Goal: Information Seeking & Learning: Learn about a topic

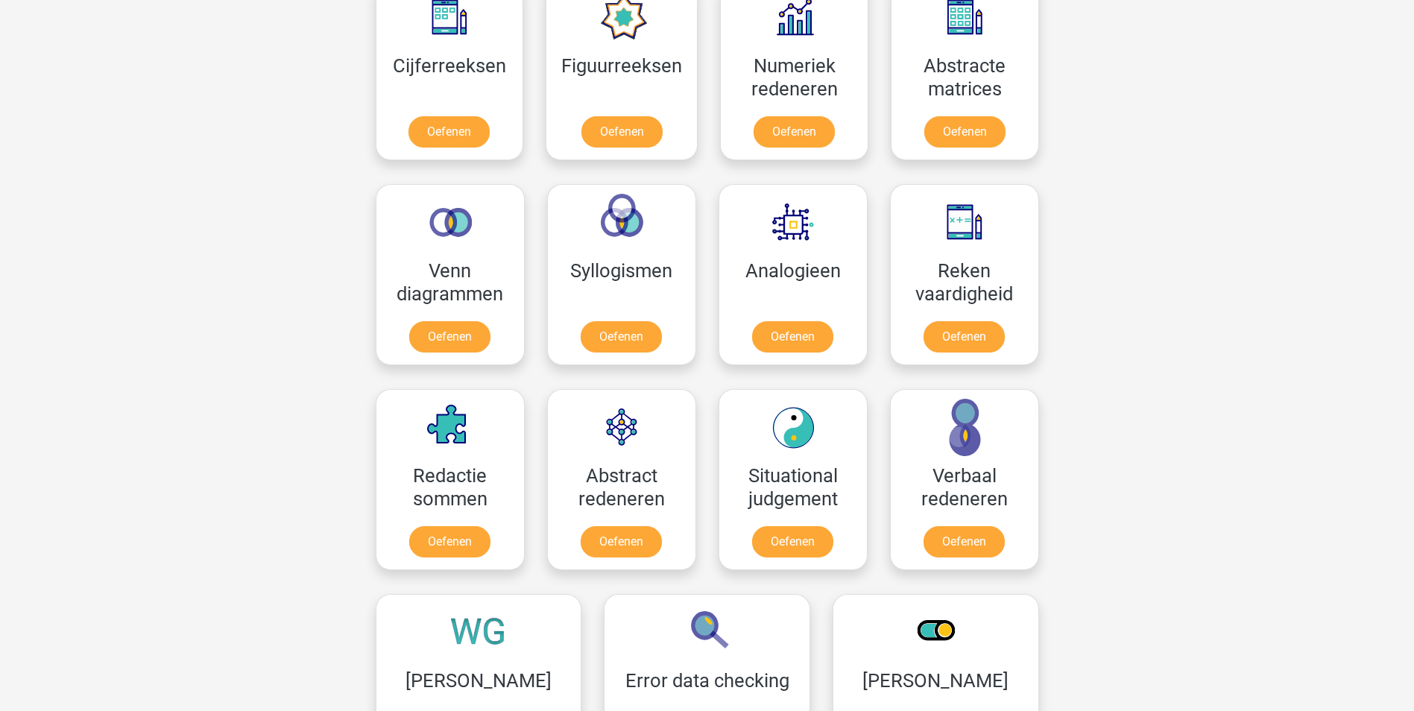
scroll to position [746, 0]
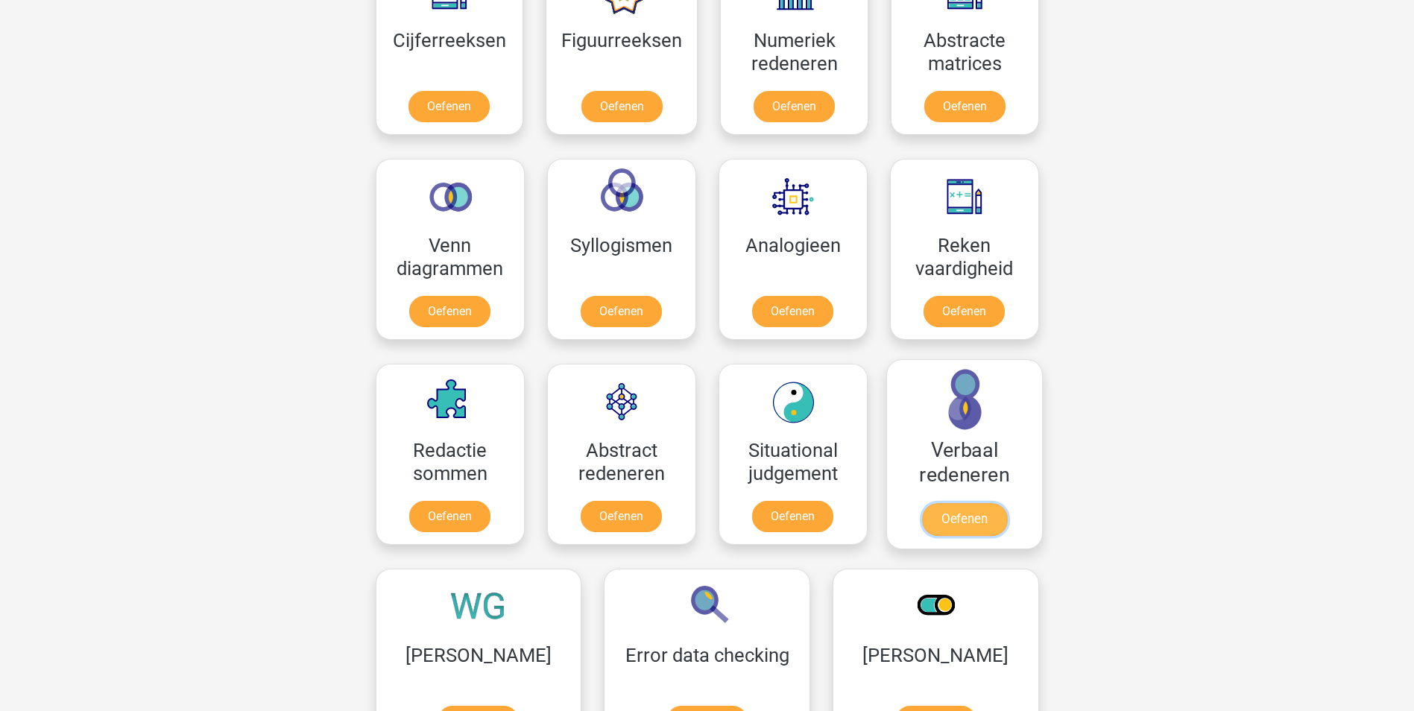
click at [951, 512] on link "Oefenen" at bounding box center [964, 519] width 85 height 33
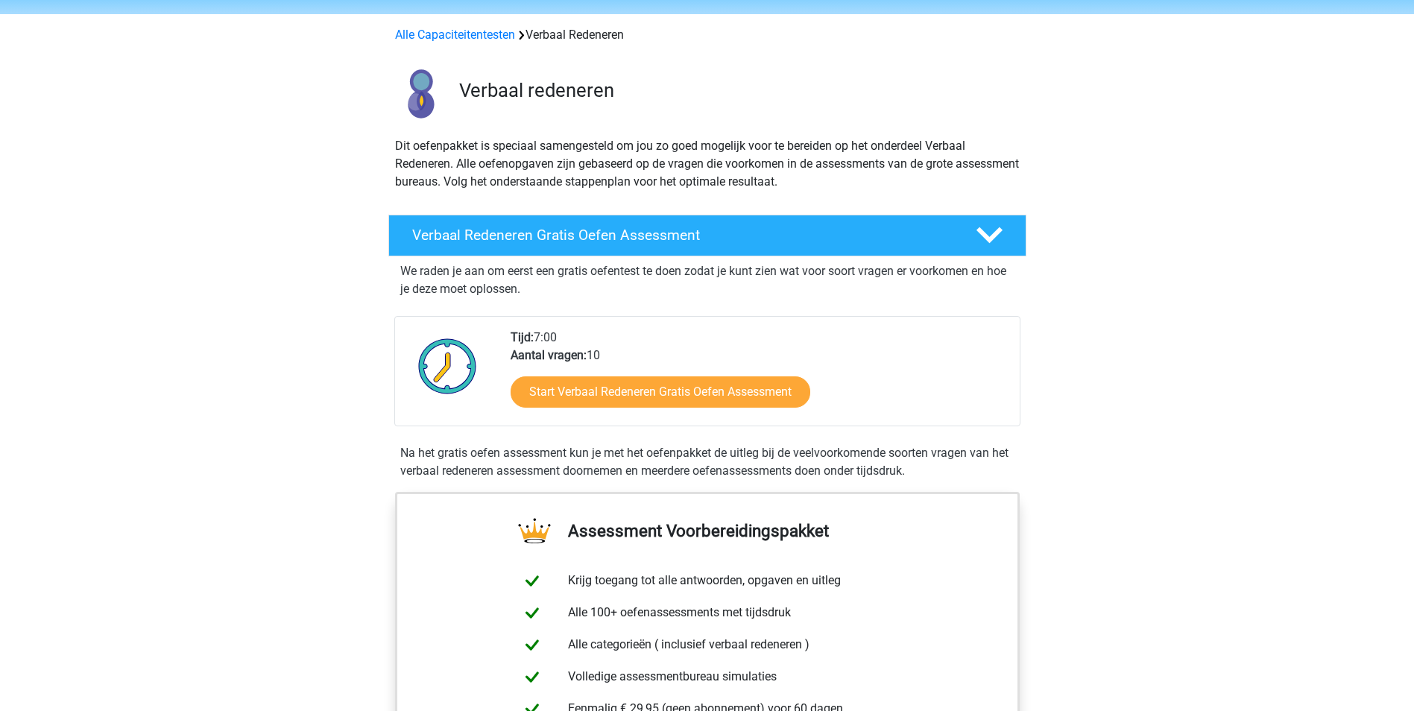
scroll to position [75, 0]
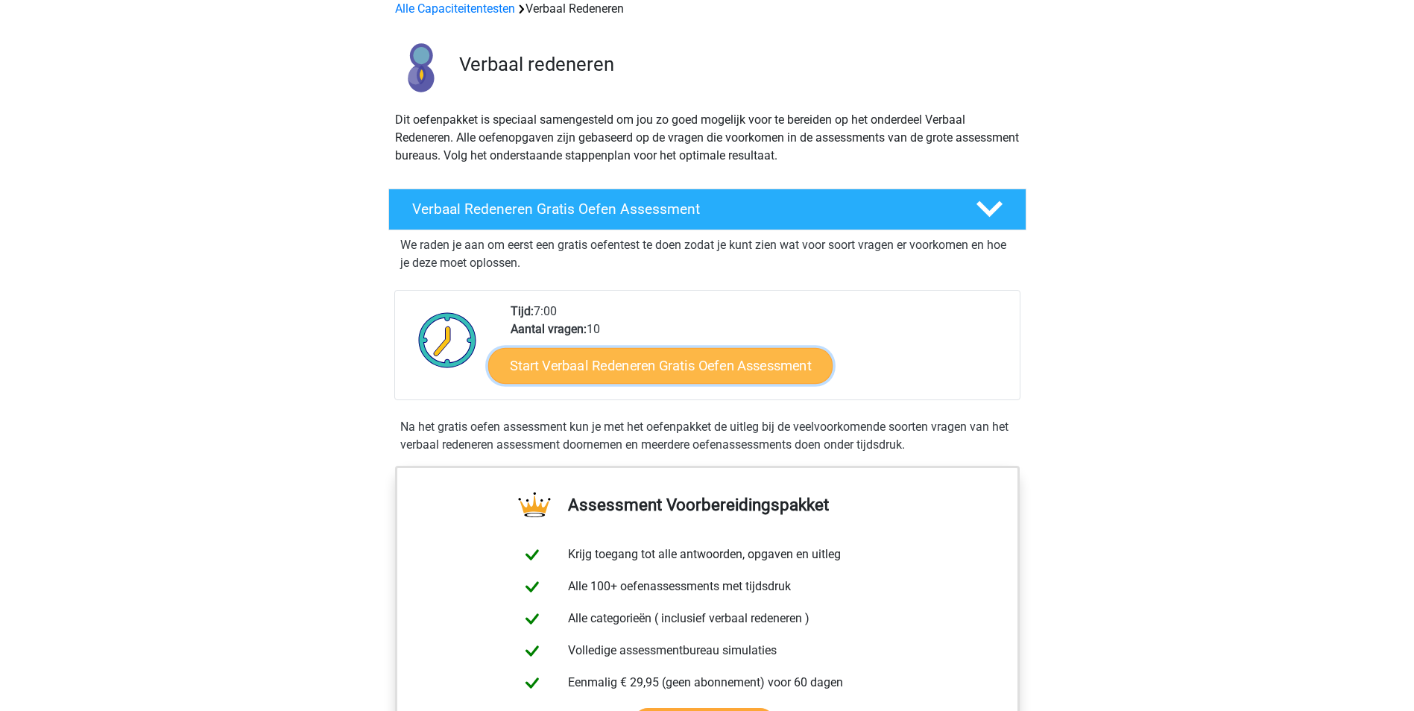
click at [688, 360] on link "Start Verbaal Redeneren Gratis Oefen Assessment" at bounding box center [660, 366] width 344 height 36
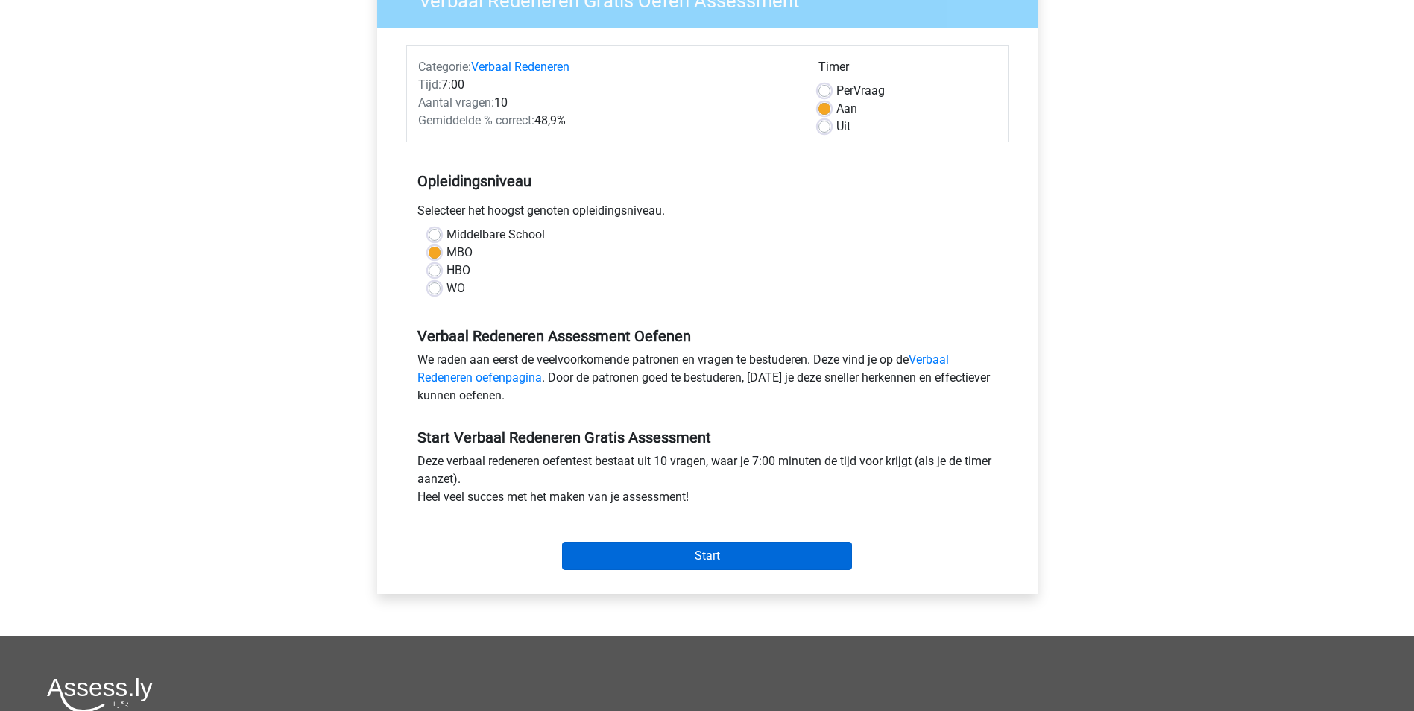
scroll to position [149, 0]
click at [707, 556] on input "Start" at bounding box center [707, 555] width 290 height 28
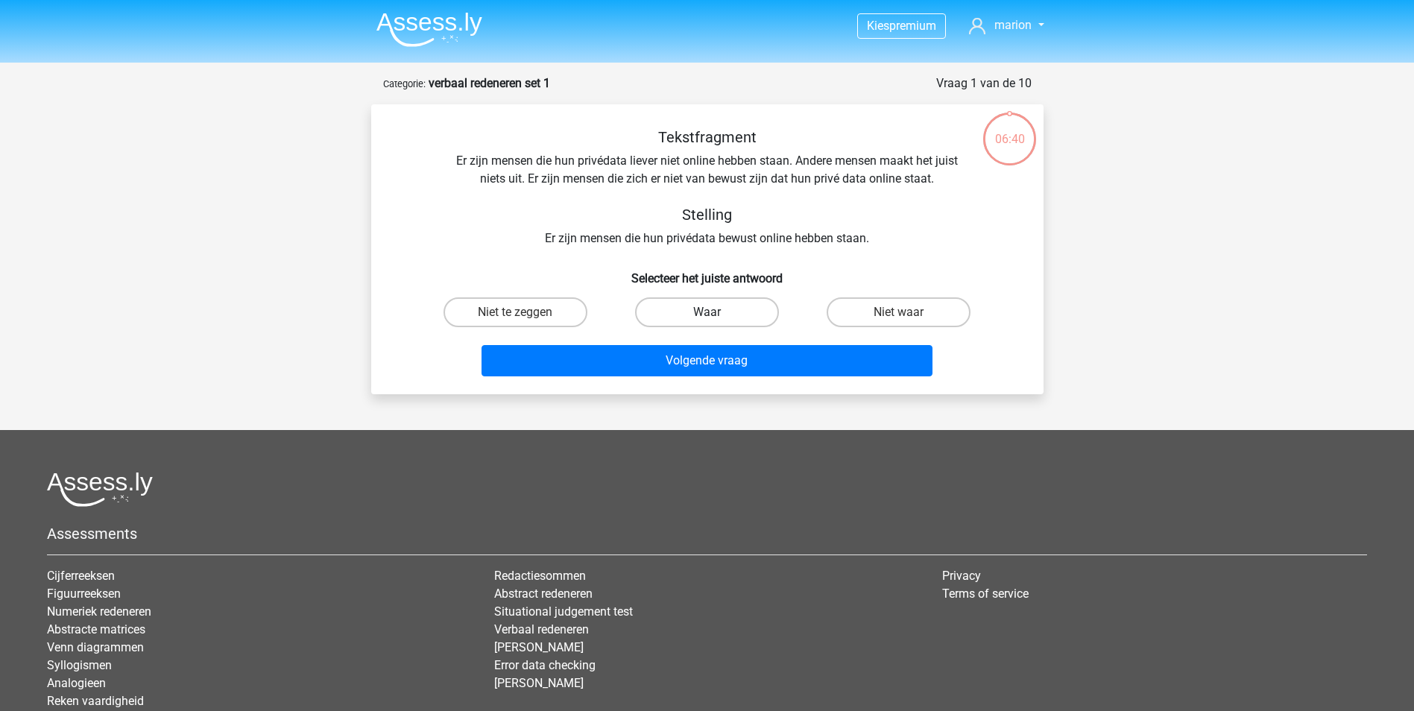
click at [699, 315] on label "Waar" at bounding box center [707, 313] width 144 height 30
click at [707, 315] on input "Waar" at bounding box center [712, 317] width 10 height 10
radio input "true"
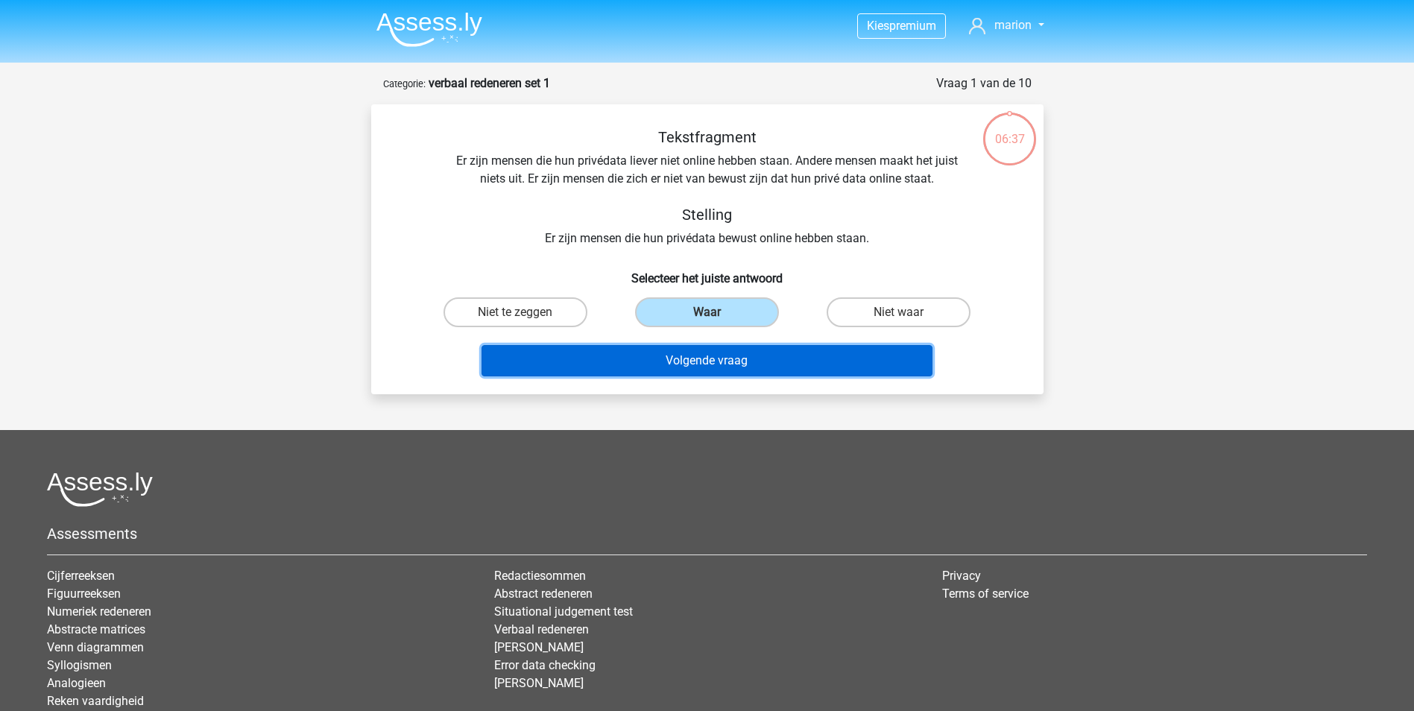
click at [702, 347] on button "Volgende vraag" at bounding box center [707, 360] width 451 height 31
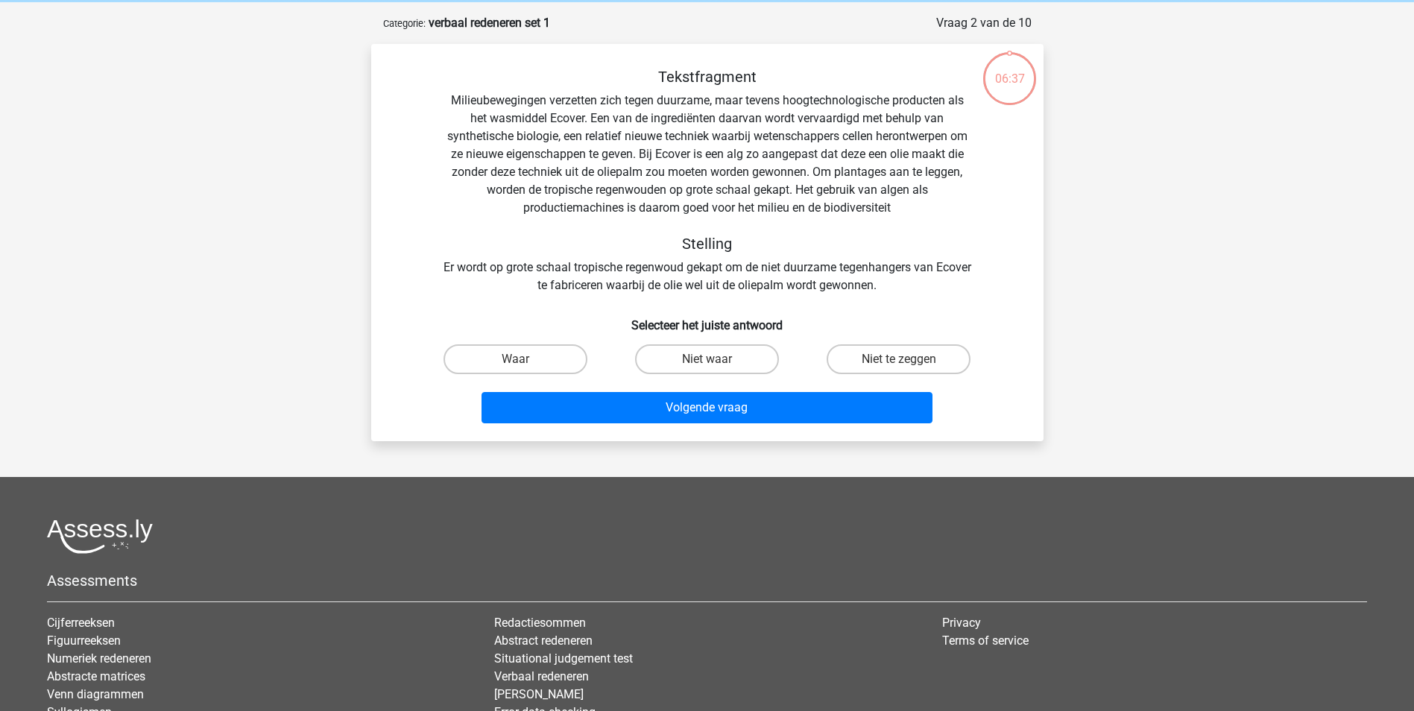
scroll to position [75, 0]
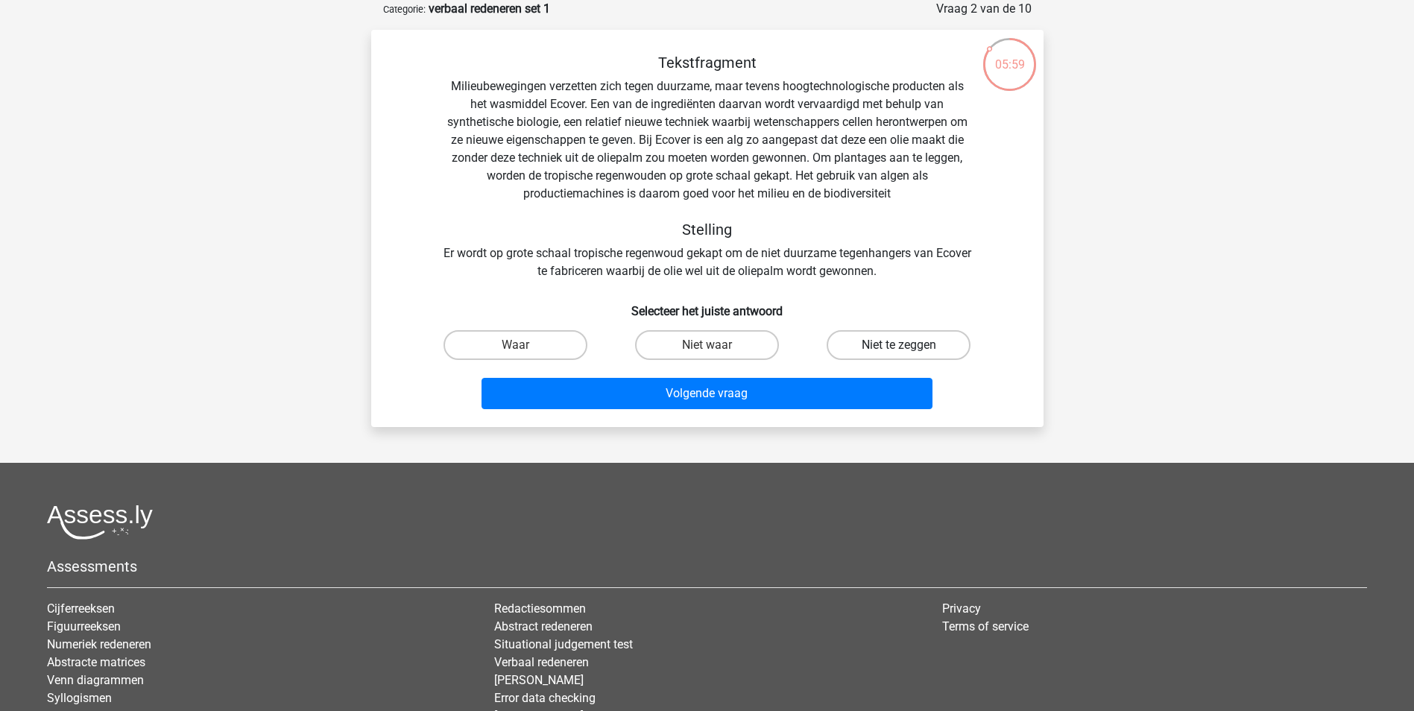
click at [898, 346] on label "Niet te zeggen" at bounding box center [899, 345] width 144 height 30
click at [899, 346] on input "Niet te zeggen" at bounding box center [904, 350] width 10 height 10
radio input "true"
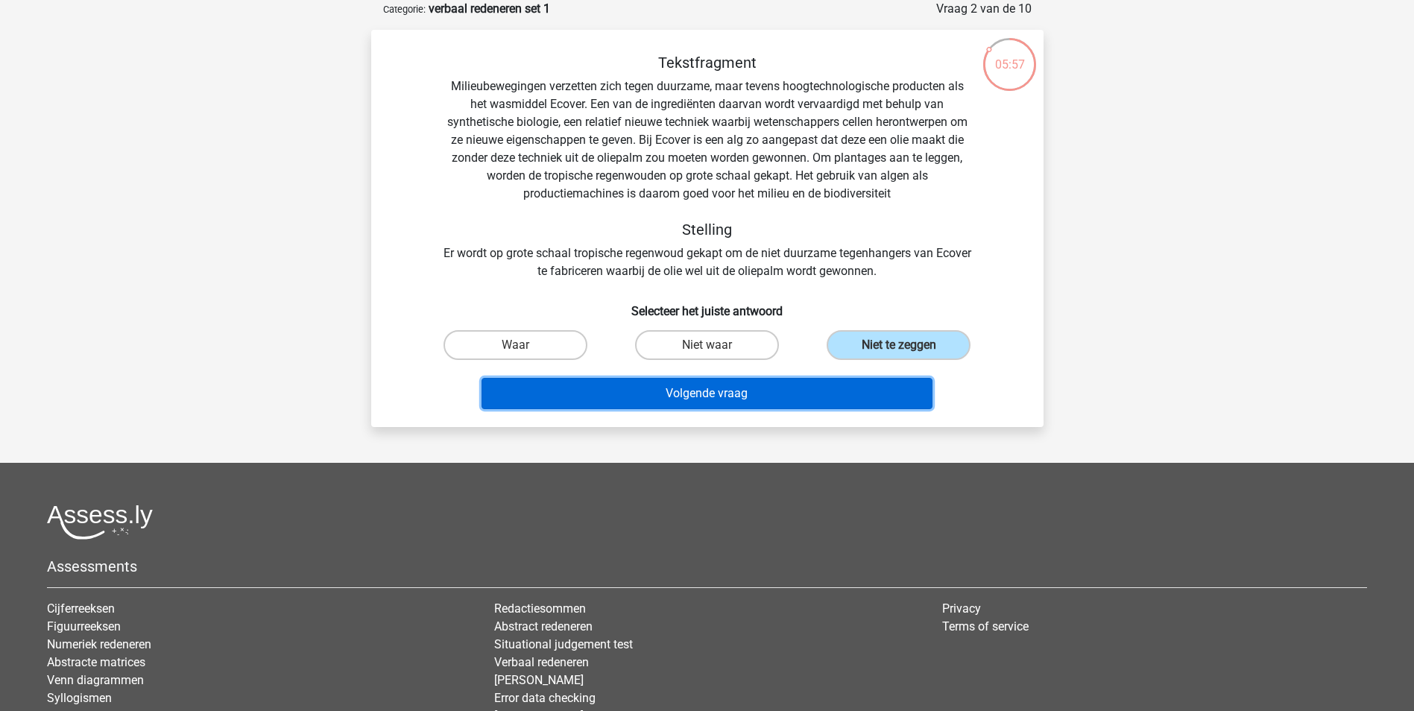
click at [699, 397] on button "Volgende vraag" at bounding box center [707, 393] width 451 height 31
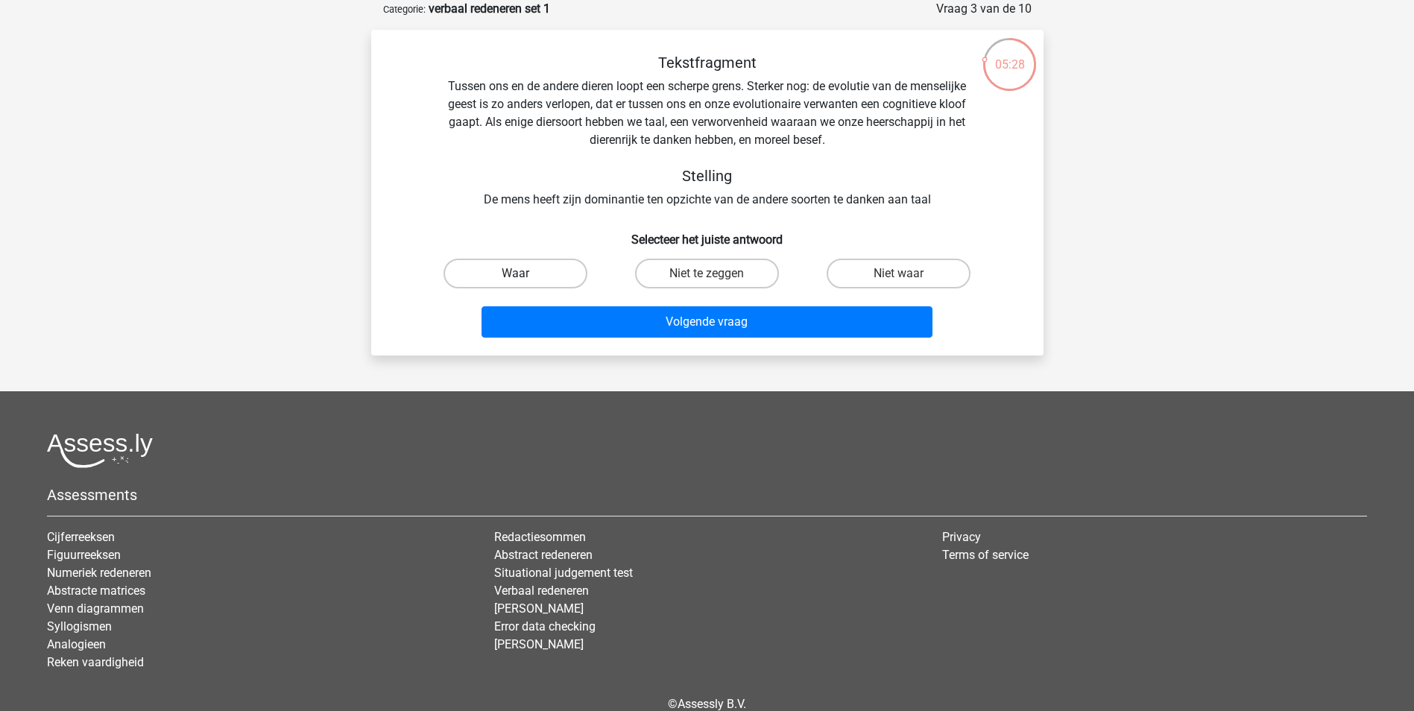
drag, startPoint x: 511, startPoint y: 275, endPoint x: 523, endPoint y: 278, distance: 13.0
click at [512, 275] on label "Waar" at bounding box center [516, 274] width 144 height 30
click at [515, 275] on input "Waar" at bounding box center [520, 279] width 10 height 10
radio input "true"
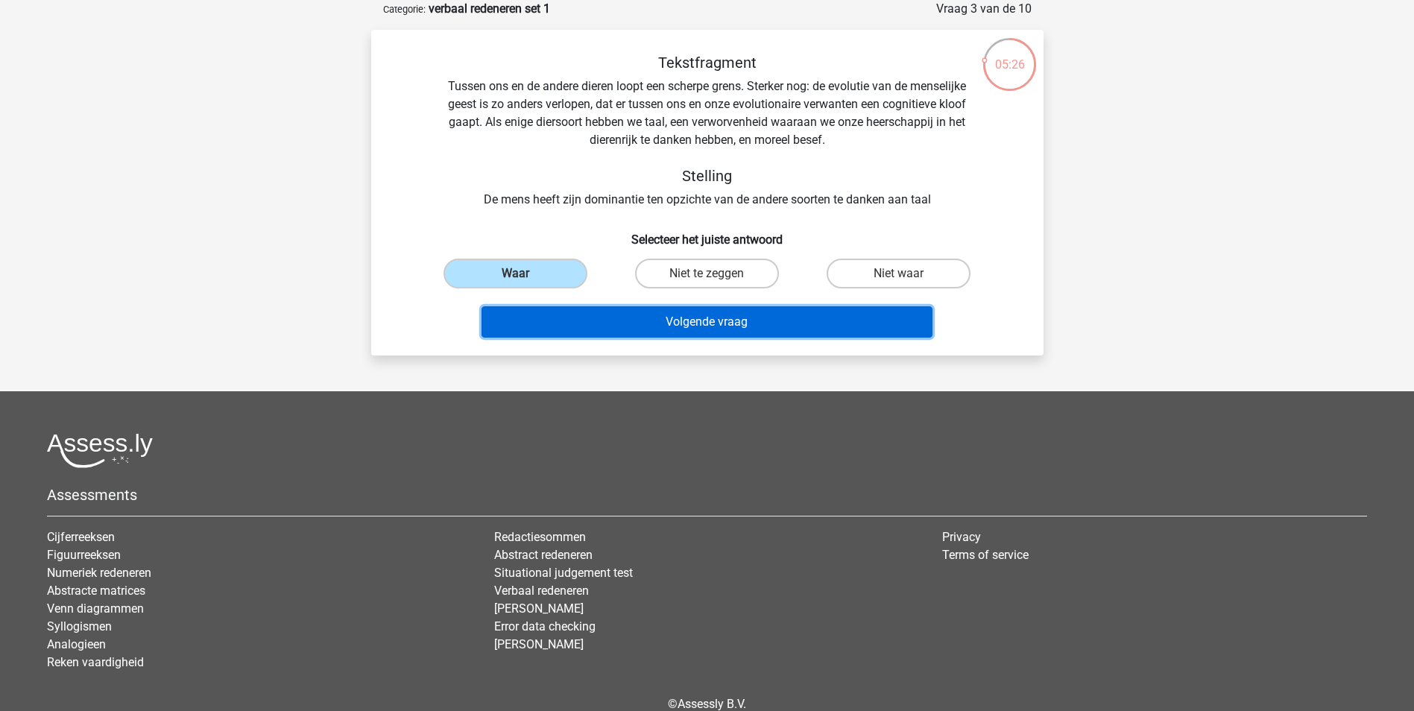
click at [718, 321] on button "Volgende vraag" at bounding box center [707, 321] width 451 height 31
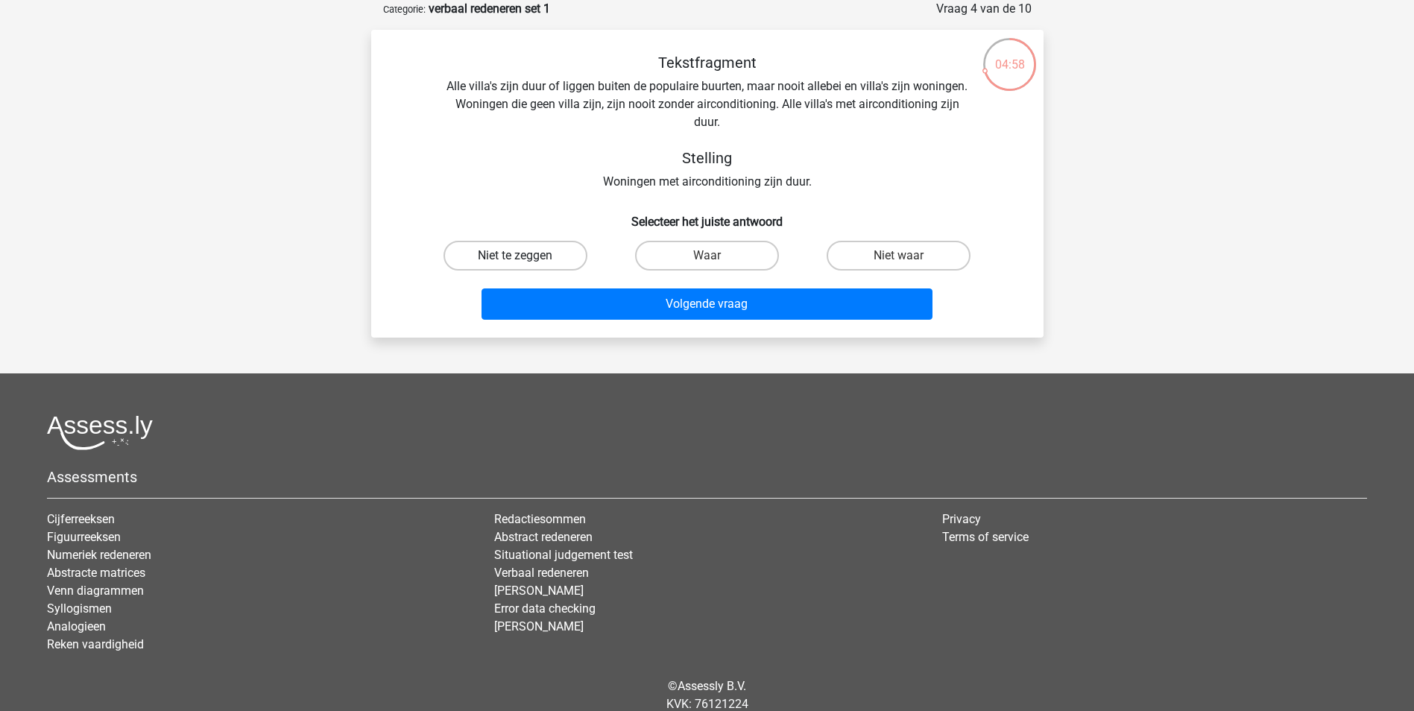
click at [546, 253] on label "Niet te zeggen" at bounding box center [516, 256] width 144 height 30
click at [525, 256] on input "Niet te zeggen" at bounding box center [520, 261] width 10 height 10
radio input "true"
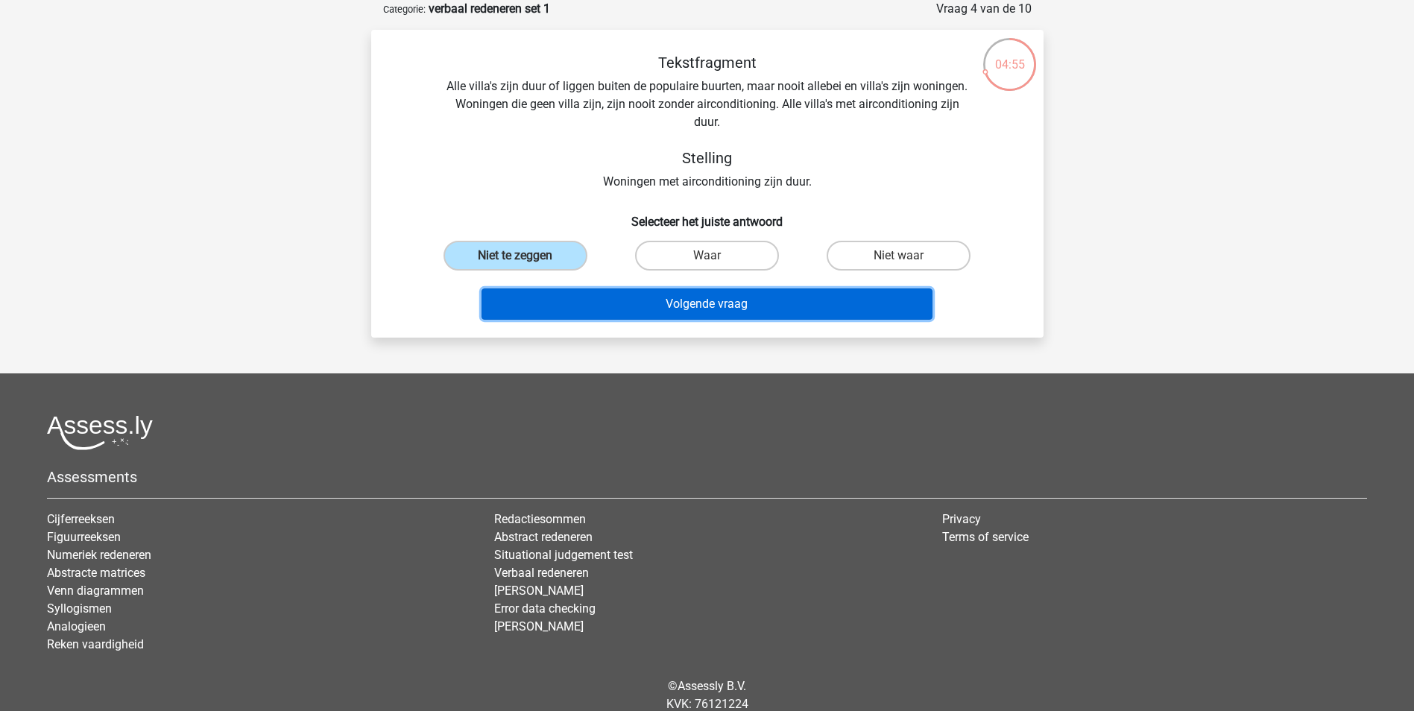
click at [687, 297] on button "Volgende vraag" at bounding box center [707, 304] width 451 height 31
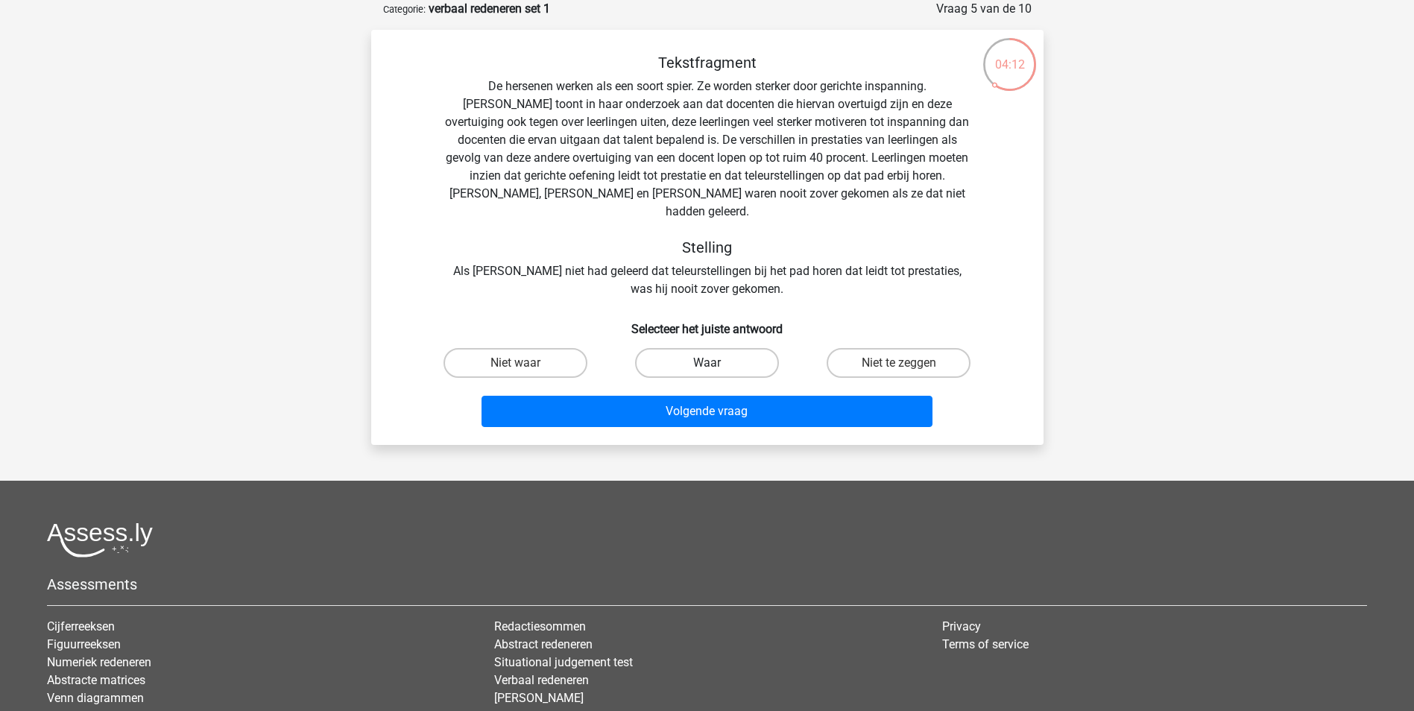
click at [694, 348] on label "Waar" at bounding box center [707, 363] width 144 height 30
click at [707, 363] on input "Waar" at bounding box center [712, 368] width 10 height 10
radio input "true"
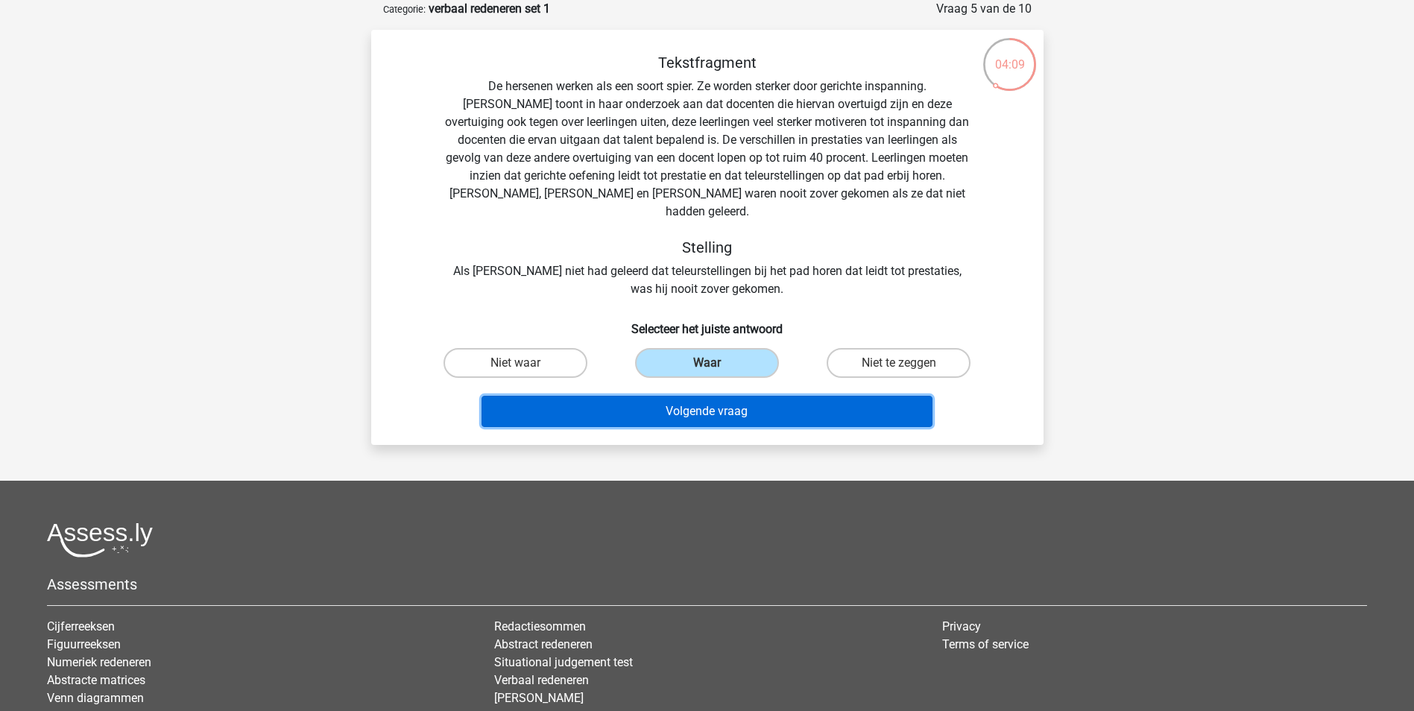
click at [668, 397] on button "Volgende vraag" at bounding box center [707, 411] width 451 height 31
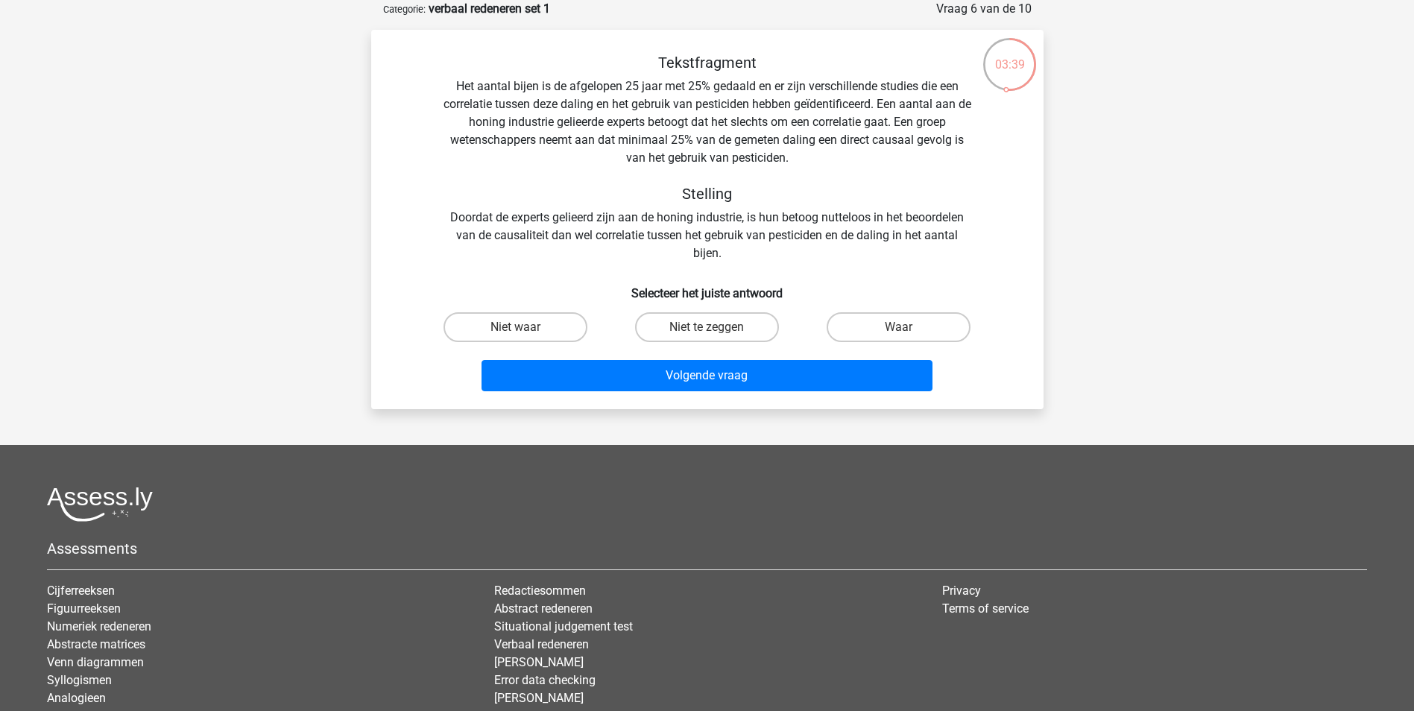
click at [714, 329] on input "Niet te zeggen" at bounding box center [712, 332] width 10 height 10
radio input "true"
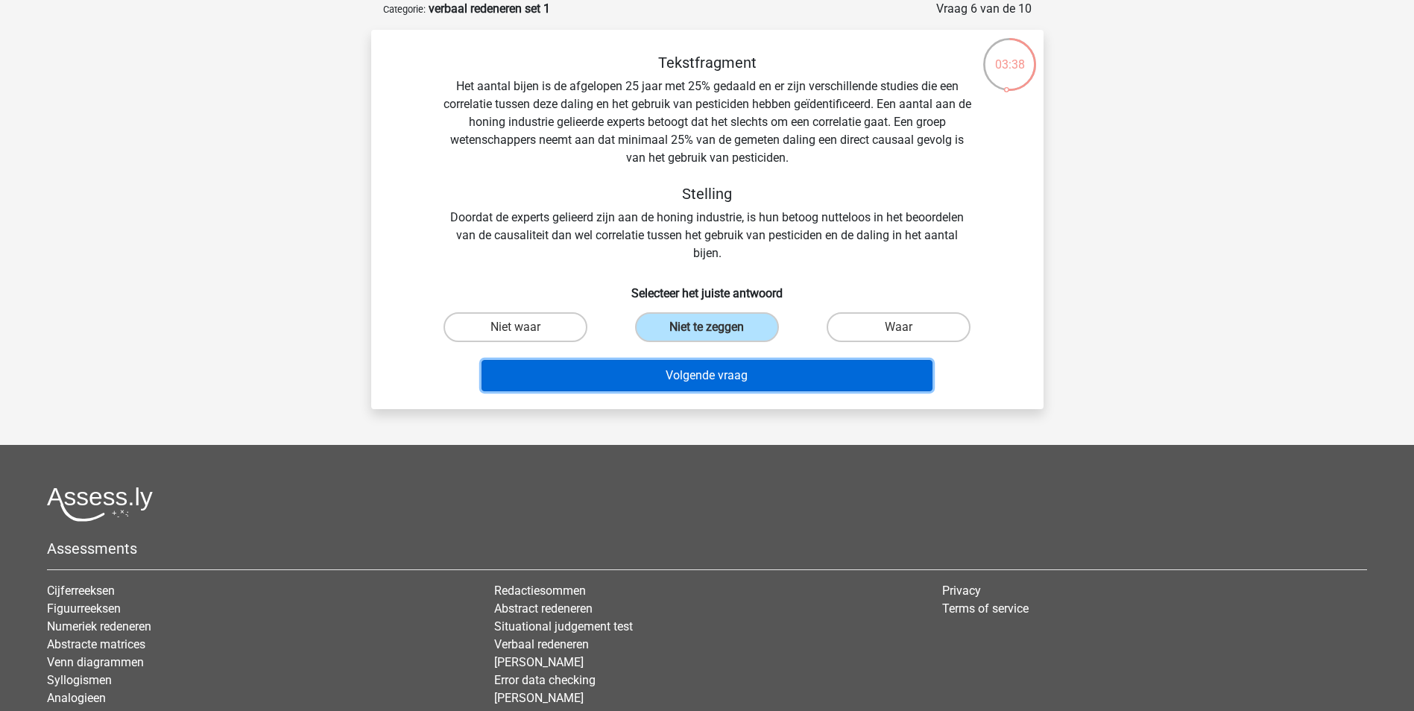
click at [709, 376] on button "Volgende vraag" at bounding box center [707, 375] width 451 height 31
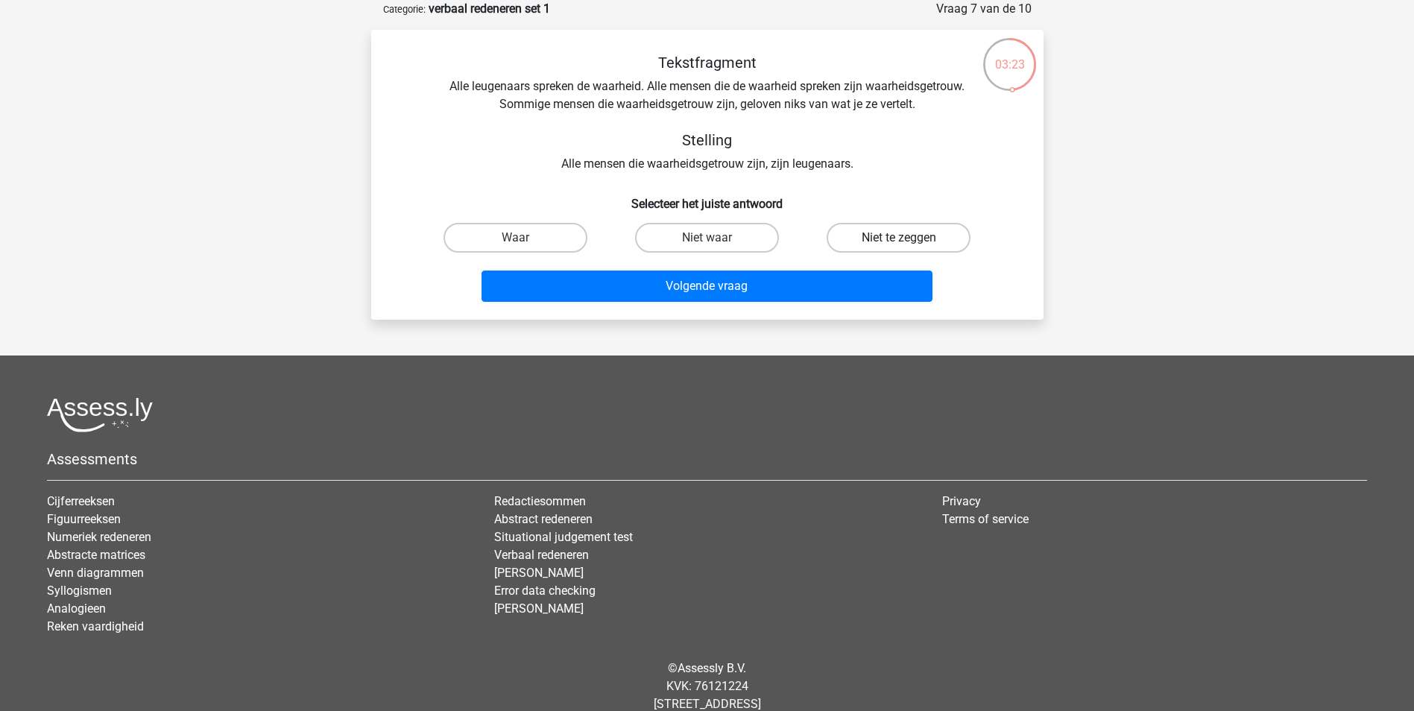
click at [873, 241] on label "Niet te zeggen" at bounding box center [899, 238] width 144 height 30
click at [899, 241] on input "Niet te zeggen" at bounding box center [904, 243] width 10 height 10
radio input "true"
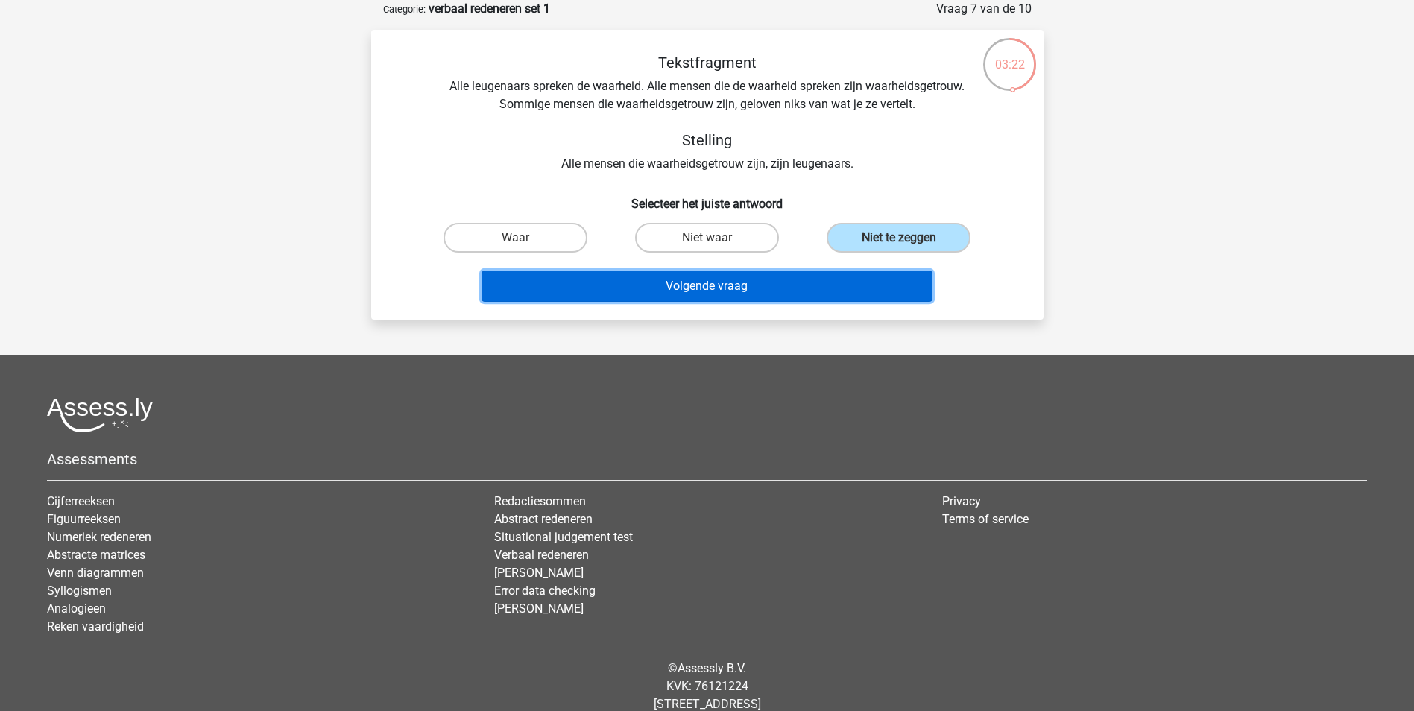
click at [723, 286] on button "Volgende vraag" at bounding box center [707, 286] width 451 height 31
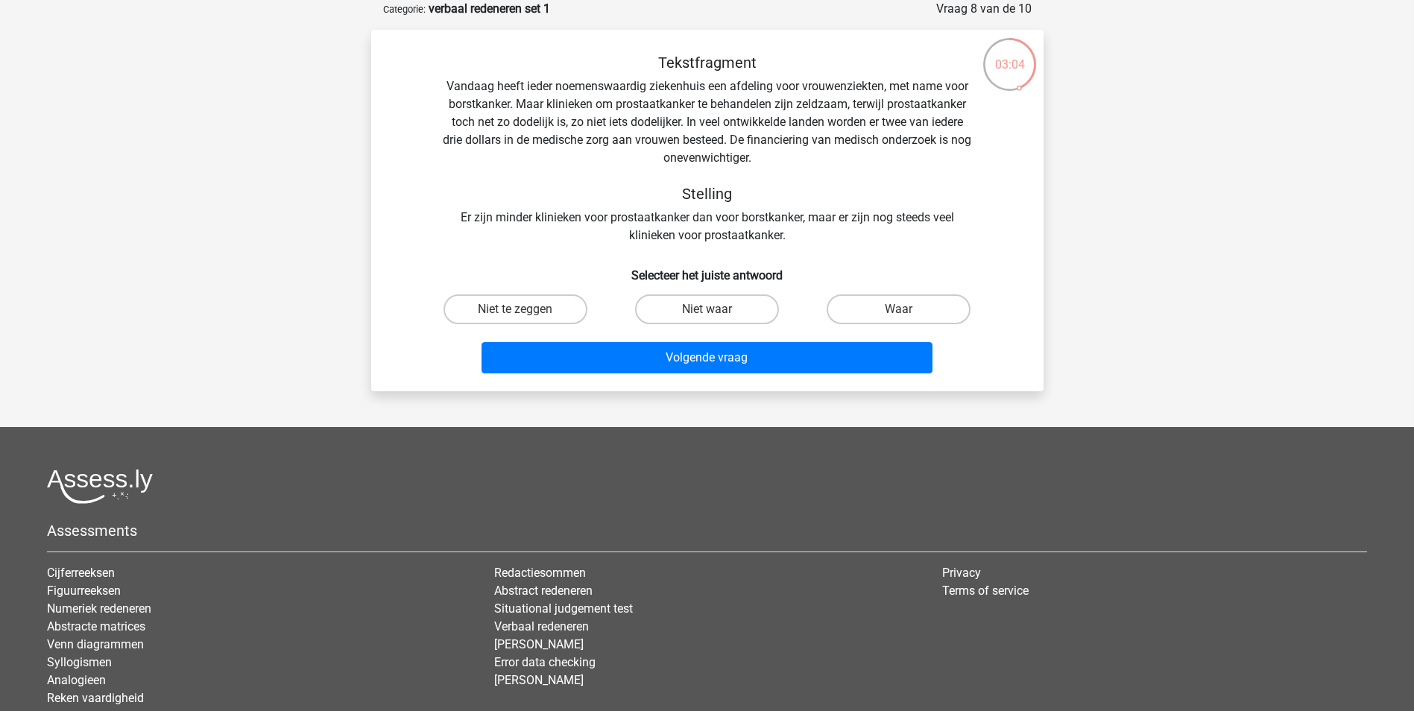
click at [901, 309] on input "Waar" at bounding box center [904, 314] width 10 height 10
radio input "true"
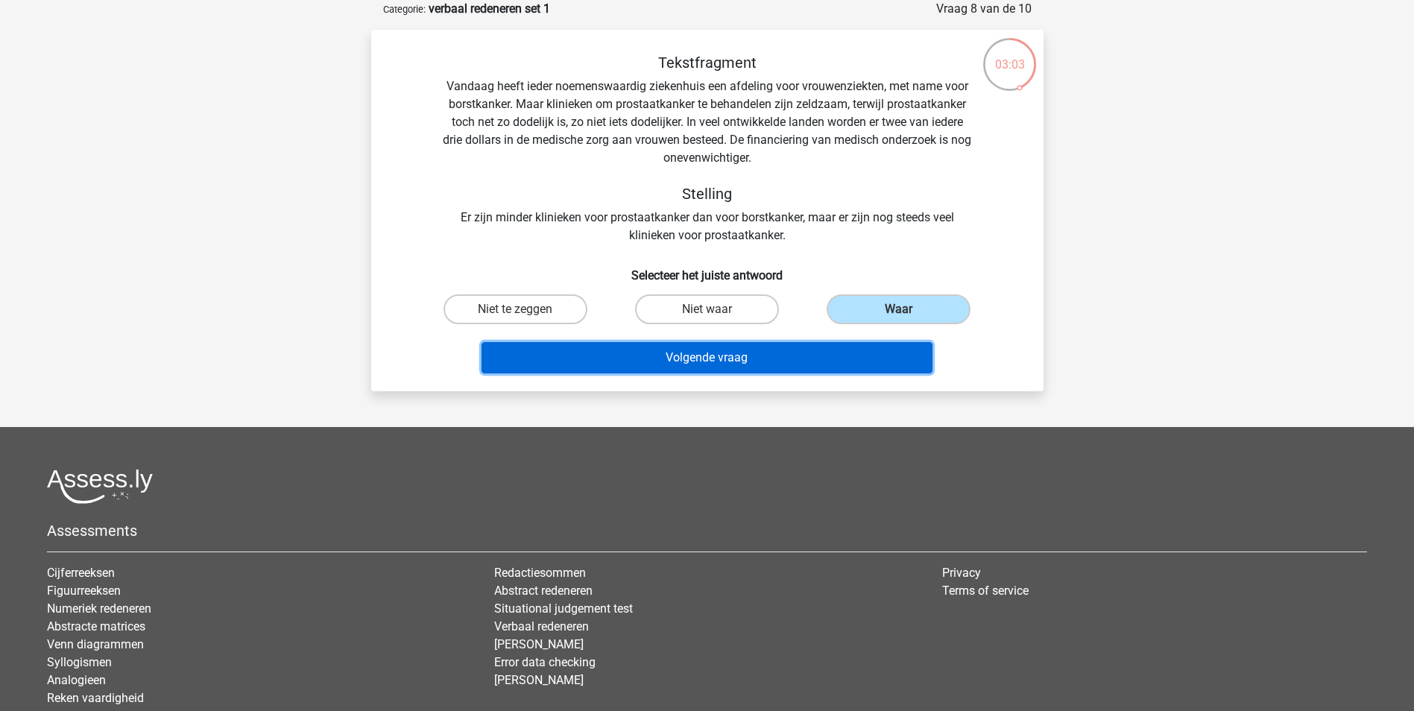
click at [688, 365] on button "Volgende vraag" at bounding box center [707, 357] width 451 height 31
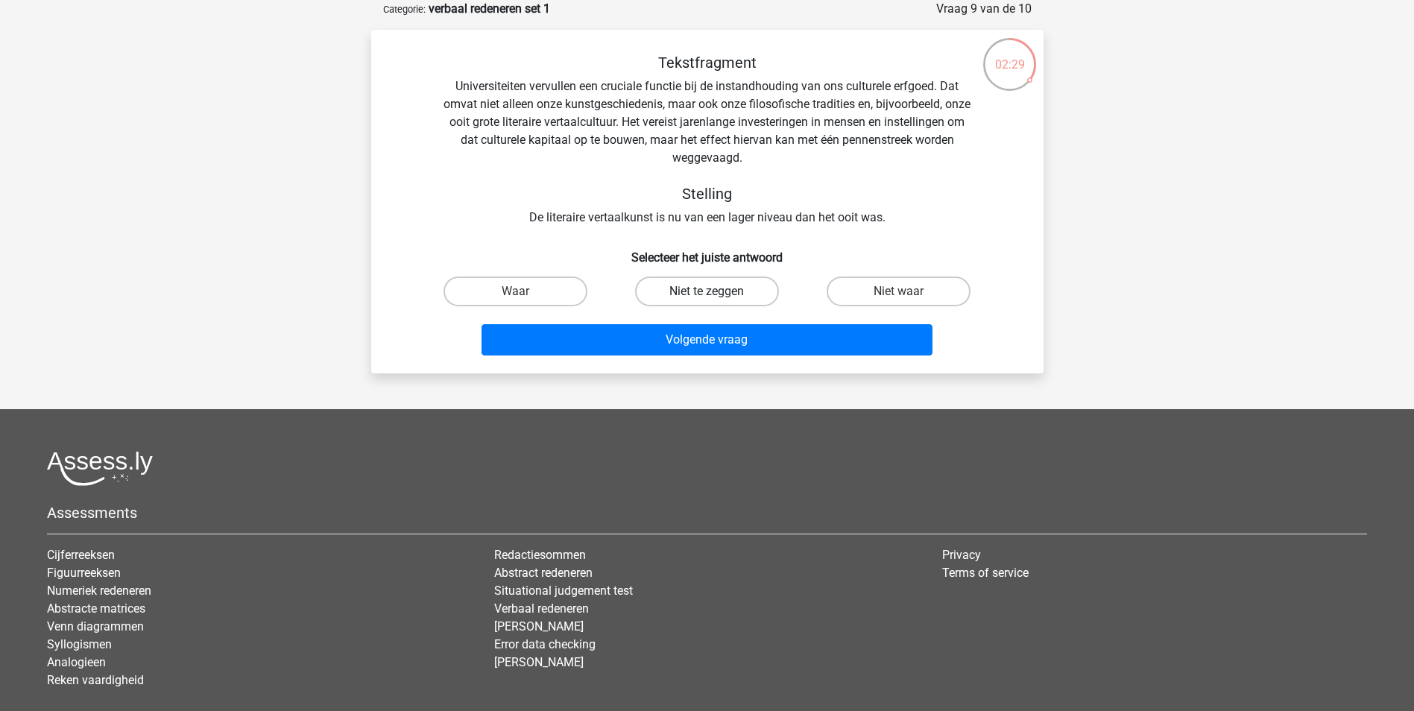
click at [687, 286] on label "Niet te zeggen" at bounding box center [707, 292] width 144 height 30
click at [707, 292] on input "Niet te zeggen" at bounding box center [712, 297] width 10 height 10
radio input "true"
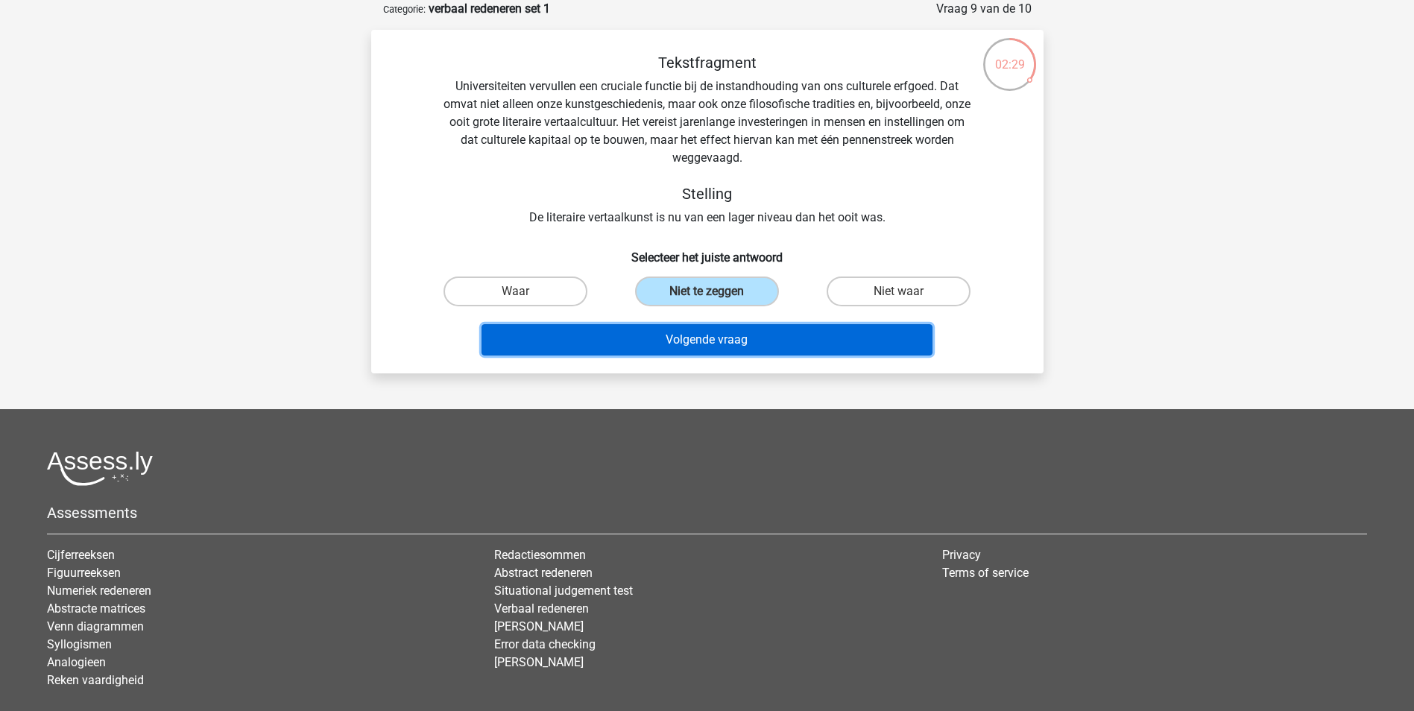
click at [696, 343] on button "Volgende vraag" at bounding box center [707, 339] width 451 height 31
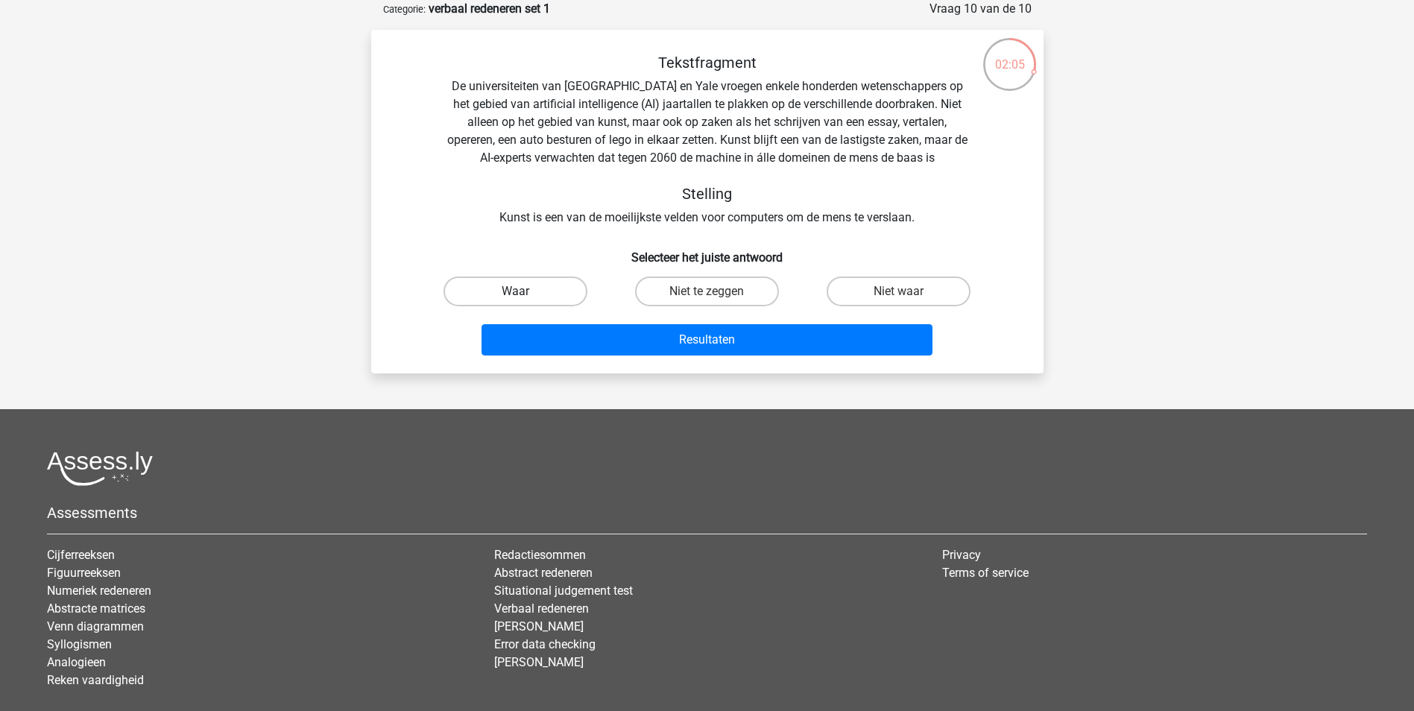
click at [508, 289] on label "Waar" at bounding box center [516, 292] width 144 height 30
click at [515, 292] on input "Waar" at bounding box center [520, 297] width 10 height 10
radio input "true"
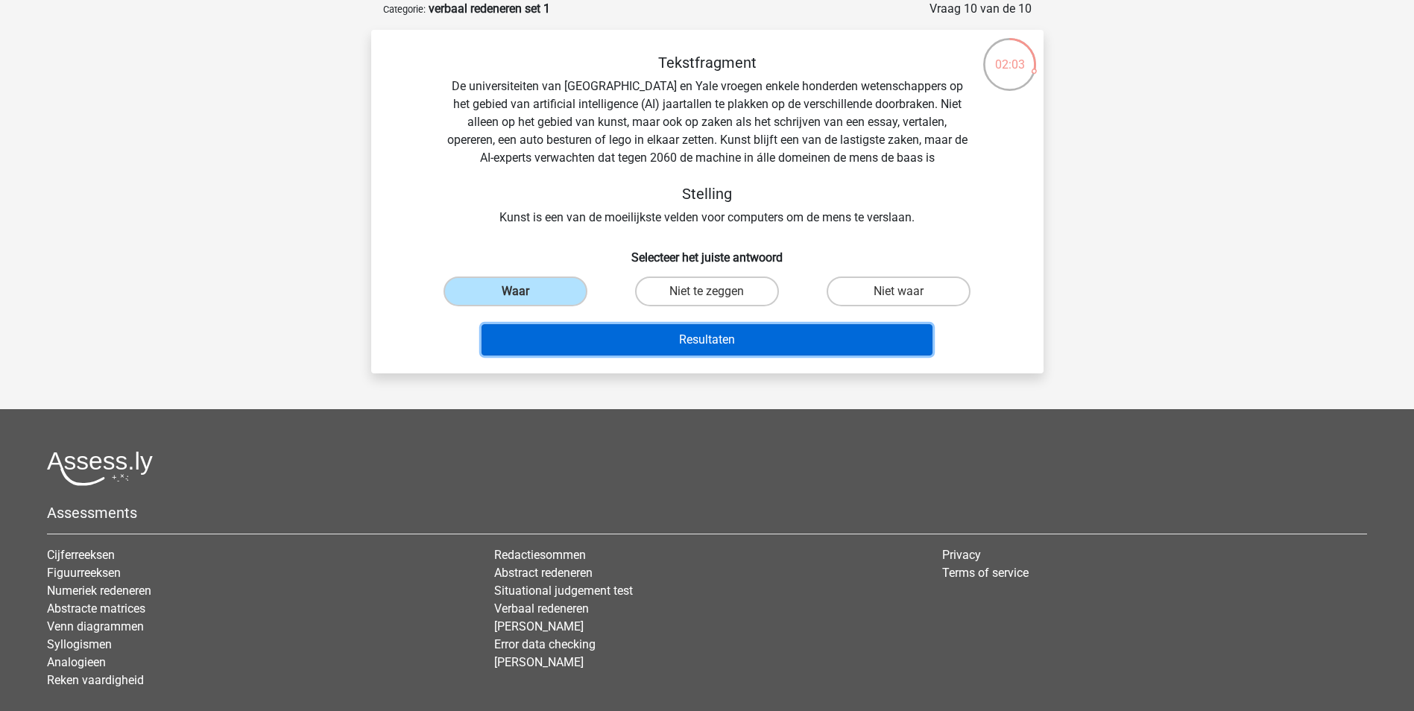
click at [708, 339] on button "Resultaten" at bounding box center [707, 339] width 451 height 31
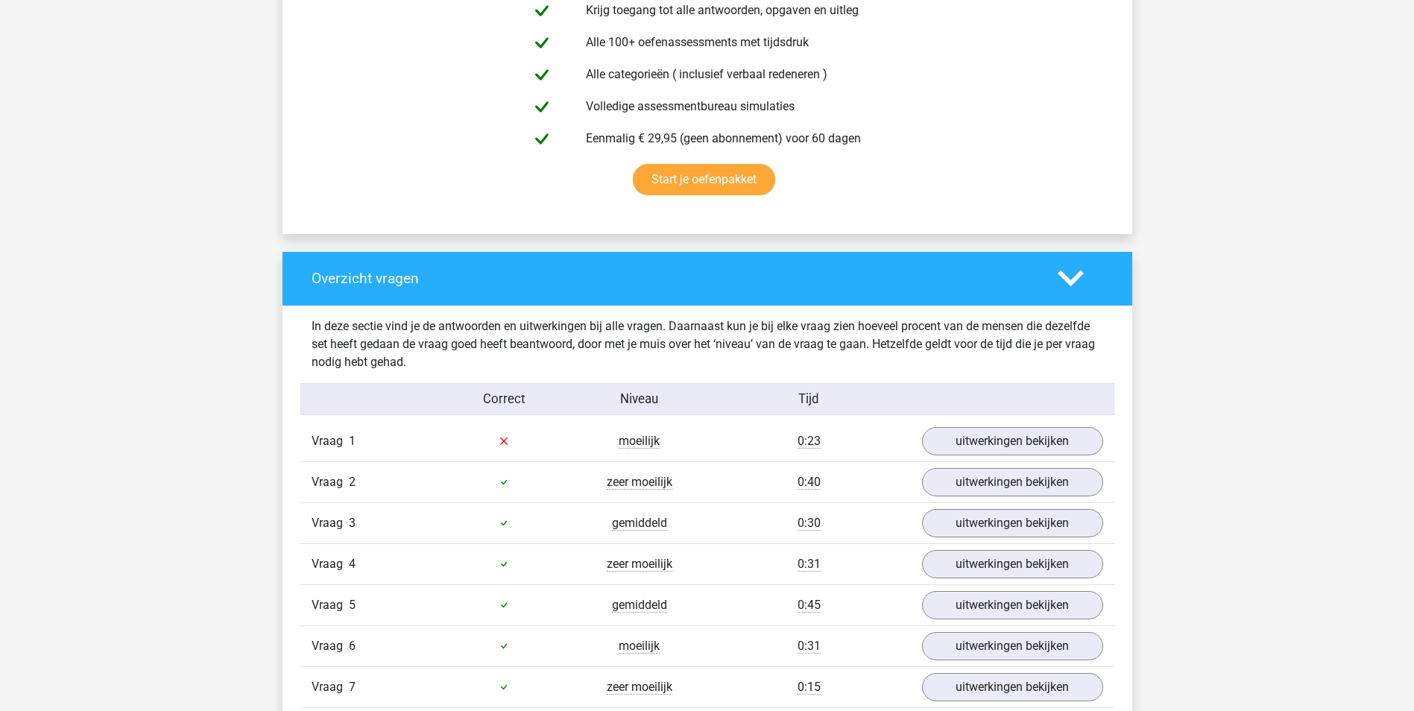
scroll to position [895, 0]
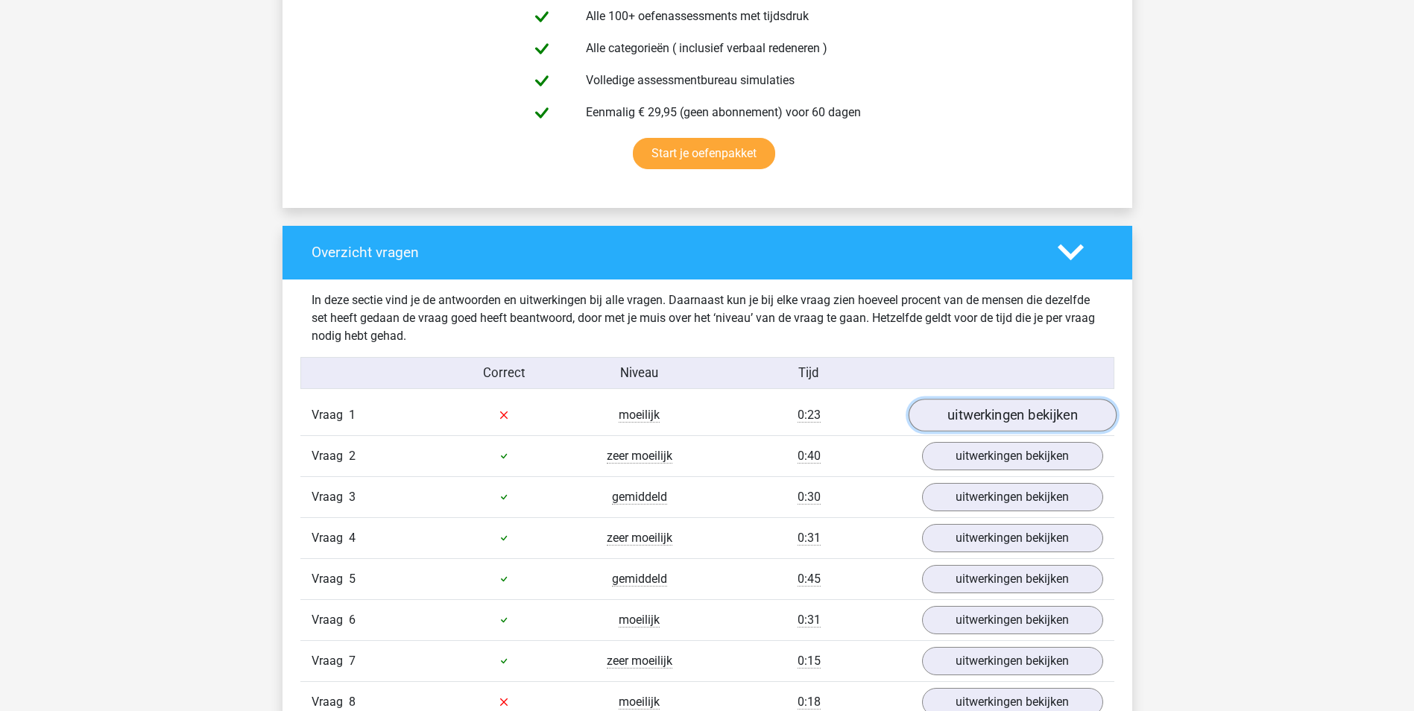
click at [1015, 412] on link "uitwerkingen bekijken" at bounding box center [1012, 415] width 208 height 33
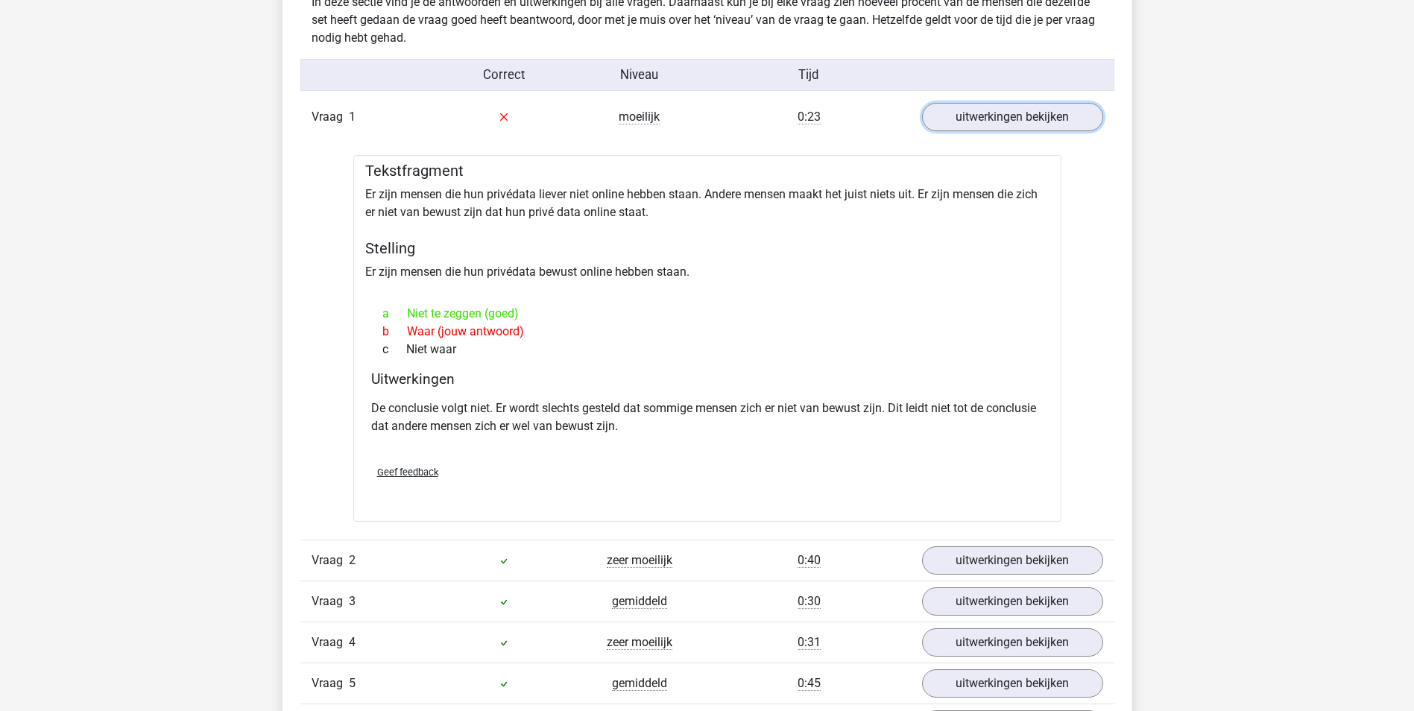
scroll to position [1268, 0]
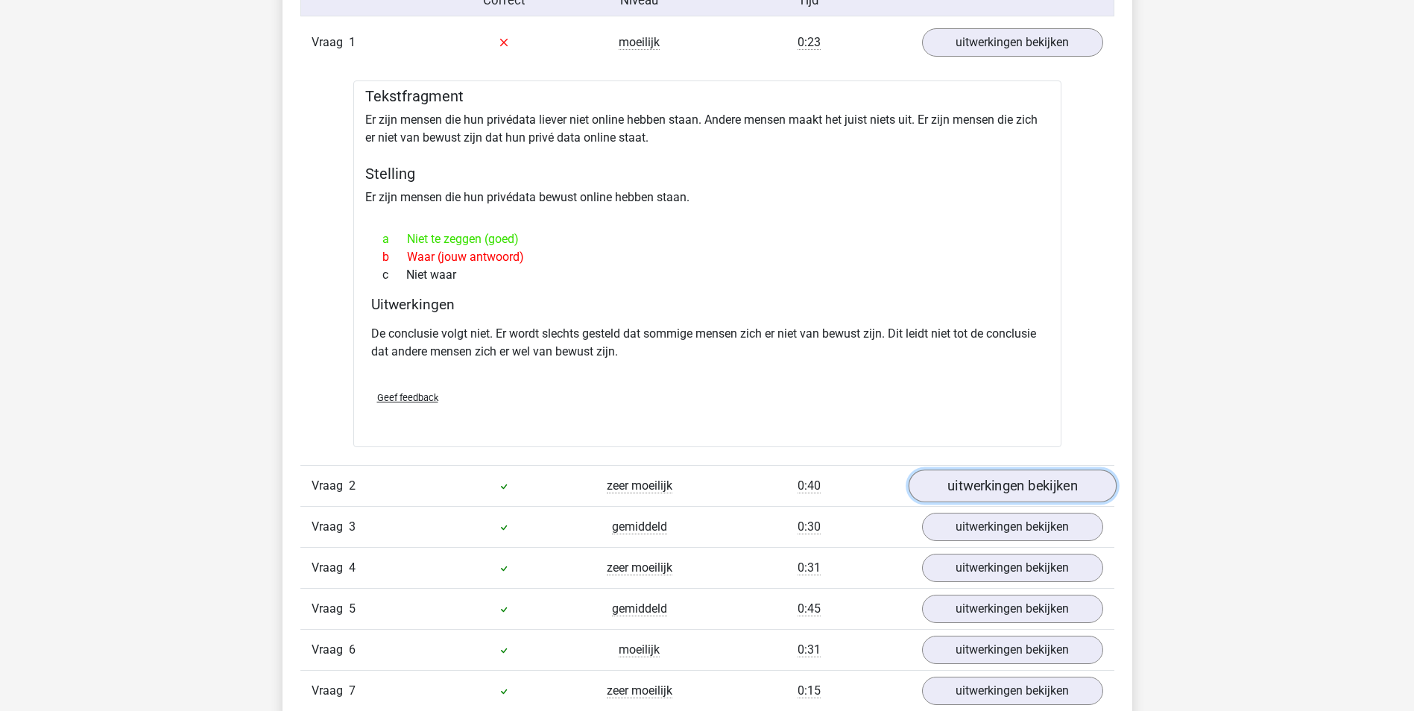
click at [1005, 481] on link "uitwerkingen bekijken" at bounding box center [1012, 486] width 208 height 33
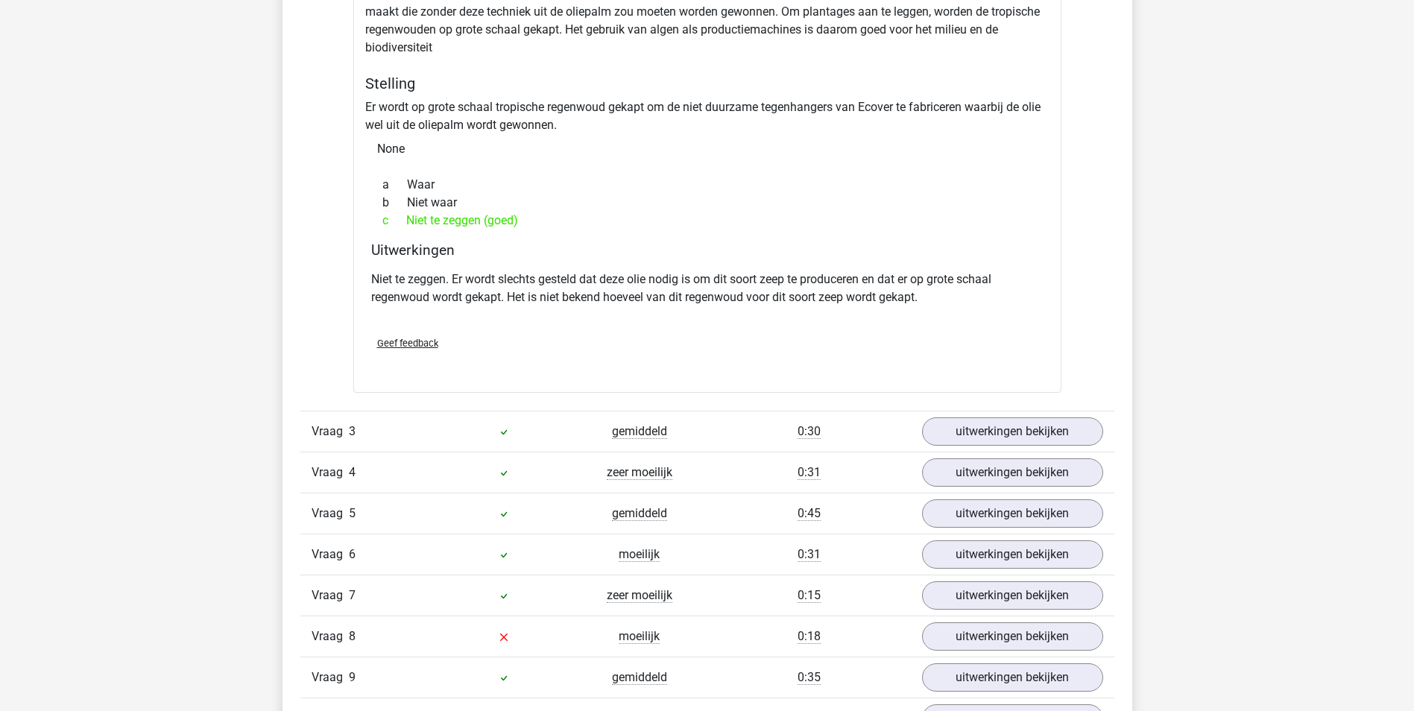
scroll to position [1939, 0]
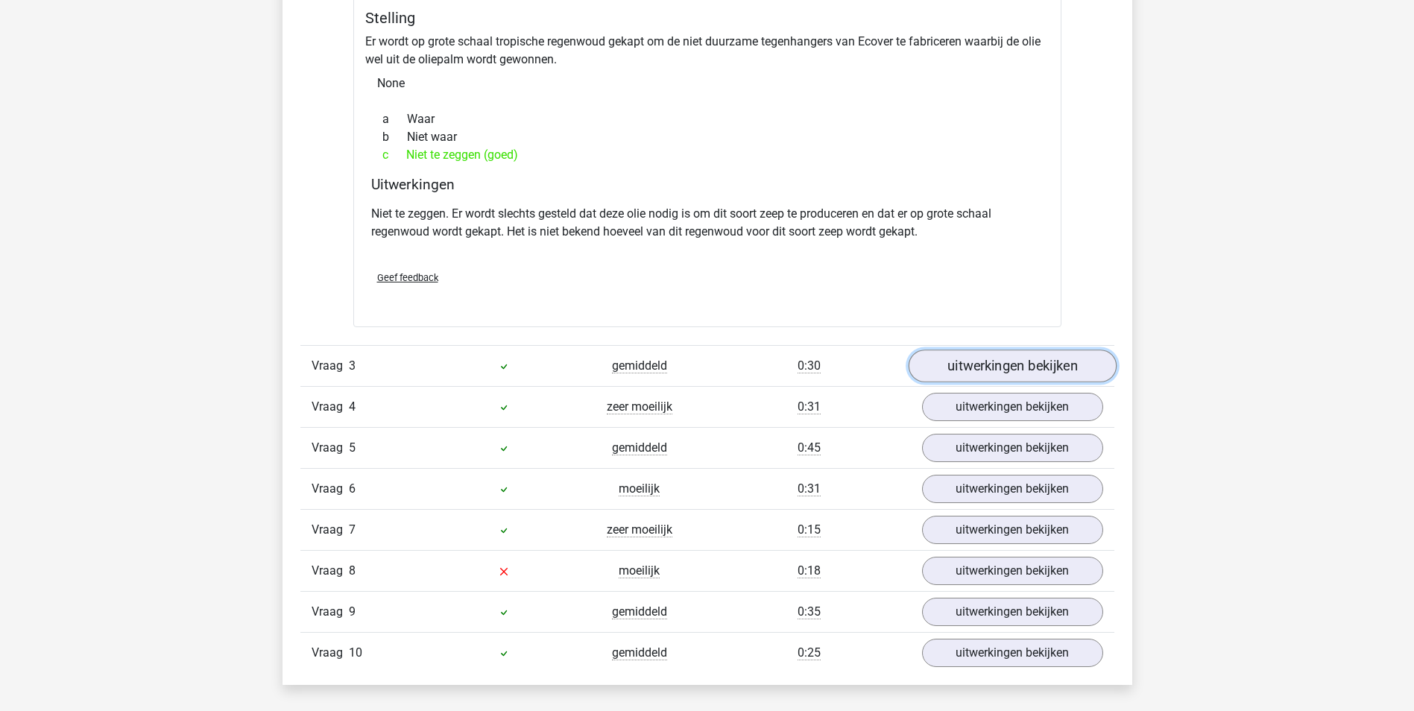
click at [986, 372] on link "uitwerkingen bekijken" at bounding box center [1012, 366] width 208 height 33
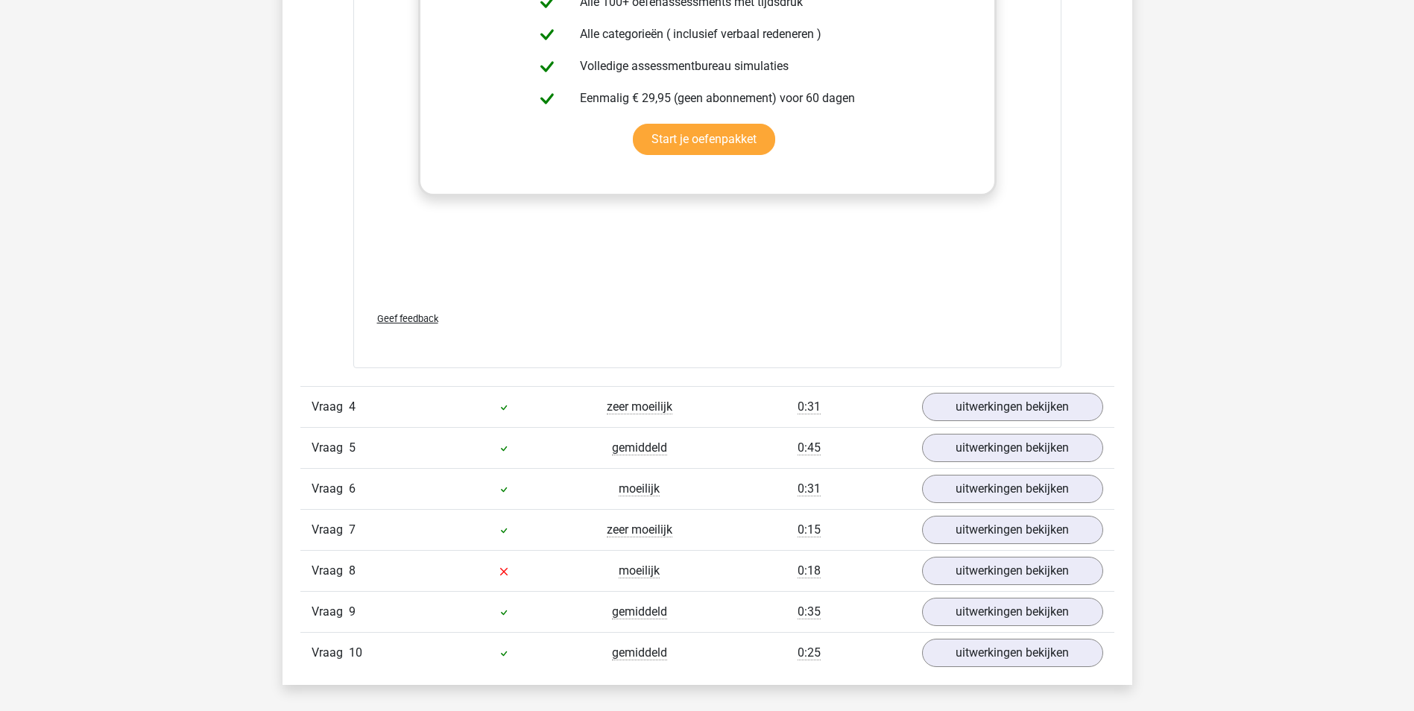
scroll to position [2833, 0]
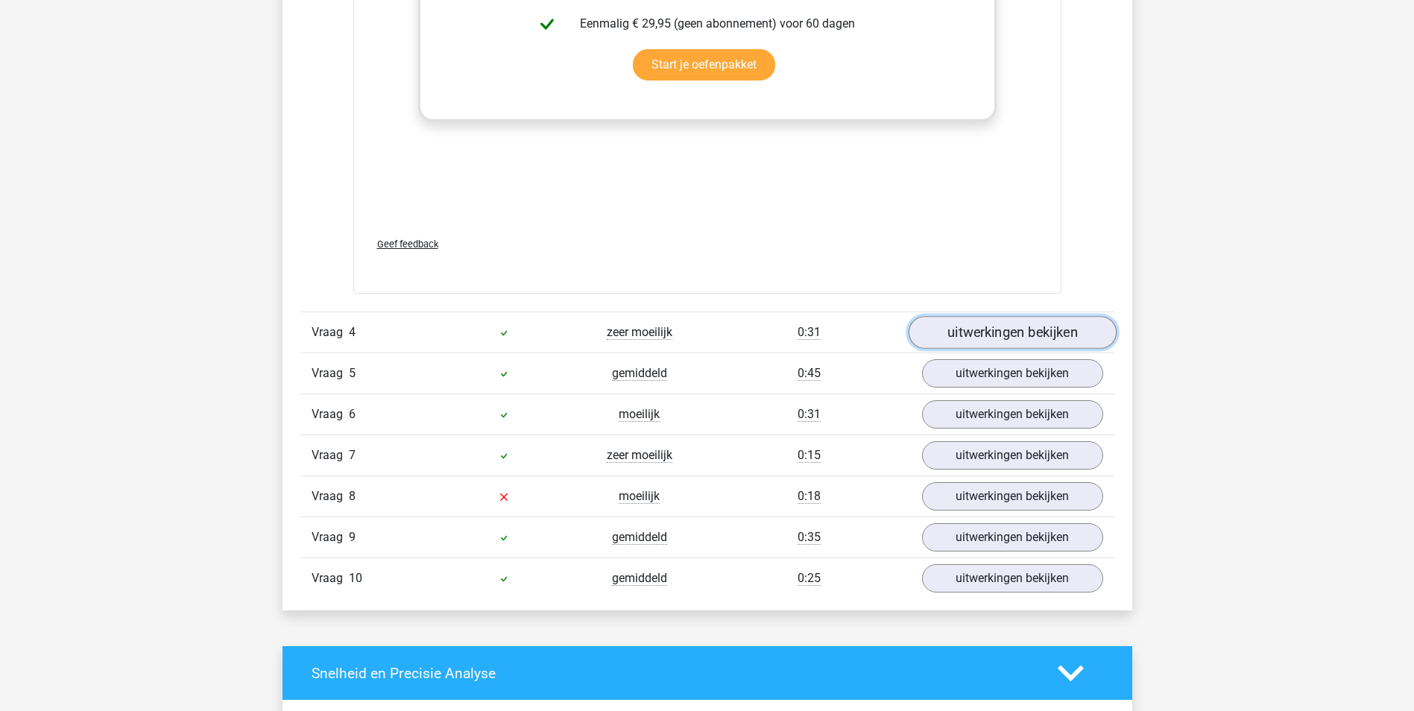
click at [1024, 331] on link "uitwerkingen bekijken" at bounding box center [1012, 332] width 208 height 33
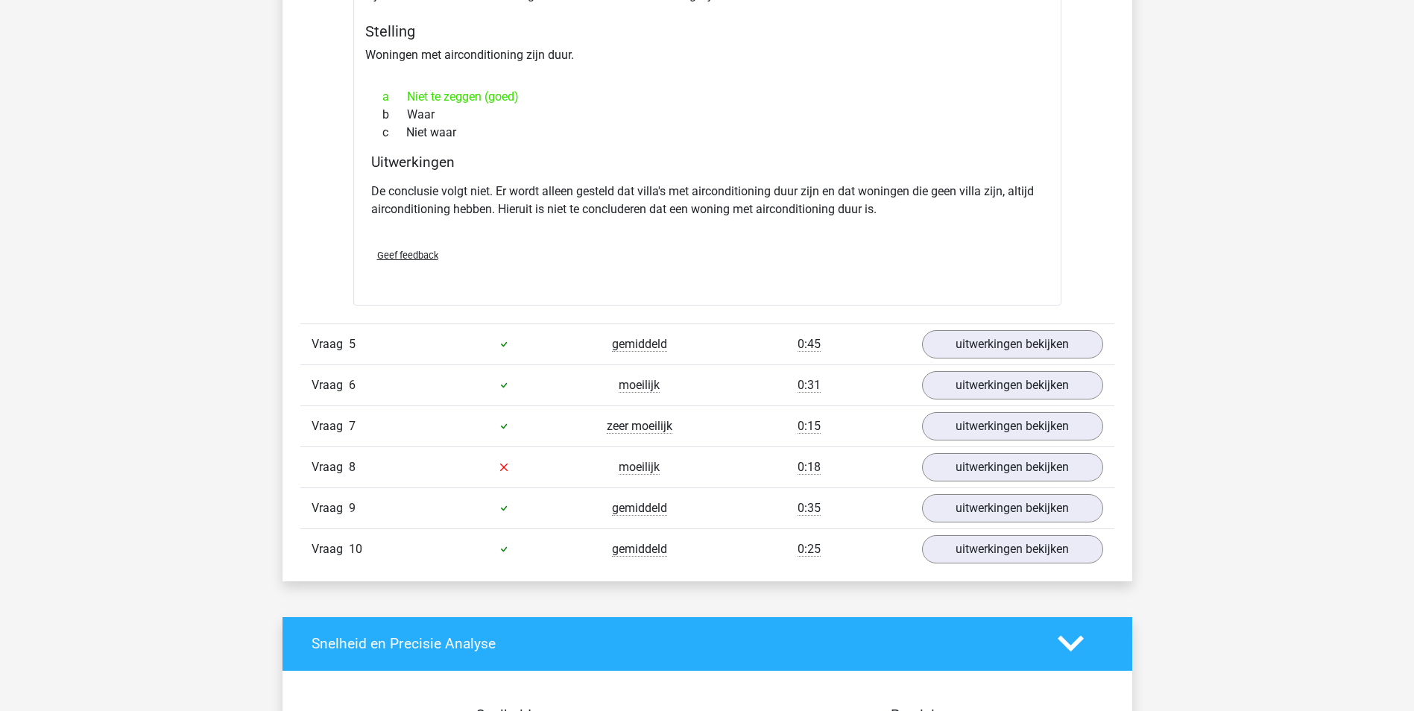
scroll to position [3281, 0]
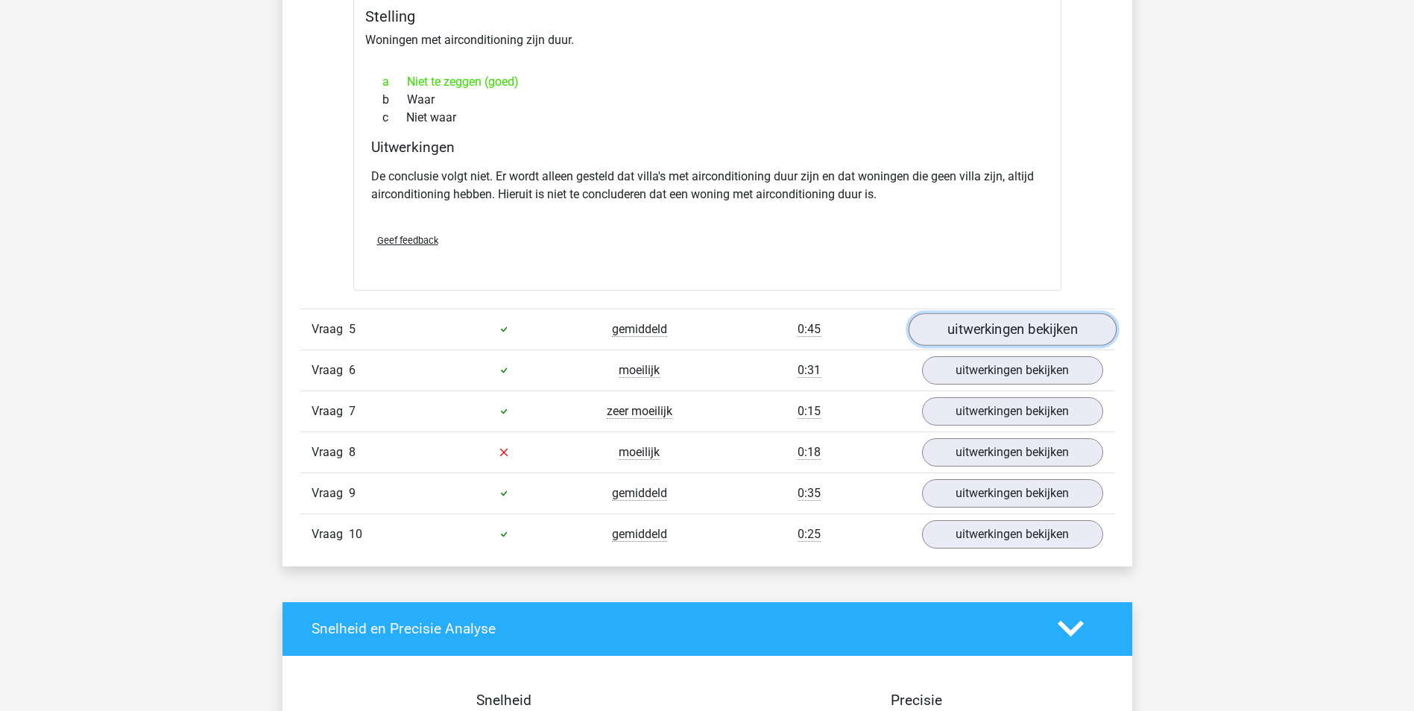
click at [997, 323] on link "uitwerkingen bekijken" at bounding box center [1012, 329] width 208 height 33
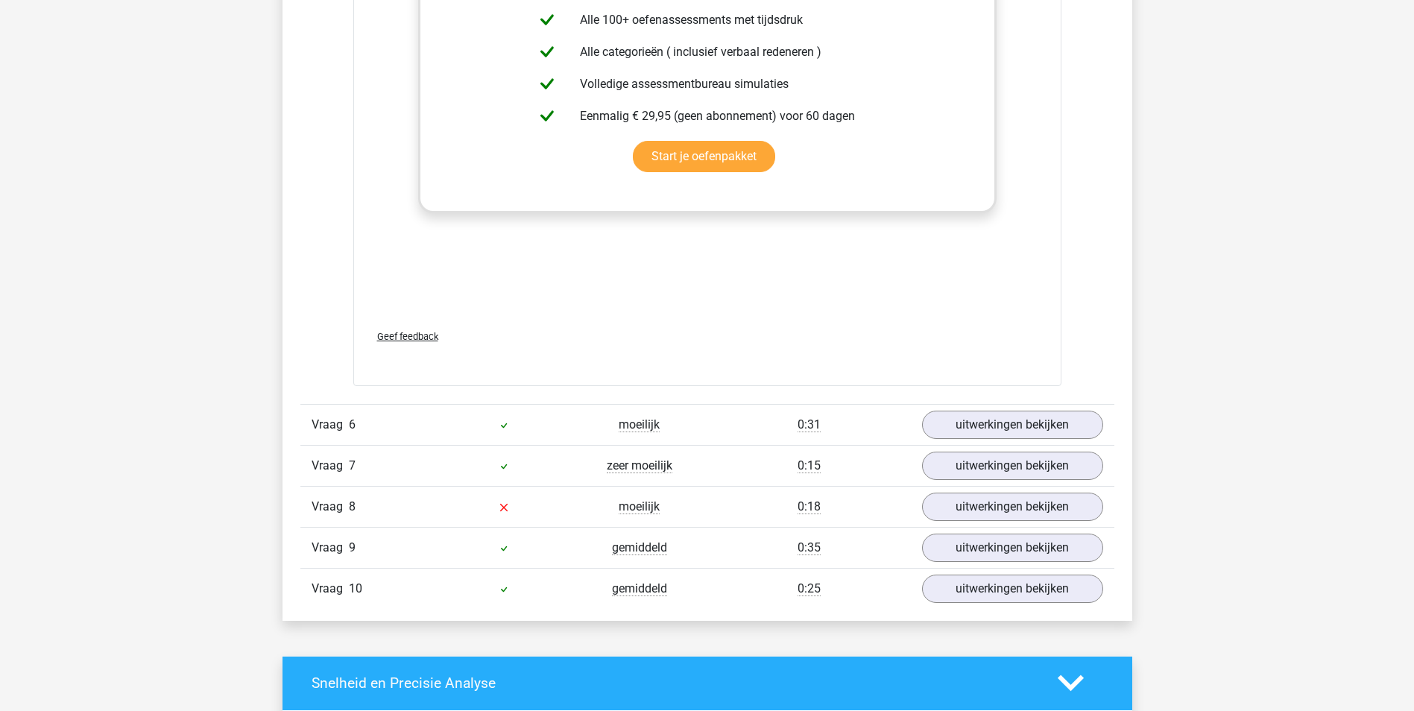
scroll to position [4101, 0]
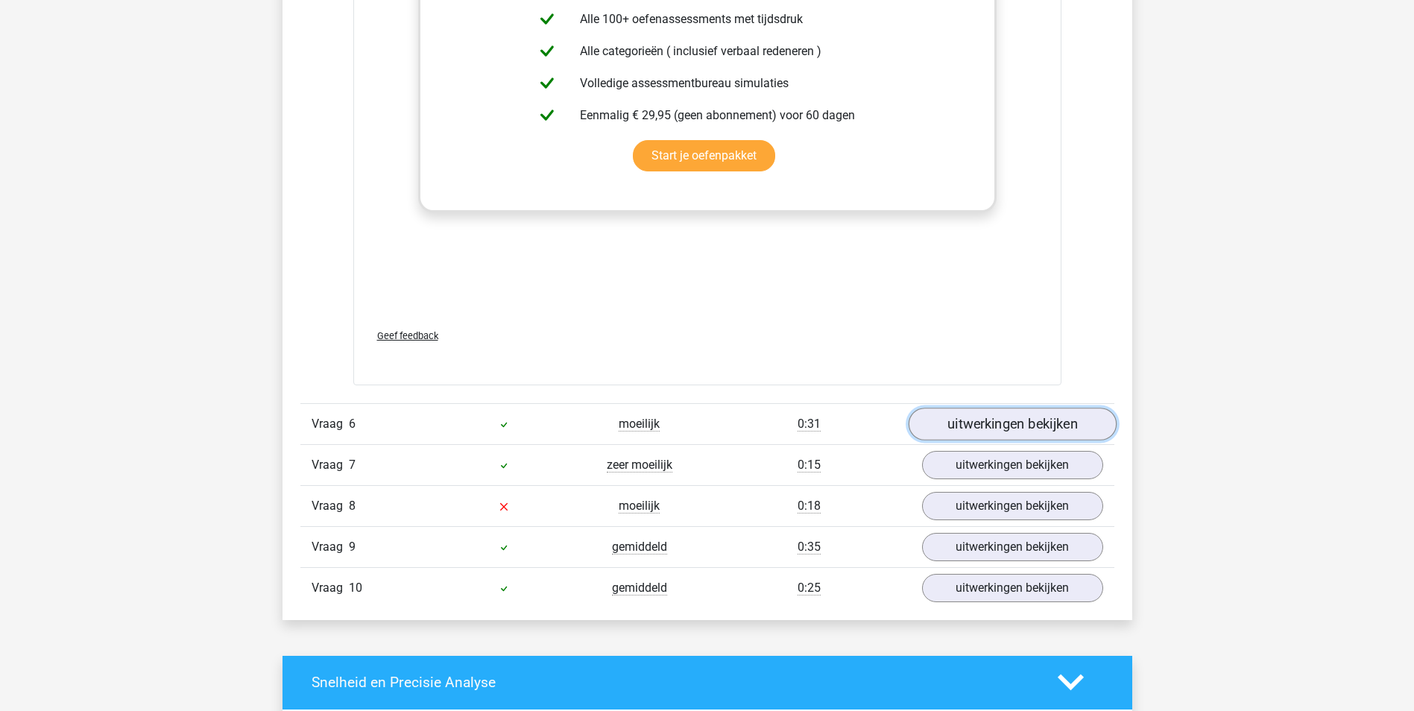
click at [998, 428] on link "uitwerkingen bekijken" at bounding box center [1012, 424] width 208 height 33
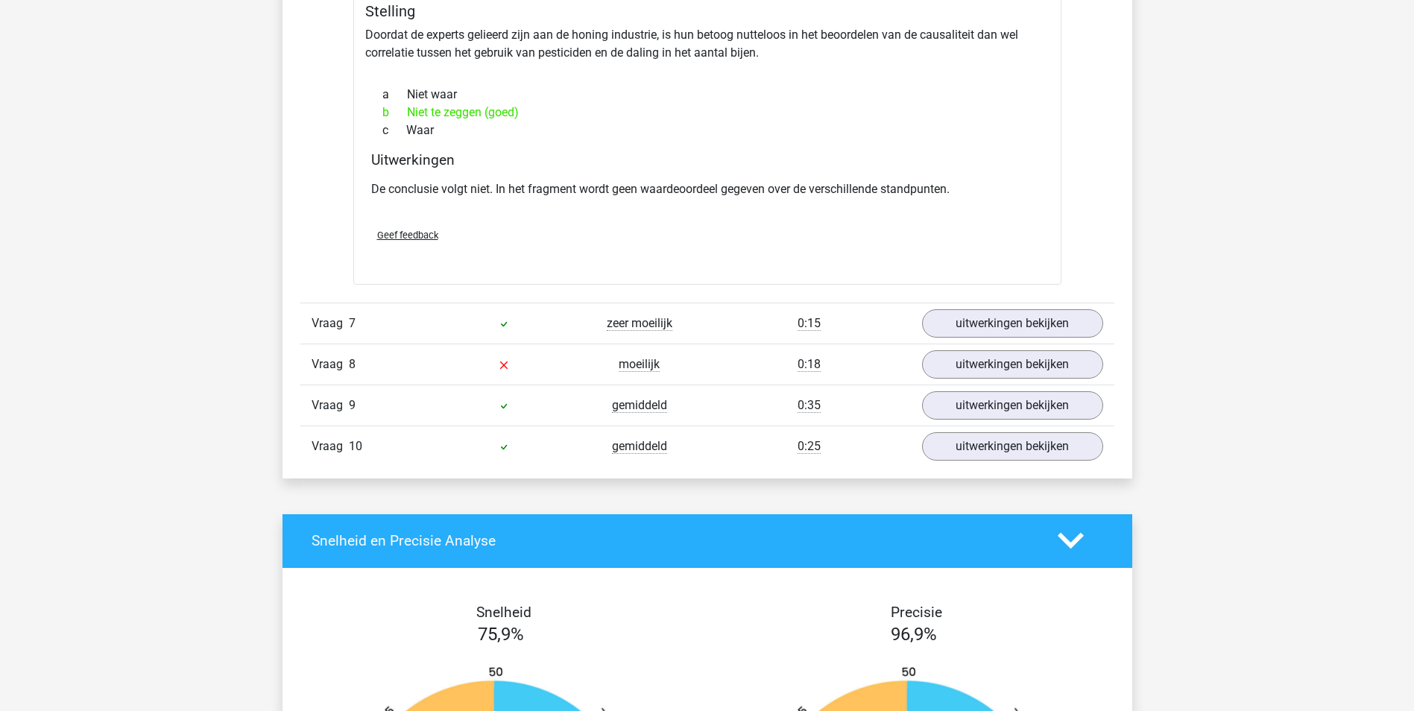
scroll to position [4698, 0]
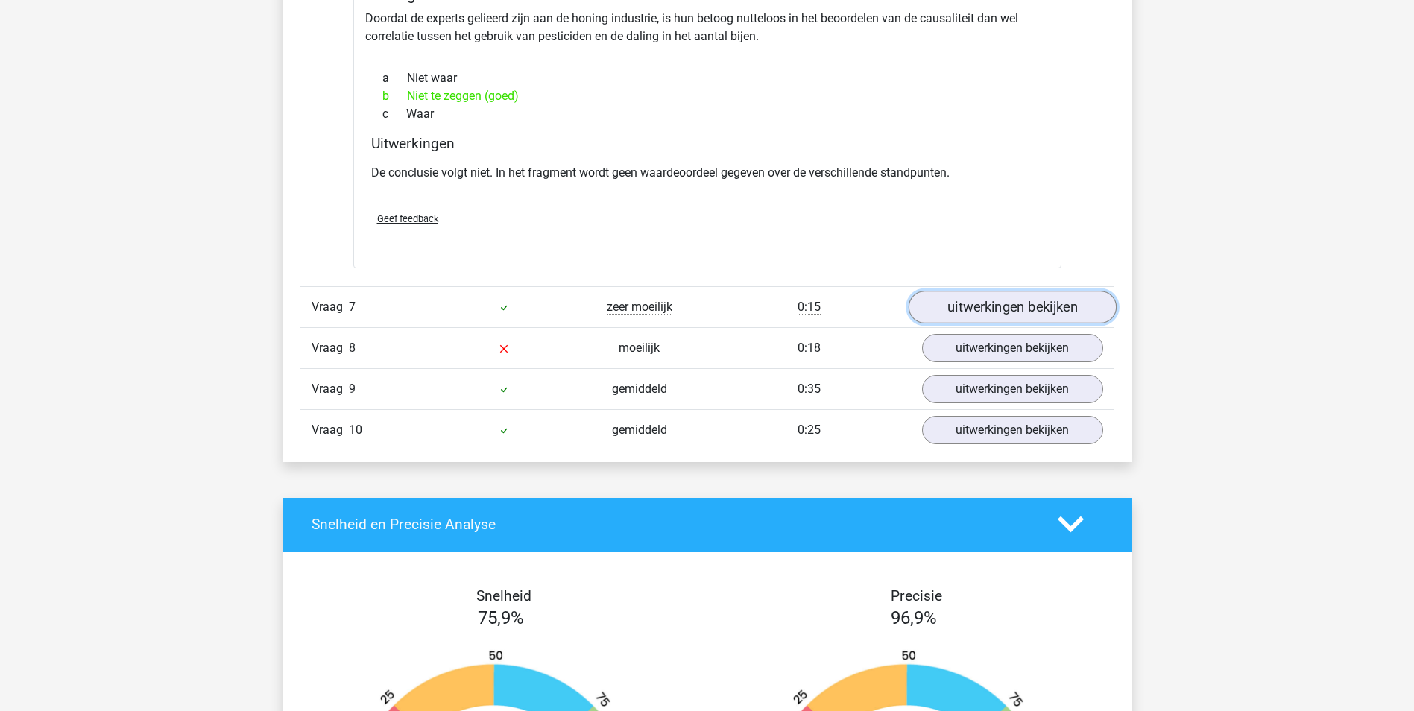
click at [995, 314] on link "uitwerkingen bekijken" at bounding box center [1012, 307] width 208 height 33
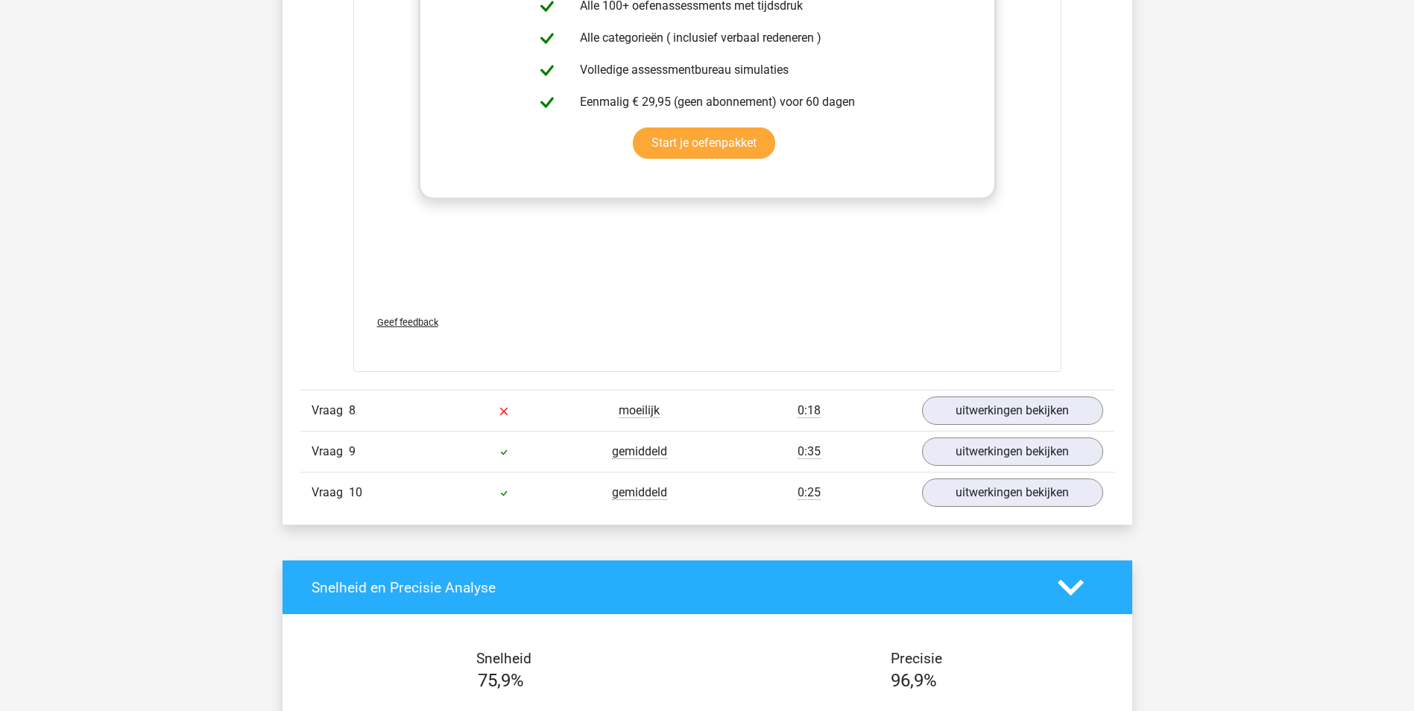
scroll to position [5443, 0]
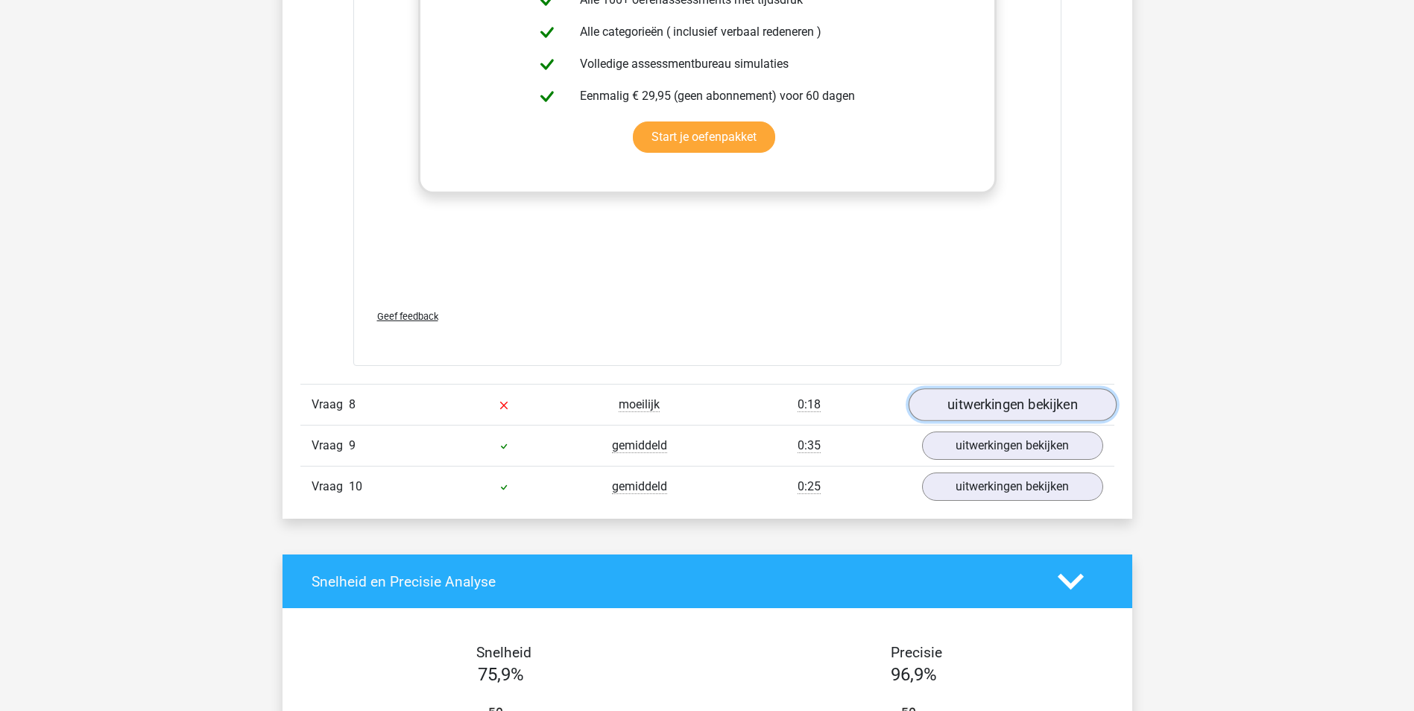
click at [988, 408] on link "uitwerkingen bekijken" at bounding box center [1012, 404] width 208 height 33
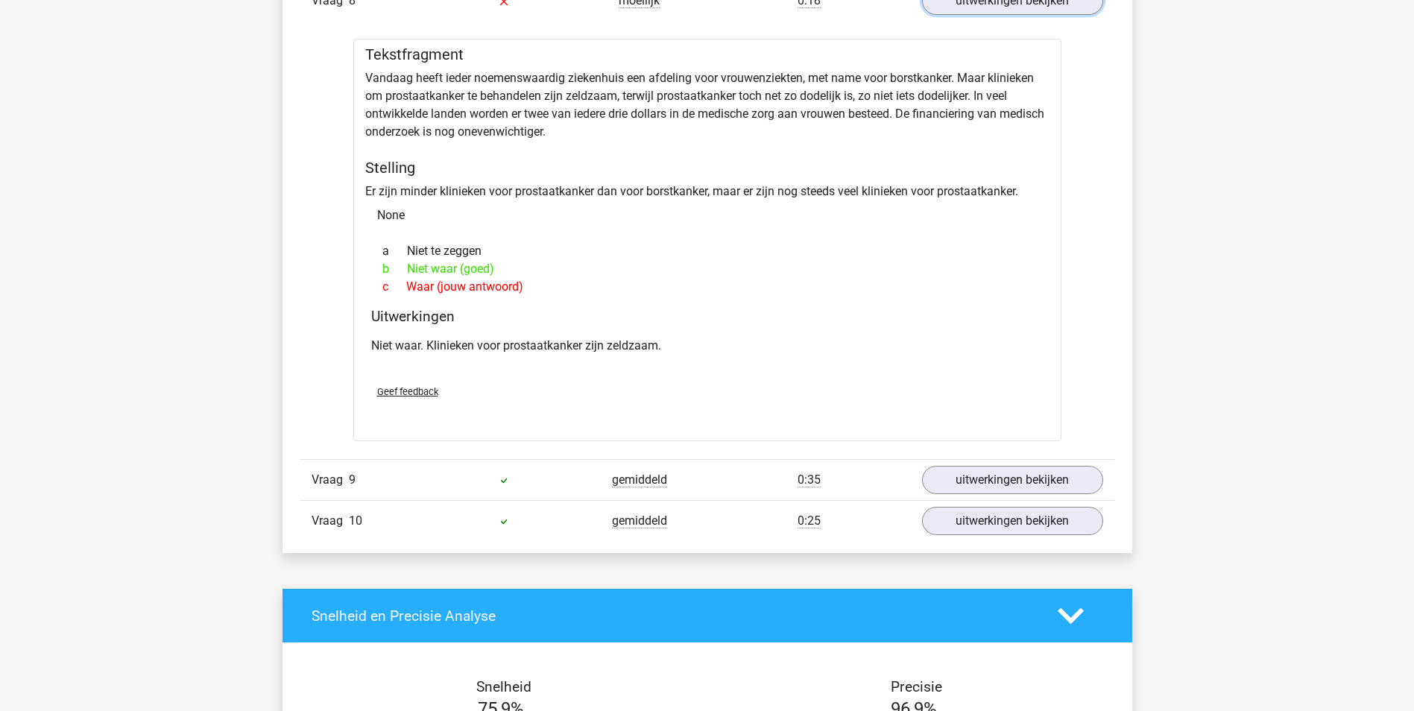
scroll to position [5891, 0]
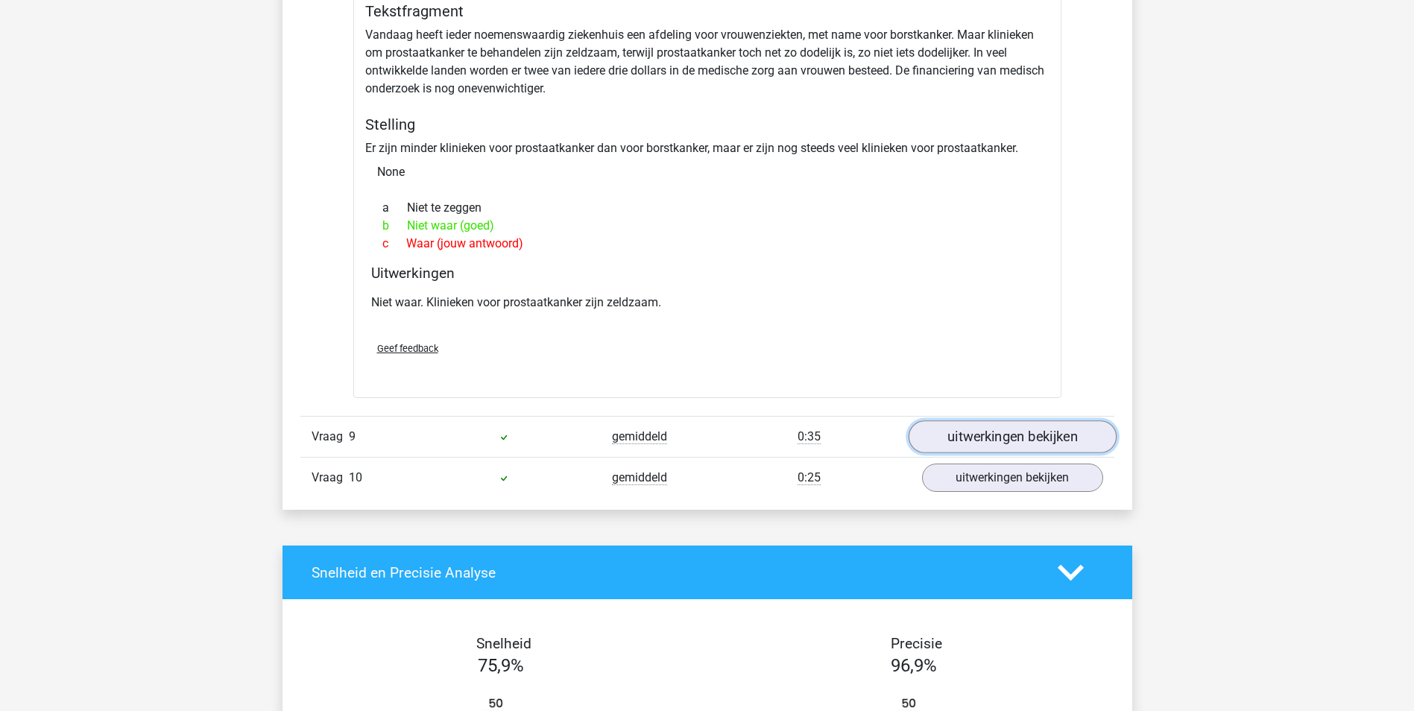
click at [1006, 438] on link "uitwerkingen bekijken" at bounding box center [1012, 437] width 208 height 33
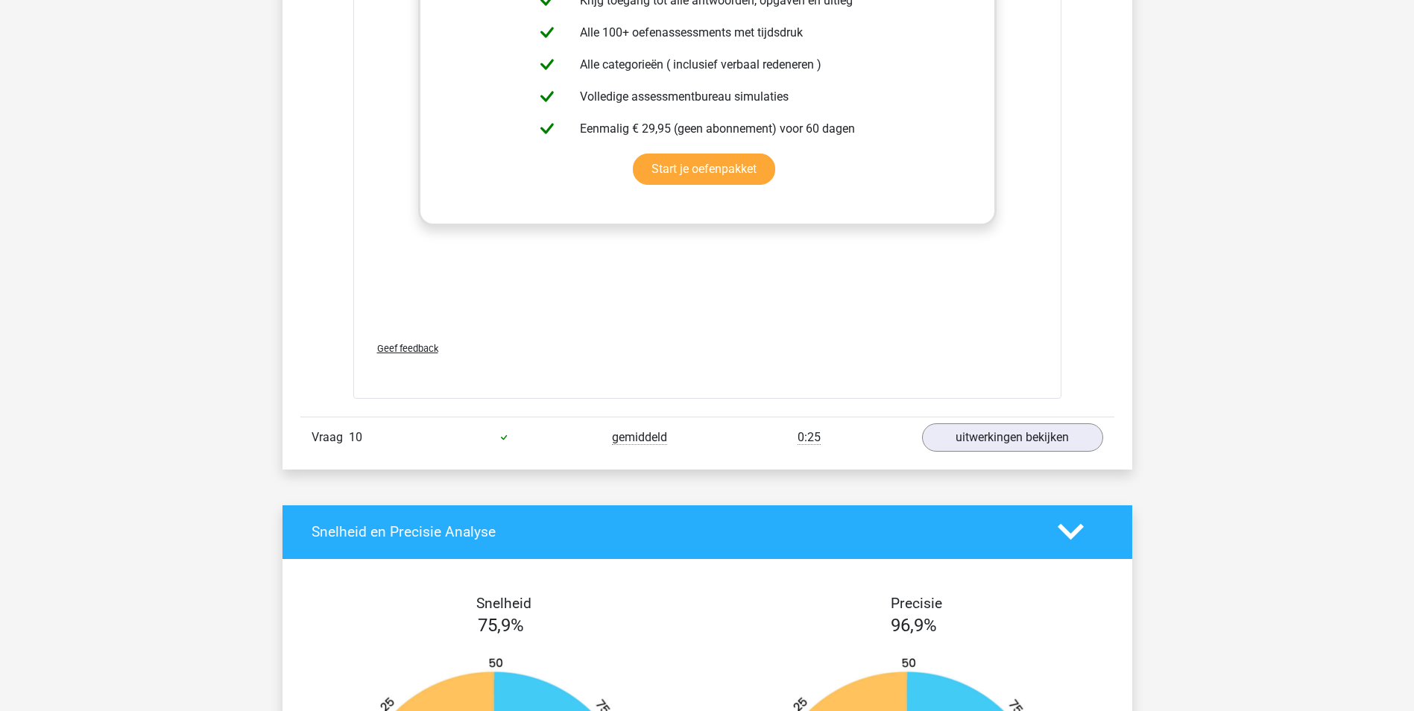
scroll to position [6785, 0]
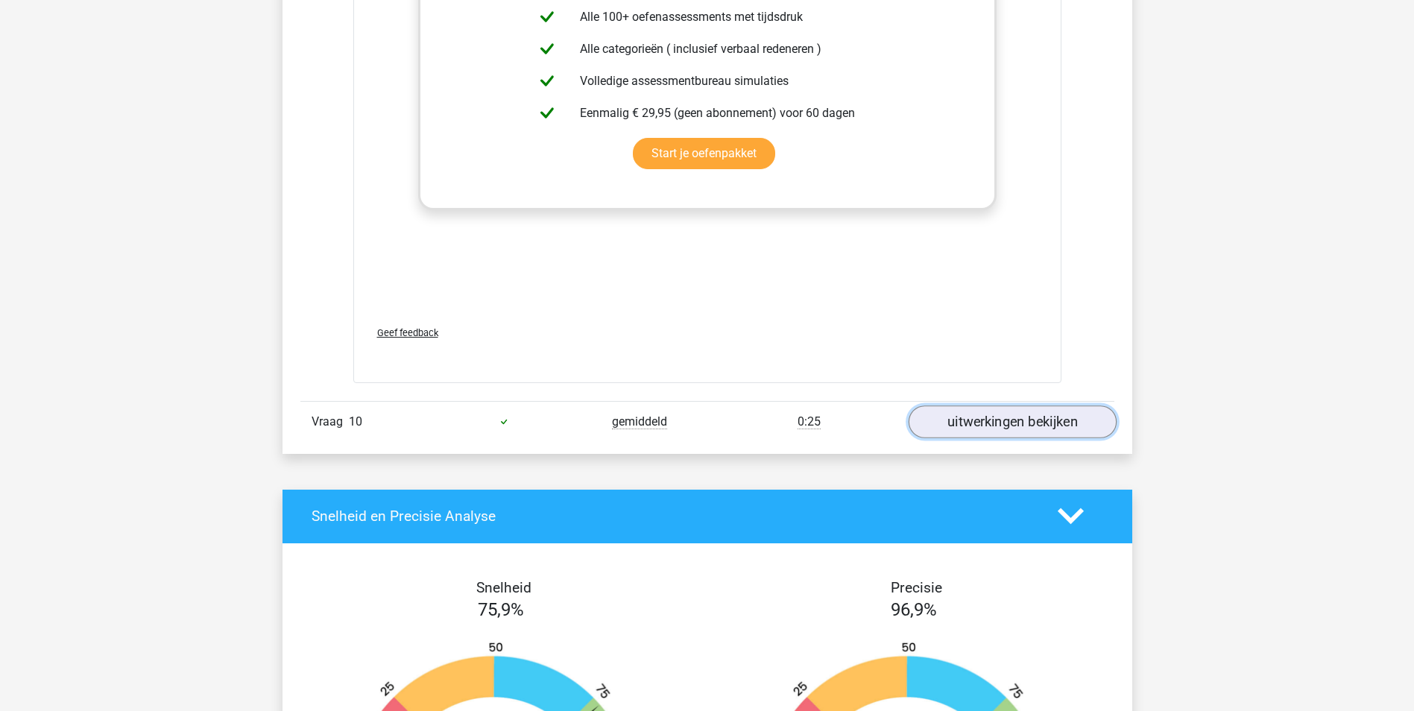
drag, startPoint x: 1036, startPoint y: 424, endPoint x: 1033, endPoint y: 412, distance: 12.3
click at [1037, 424] on link "uitwerkingen bekijken" at bounding box center [1012, 422] width 208 height 33
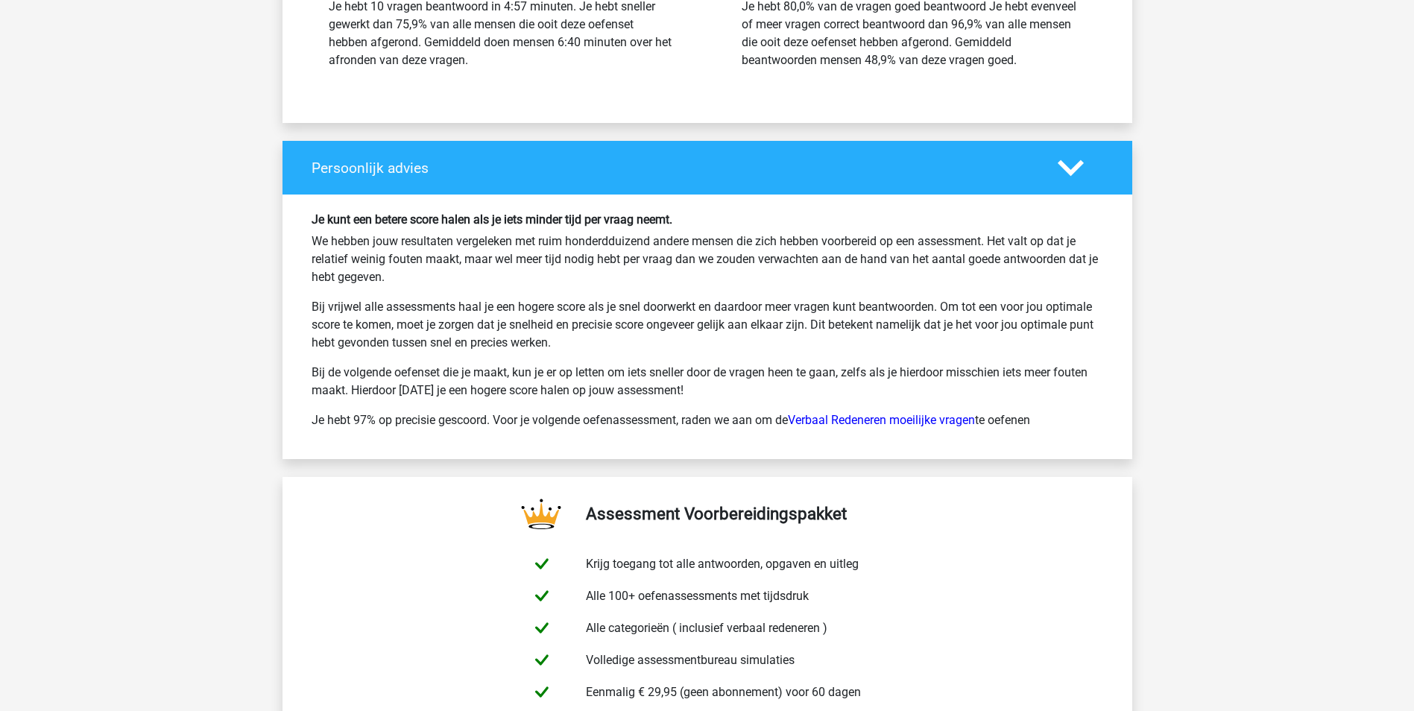
scroll to position [8500, 0]
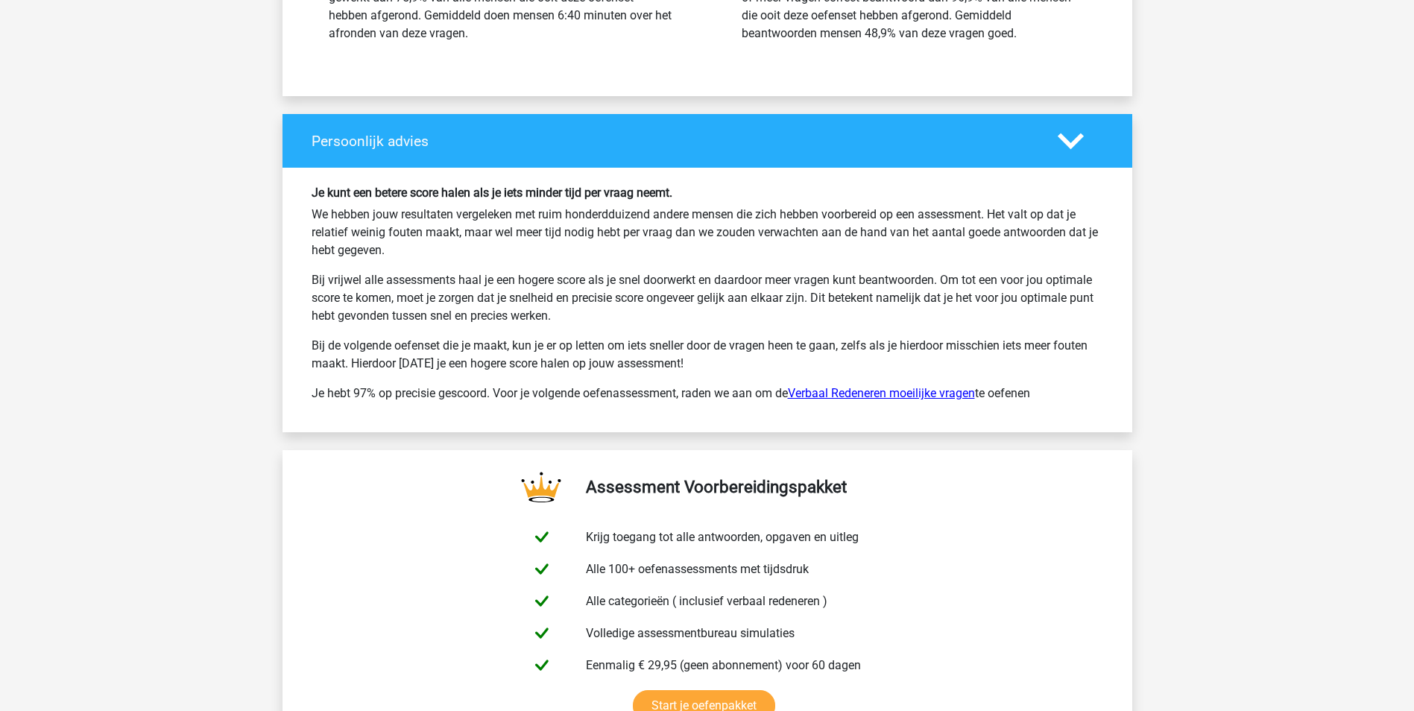
click at [816, 391] on link "Verbaal Redeneren moeilijke vragen" at bounding box center [881, 393] width 187 height 14
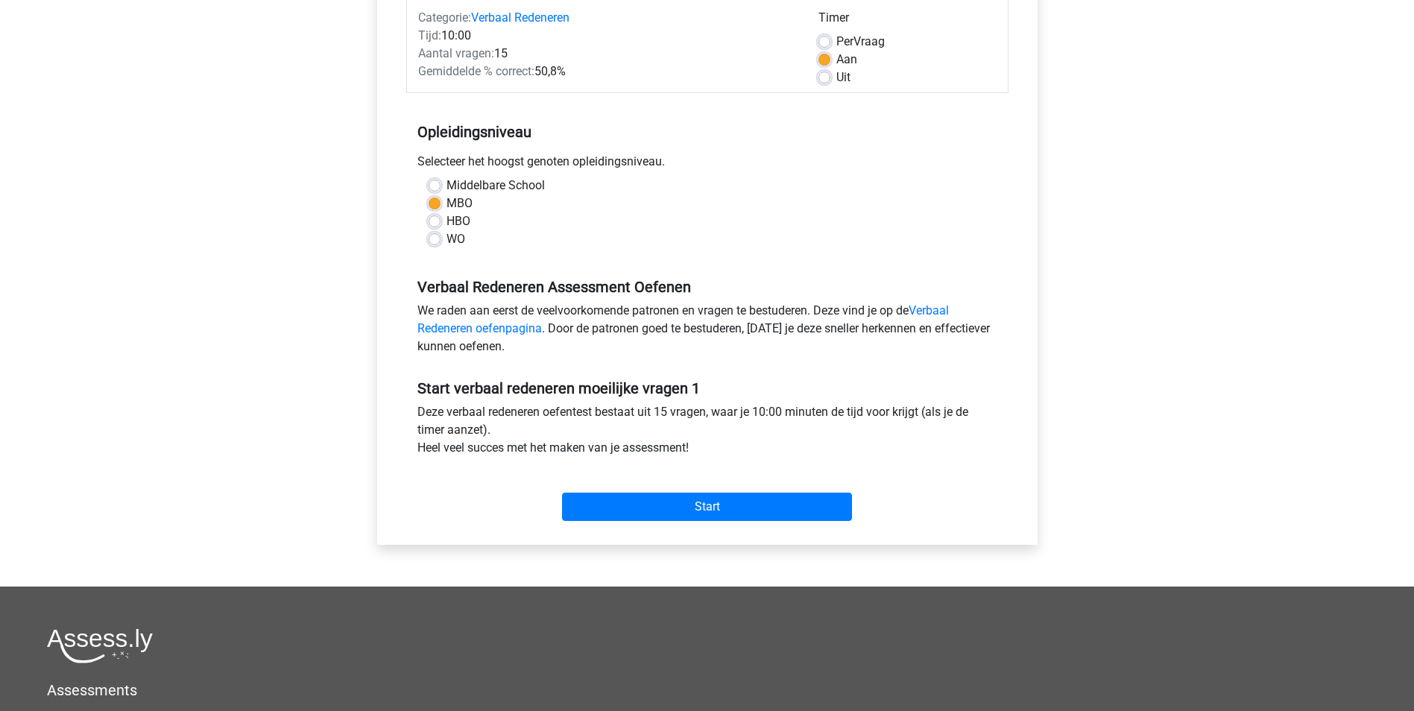
scroll to position [224, 0]
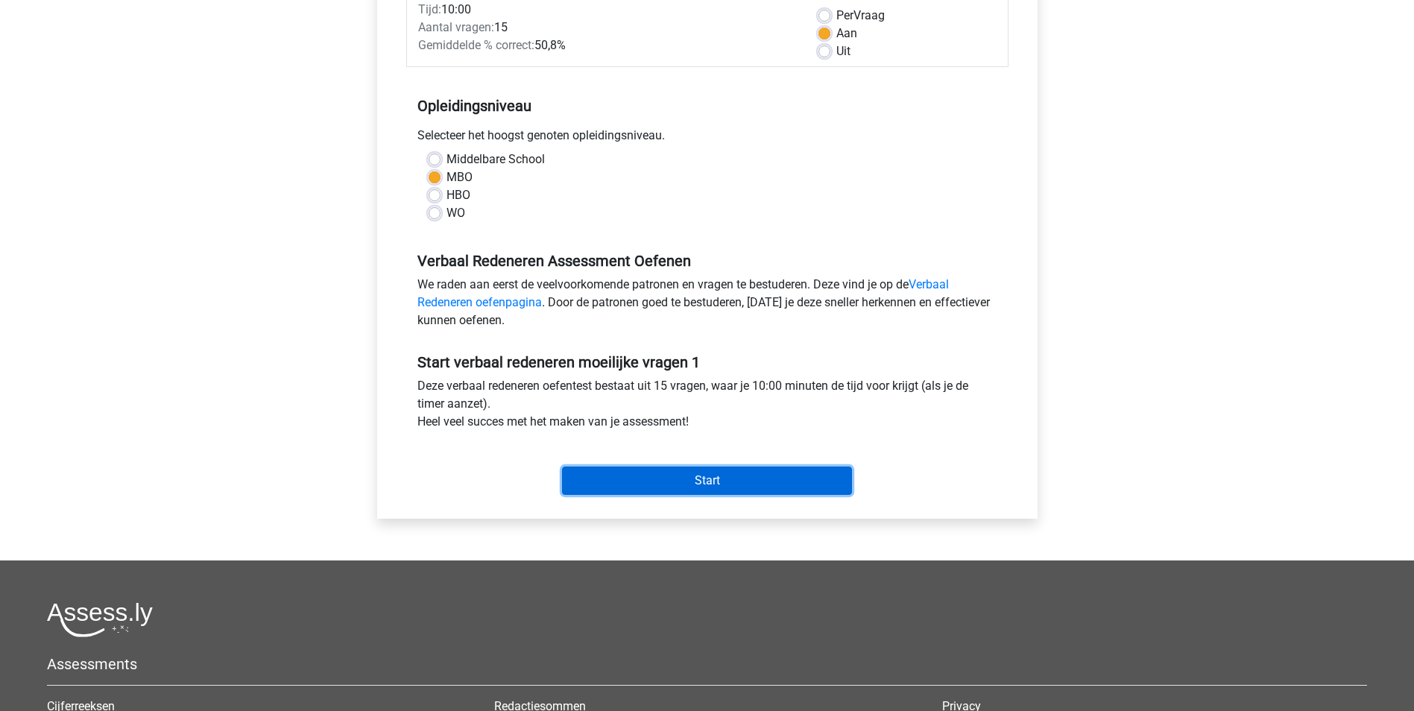
click at [699, 477] on input "Start" at bounding box center [707, 481] width 290 height 28
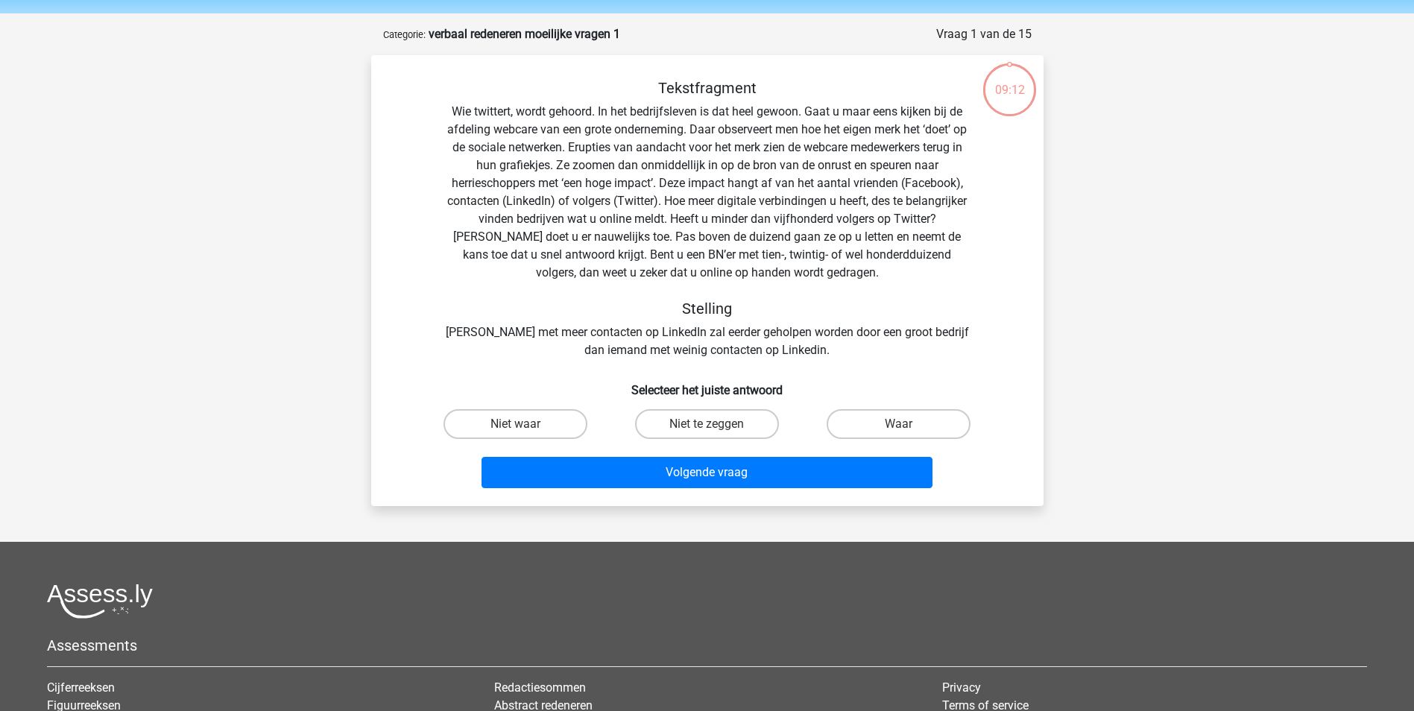
scroll to position [75, 0]
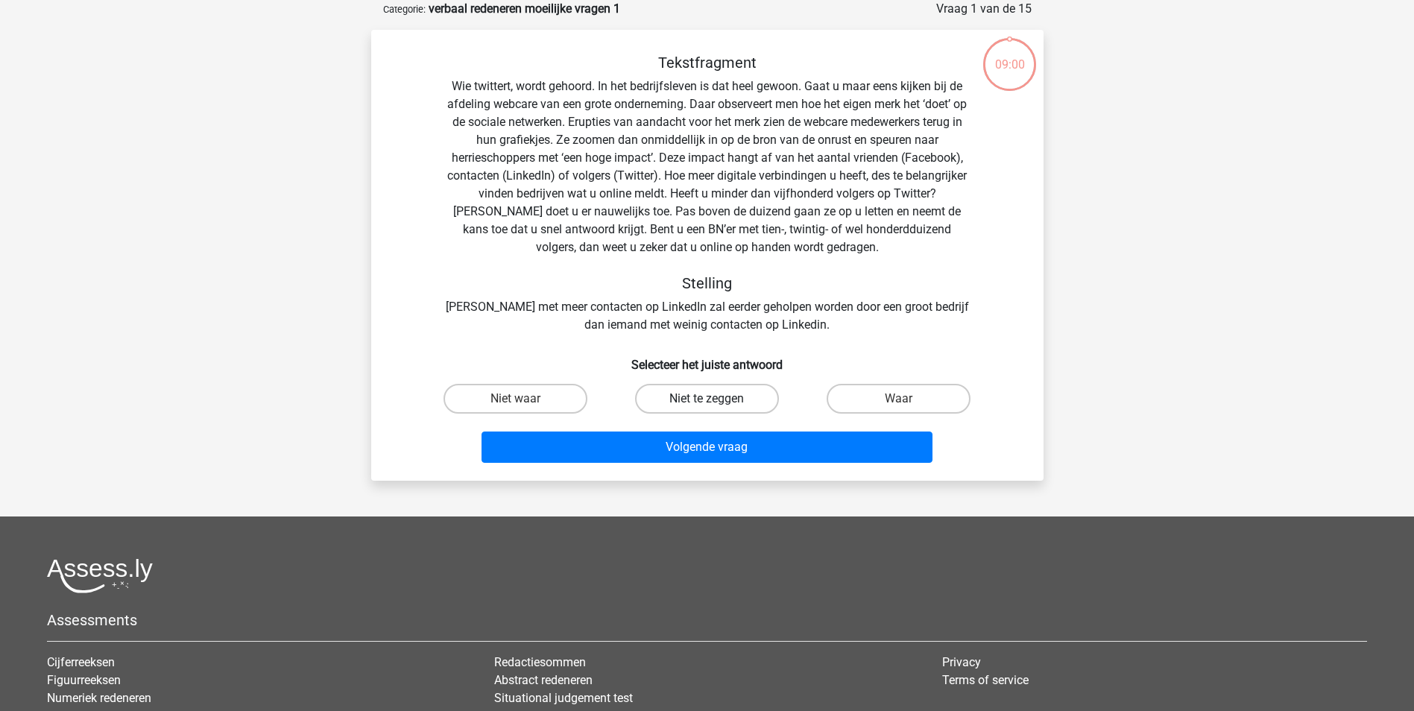
click at [714, 397] on label "Niet te zeggen" at bounding box center [707, 399] width 144 height 30
click at [714, 399] on input "Niet te zeggen" at bounding box center [712, 404] width 10 height 10
radio input "true"
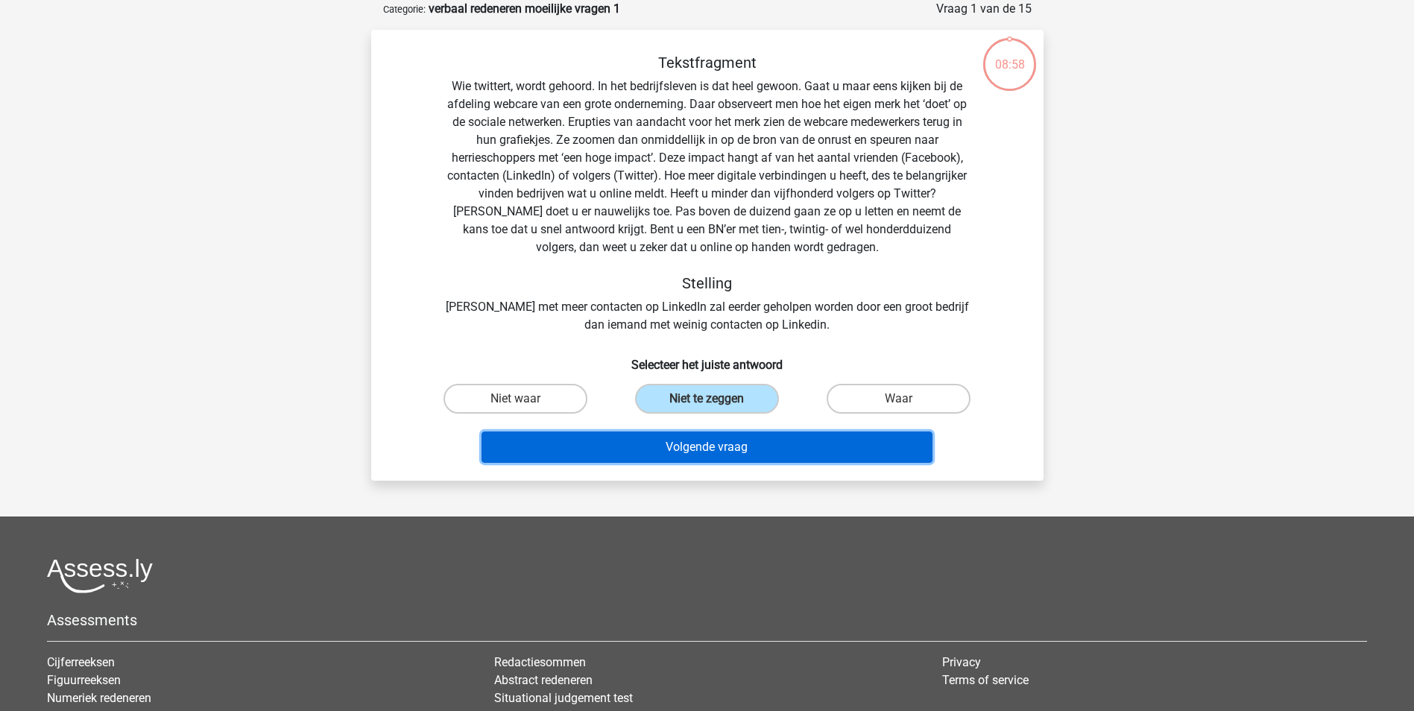
click at [702, 445] on button "Volgende vraag" at bounding box center [707, 447] width 451 height 31
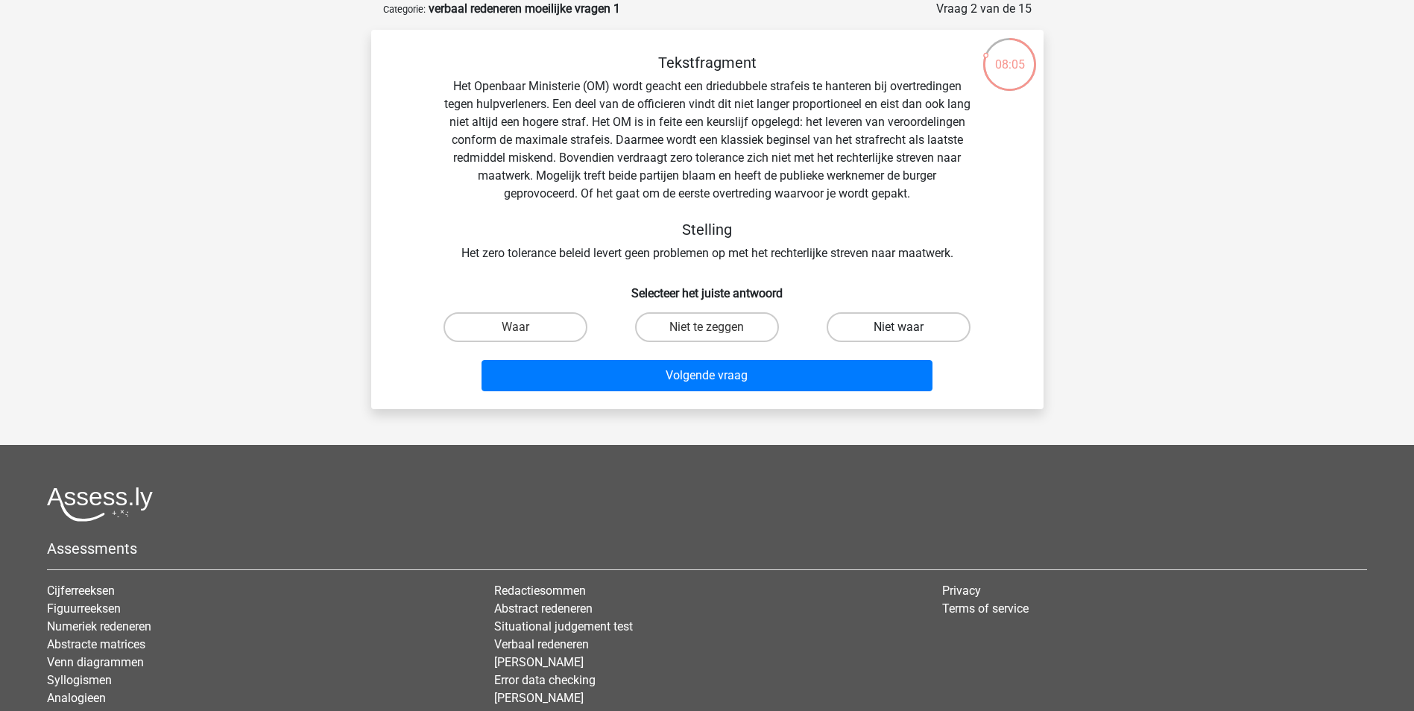
drag, startPoint x: 894, startPoint y: 326, endPoint x: 880, endPoint y: 334, distance: 16.4
click at [897, 326] on label "Niet waar" at bounding box center [899, 327] width 144 height 30
click at [899, 327] on input "Niet waar" at bounding box center [904, 332] width 10 height 10
radio input "true"
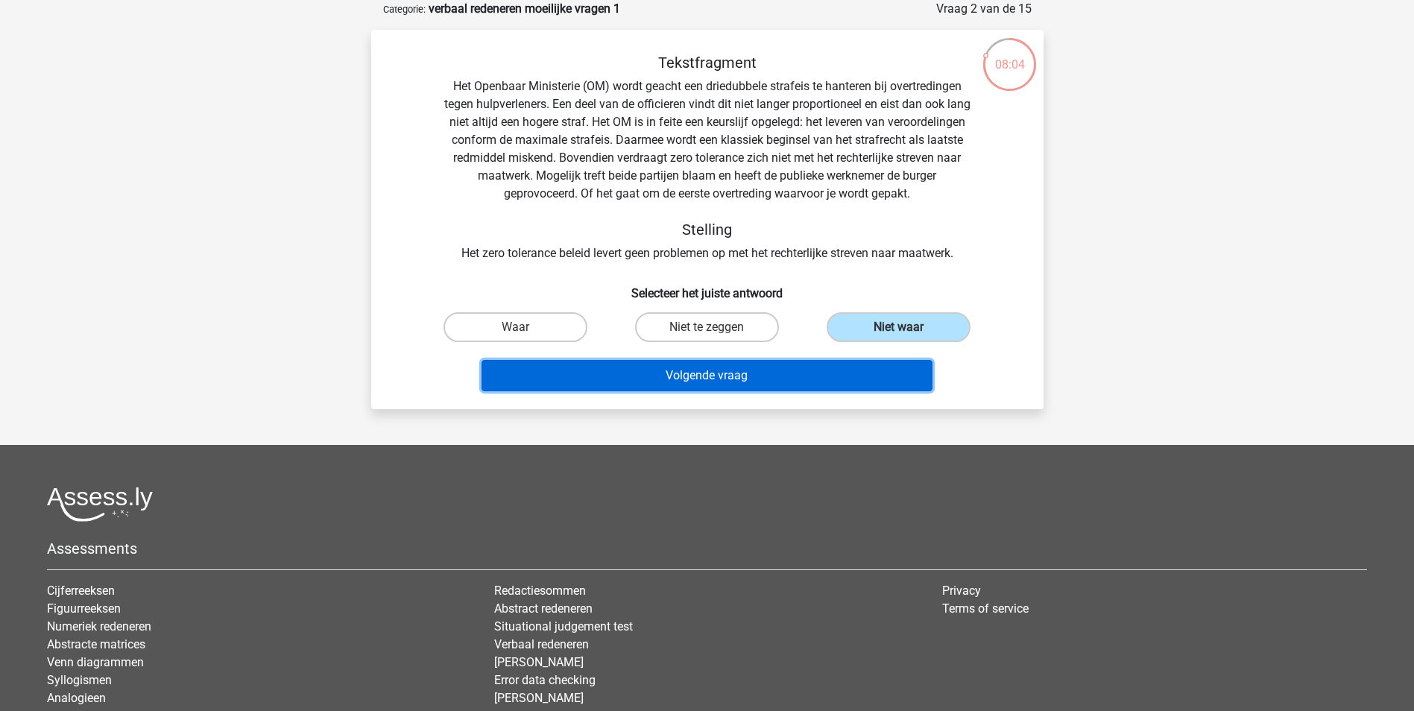
click at [685, 379] on button "Volgende vraag" at bounding box center [707, 375] width 451 height 31
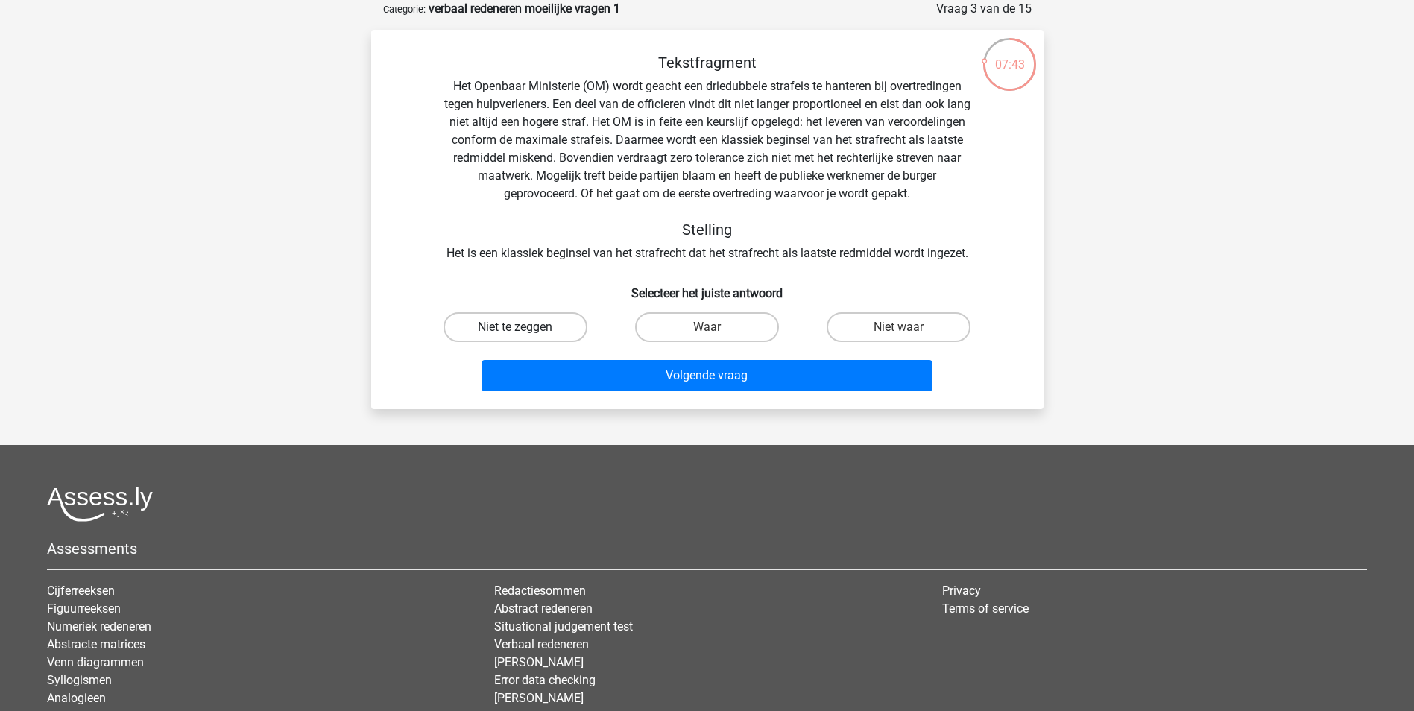
click at [505, 324] on label "Niet te zeggen" at bounding box center [516, 327] width 144 height 30
click at [515, 327] on input "Niet te zeggen" at bounding box center [520, 332] width 10 height 10
radio input "true"
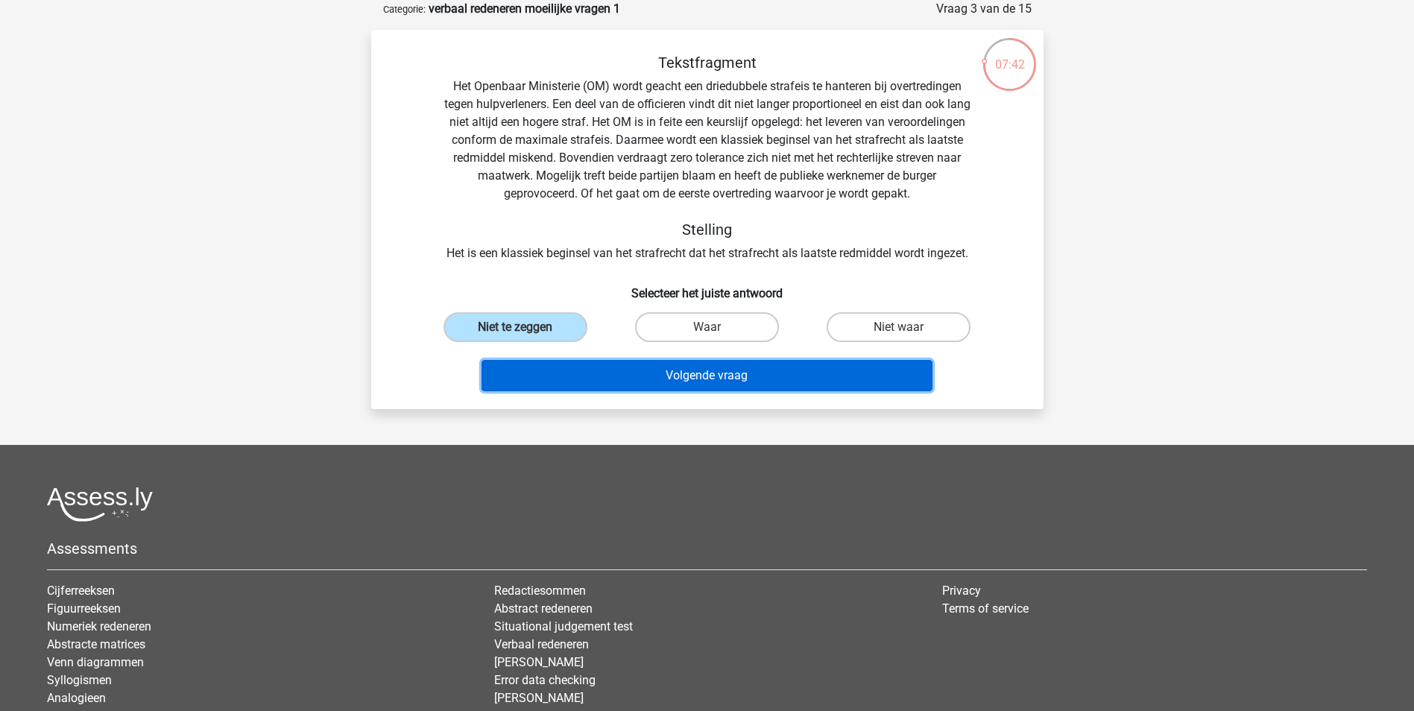
click at [730, 372] on button "Volgende vraag" at bounding box center [707, 375] width 451 height 31
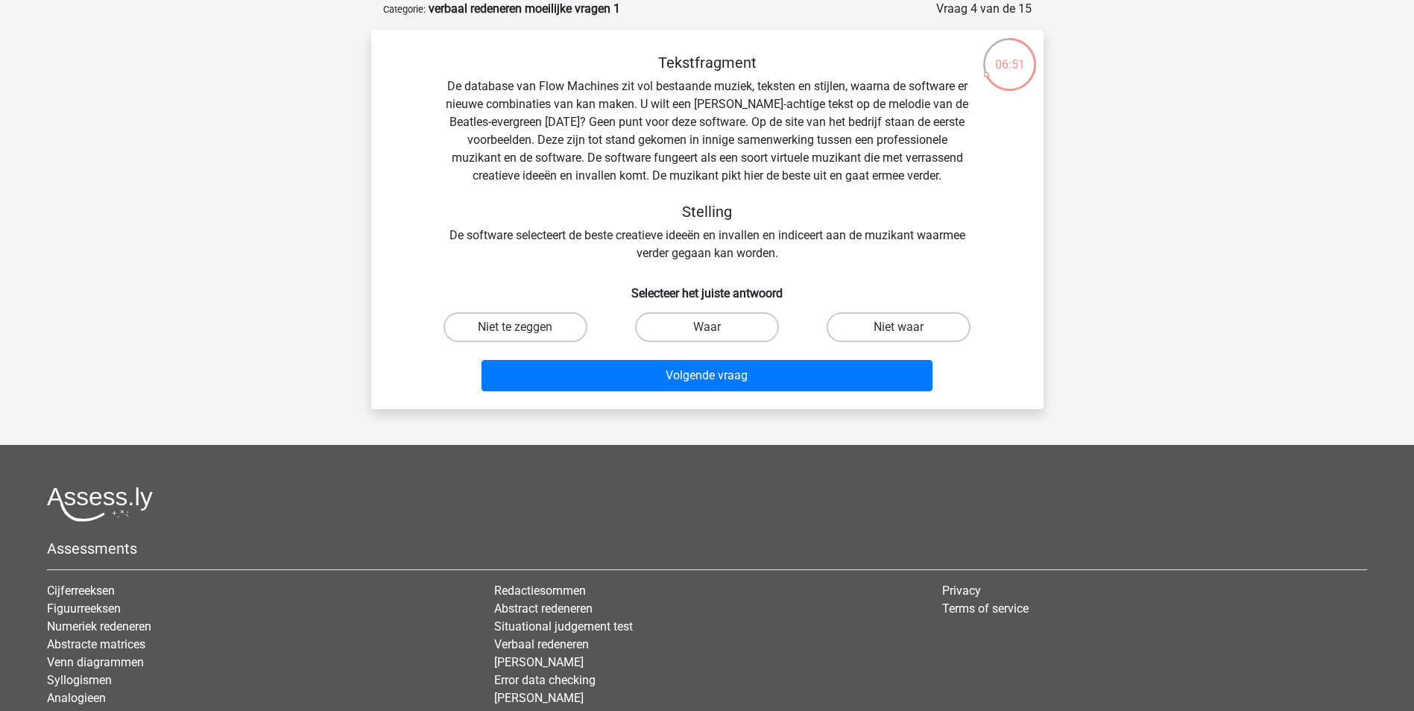
click at [904, 330] on input "Niet waar" at bounding box center [904, 332] width 10 height 10
radio input "true"
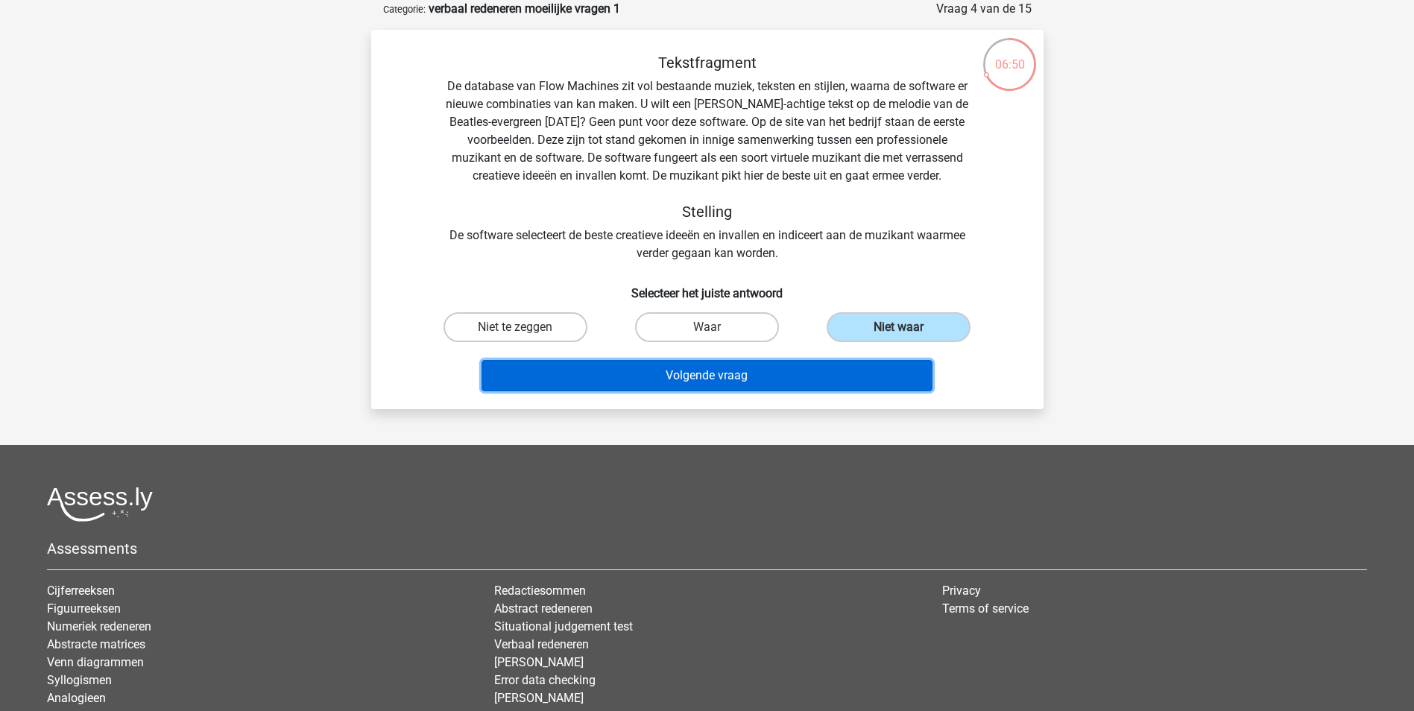
click at [696, 383] on button "Volgende vraag" at bounding box center [707, 375] width 451 height 31
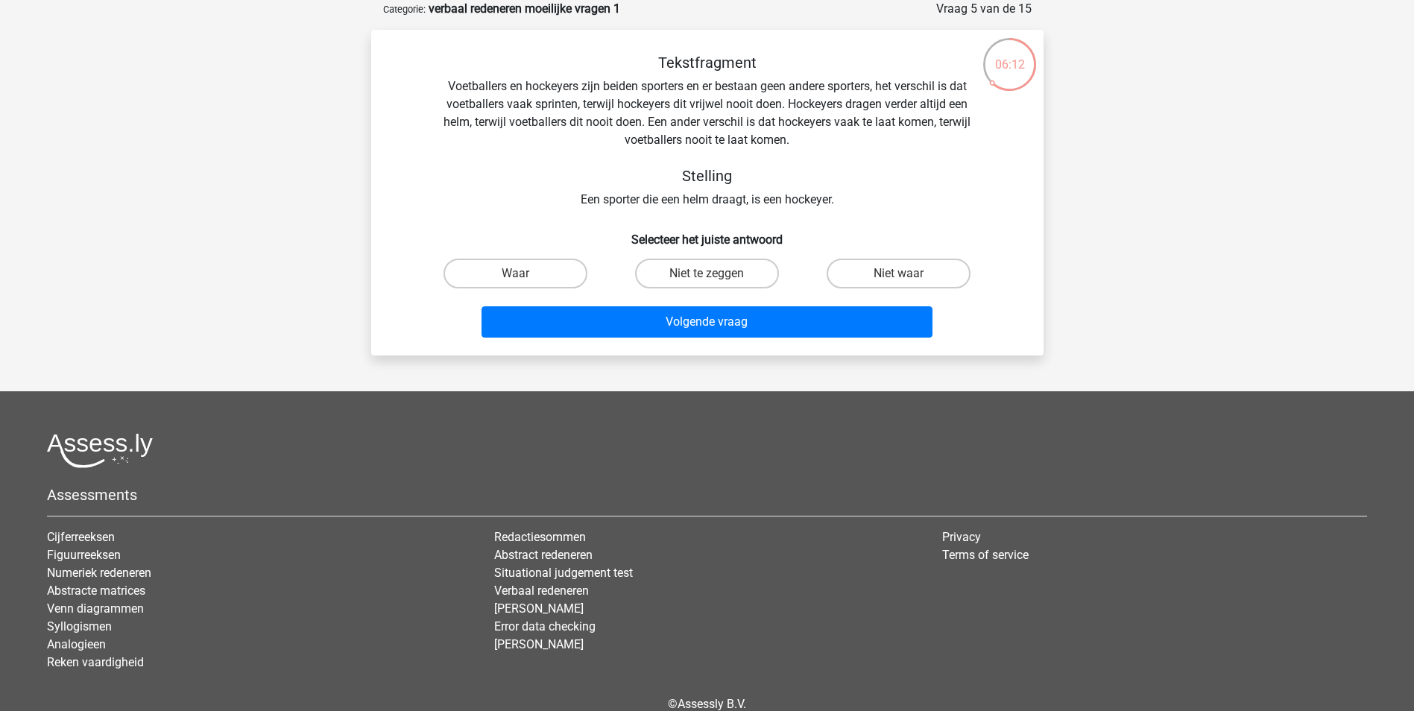
click at [524, 275] on input "Waar" at bounding box center [520, 279] width 10 height 10
radio input "true"
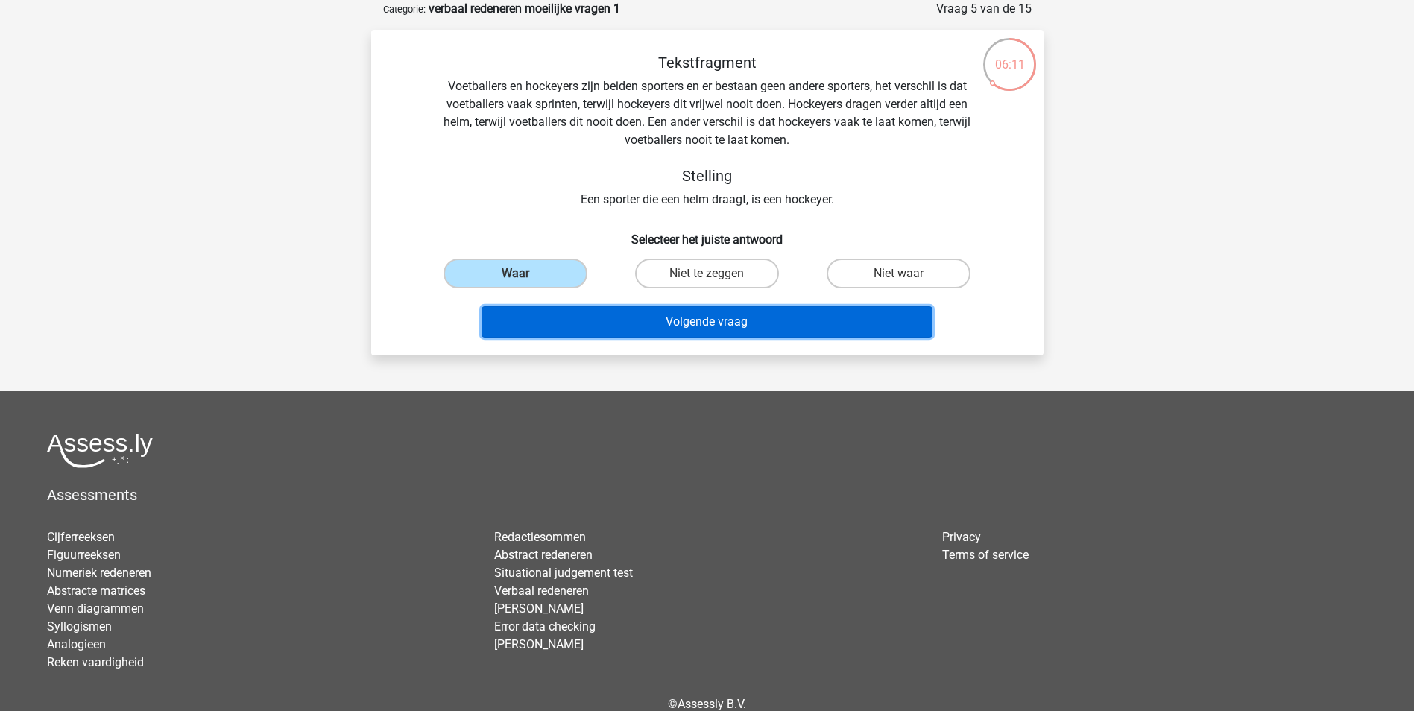
click at [697, 317] on button "Volgende vraag" at bounding box center [707, 321] width 451 height 31
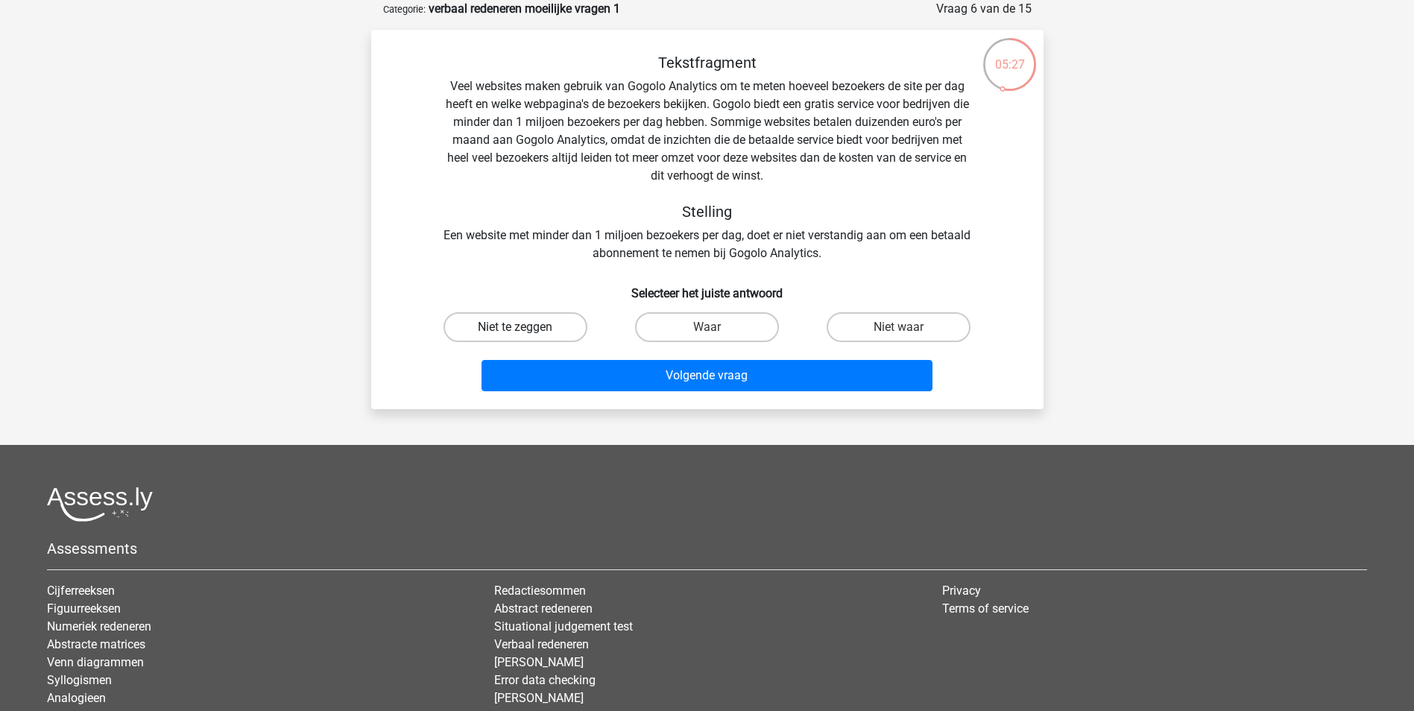
click at [509, 329] on label "Niet te zeggen" at bounding box center [516, 327] width 144 height 30
click at [515, 329] on input "Niet te zeggen" at bounding box center [520, 332] width 10 height 10
radio input "true"
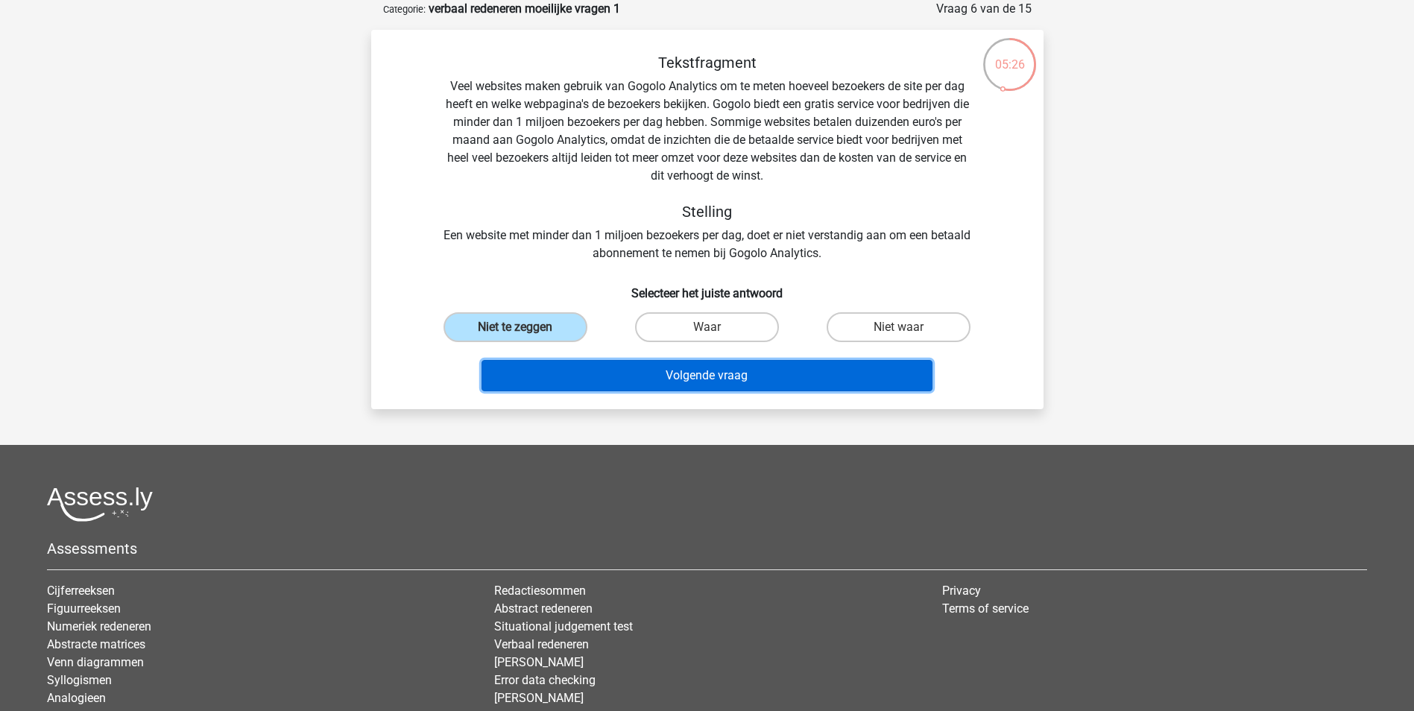
click at [693, 375] on button "Volgende vraag" at bounding box center [707, 375] width 451 height 31
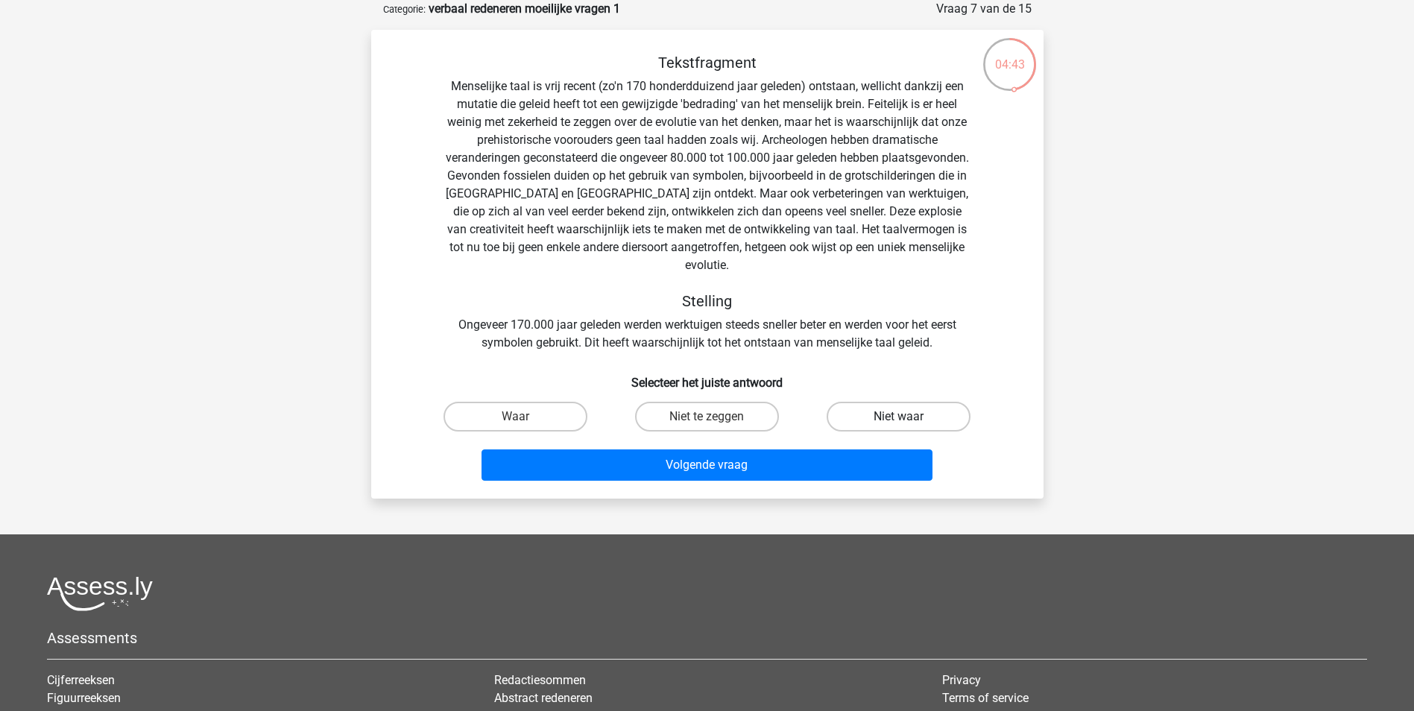
click at [896, 402] on label "Niet waar" at bounding box center [899, 417] width 144 height 30
click at [899, 417] on input "Niet waar" at bounding box center [904, 422] width 10 height 10
radio input "true"
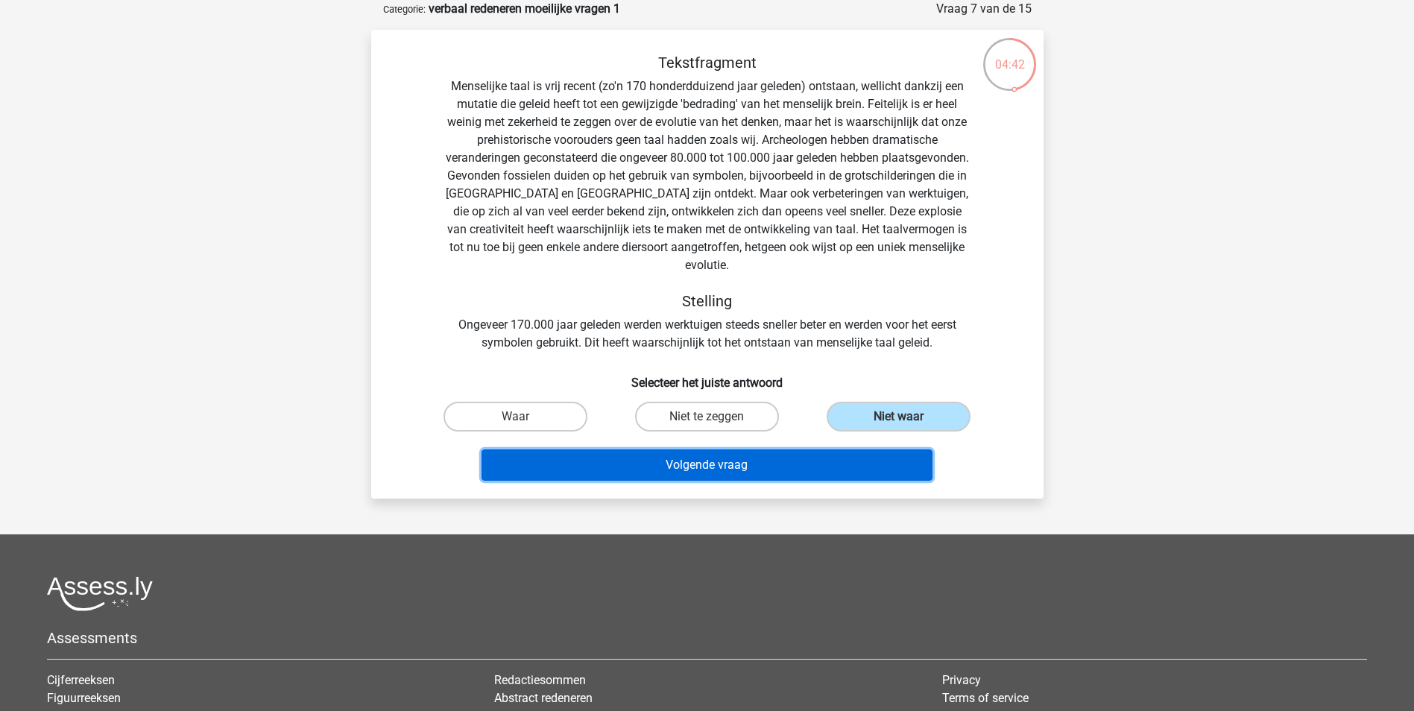
click at [708, 451] on button "Volgende vraag" at bounding box center [707, 465] width 451 height 31
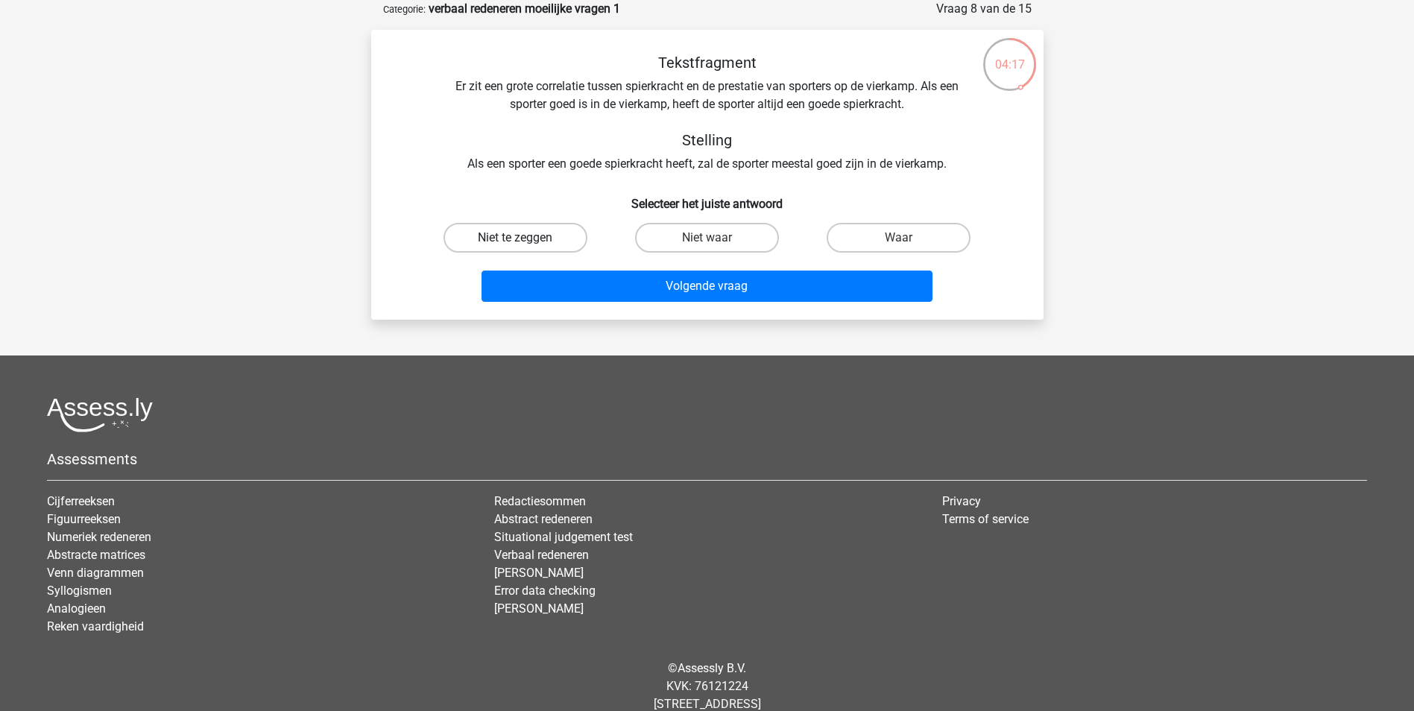
click at [505, 233] on label "Niet te zeggen" at bounding box center [516, 238] width 144 height 30
click at [515, 238] on input "Niet te zeggen" at bounding box center [520, 243] width 10 height 10
radio input "true"
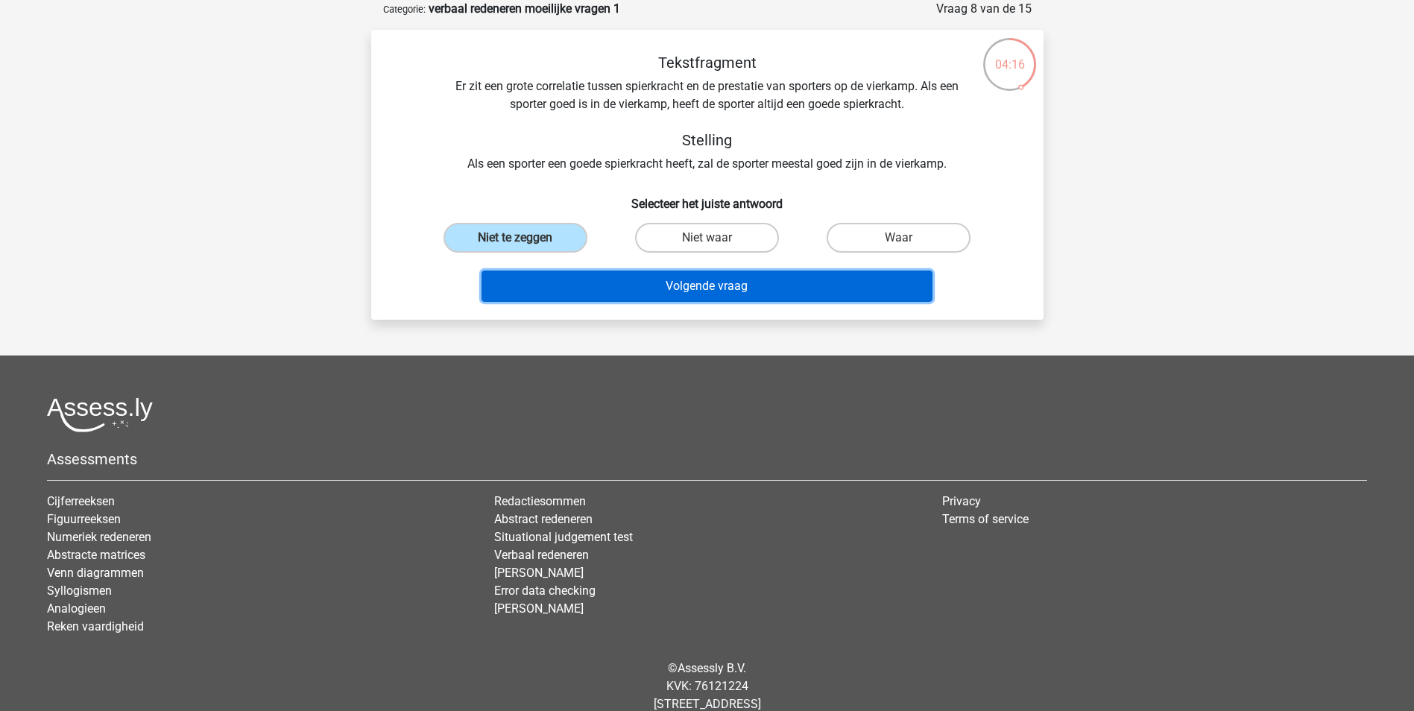
click at [726, 286] on button "Volgende vraag" at bounding box center [707, 286] width 451 height 31
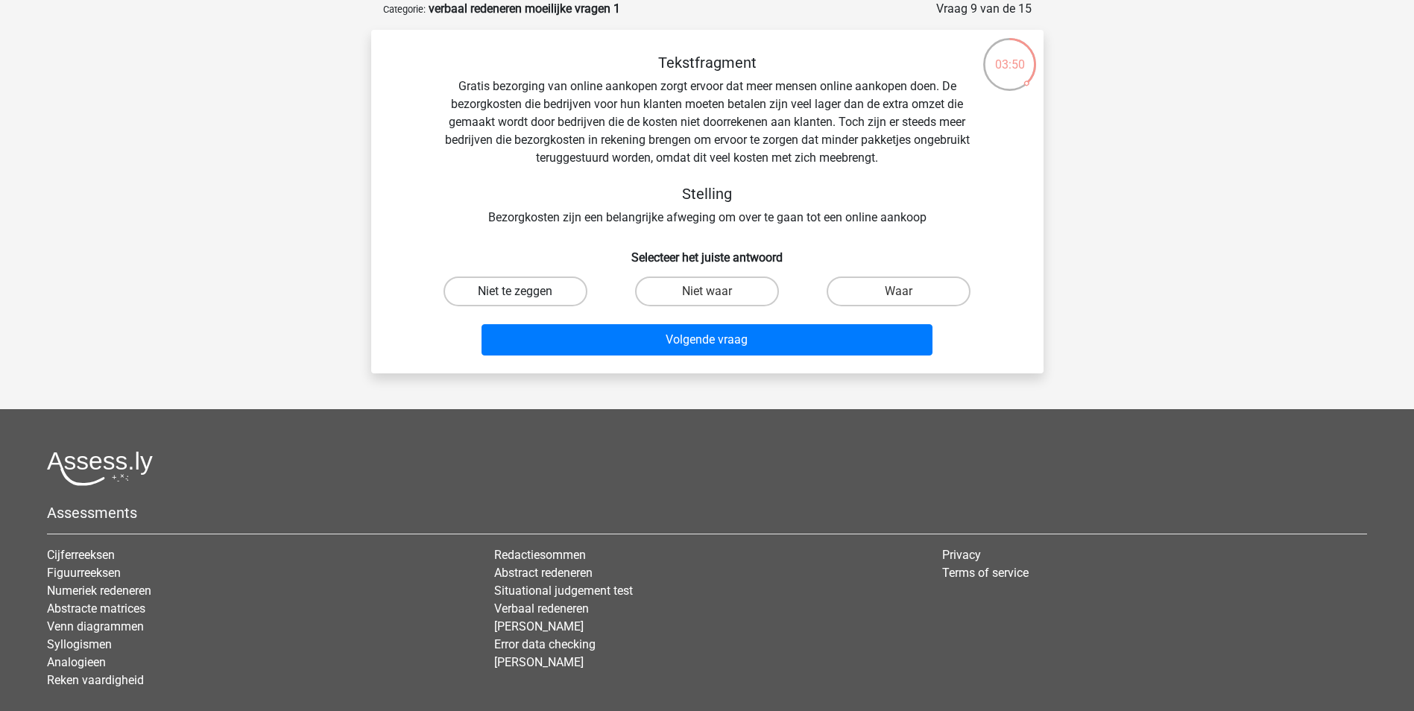
click at [503, 293] on label "Niet te zeggen" at bounding box center [516, 292] width 144 height 30
click at [515, 293] on input "Niet te zeggen" at bounding box center [520, 297] width 10 height 10
radio input "true"
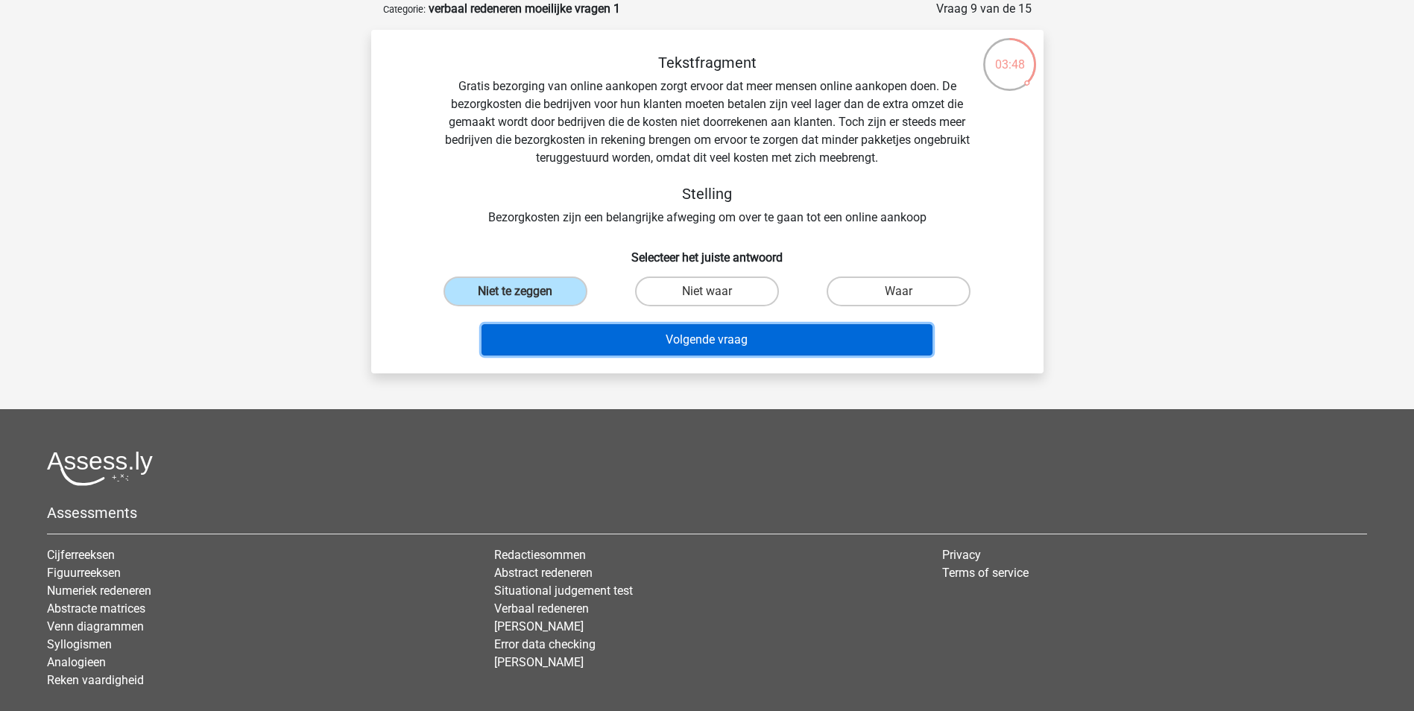
click at [715, 341] on button "Volgende vraag" at bounding box center [707, 339] width 451 height 31
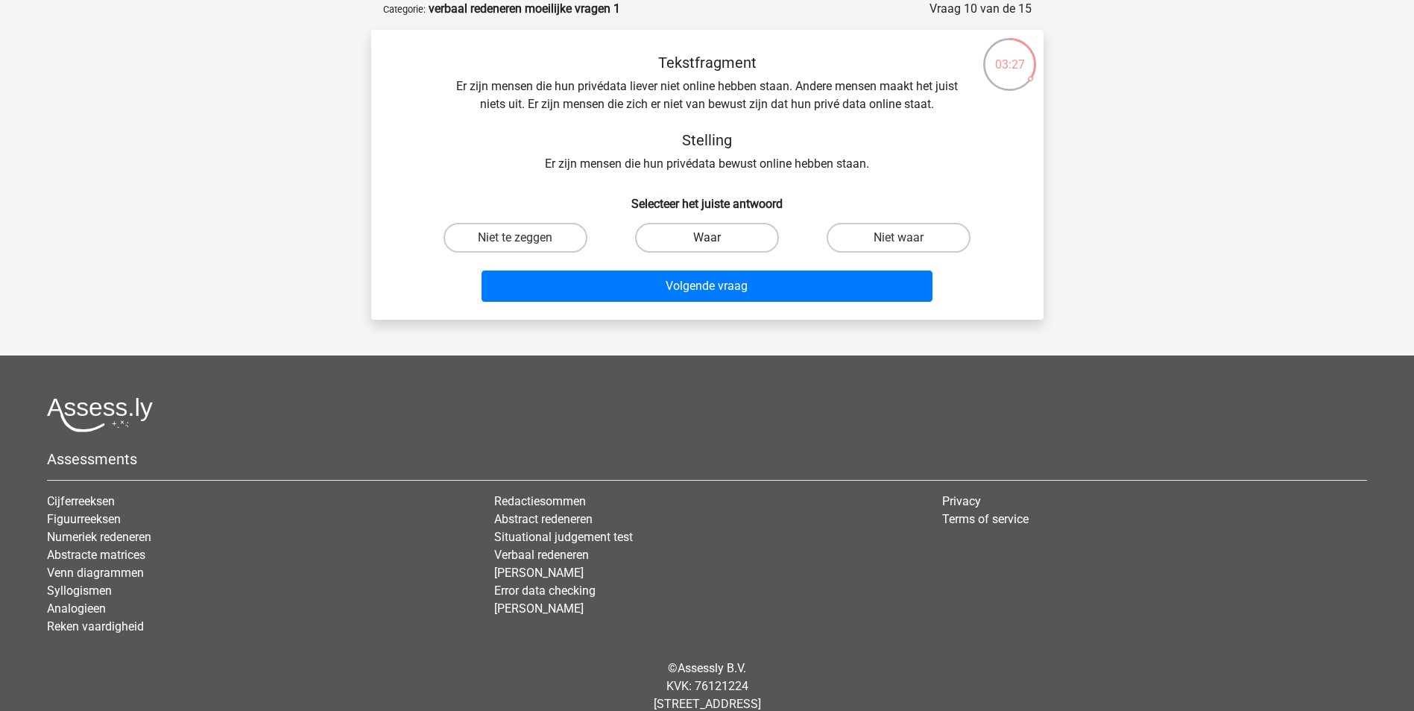
click at [725, 237] on label "Waar" at bounding box center [707, 238] width 144 height 30
click at [717, 238] on input "Waar" at bounding box center [712, 243] width 10 height 10
radio input "true"
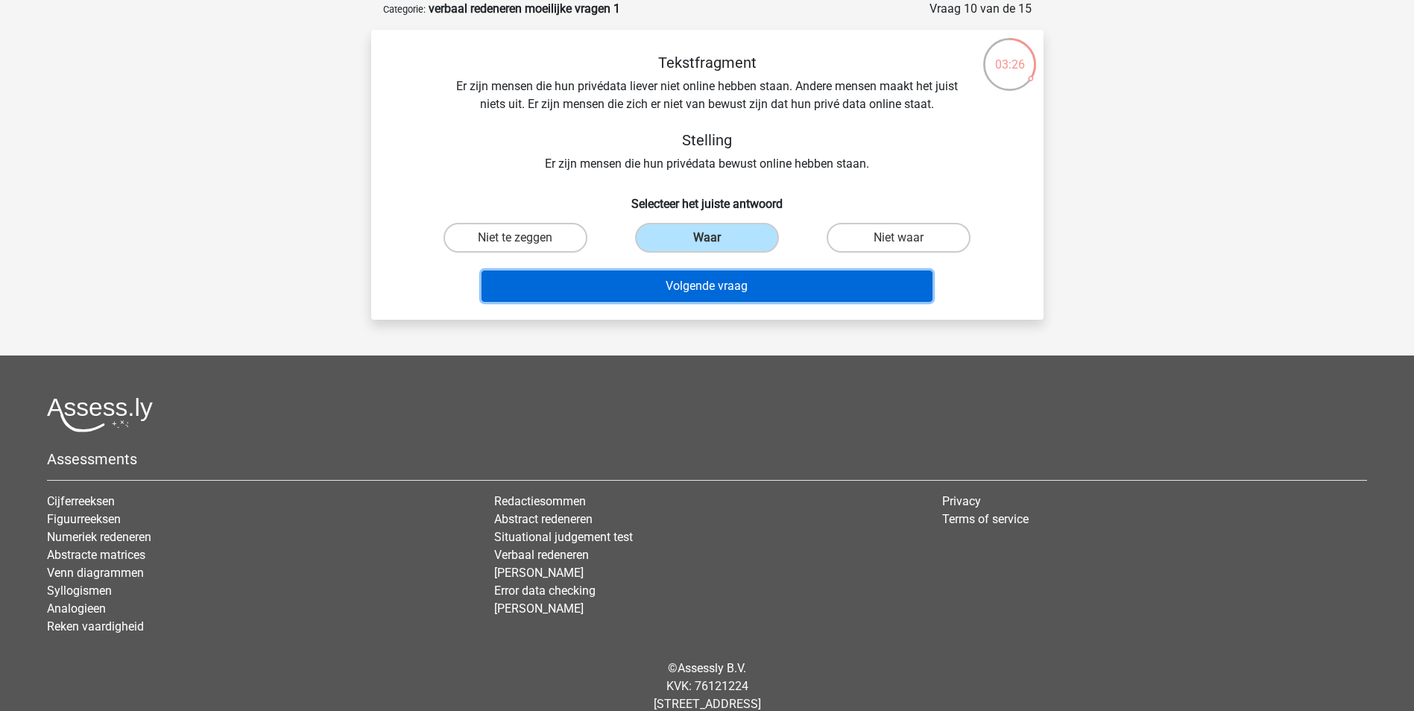
click at [702, 283] on button "Volgende vraag" at bounding box center [707, 286] width 451 height 31
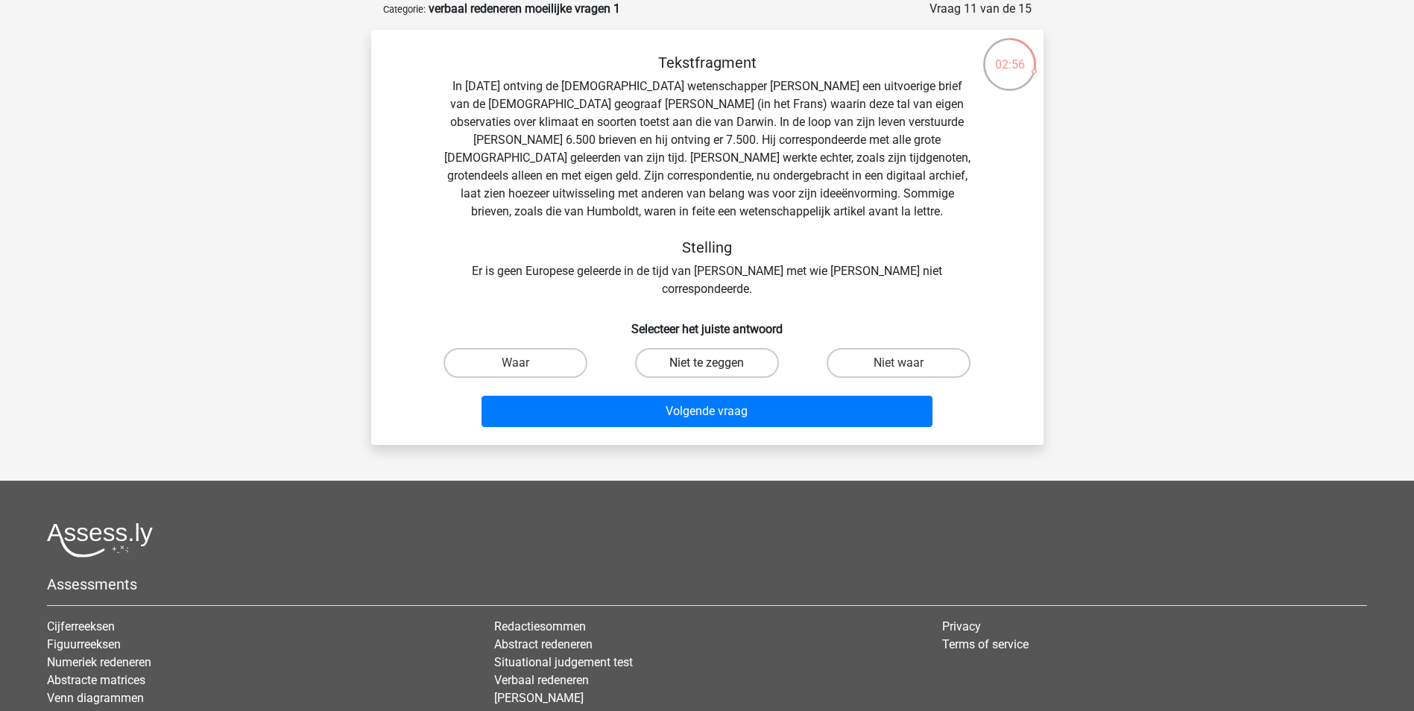
click at [674, 348] on label "Niet te zeggen" at bounding box center [707, 363] width 144 height 30
click at [707, 363] on input "Niet te zeggen" at bounding box center [712, 368] width 10 height 10
radio input "true"
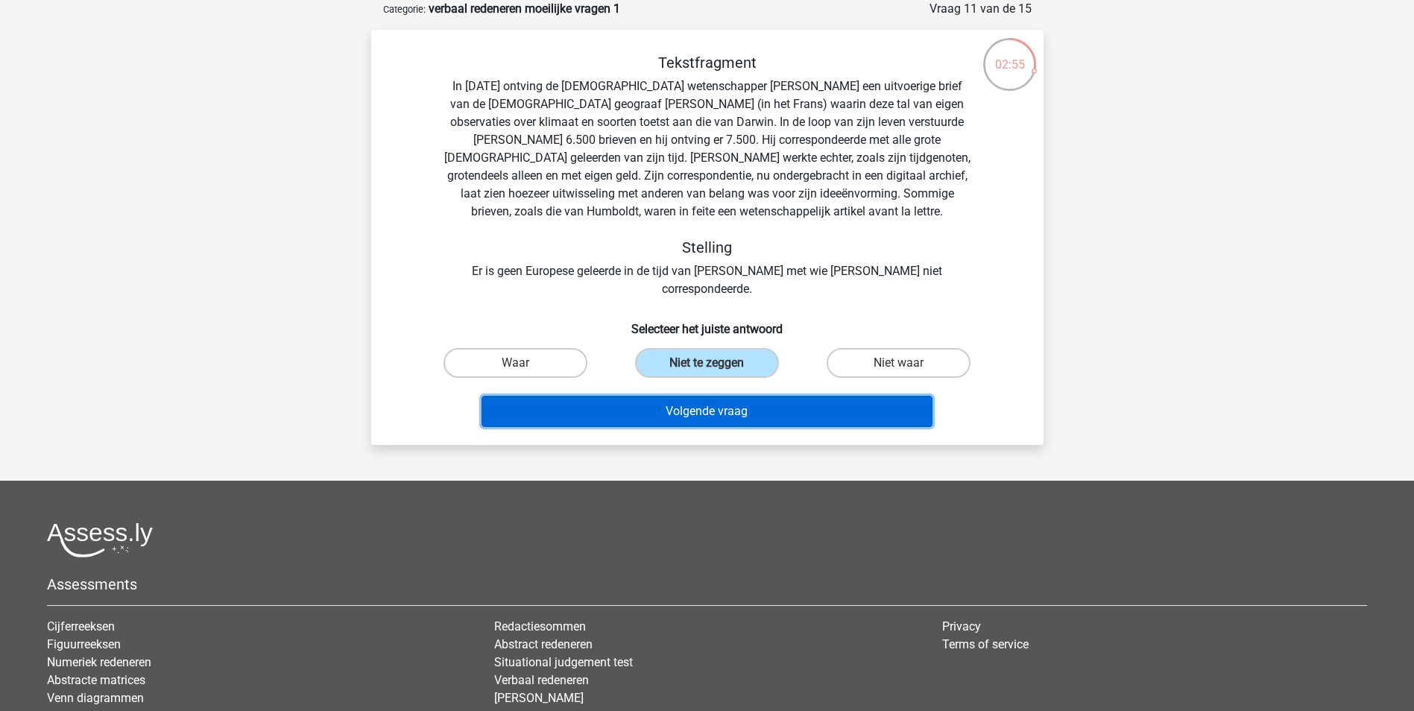
click at [663, 396] on button "Volgende vraag" at bounding box center [707, 411] width 451 height 31
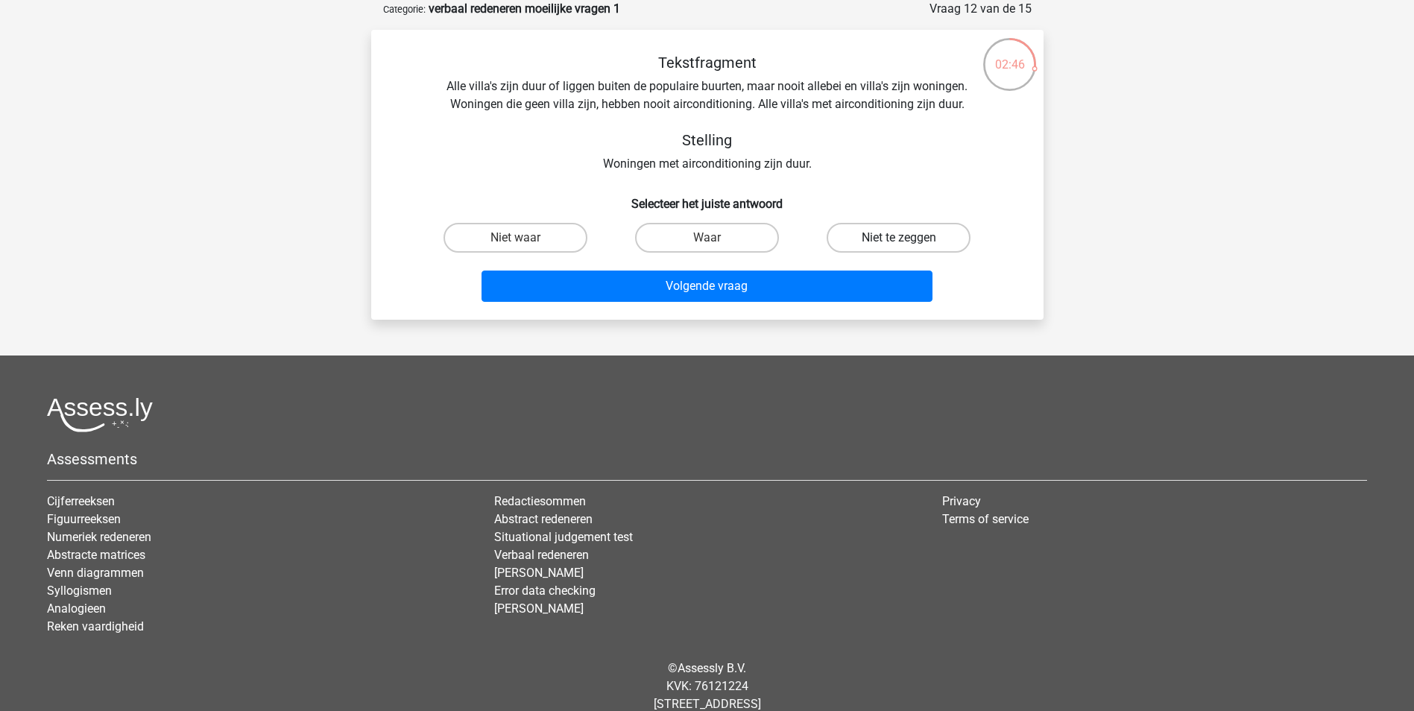
click at [879, 239] on label "Niet te zeggen" at bounding box center [899, 238] width 144 height 30
click at [899, 239] on input "Niet te zeggen" at bounding box center [904, 243] width 10 height 10
radio input "true"
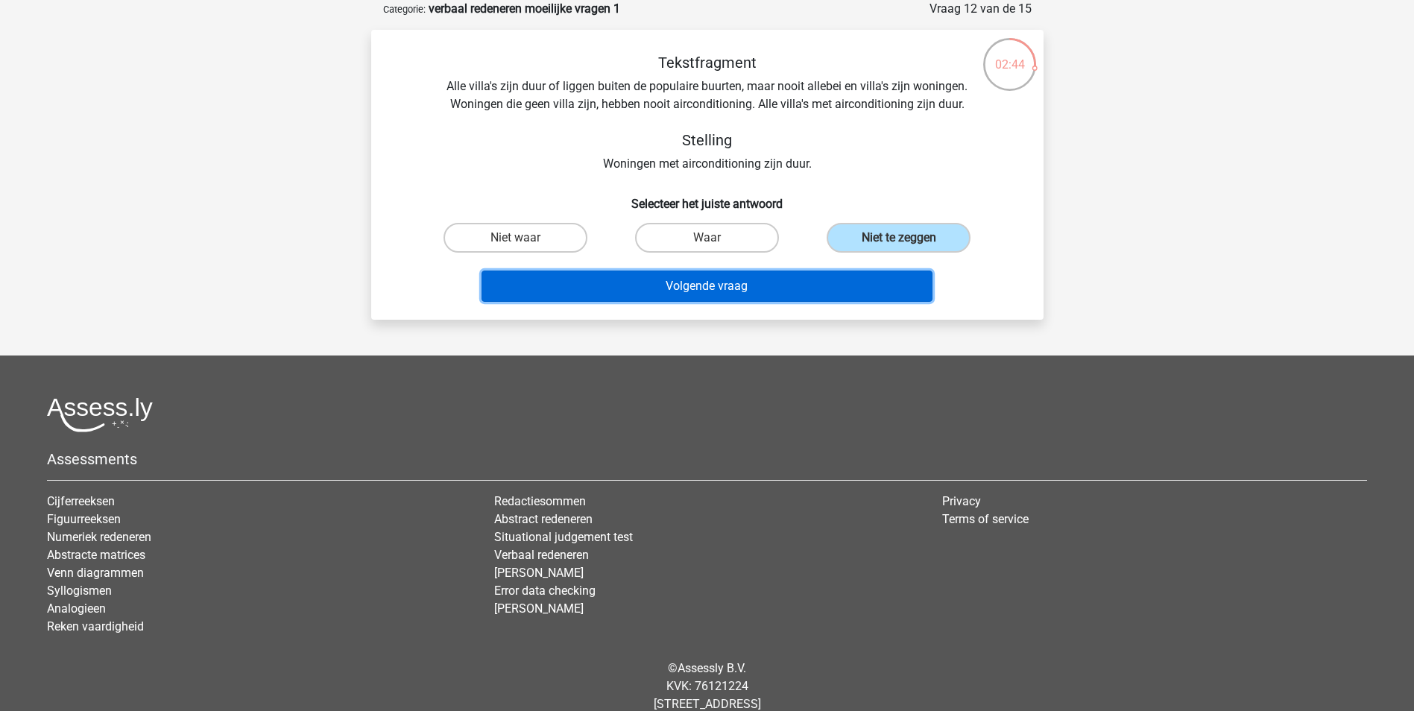
click at [687, 292] on button "Volgende vraag" at bounding box center [707, 286] width 451 height 31
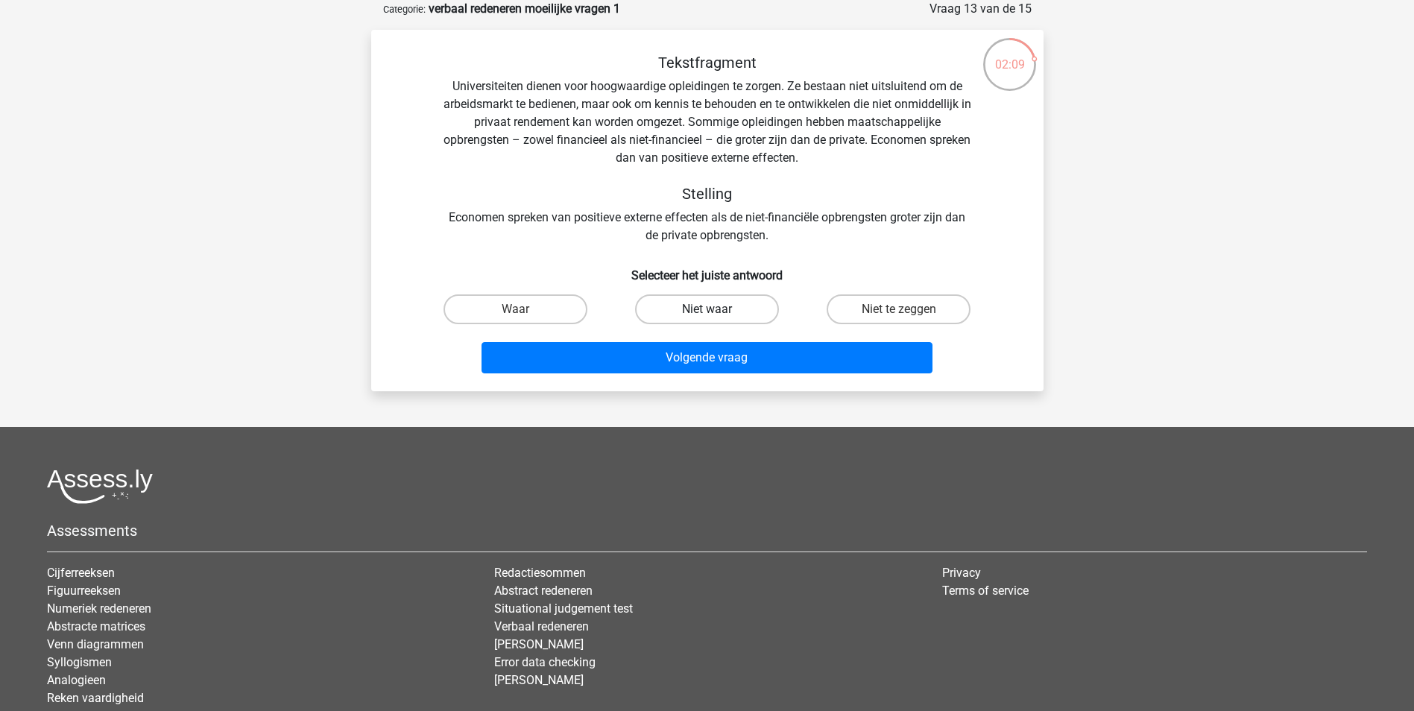
click at [696, 312] on label "Niet waar" at bounding box center [707, 310] width 144 height 30
click at [707, 312] on input "Niet waar" at bounding box center [712, 314] width 10 height 10
radio input "true"
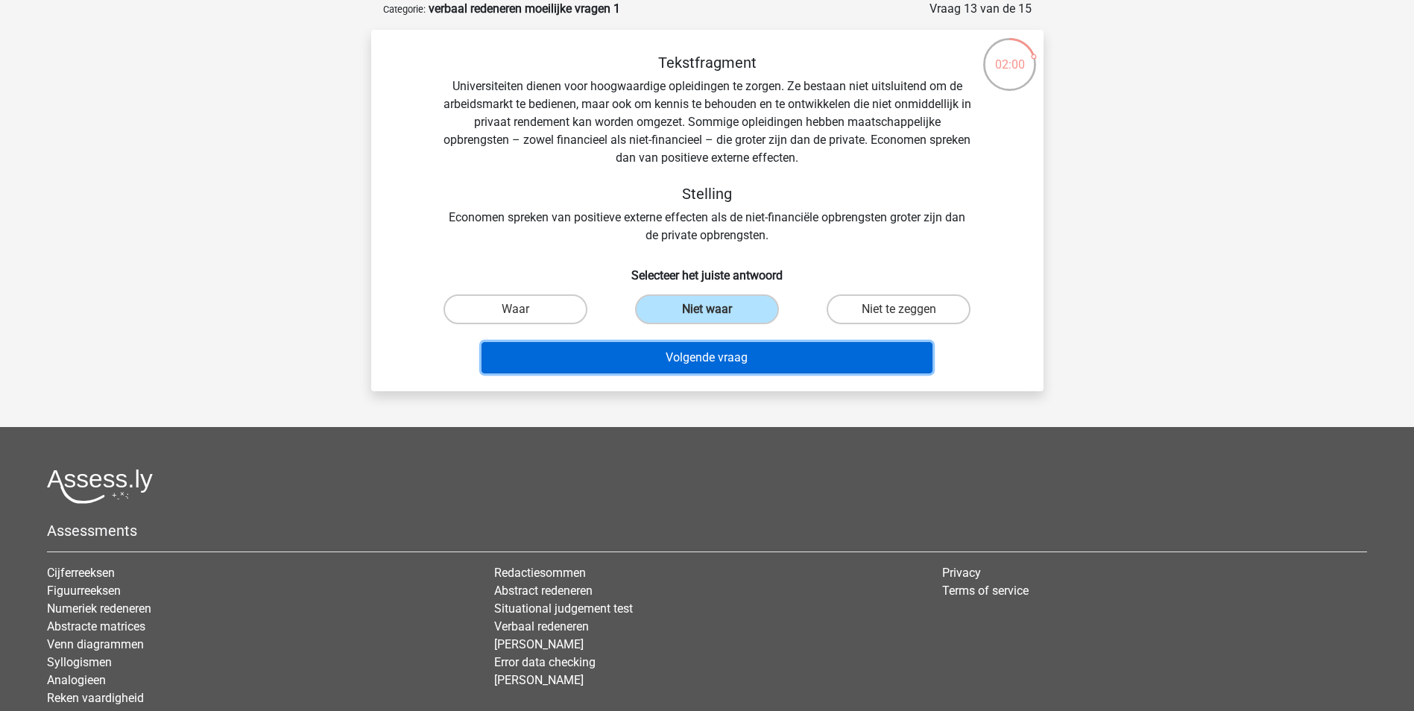
click at [683, 356] on button "Volgende vraag" at bounding box center [707, 357] width 451 height 31
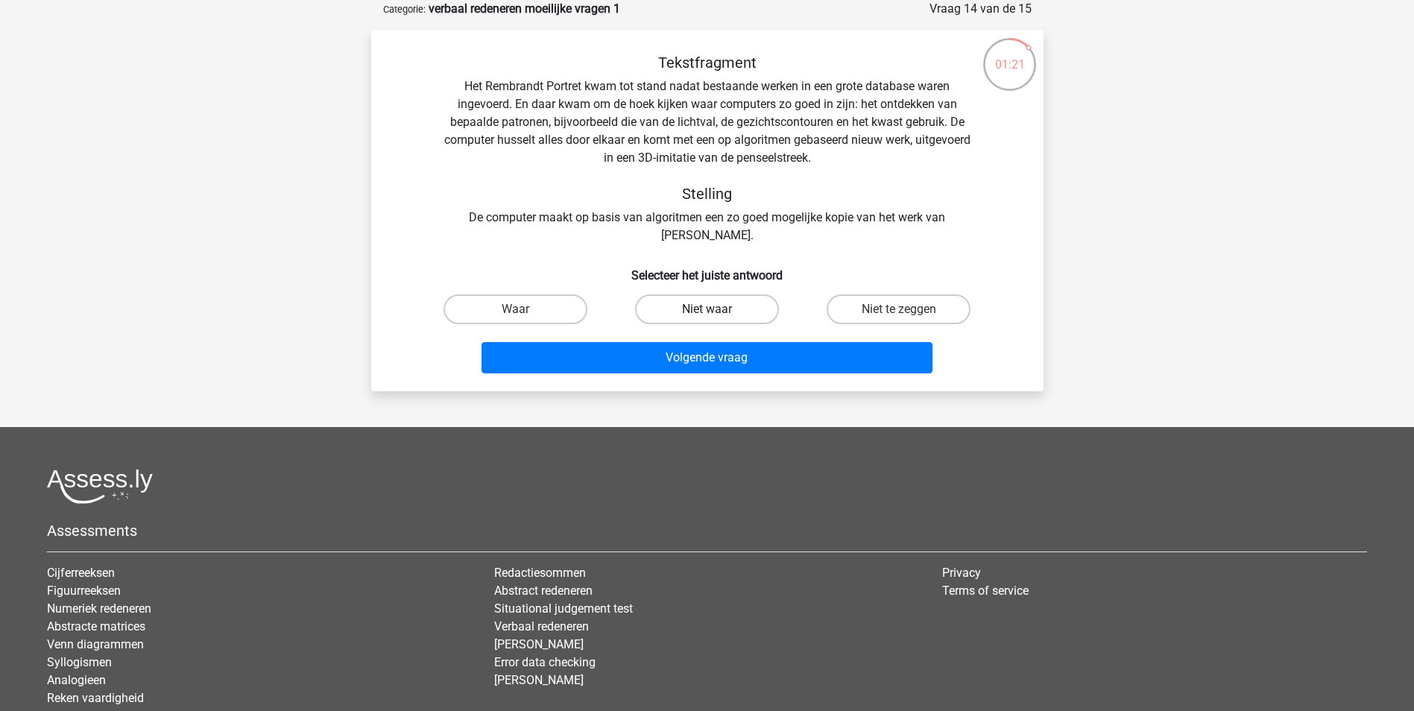
click at [691, 311] on label "Niet waar" at bounding box center [707, 310] width 144 height 30
click at [707, 311] on input "Niet waar" at bounding box center [712, 314] width 10 height 10
radio input "true"
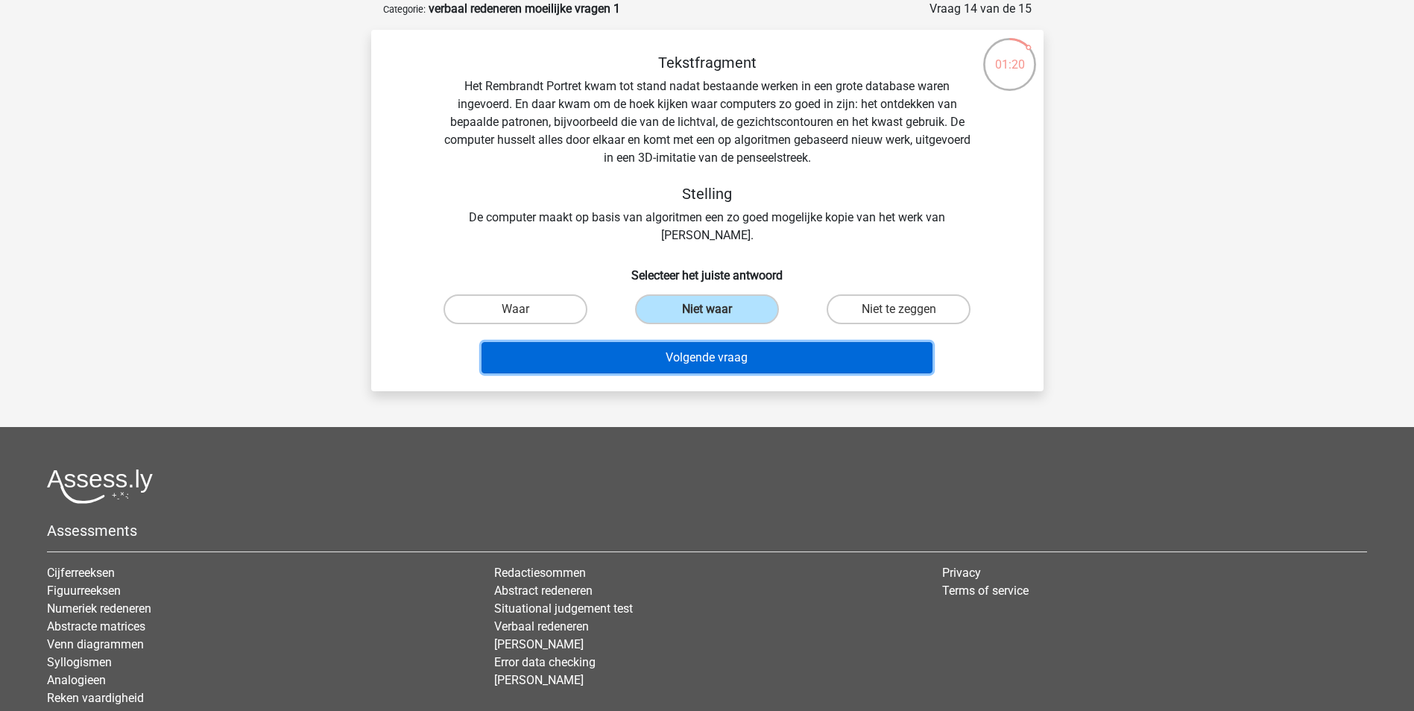
click at [688, 353] on button "Volgende vraag" at bounding box center [707, 357] width 451 height 31
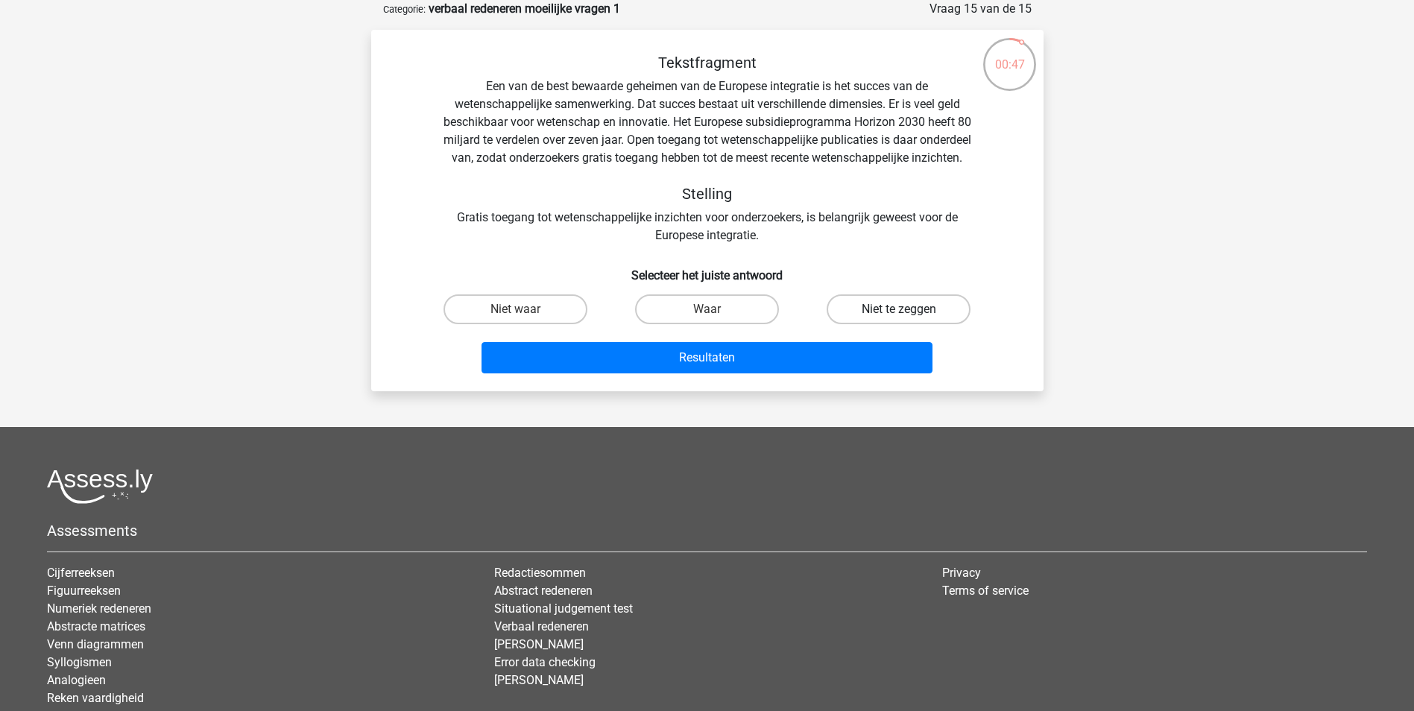
click at [881, 324] on label "Niet te zeggen" at bounding box center [899, 310] width 144 height 30
click at [899, 319] on input "Niet te zeggen" at bounding box center [904, 314] width 10 height 10
radio input "true"
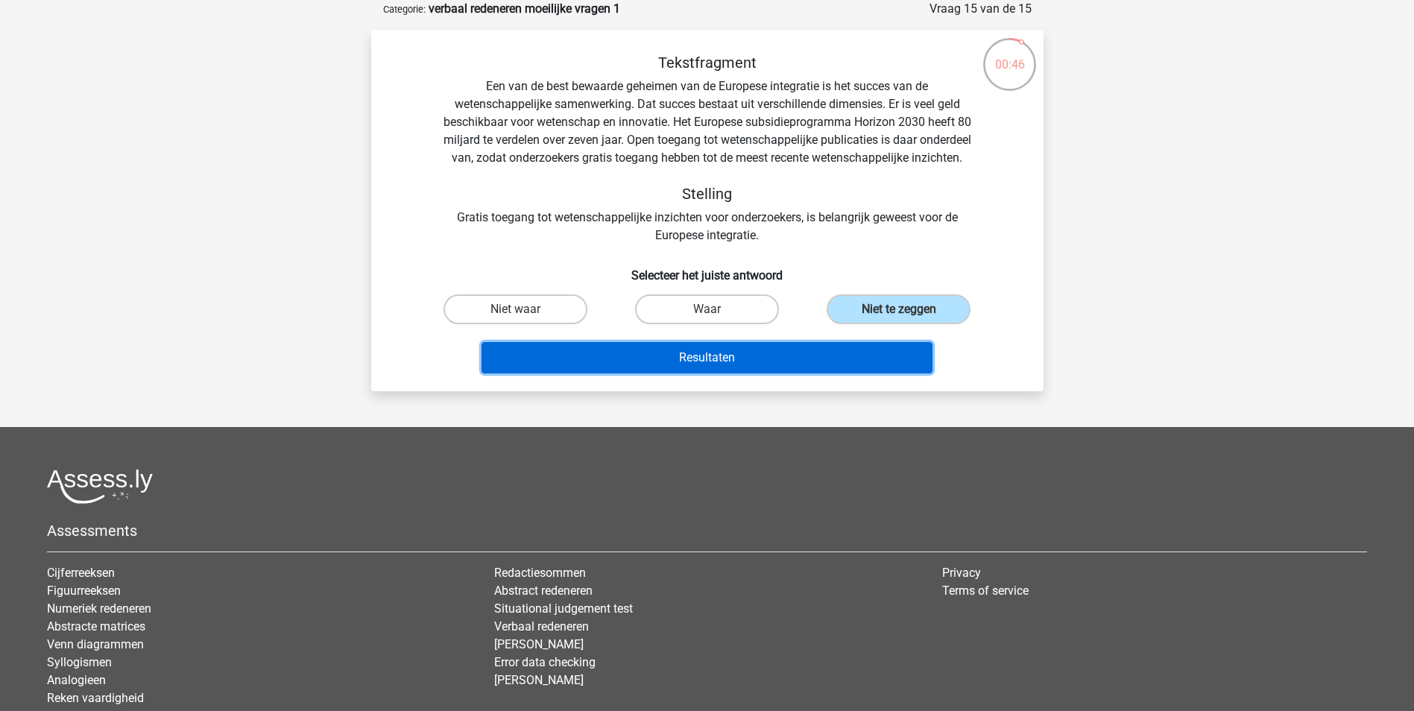
click at [696, 374] on button "Resultaten" at bounding box center [707, 357] width 451 height 31
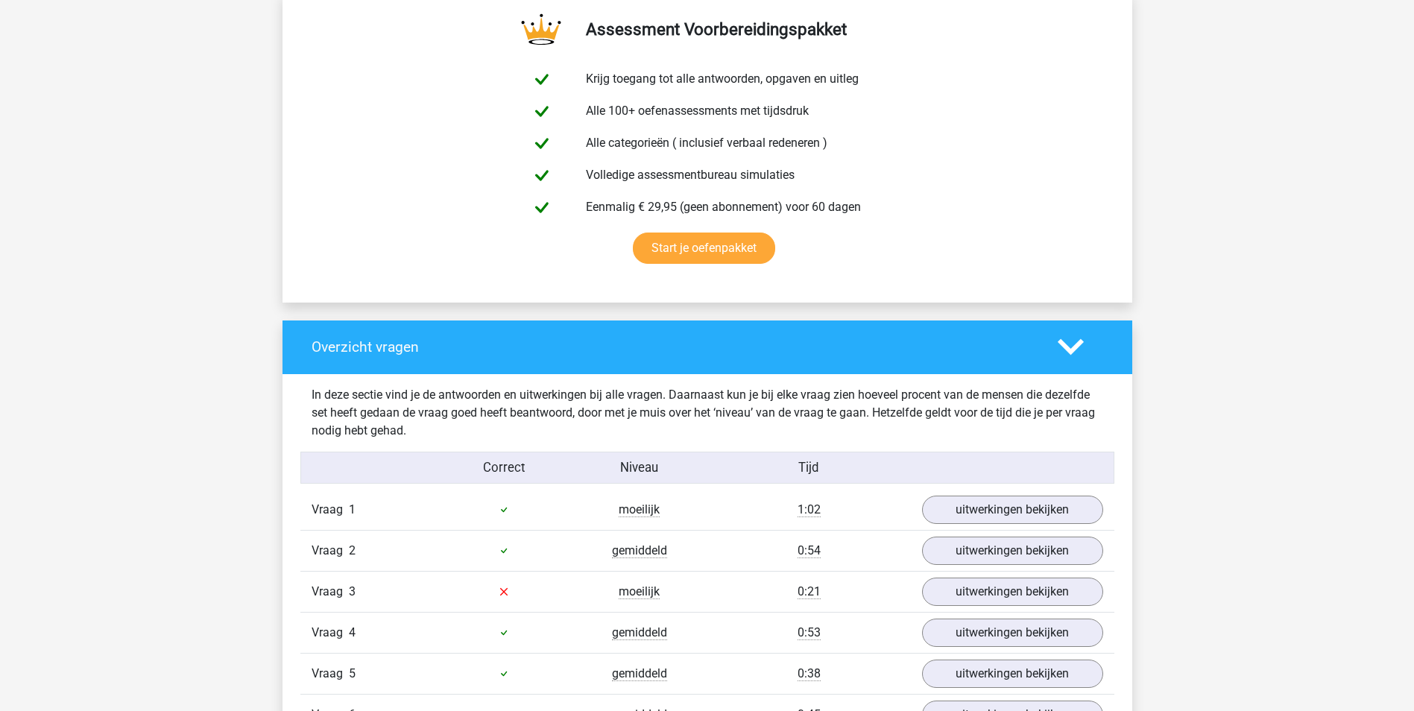
scroll to position [969, 0]
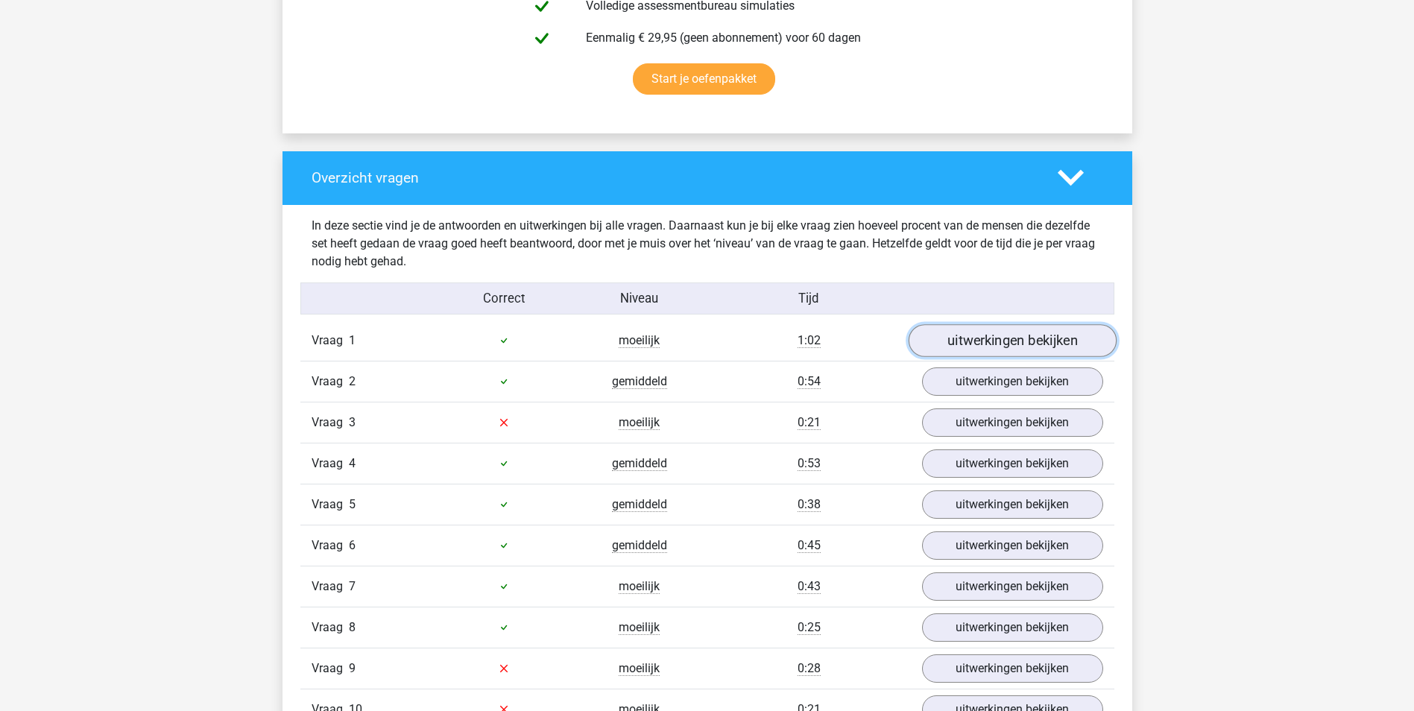
click at [1027, 341] on link "uitwerkingen bekijken" at bounding box center [1012, 340] width 208 height 33
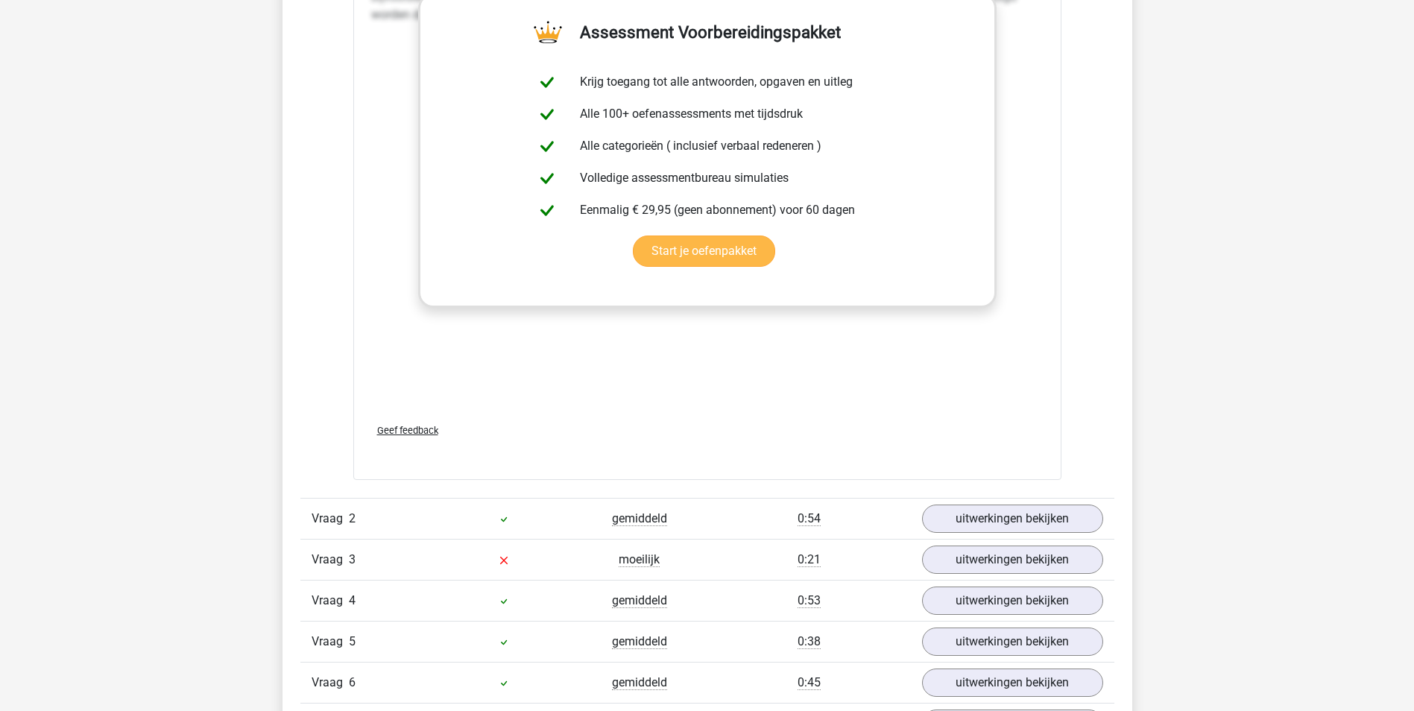
scroll to position [1790, 0]
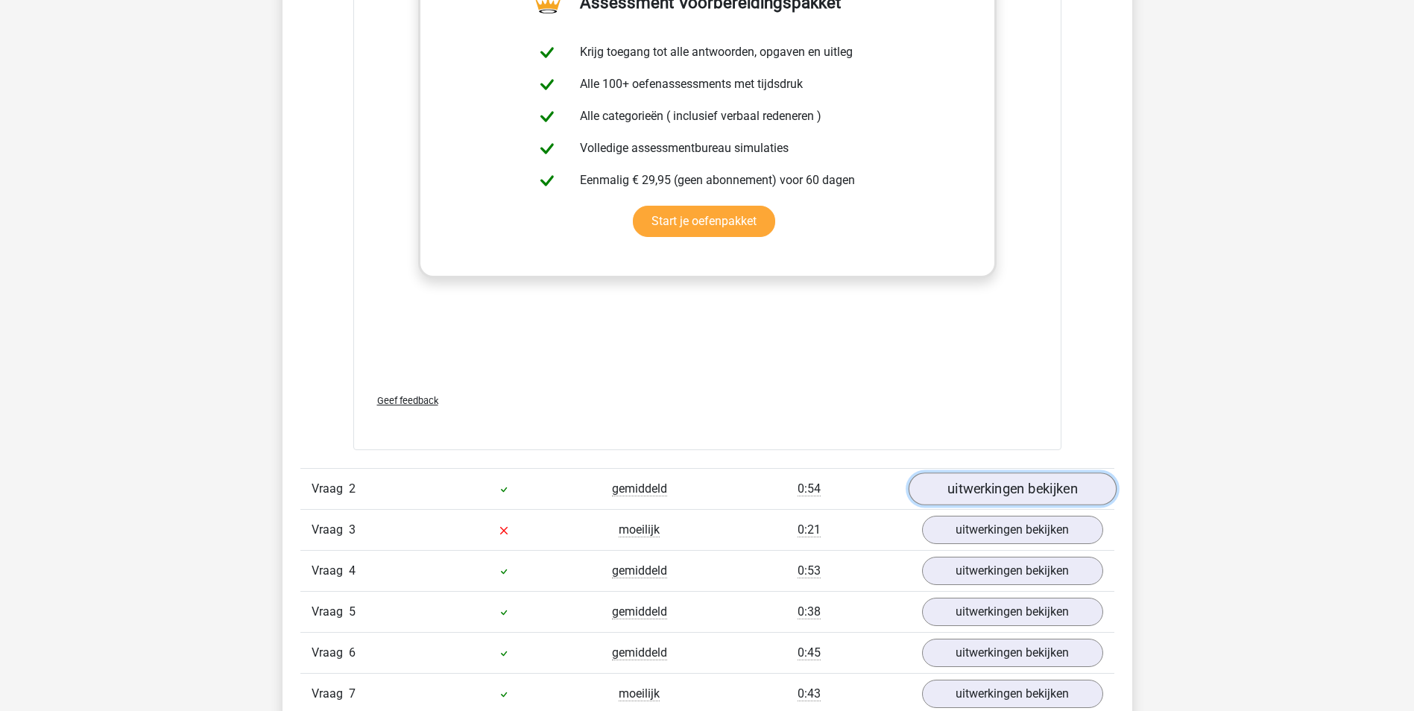
click at [988, 489] on link "uitwerkingen bekijken" at bounding box center [1012, 489] width 208 height 33
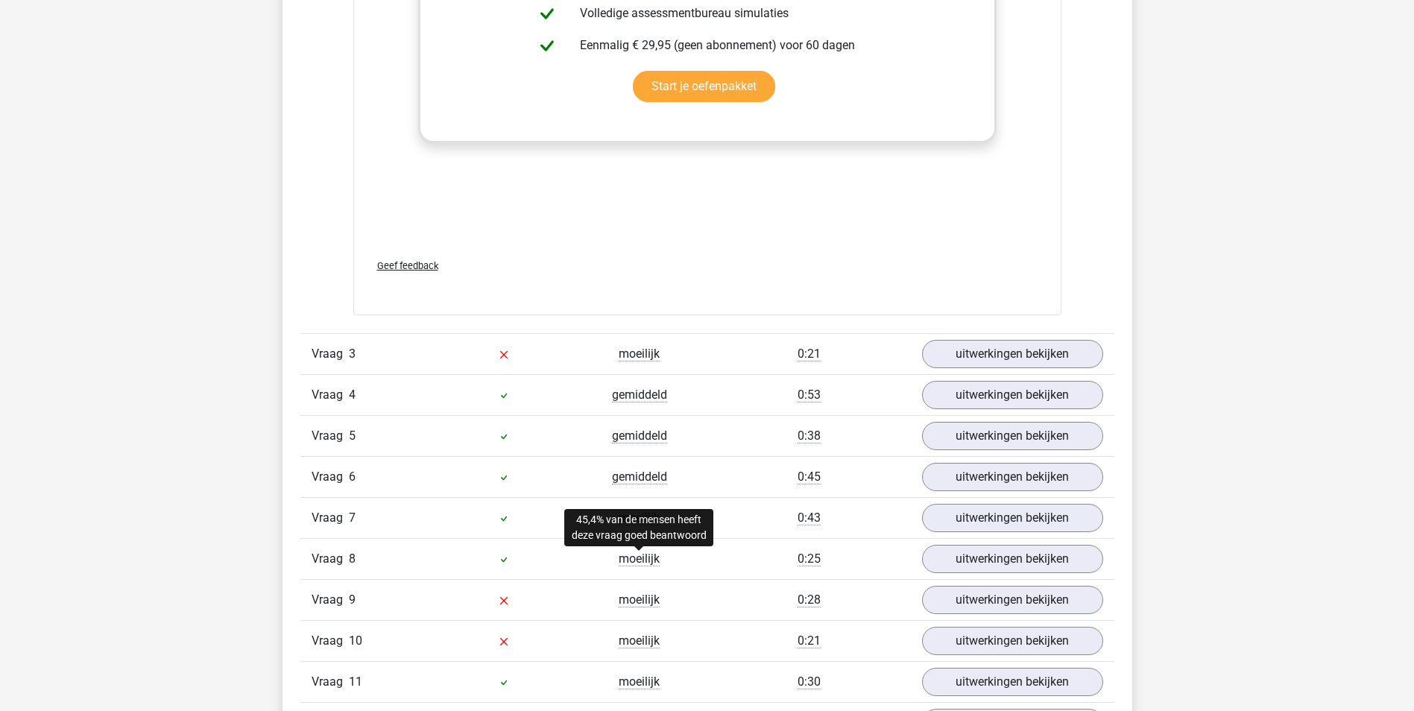
scroll to position [2908, 0]
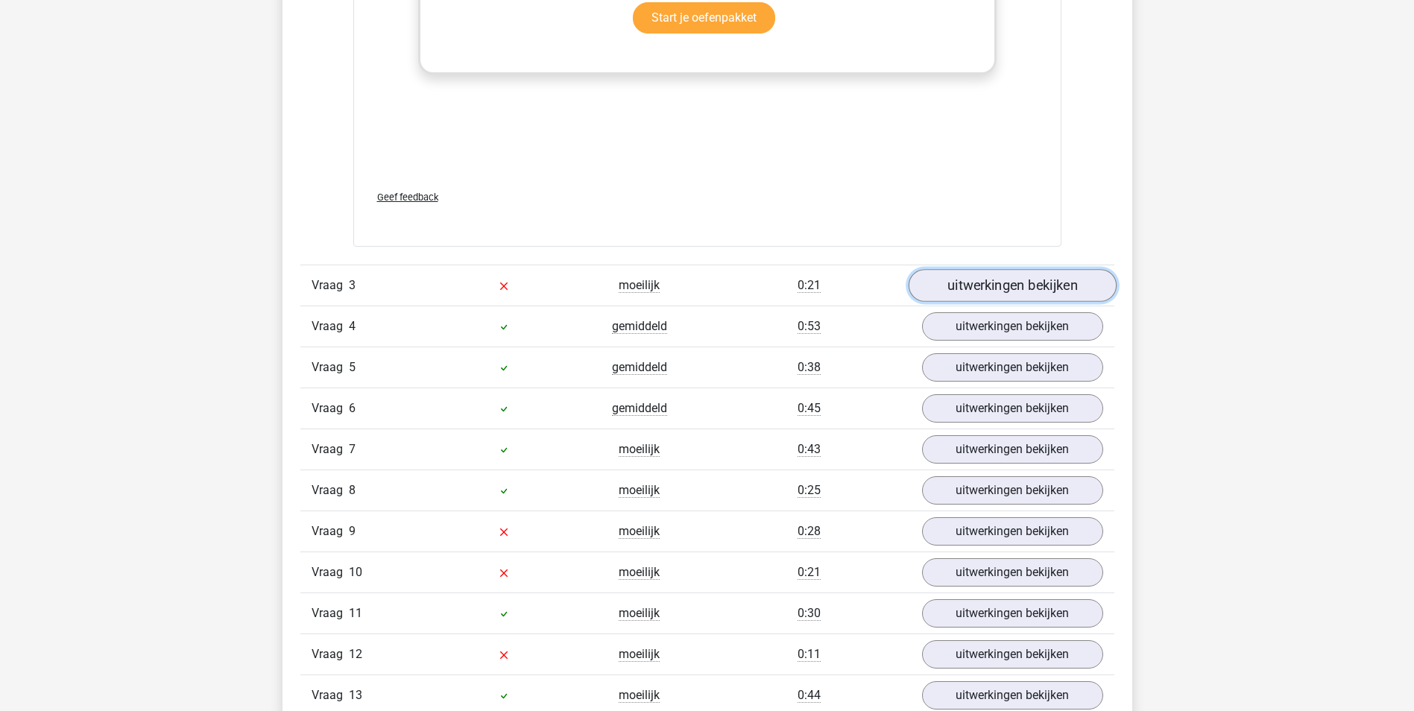
click at [1013, 286] on link "uitwerkingen bekijken" at bounding box center [1012, 285] width 208 height 33
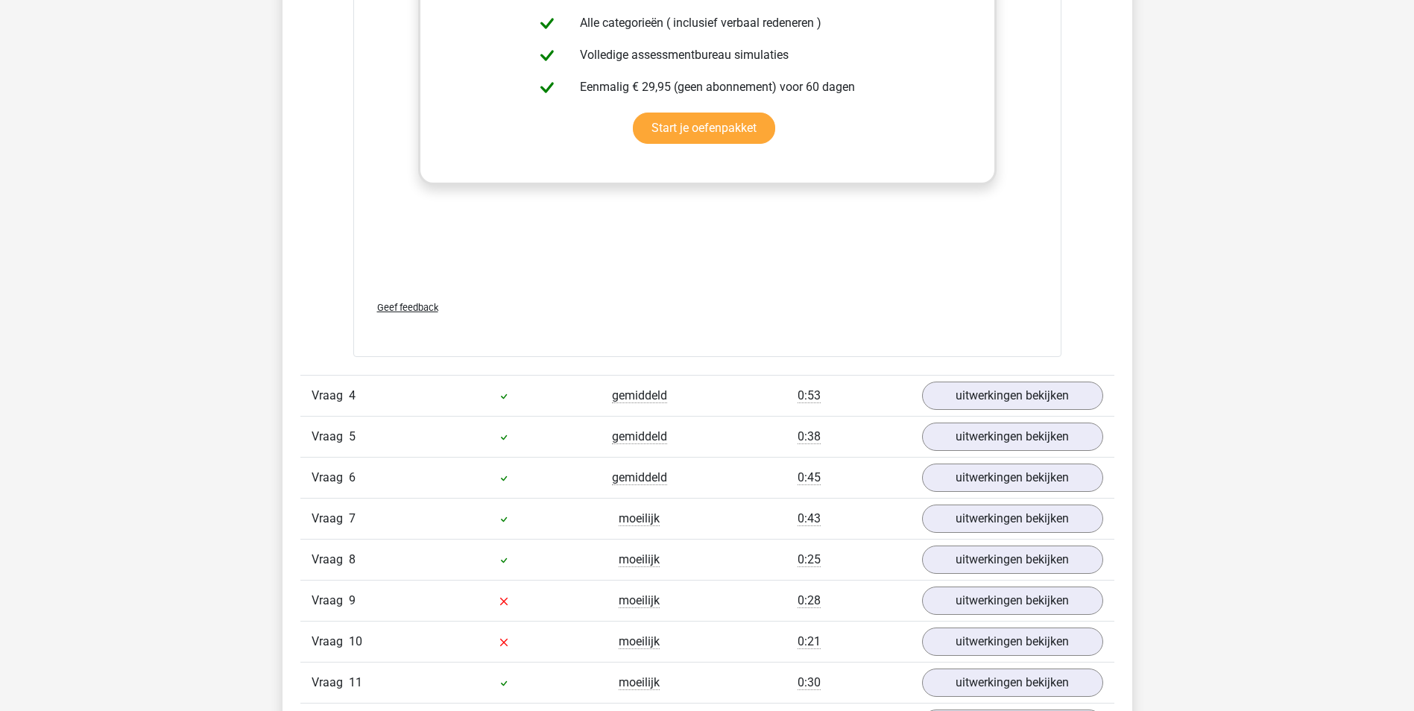
scroll to position [3728, 0]
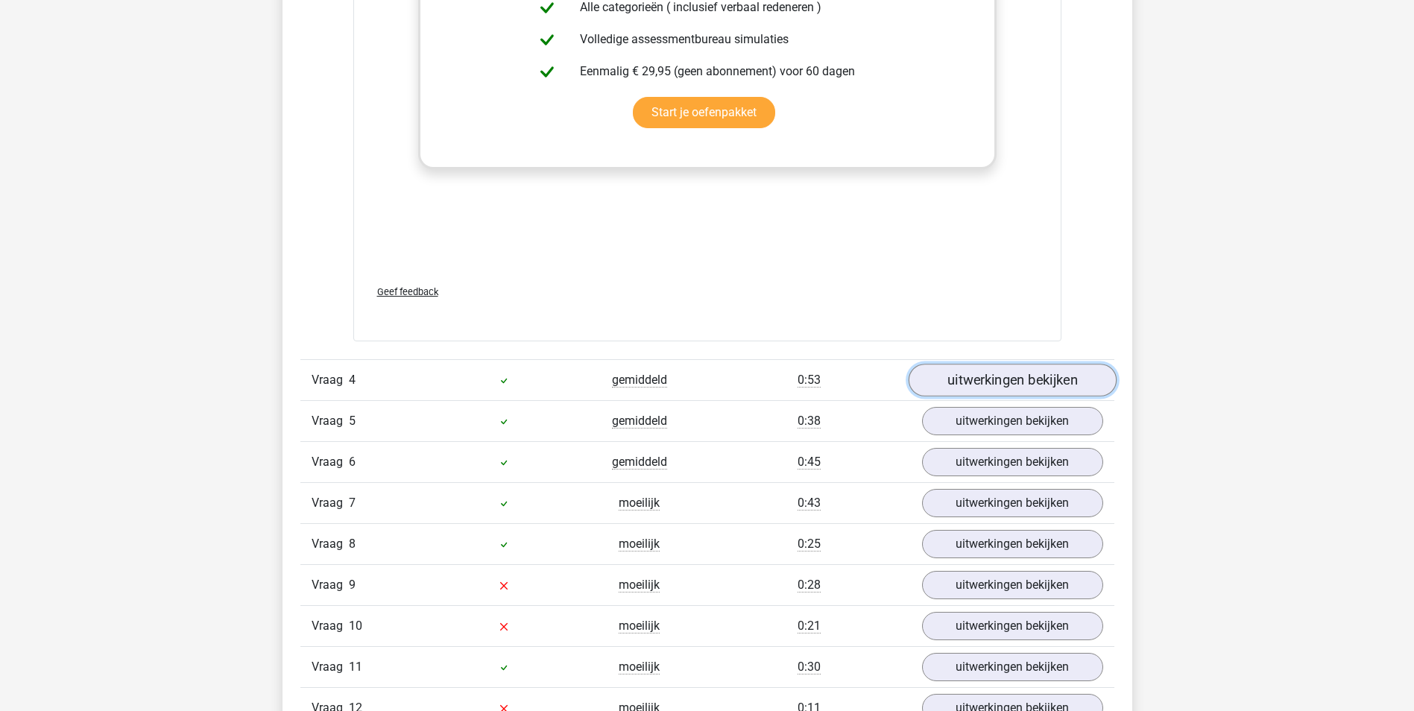
click at [1033, 388] on link "uitwerkingen bekijken" at bounding box center [1012, 380] width 208 height 33
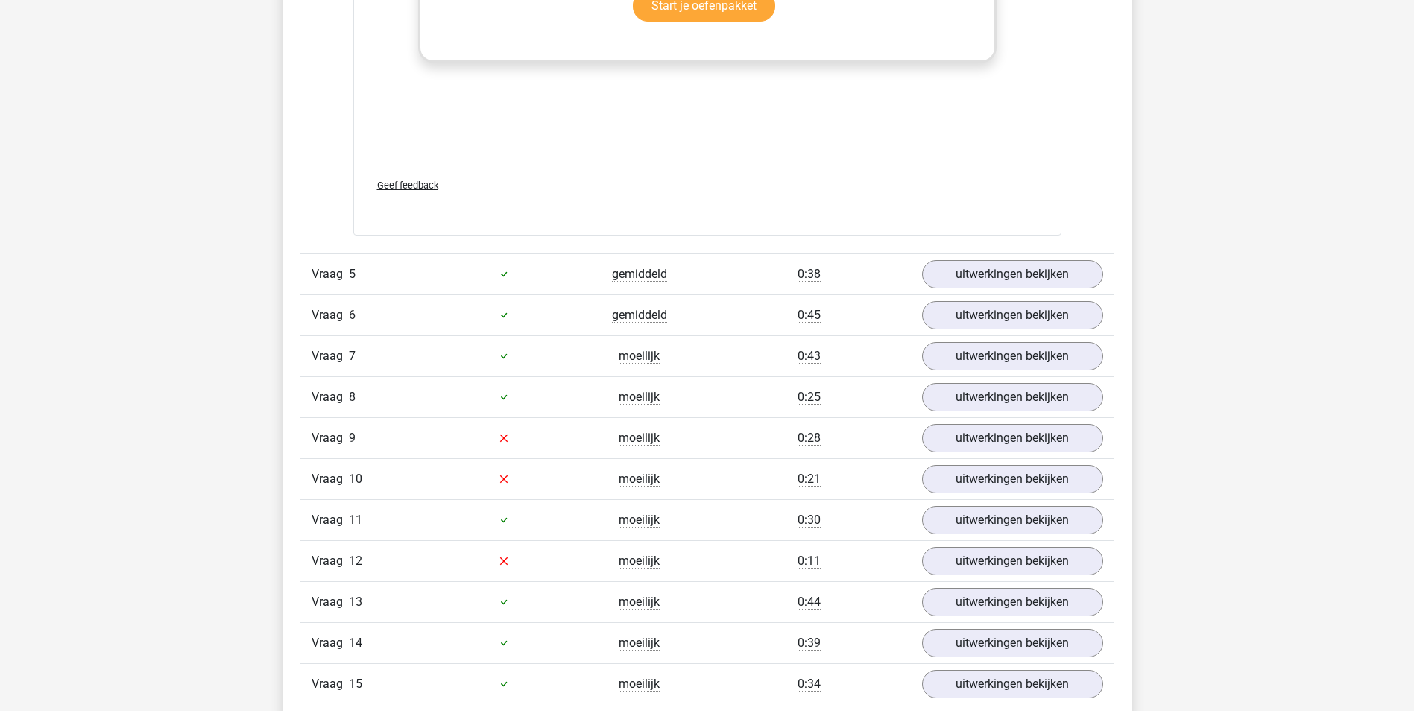
scroll to position [4772, 0]
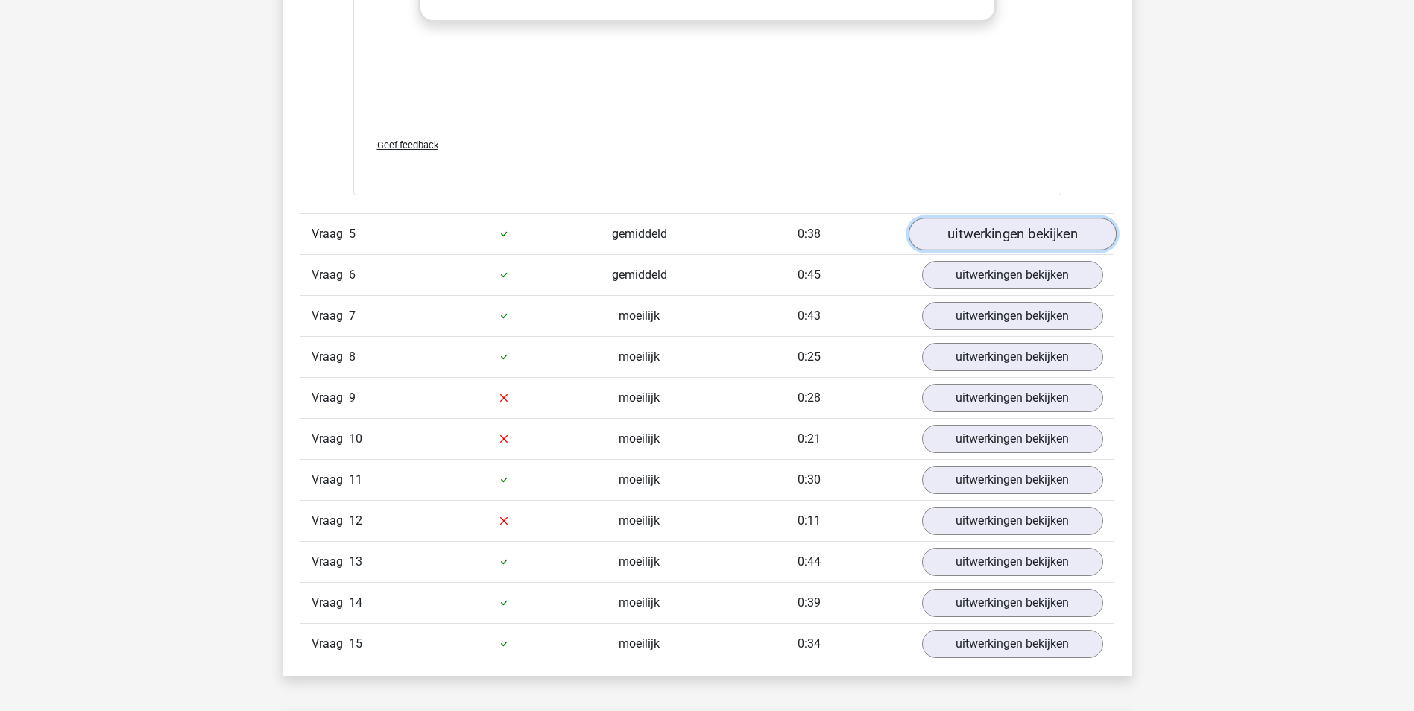
click at [1046, 239] on link "uitwerkingen bekijken" at bounding box center [1012, 234] width 208 height 33
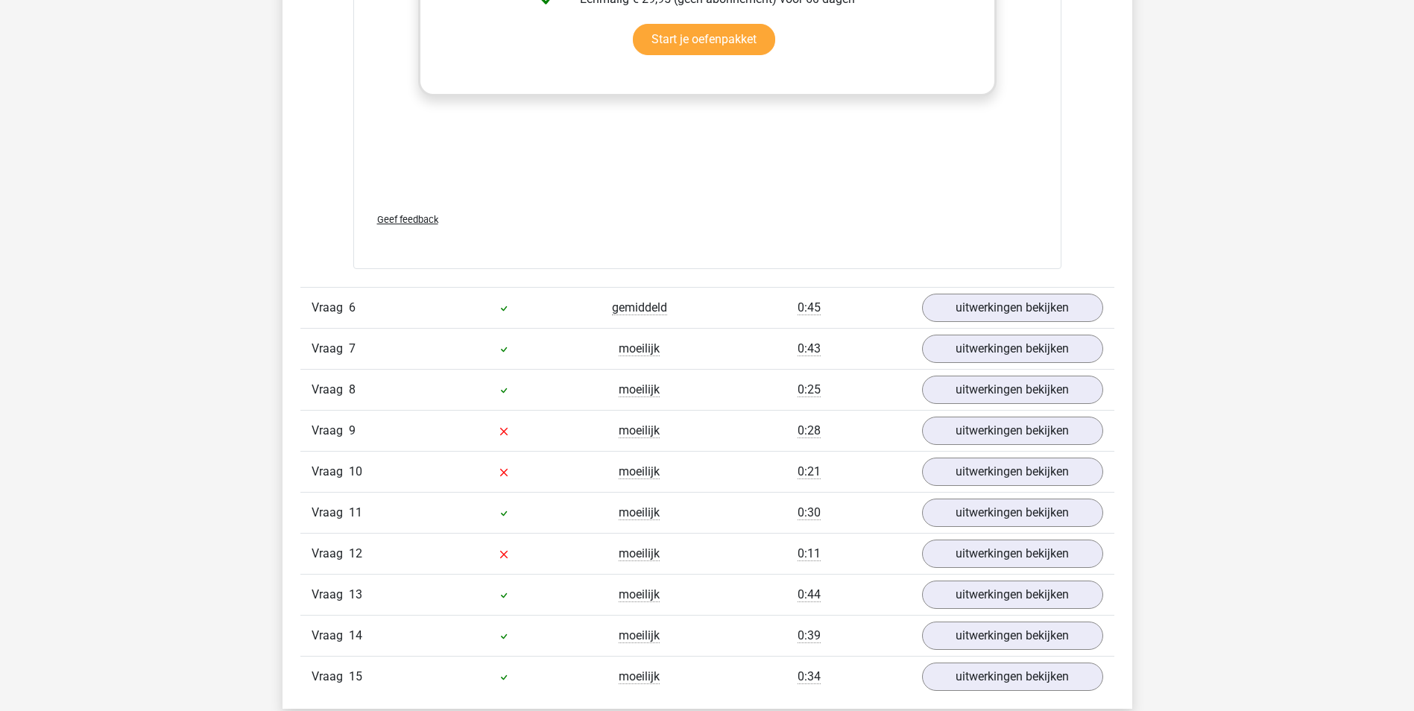
scroll to position [5592, 0]
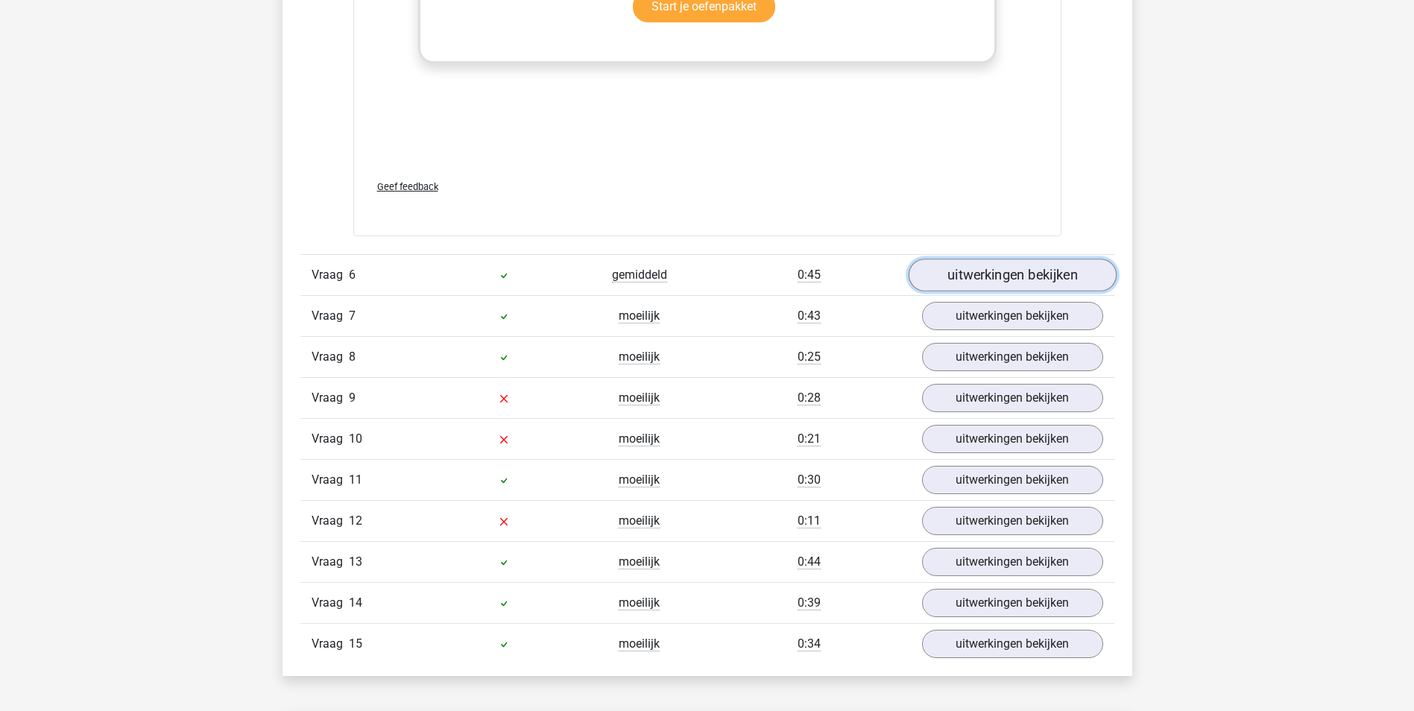
click at [1004, 280] on link "uitwerkingen bekijken" at bounding box center [1012, 275] width 208 height 33
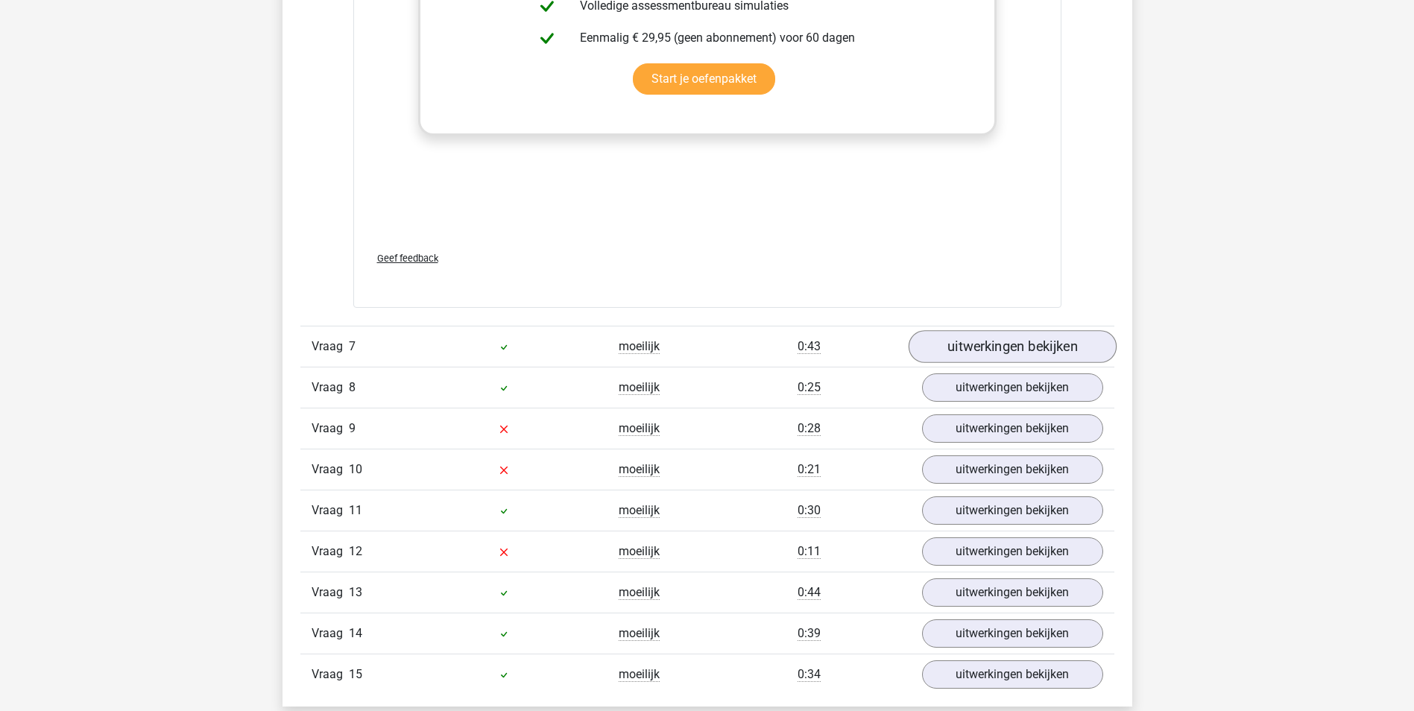
scroll to position [6487, 0]
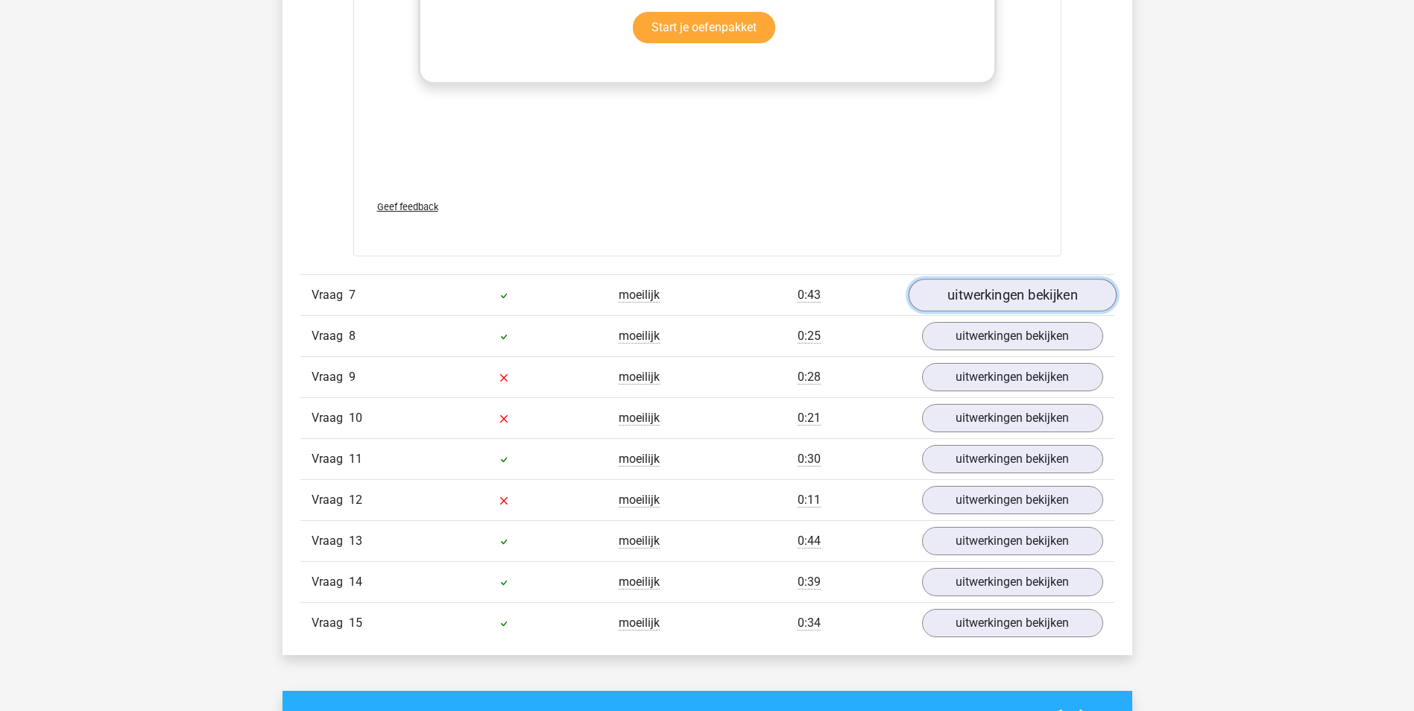
click at [997, 287] on link "uitwerkingen bekijken" at bounding box center [1012, 295] width 208 height 33
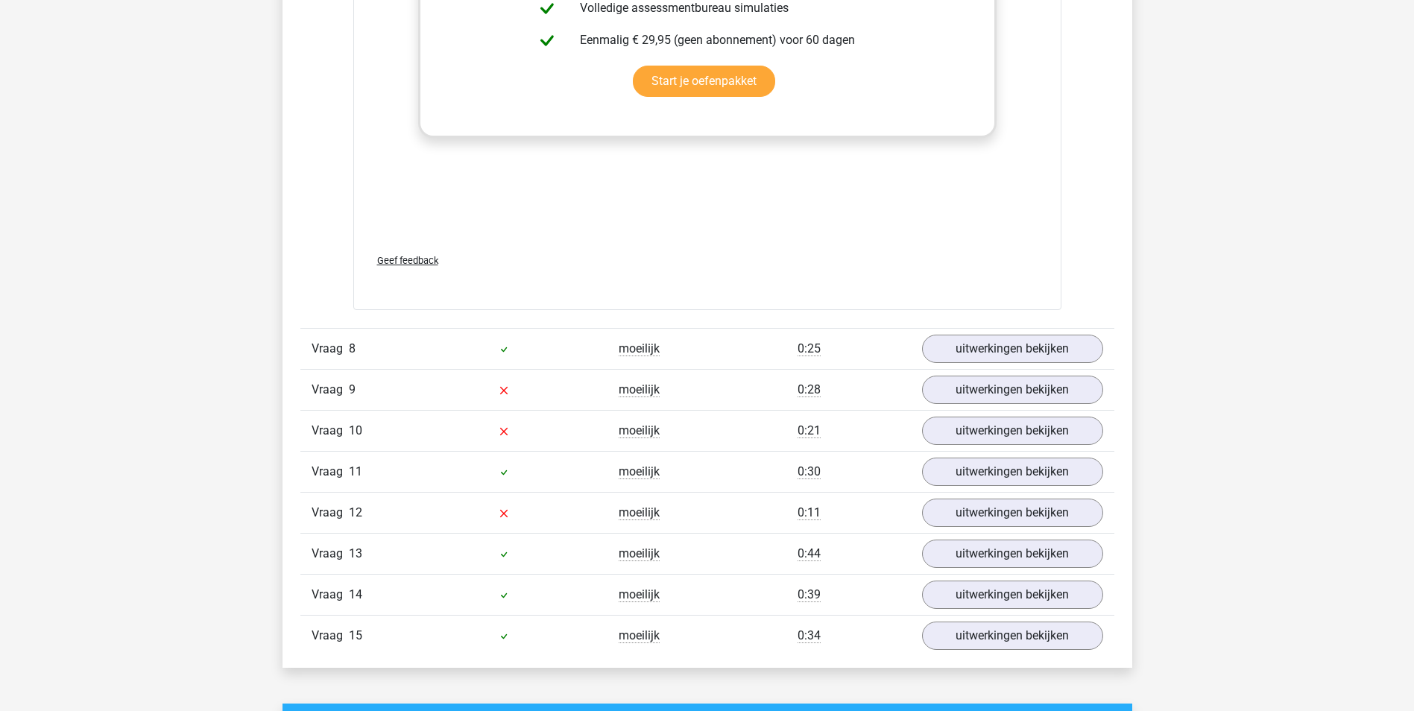
scroll to position [7456, 0]
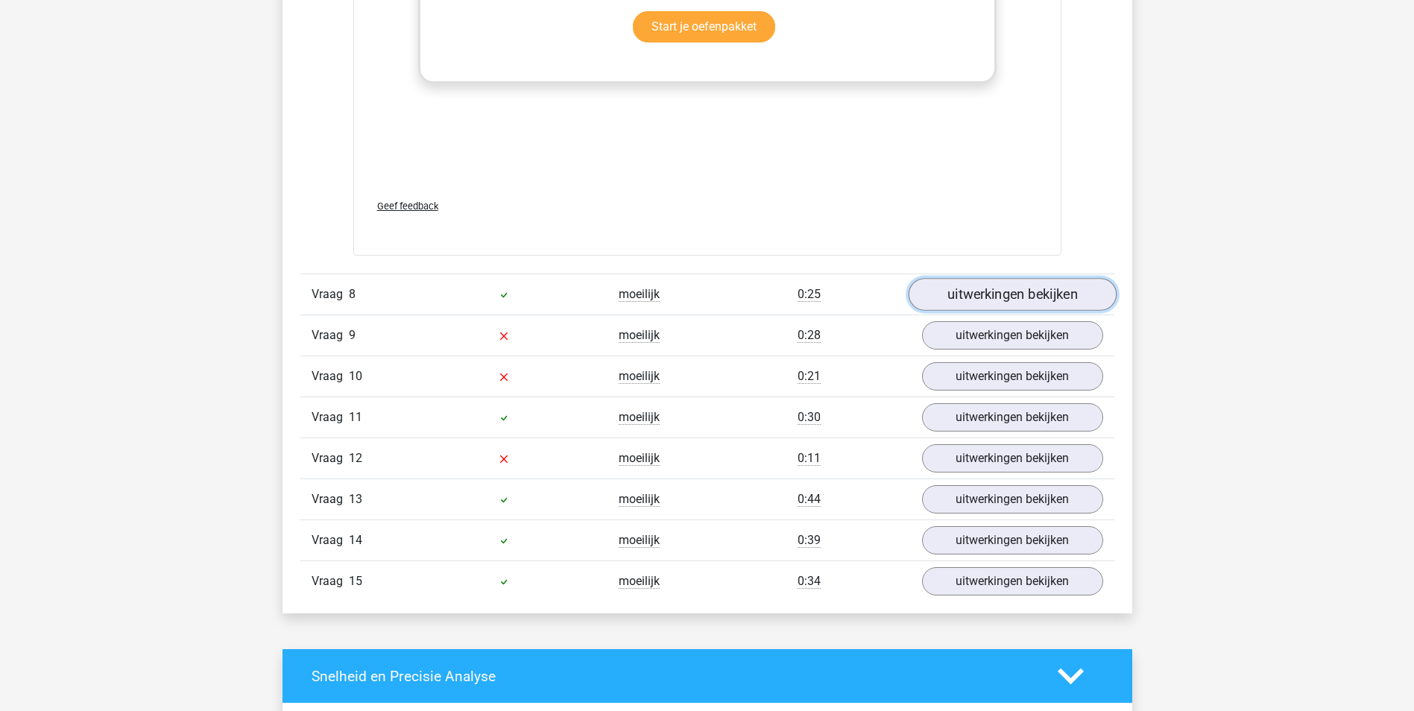
click at [957, 302] on link "uitwerkingen bekijken" at bounding box center [1012, 294] width 208 height 33
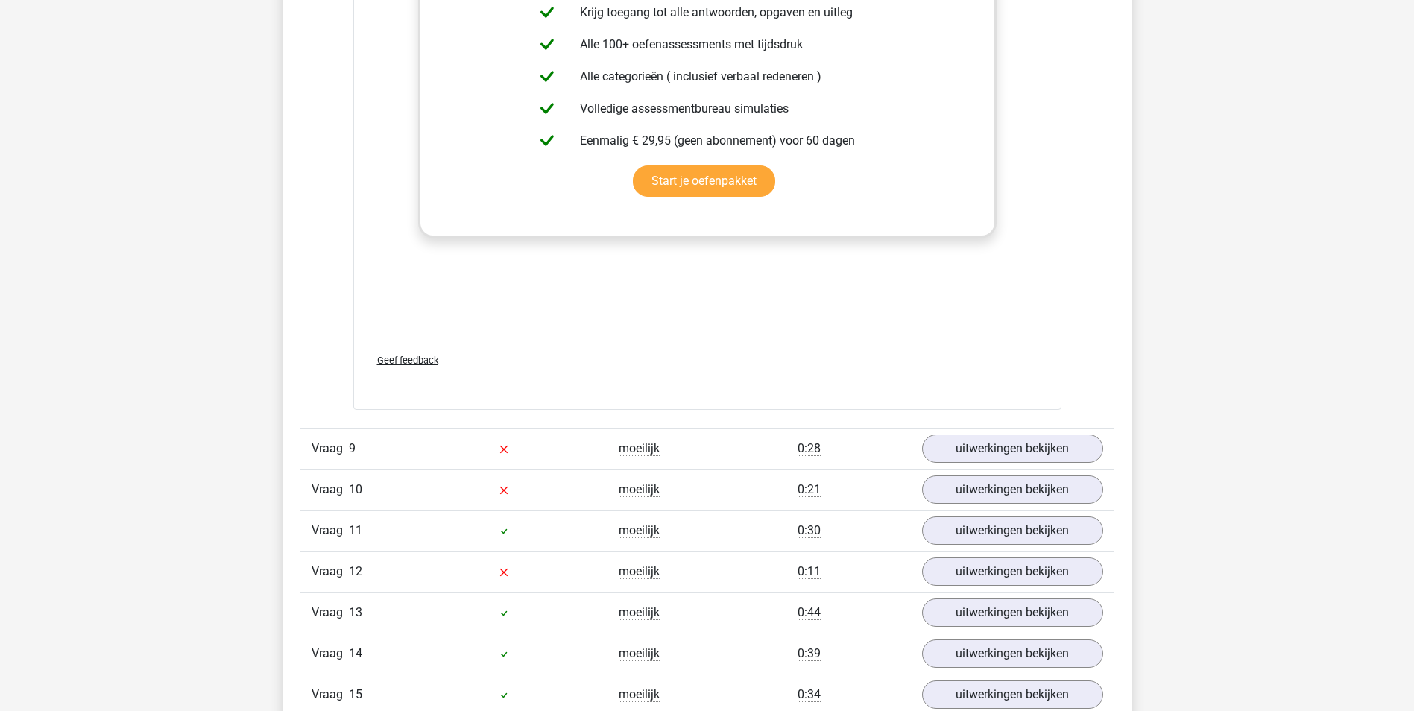
scroll to position [8202, 0]
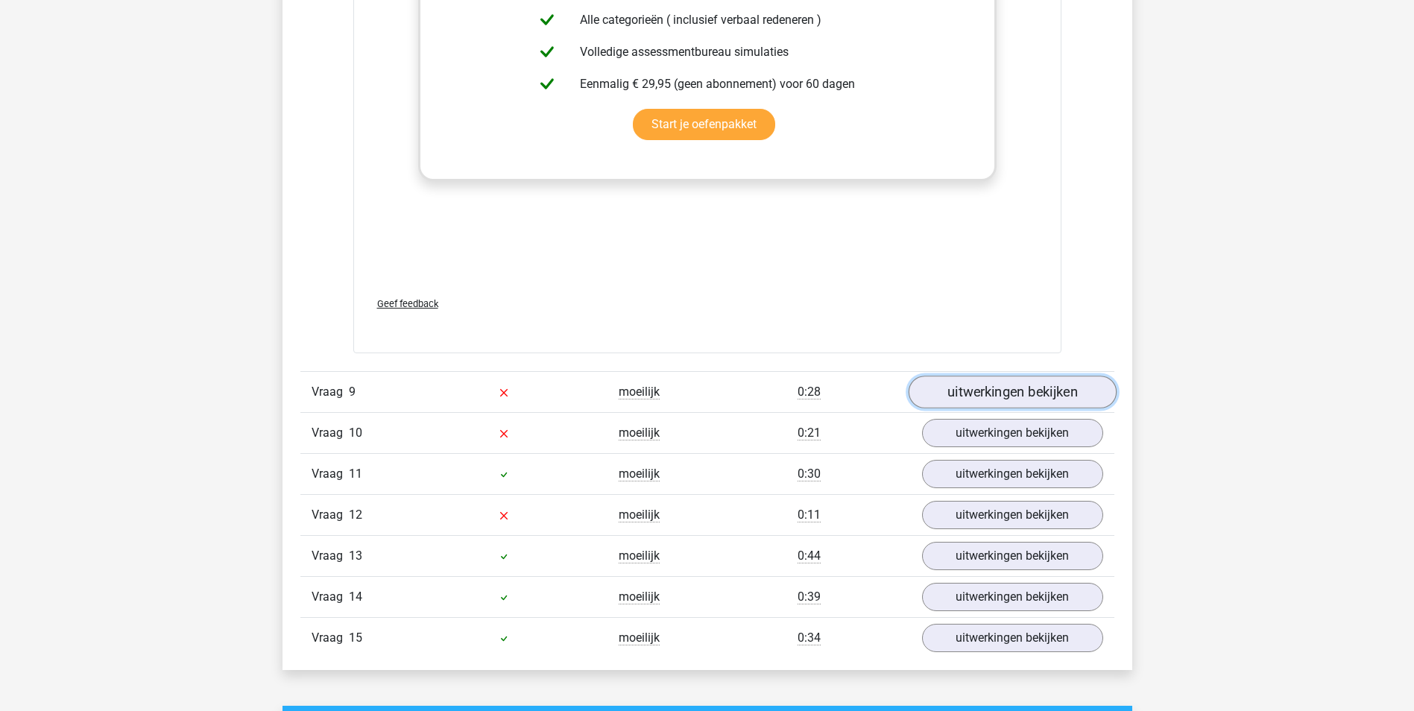
click at [990, 390] on link "uitwerkingen bekijken" at bounding box center [1012, 393] width 208 height 33
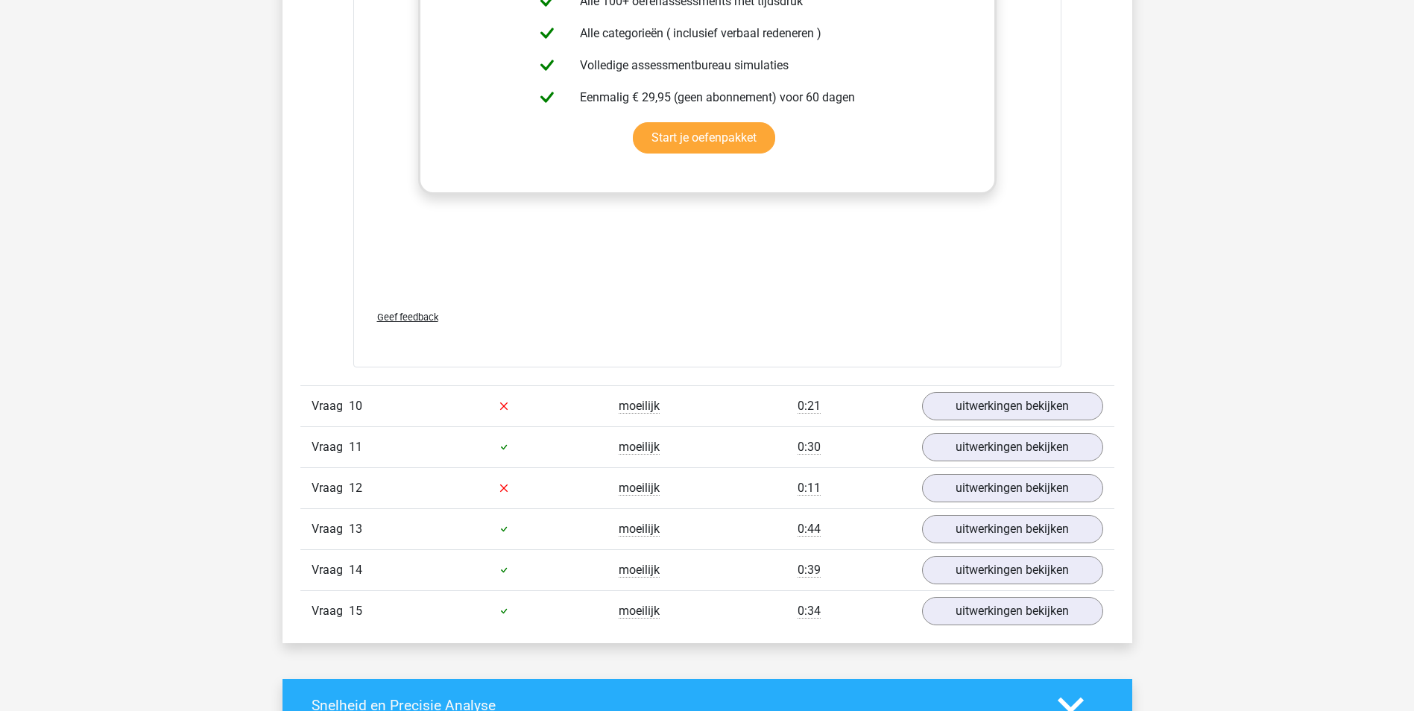
scroll to position [9097, 0]
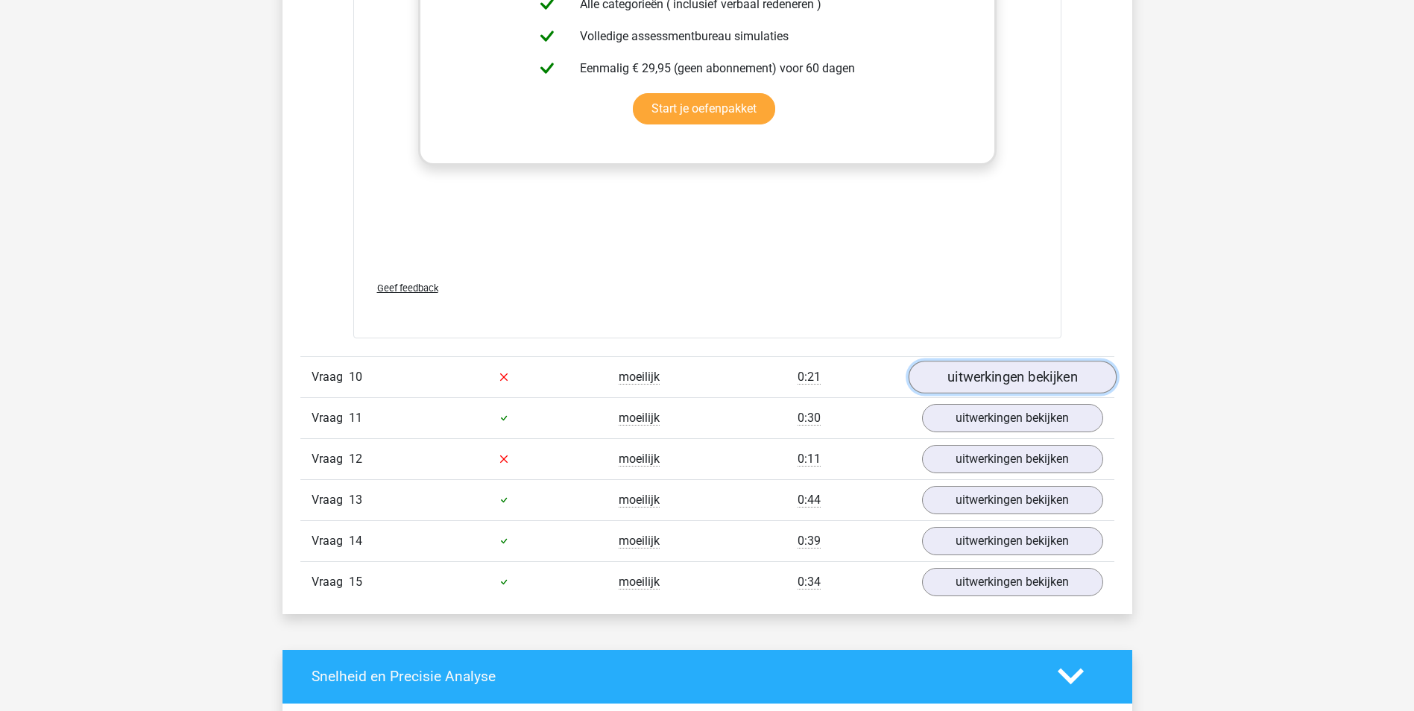
click at [1010, 375] on link "uitwerkingen bekijken" at bounding box center [1012, 377] width 208 height 33
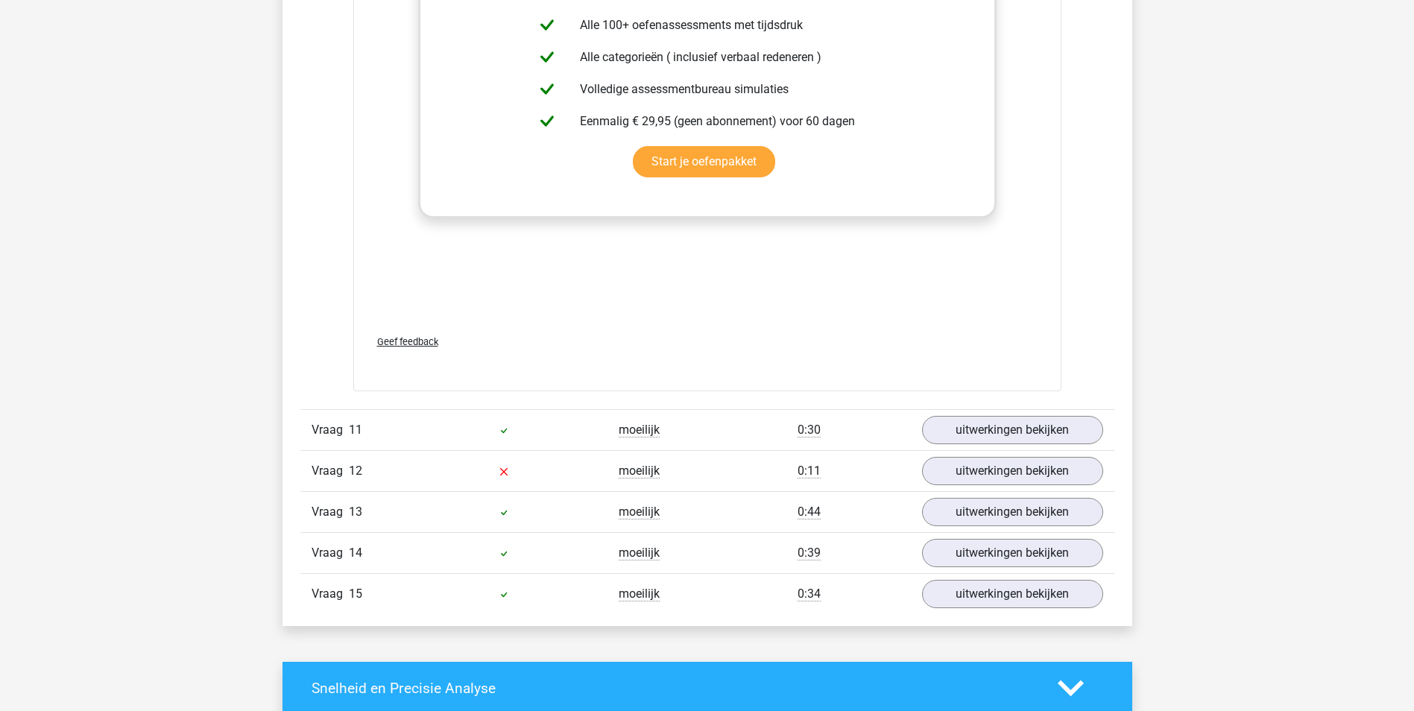
scroll to position [9917, 0]
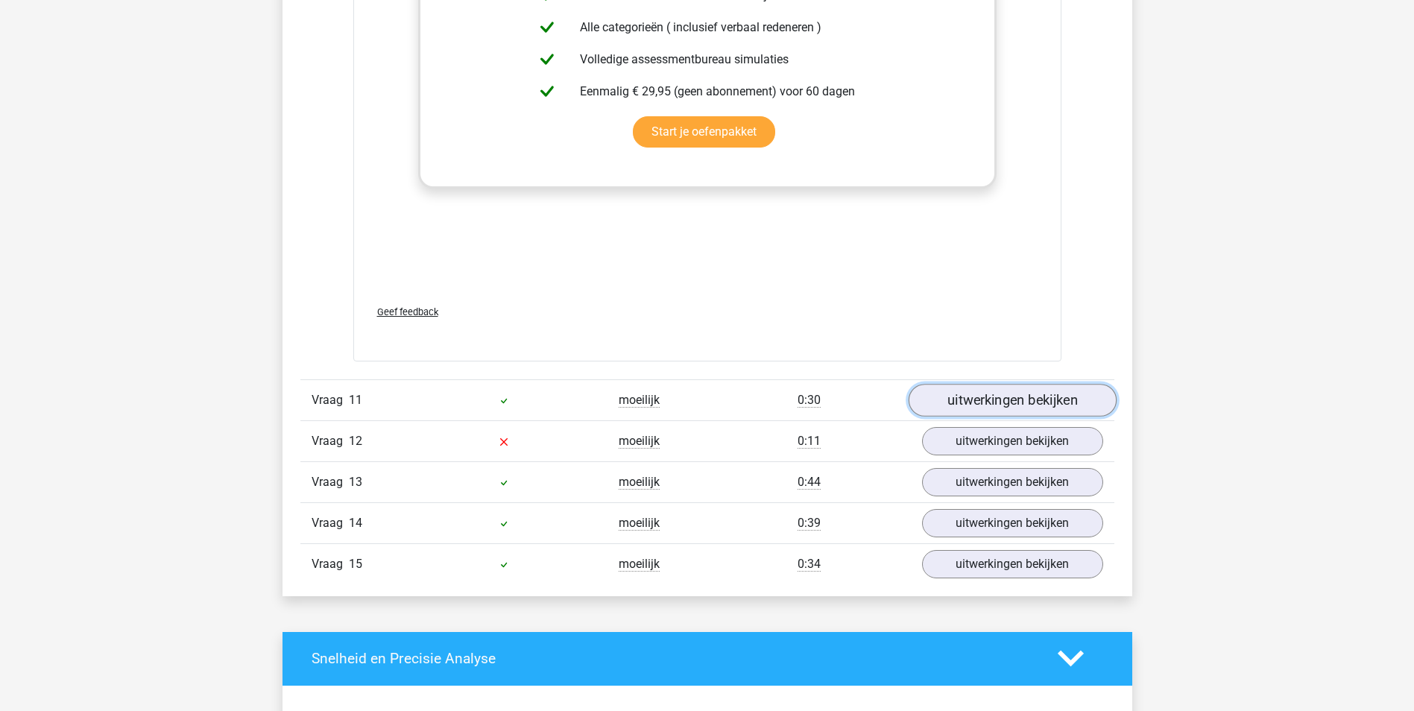
click at [994, 391] on link "uitwerkingen bekijken" at bounding box center [1012, 400] width 208 height 33
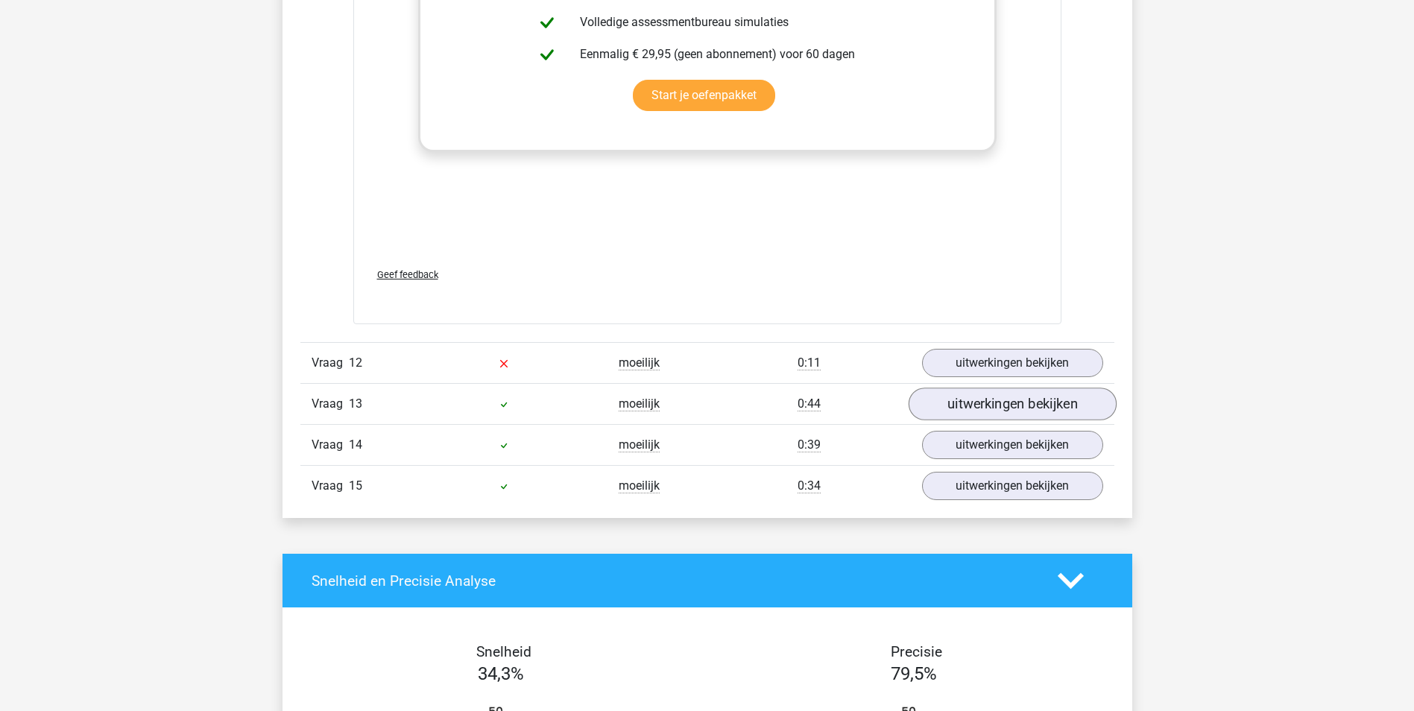
scroll to position [10886, 0]
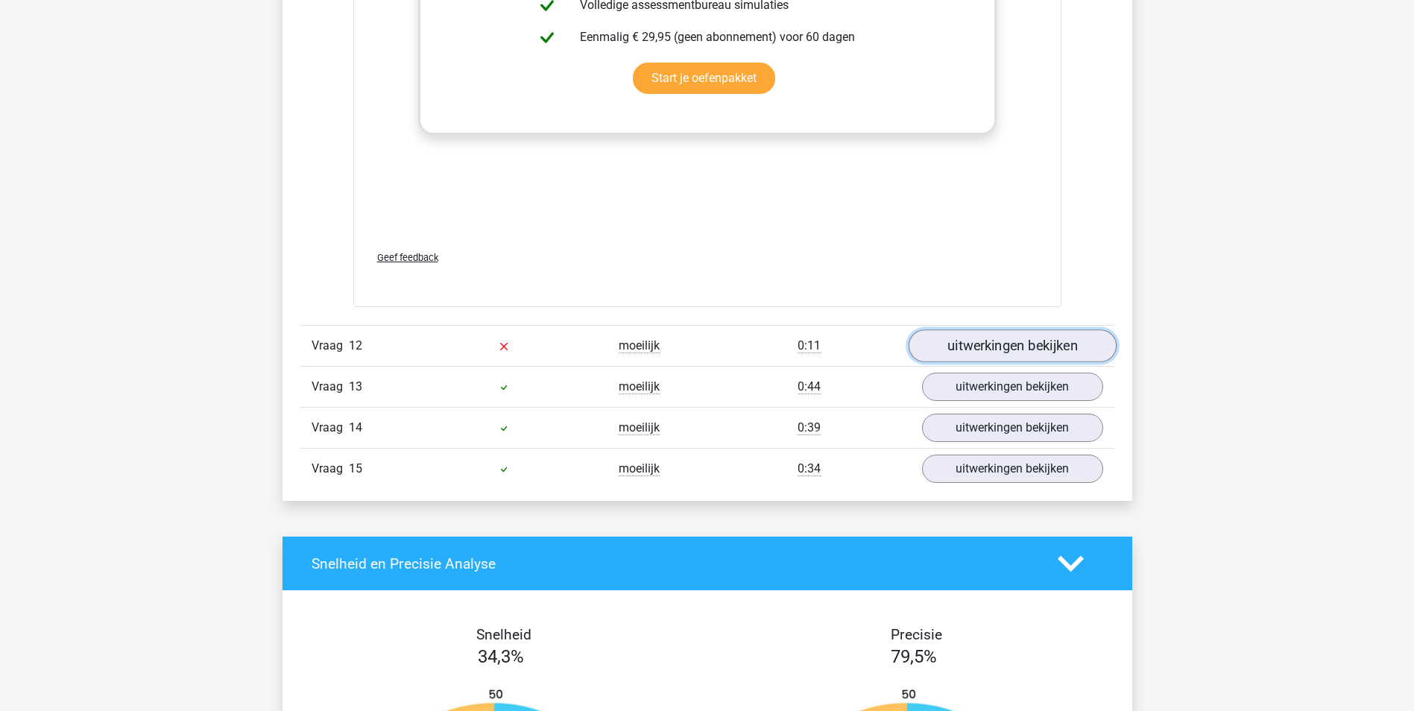
click at [1030, 336] on link "uitwerkingen bekijken" at bounding box center [1012, 346] width 208 height 33
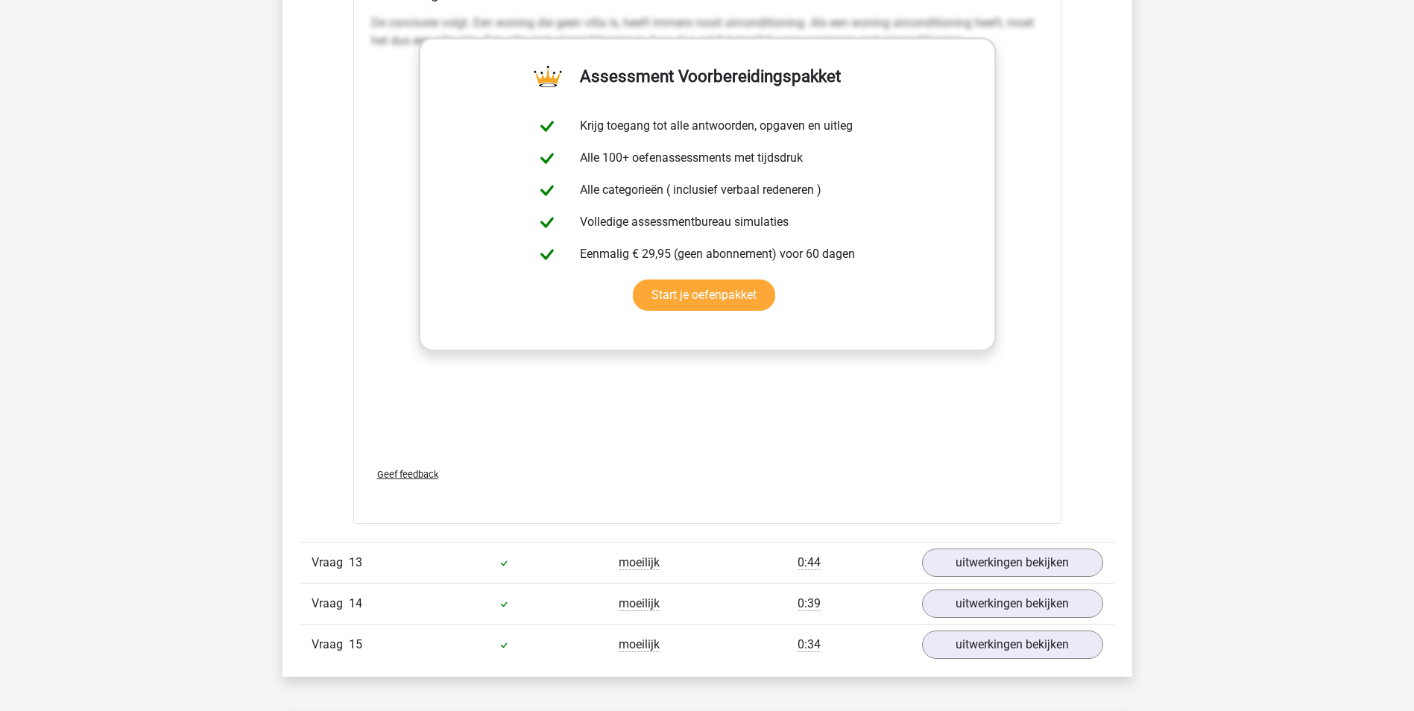
scroll to position [11632, 0]
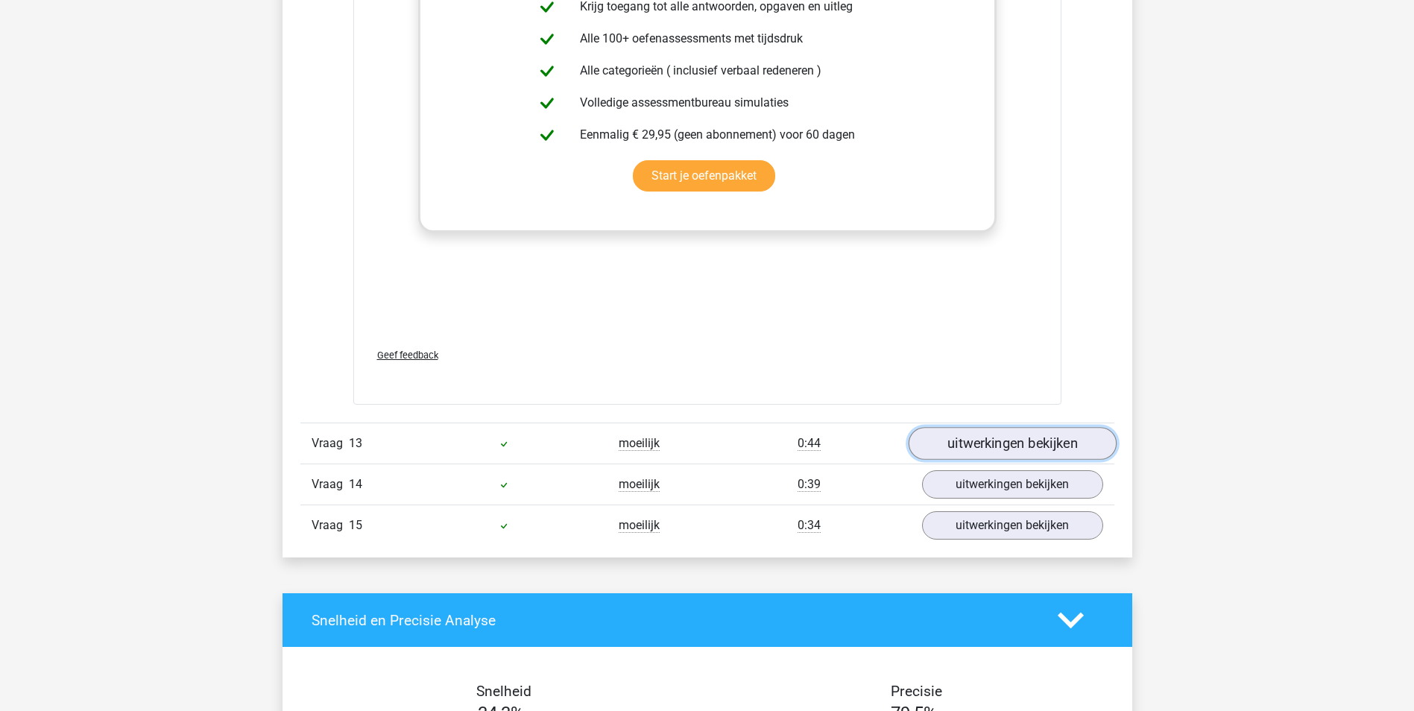
click at [991, 443] on link "uitwerkingen bekijken" at bounding box center [1012, 443] width 208 height 33
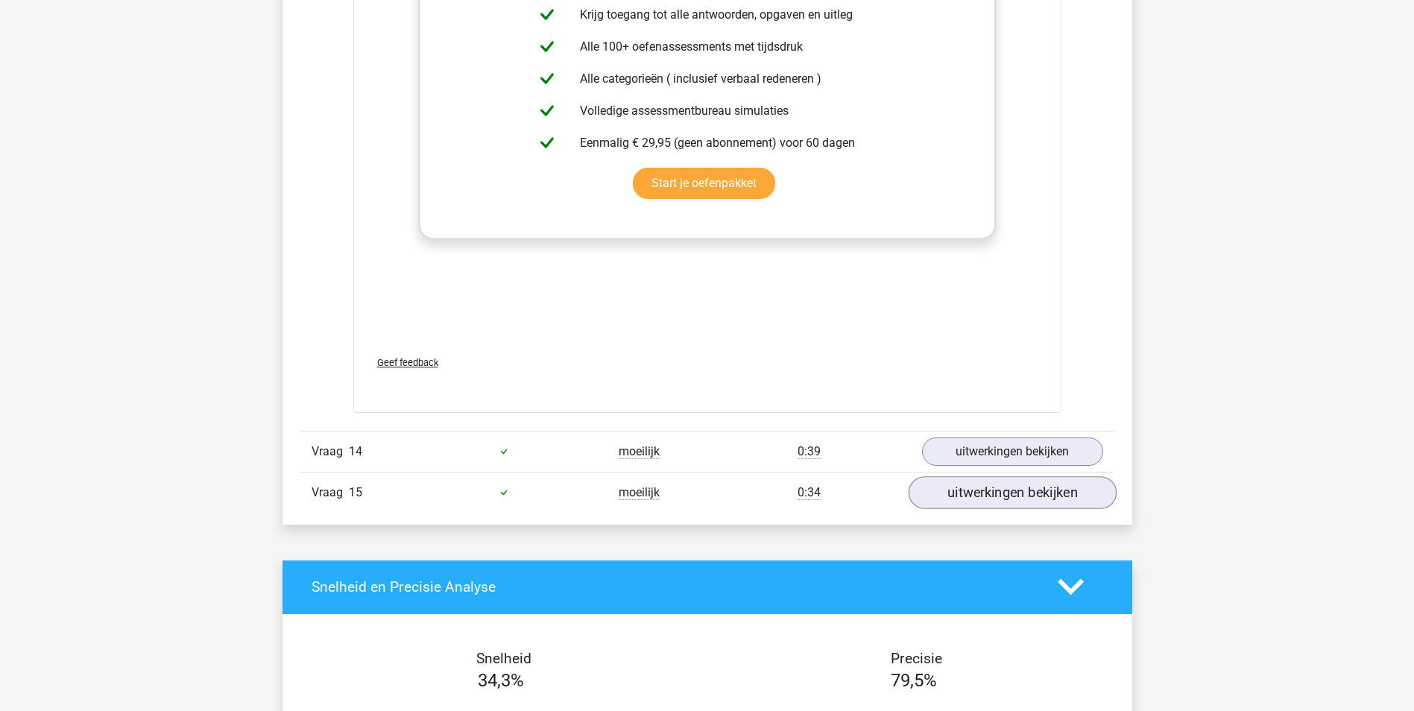
scroll to position [12527, 0]
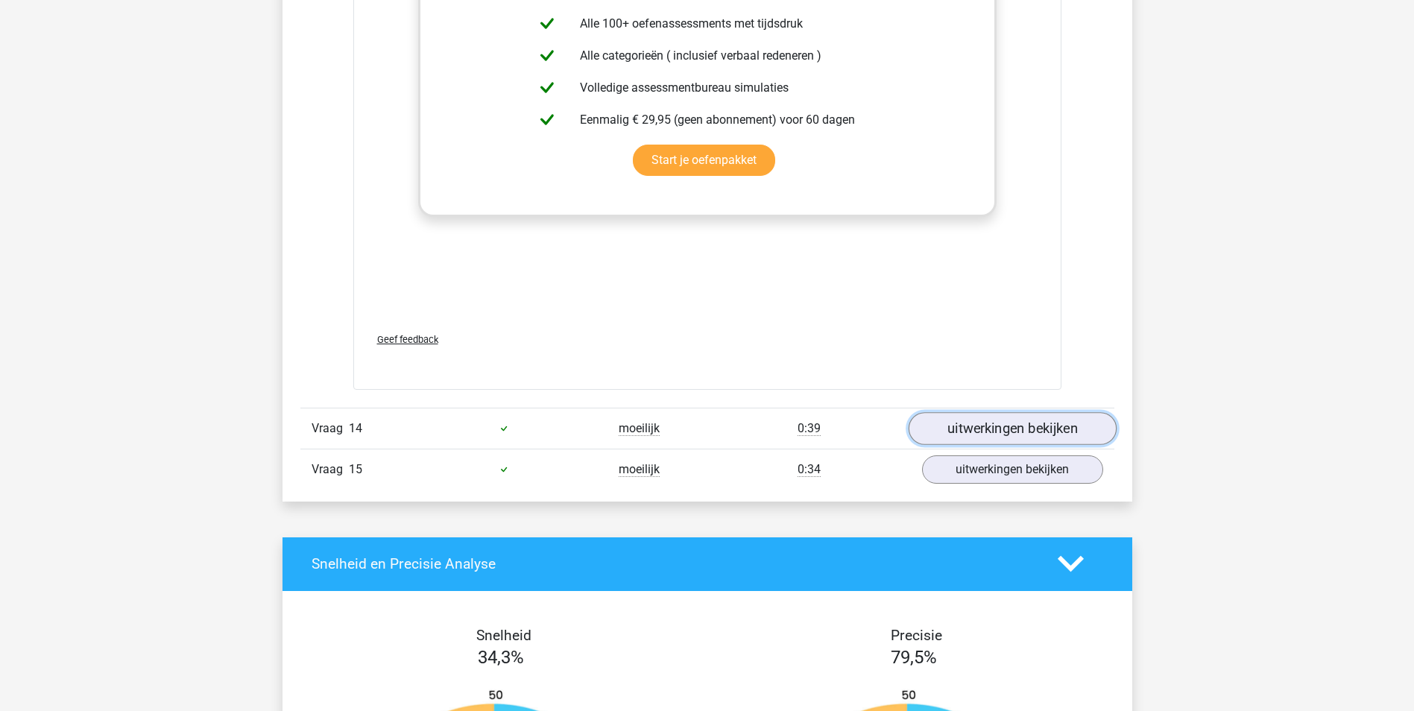
click at [1024, 429] on link "uitwerkingen bekijken" at bounding box center [1012, 428] width 208 height 33
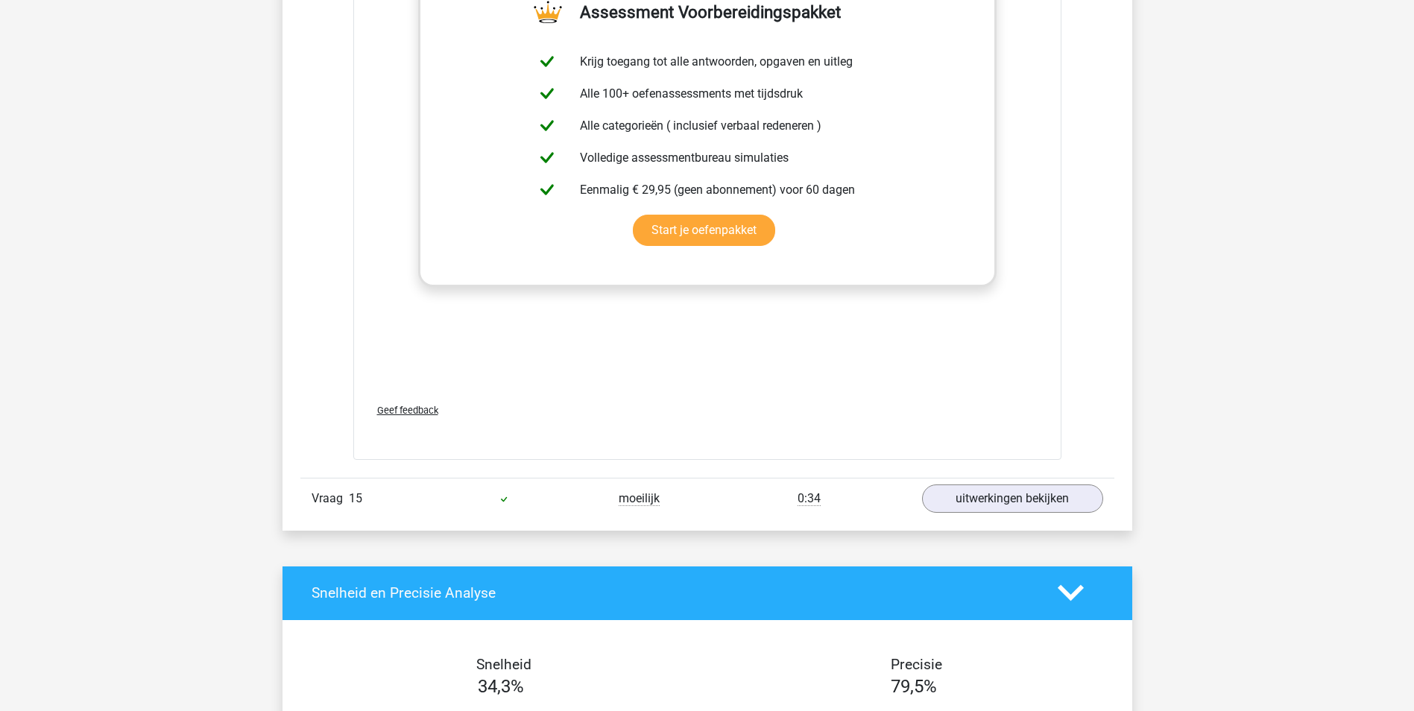
scroll to position [13422, 0]
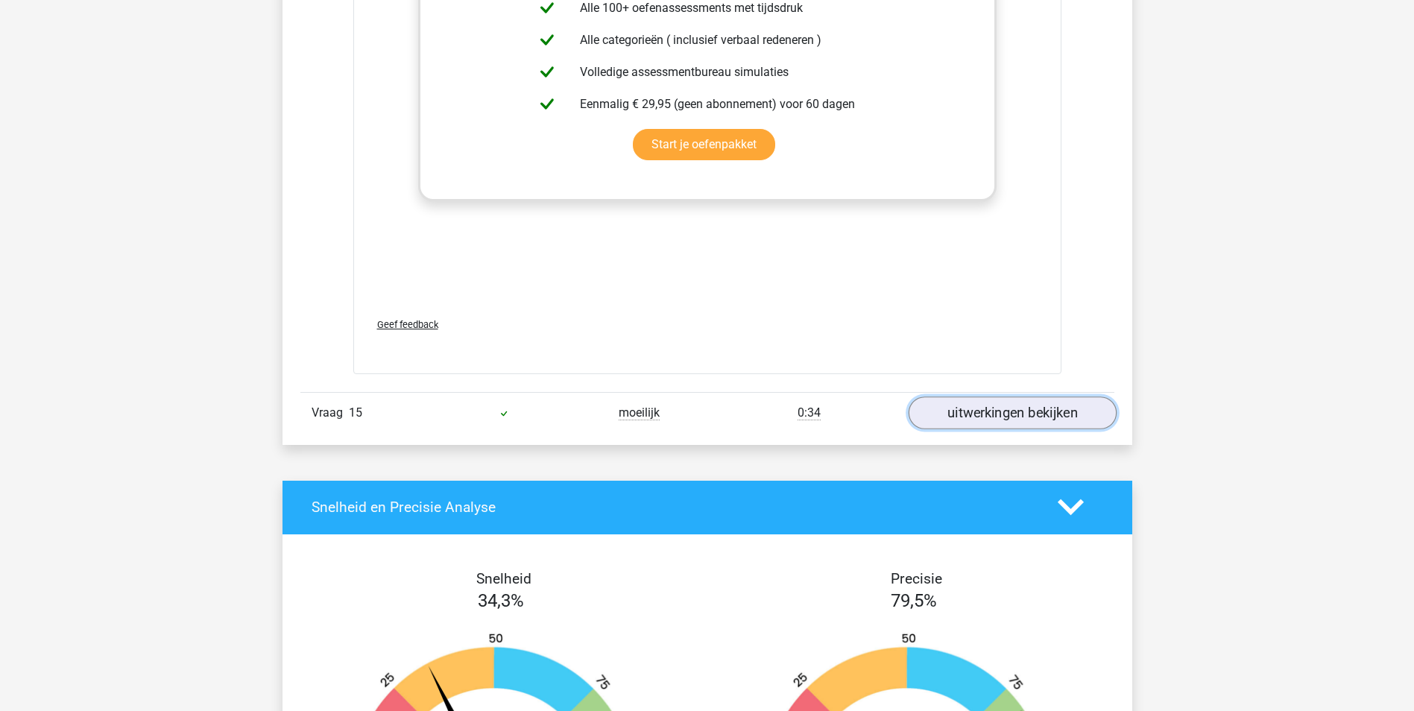
click at [969, 415] on link "uitwerkingen bekijken" at bounding box center [1012, 413] width 208 height 33
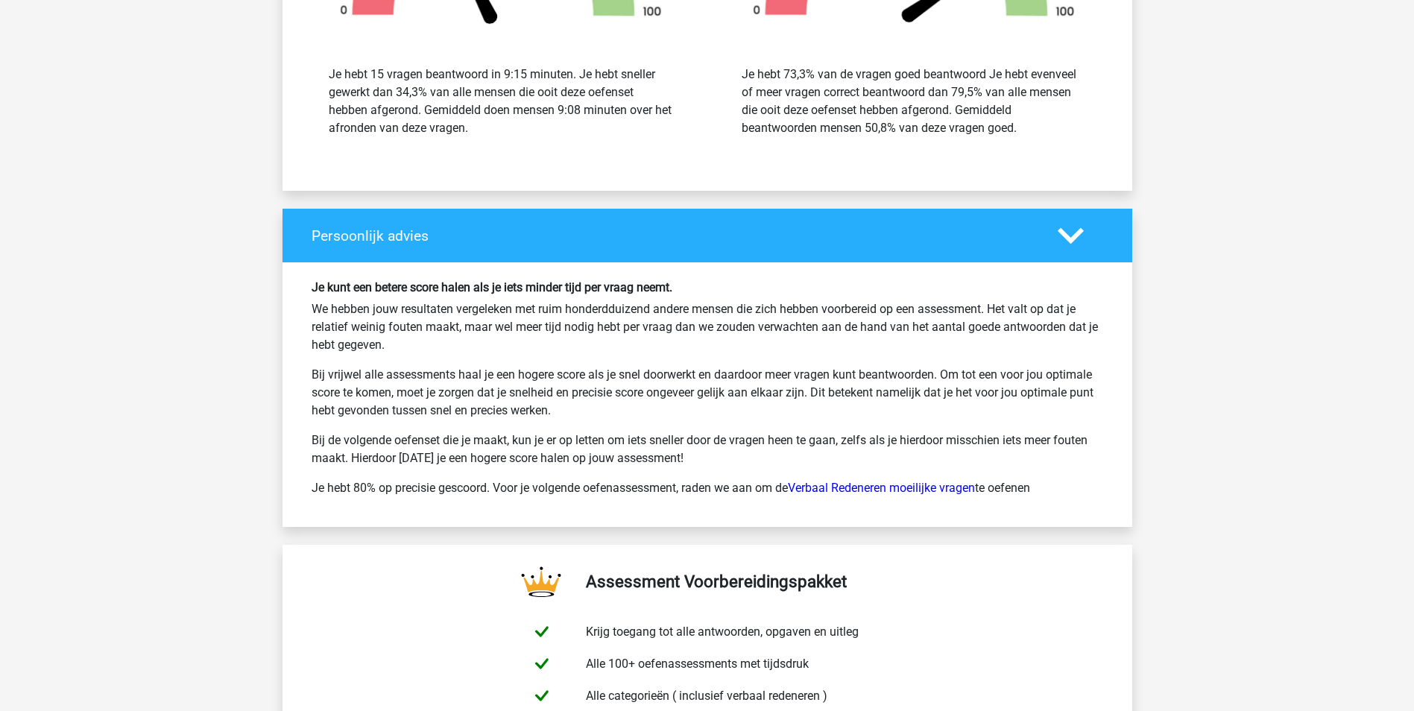
scroll to position [14689, 0]
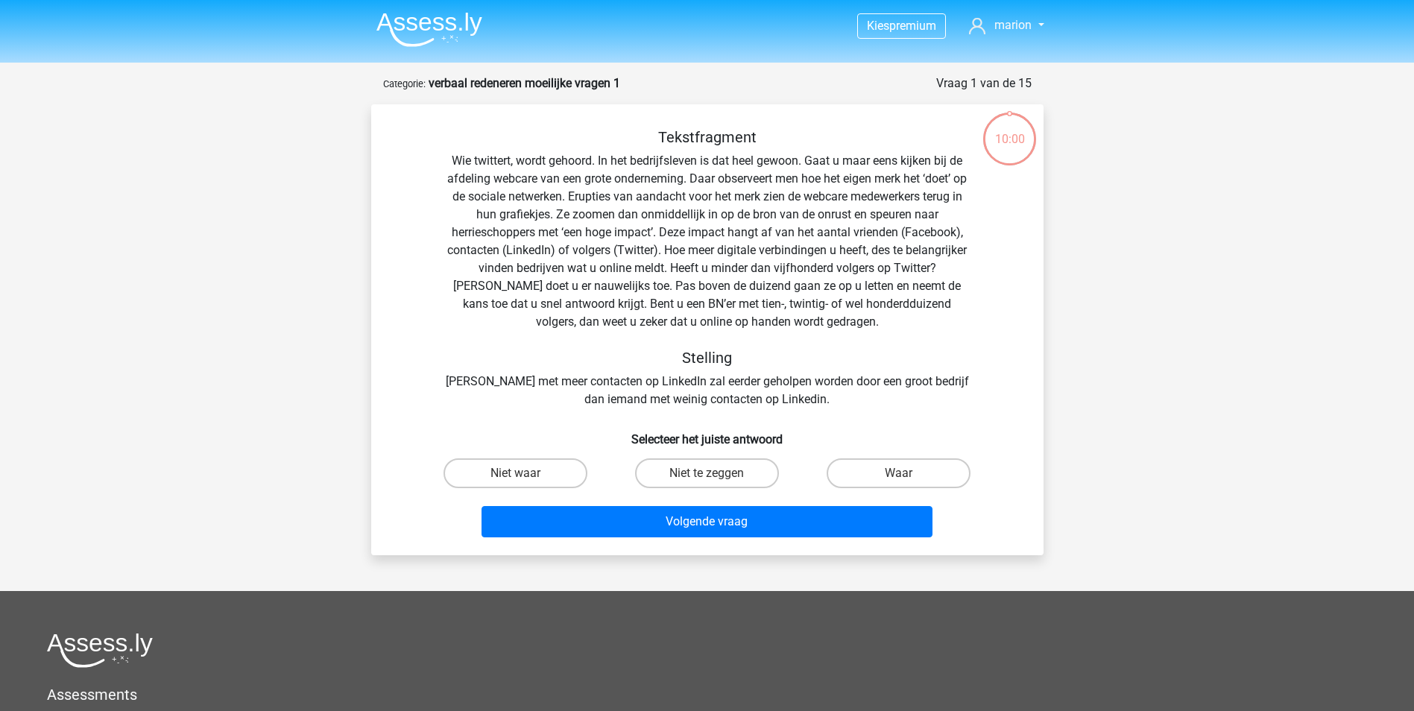
scroll to position [75, 0]
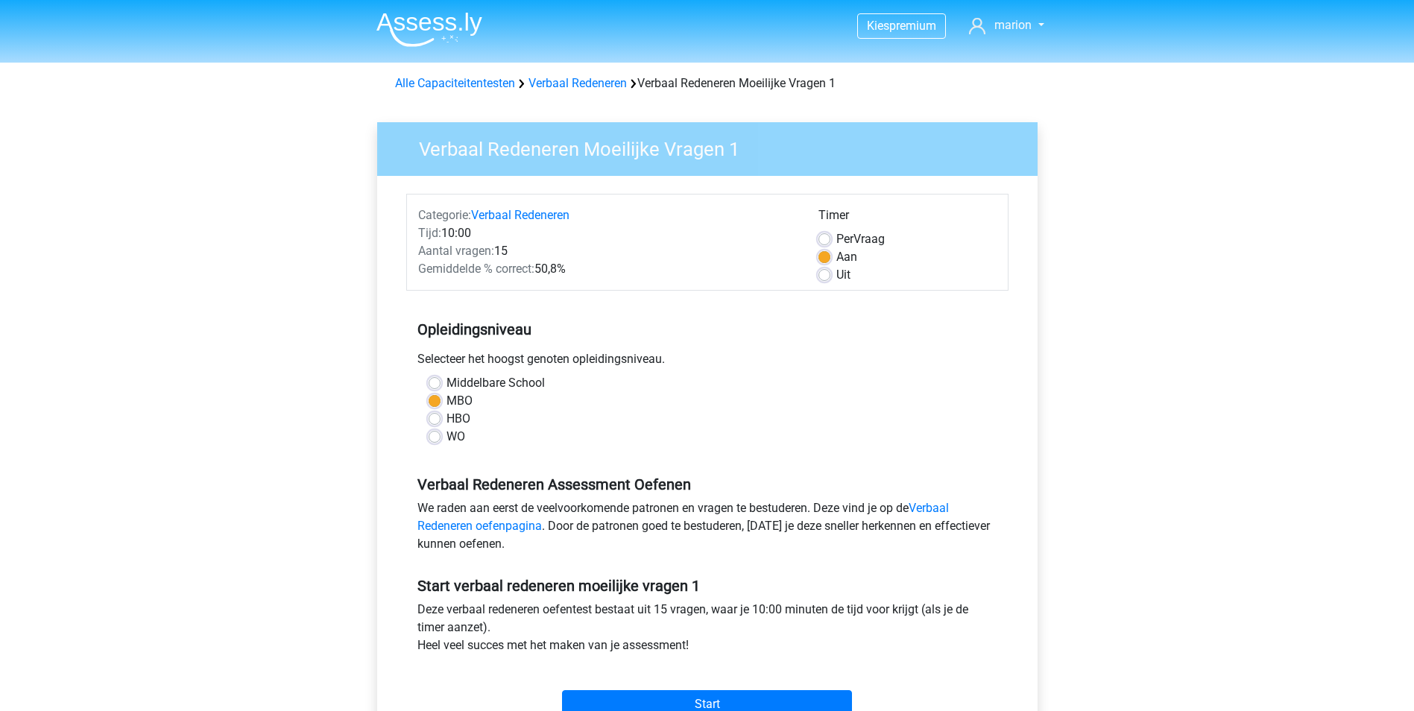
scroll to position [224, 0]
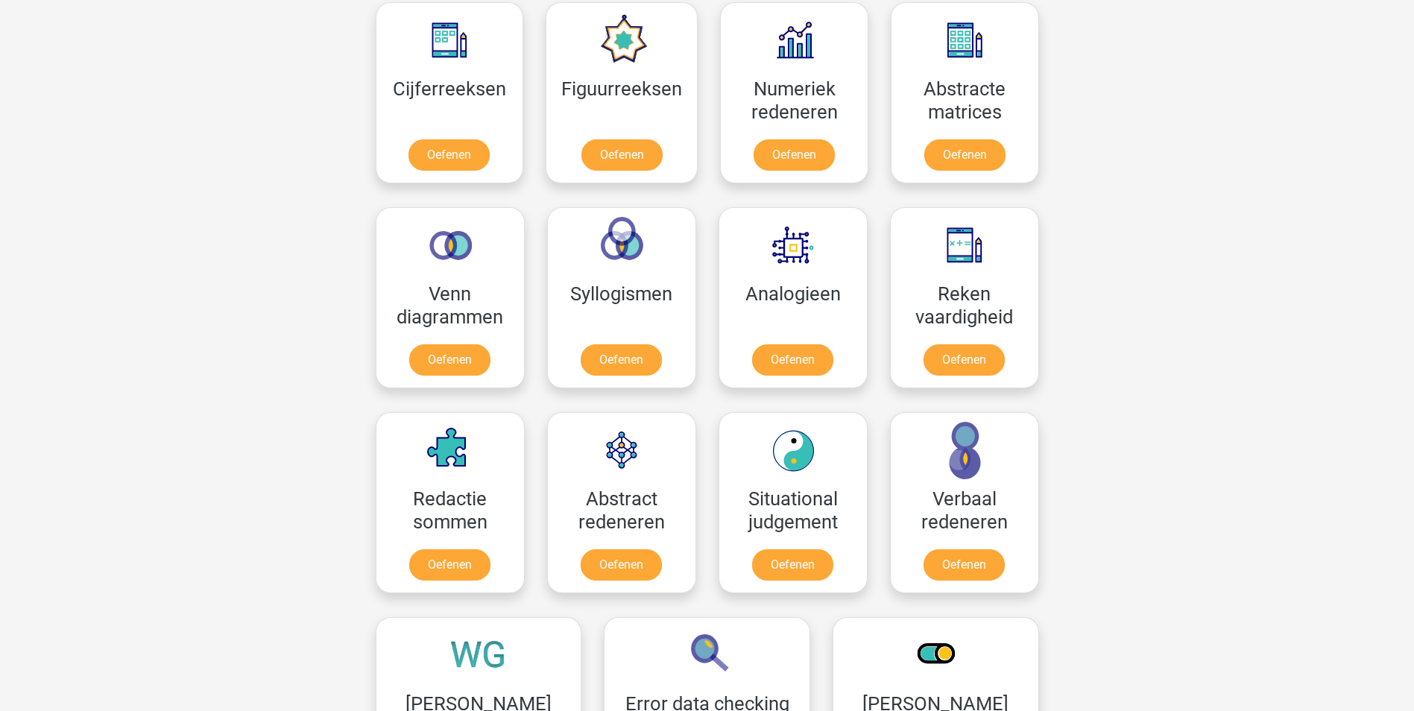
scroll to position [671, 0]
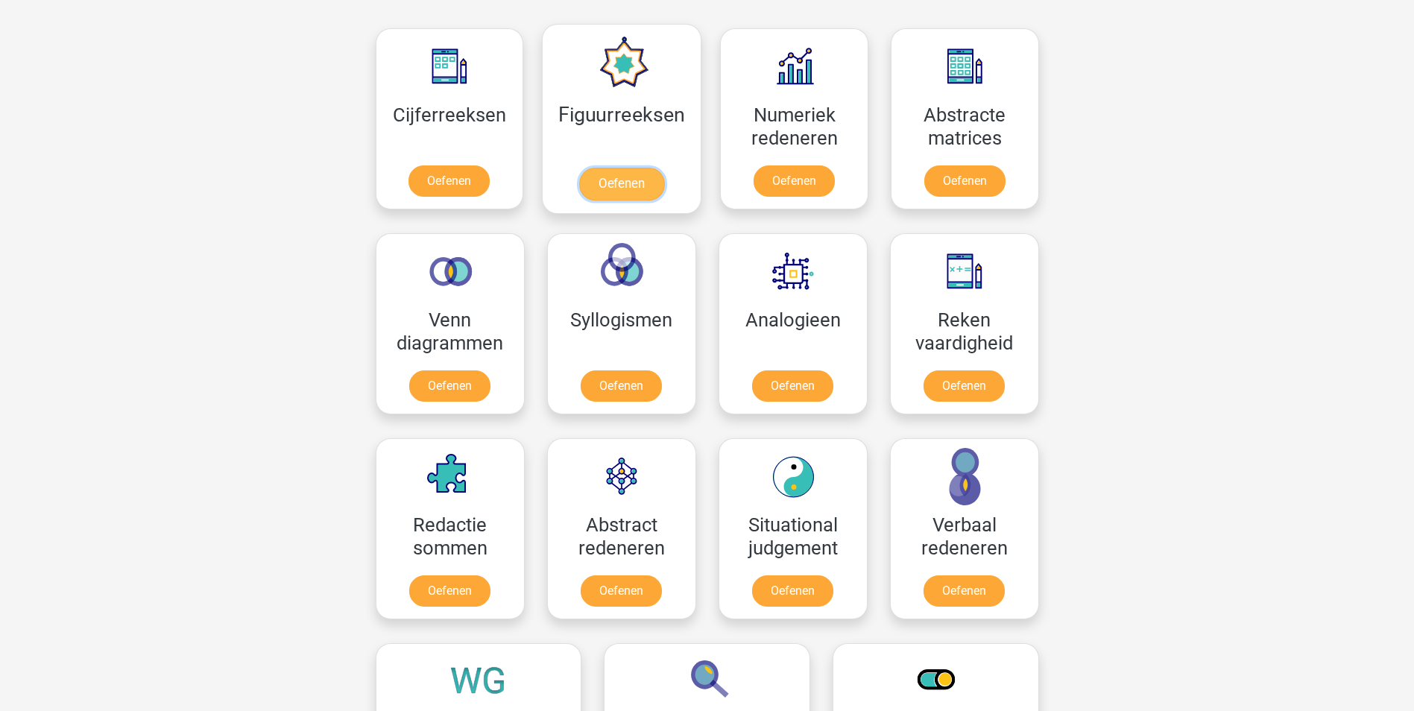
click at [611, 175] on link "Oefenen" at bounding box center [621, 184] width 85 height 33
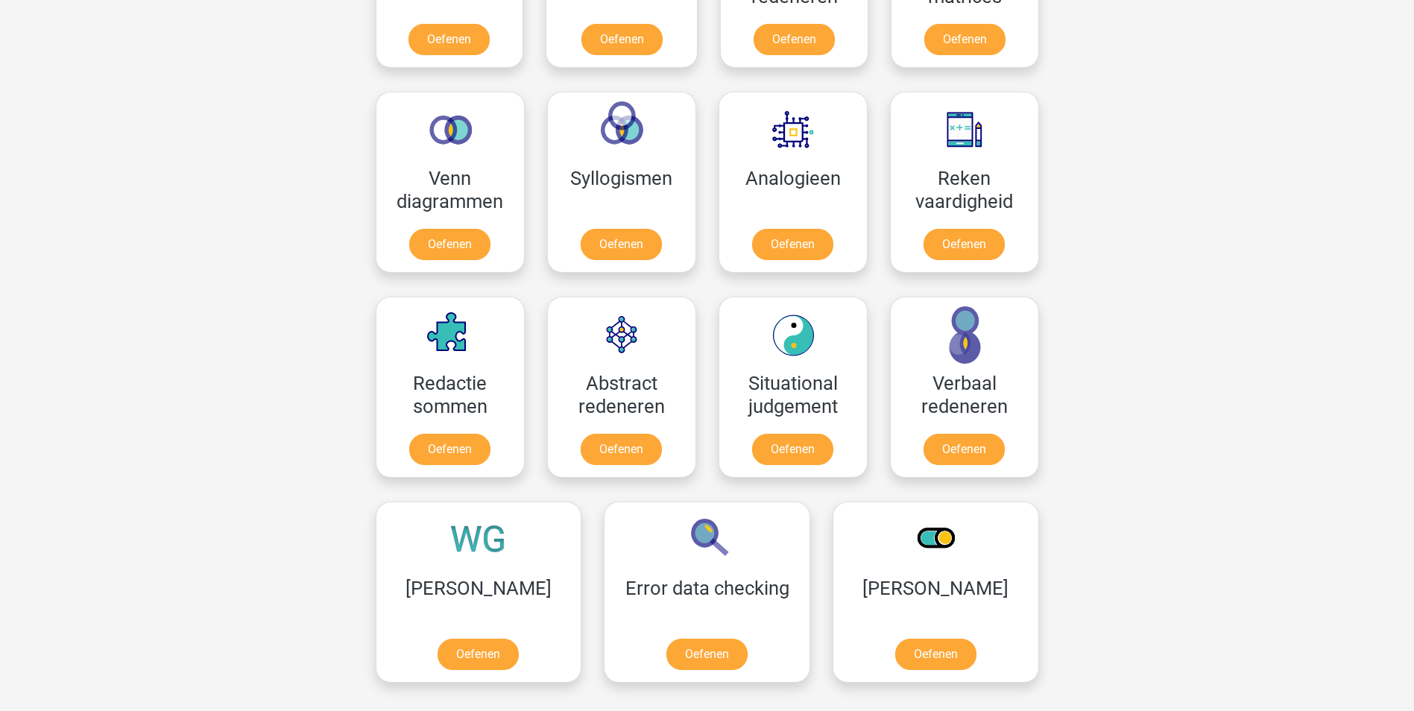
scroll to position [746, 0]
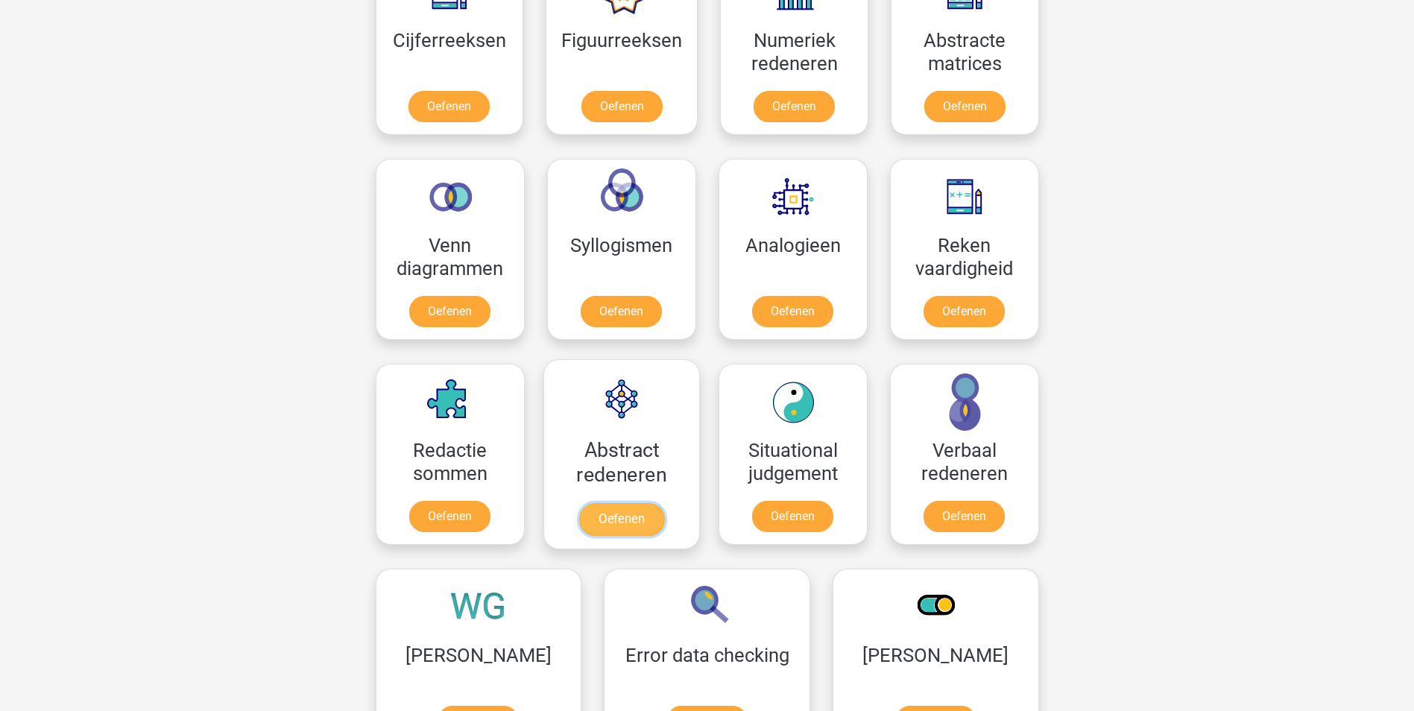
click at [600, 503] on link "Oefenen" at bounding box center [621, 519] width 85 height 33
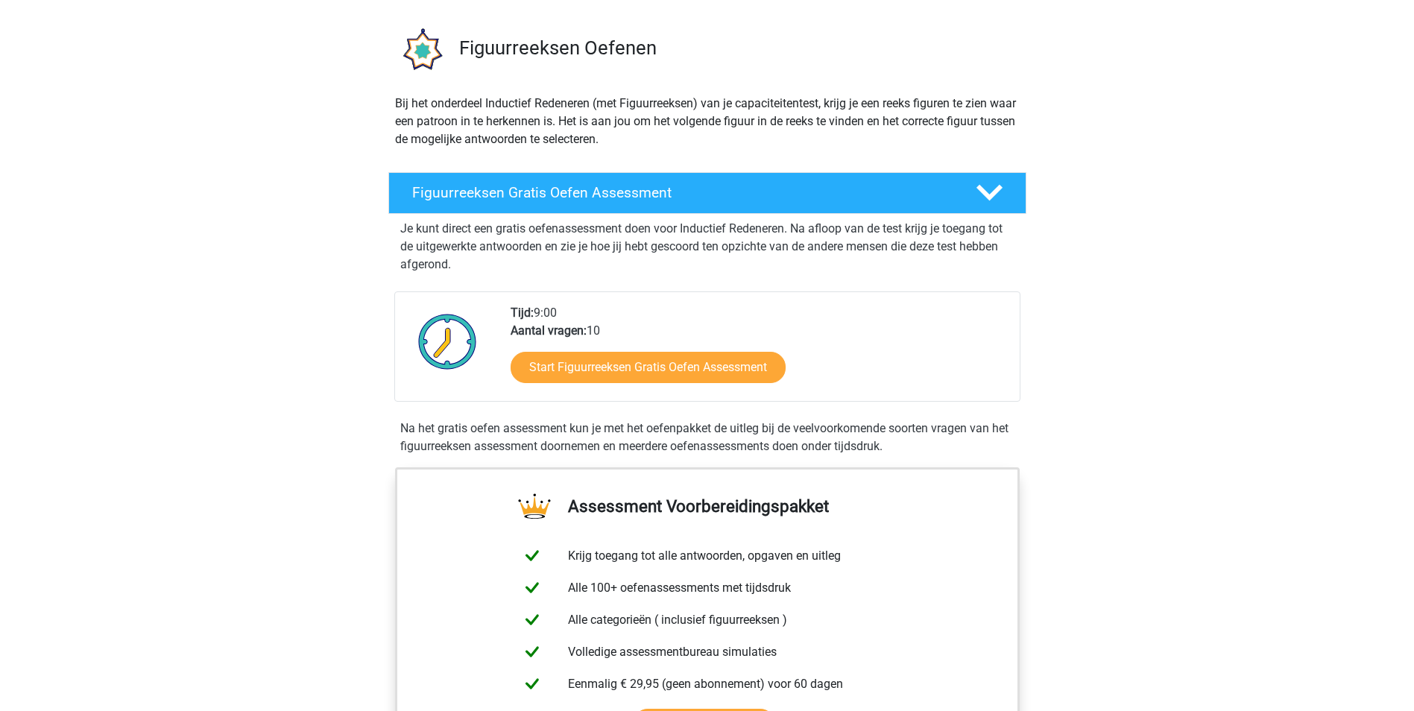
scroll to position [149, 0]
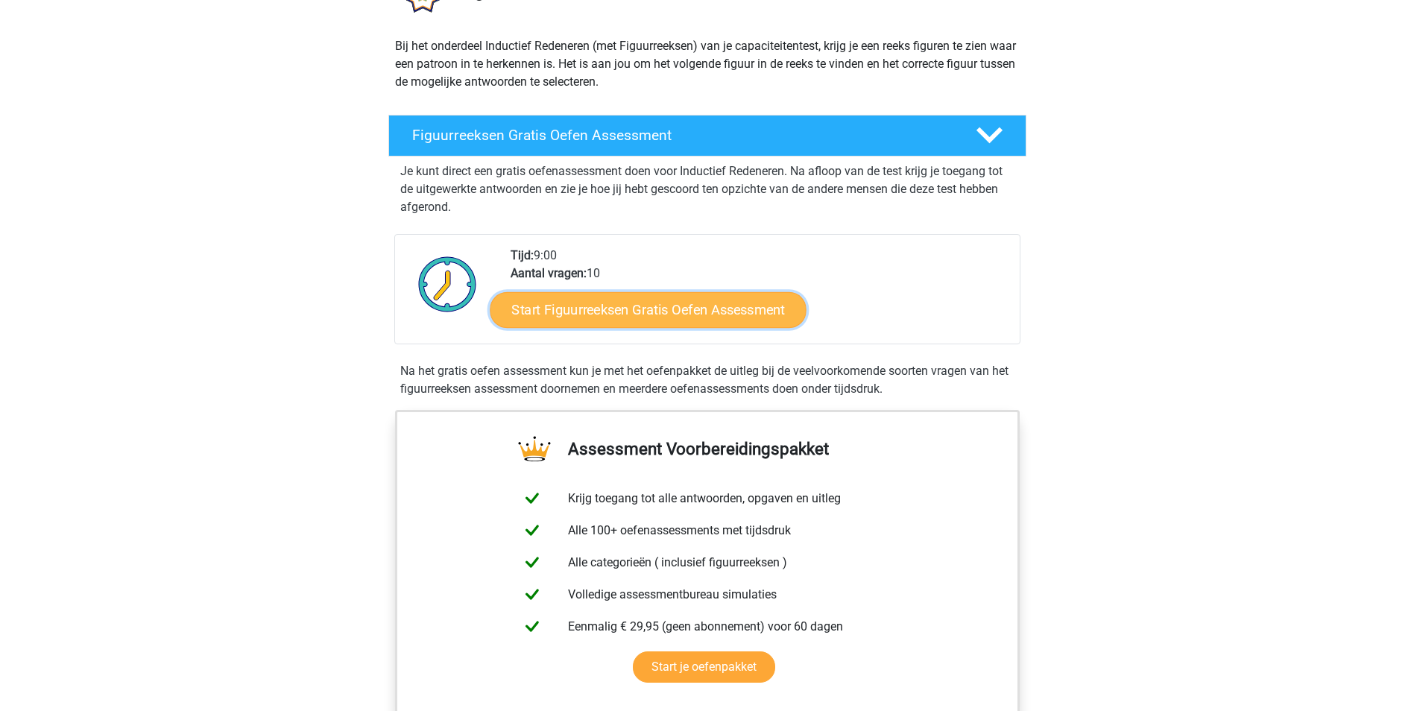
click at [638, 314] on link "Start Figuurreeksen Gratis Oefen Assessment" at bounding box center [648, 310] width 316 height 36
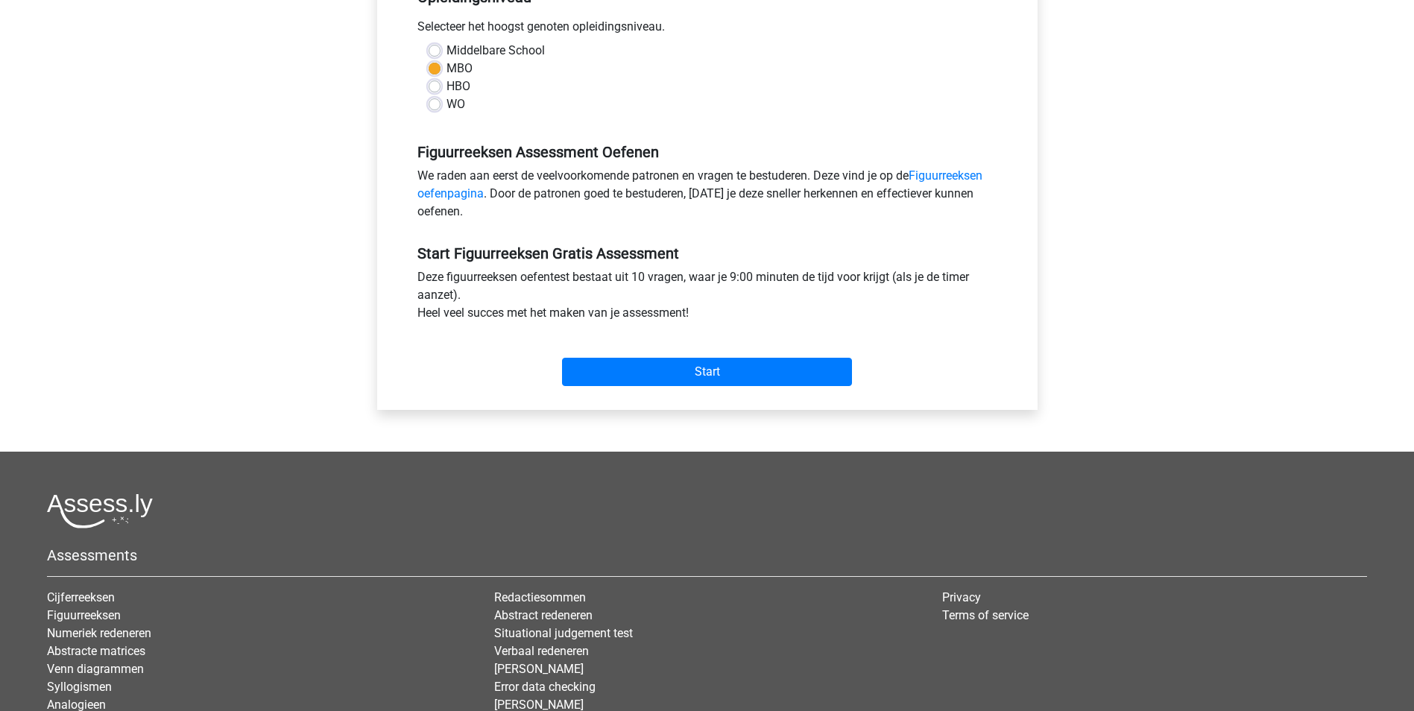
scroll to position [373, 0]
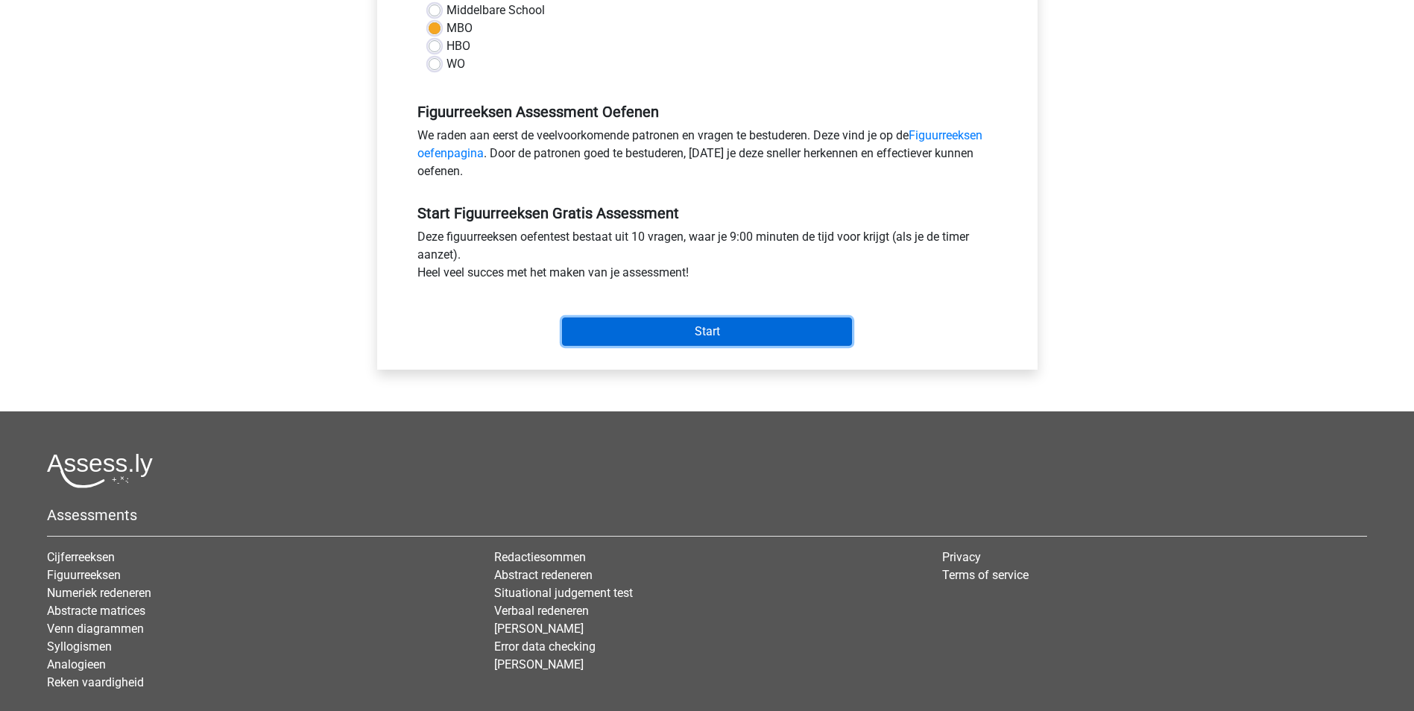
click at [682, 330] on input "Start" at bounding box center [707, 332] width 290 height 28
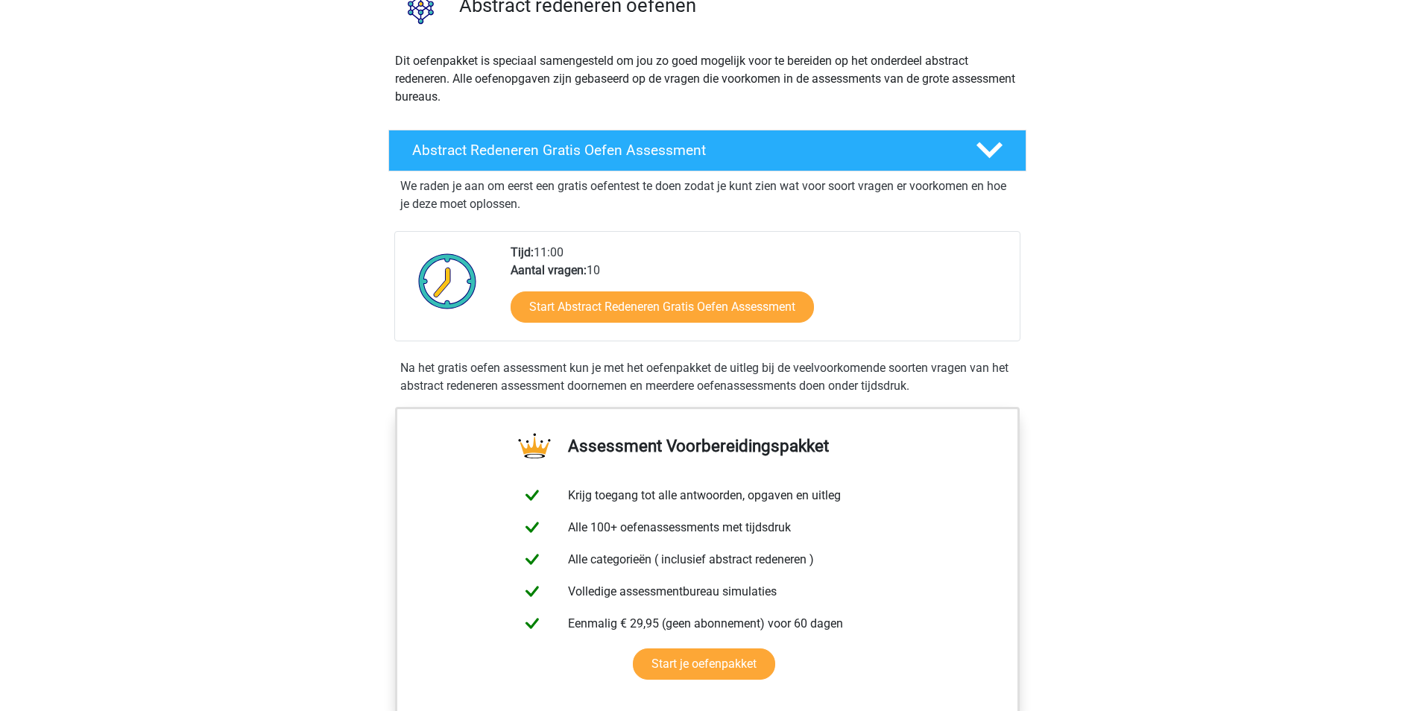
scroll to position [149, 0]
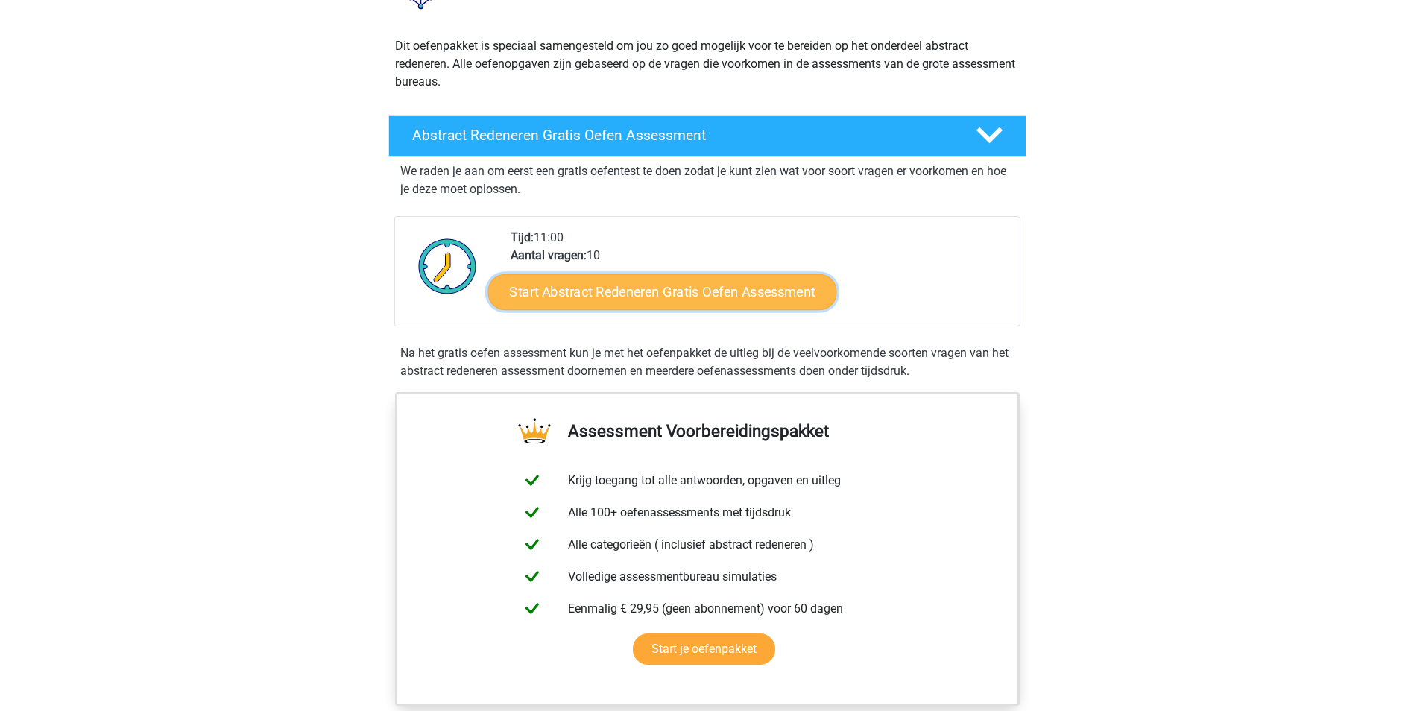
click at [594, 293] on link "Start Abstract Redeneren Gratis Oefen Assessment" at bounding box center [662, 292] width 349 height 36
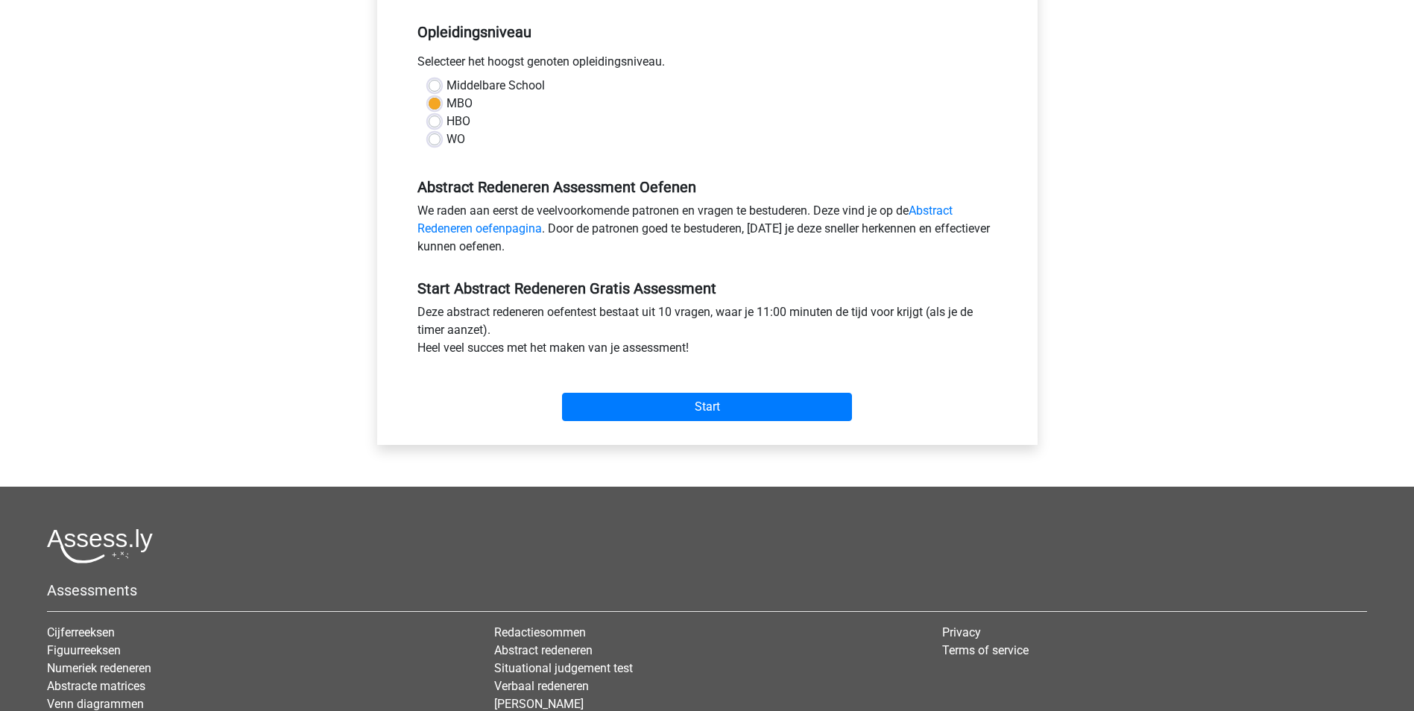
scroll to position [298, 0]
click at [708, 406] on input "Start" at bounding box center [707, 406] width 290 height 28
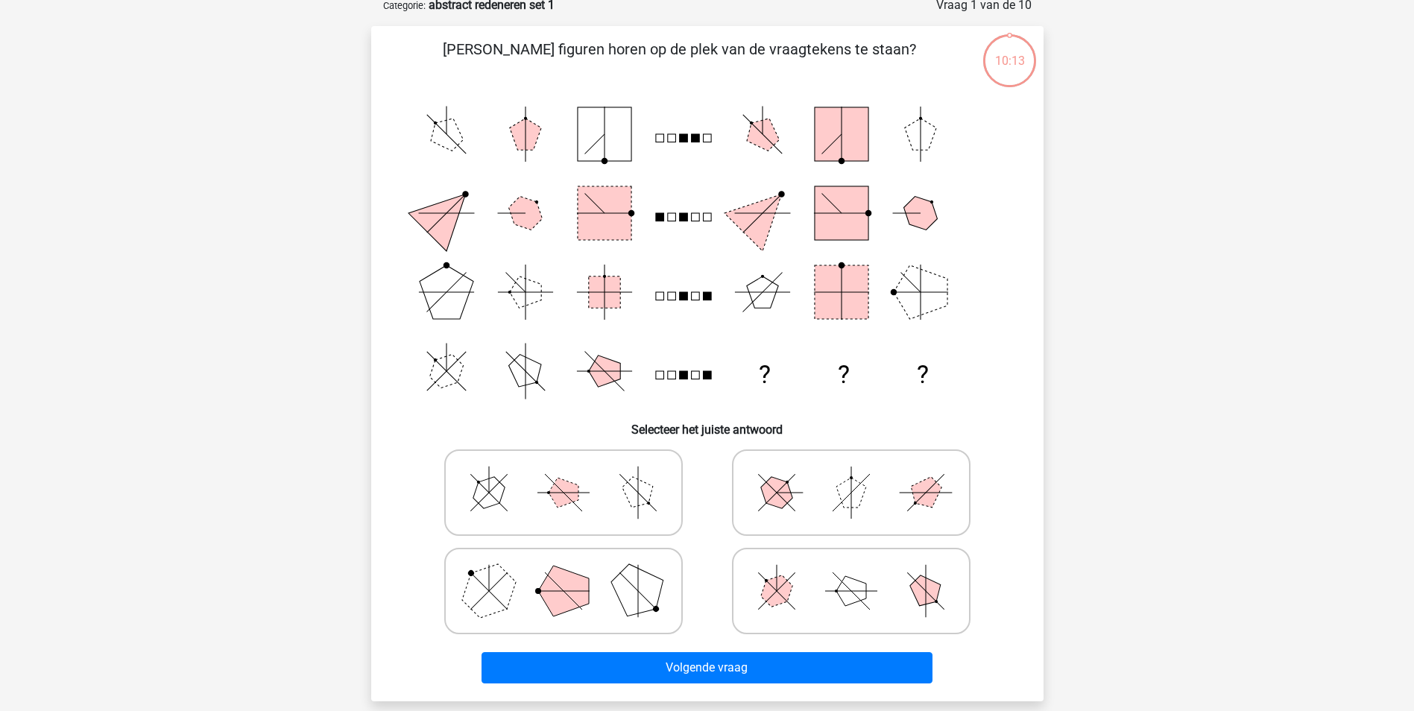
scroll to position [75, 0]
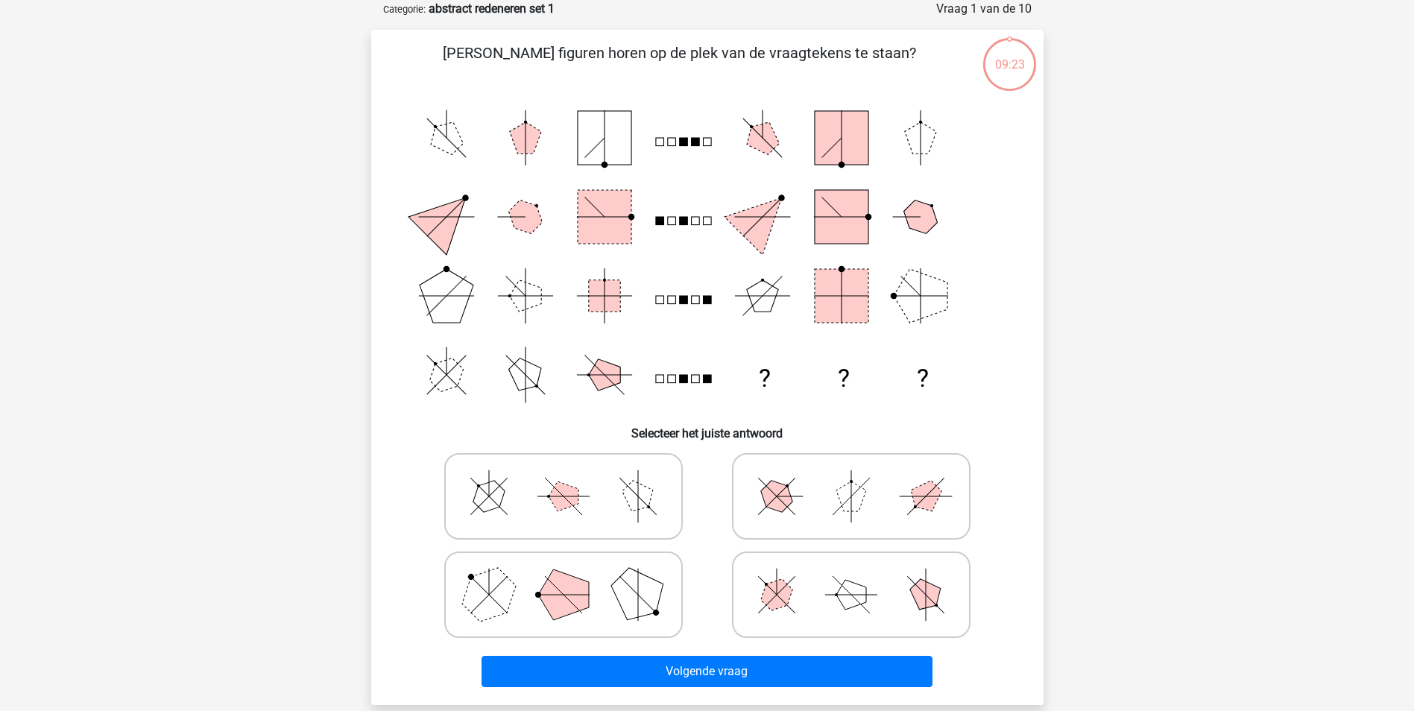
click at [798, 599] on icon at bounding box center [852, 595] width 224 height 75
click at [852, 576] on input "radio" at bounding box center [857, 572] width 10 height 10
radio input "true"
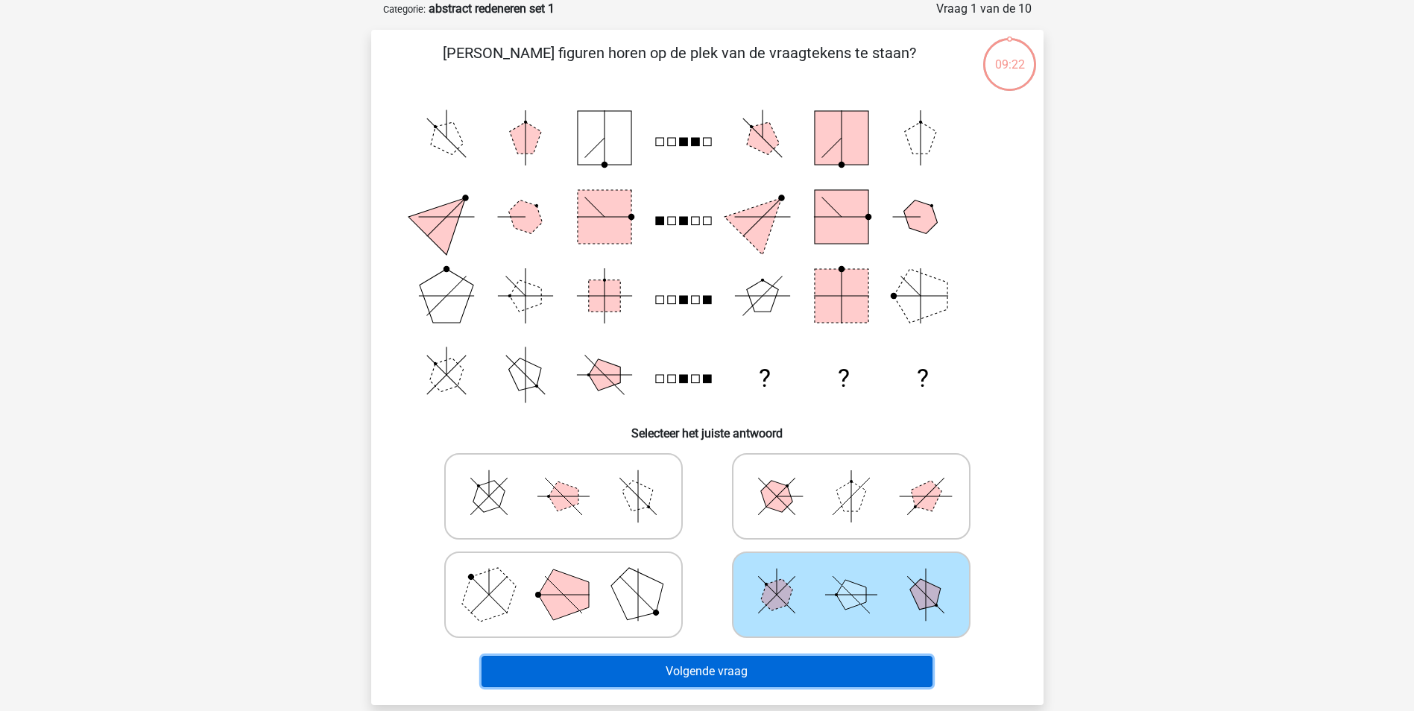
click at [685, 667] on button "Volgende vraag" at bounding box center [707, 671] width 451 height 31
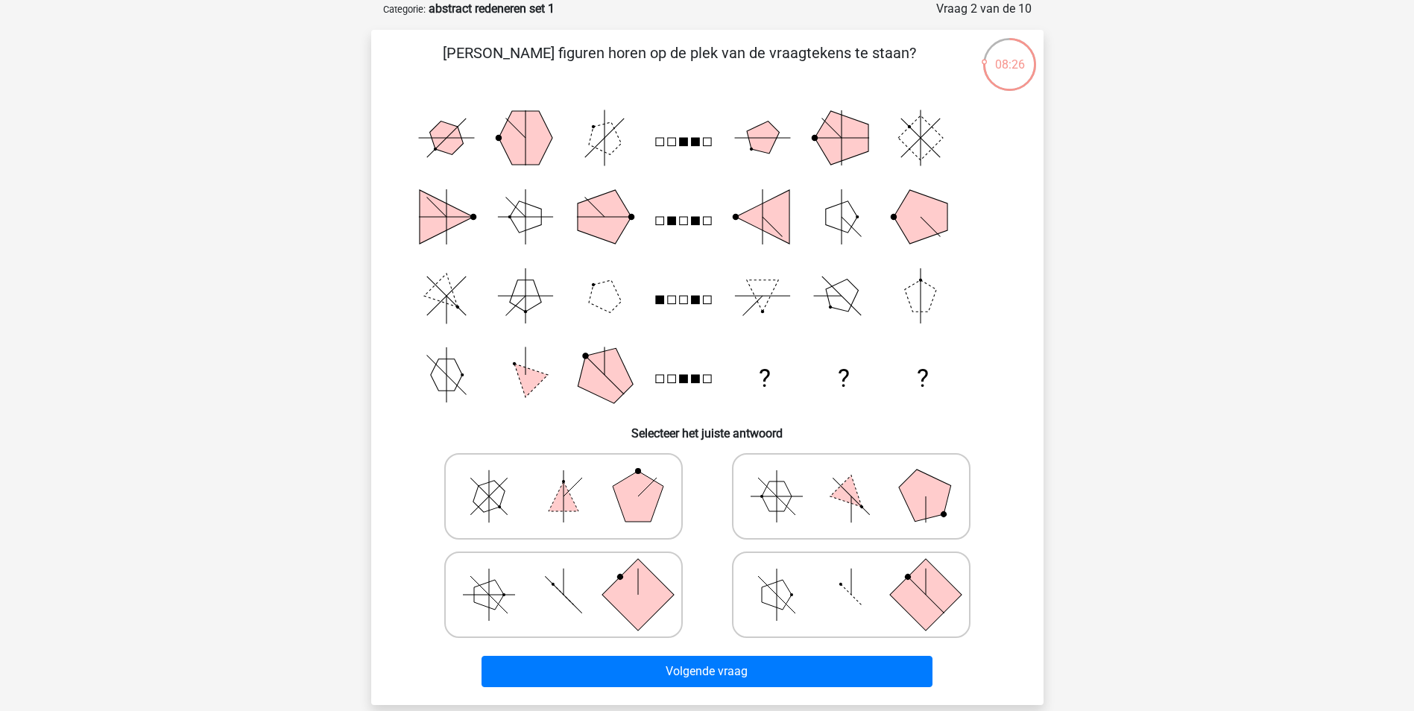
click at [566, 503] on polygon at bounding box center [564, 497] width 30 height 30
click at [566, 478] on input "radio" at bounding box center [569, 473] width 10 height 10
radio input "true"
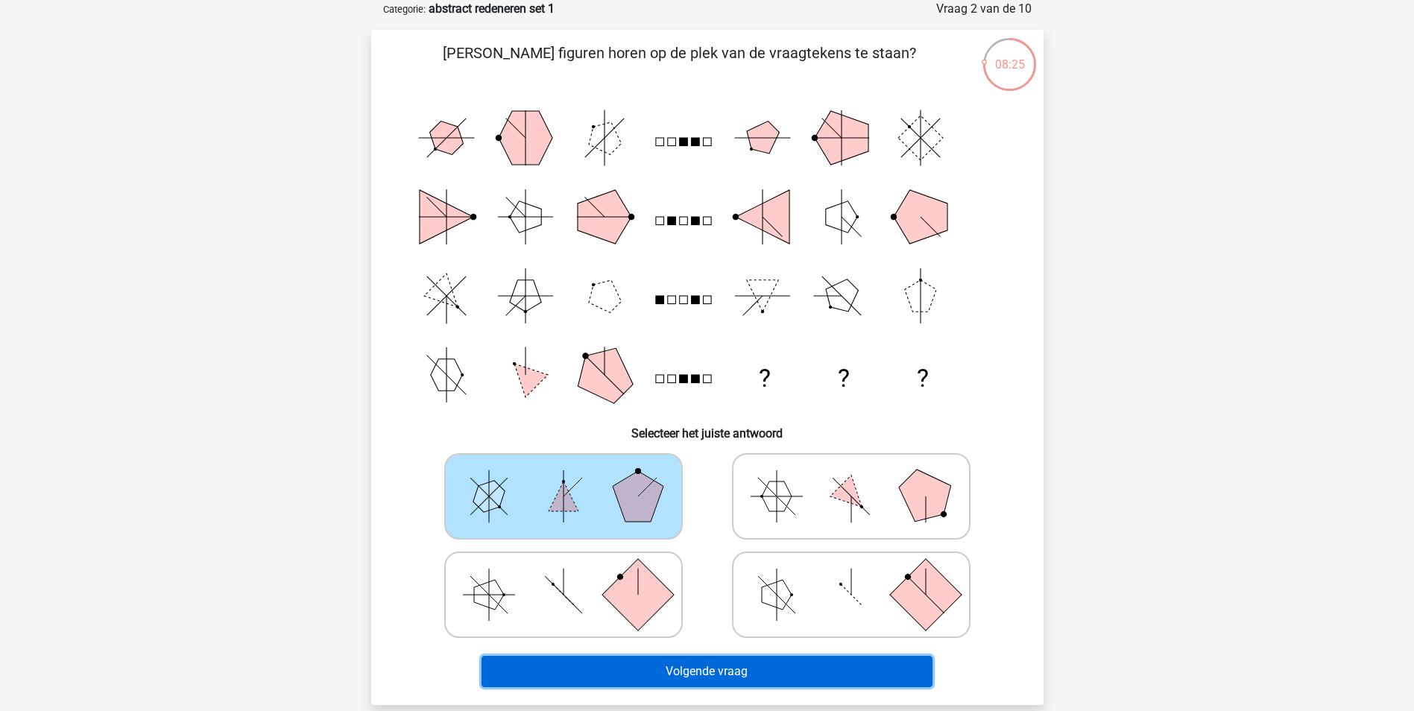
click at [711, 671] on button "Volgende vraag" at bounding box center [707, 671] width 451 height 31
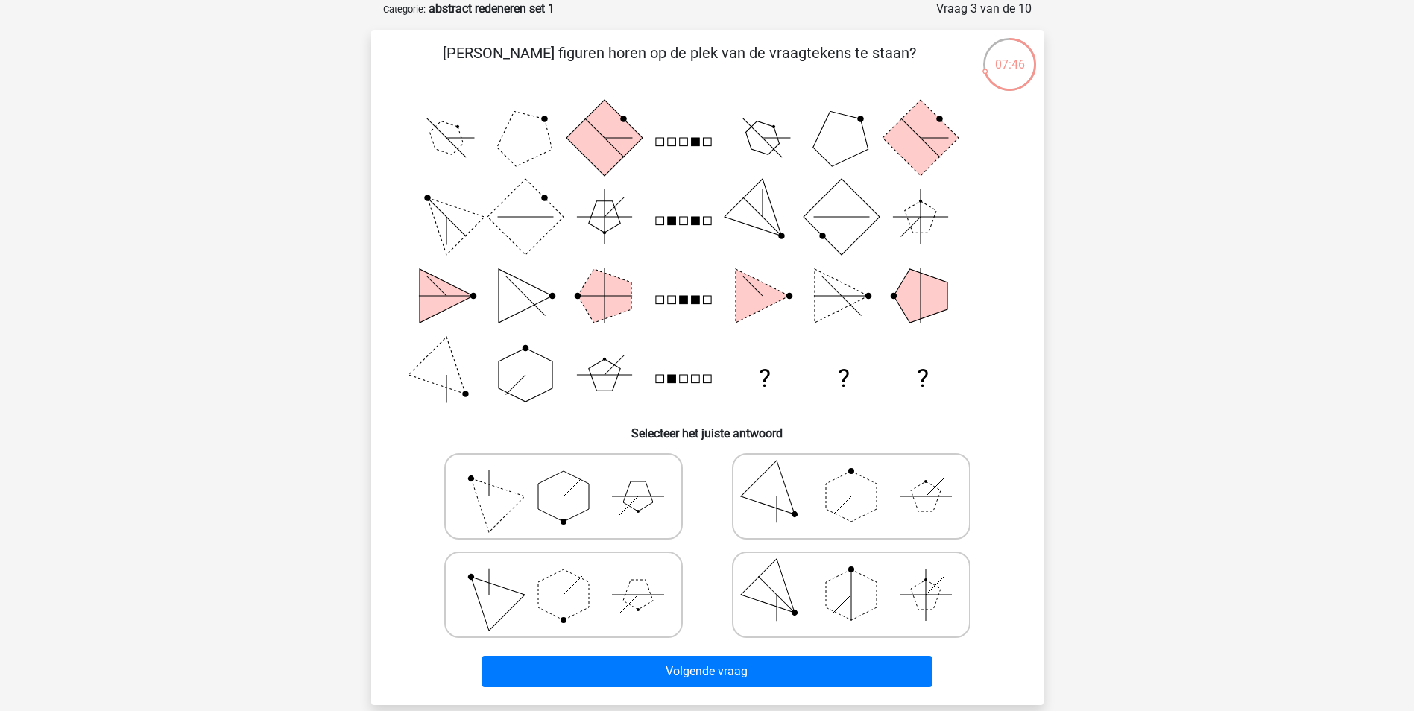
click at [550, 506] on polygon at bounding box center [563, 496] width 51 height 51
click at [564, 478] on input "radio" at bounding box center [569, 473] width 10 height 10
radio input "true"
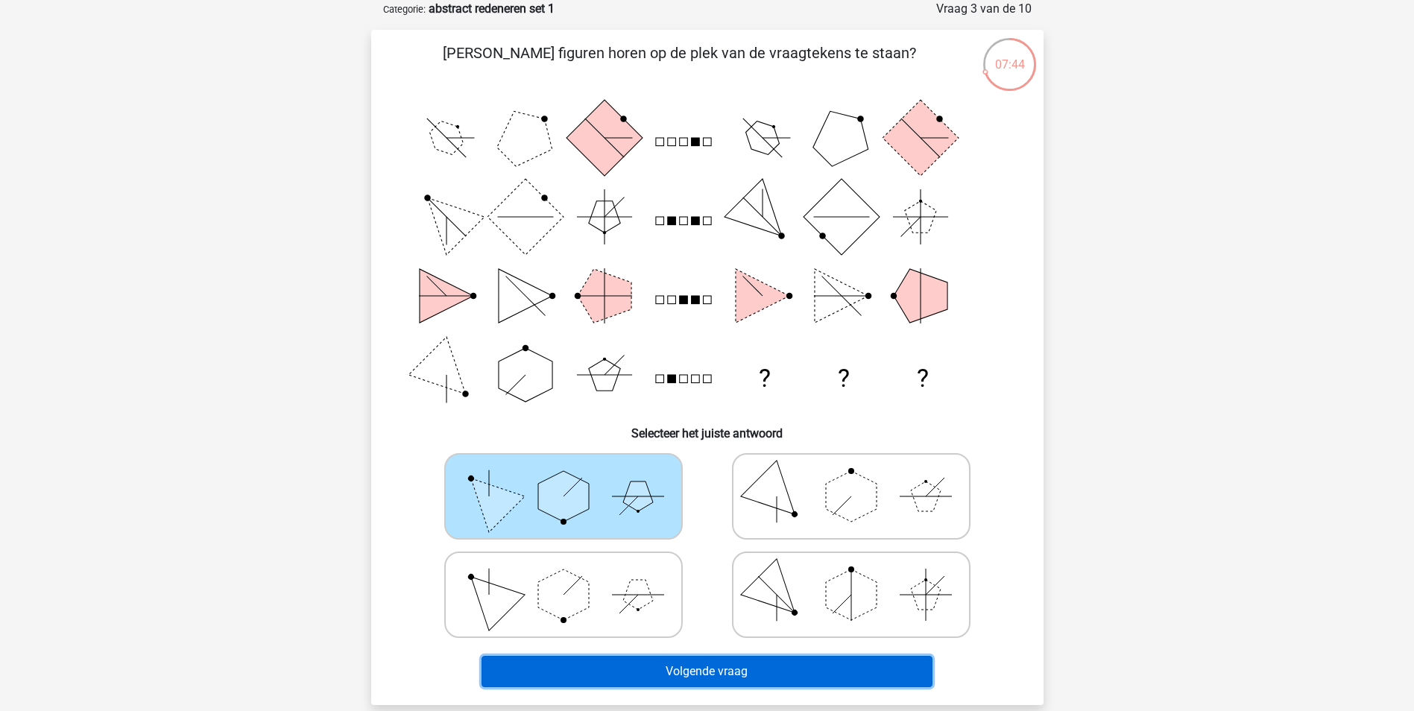
click at [743, 676] on button "Volgende vraag" at bounding box center [707, 671] width 451 height 31
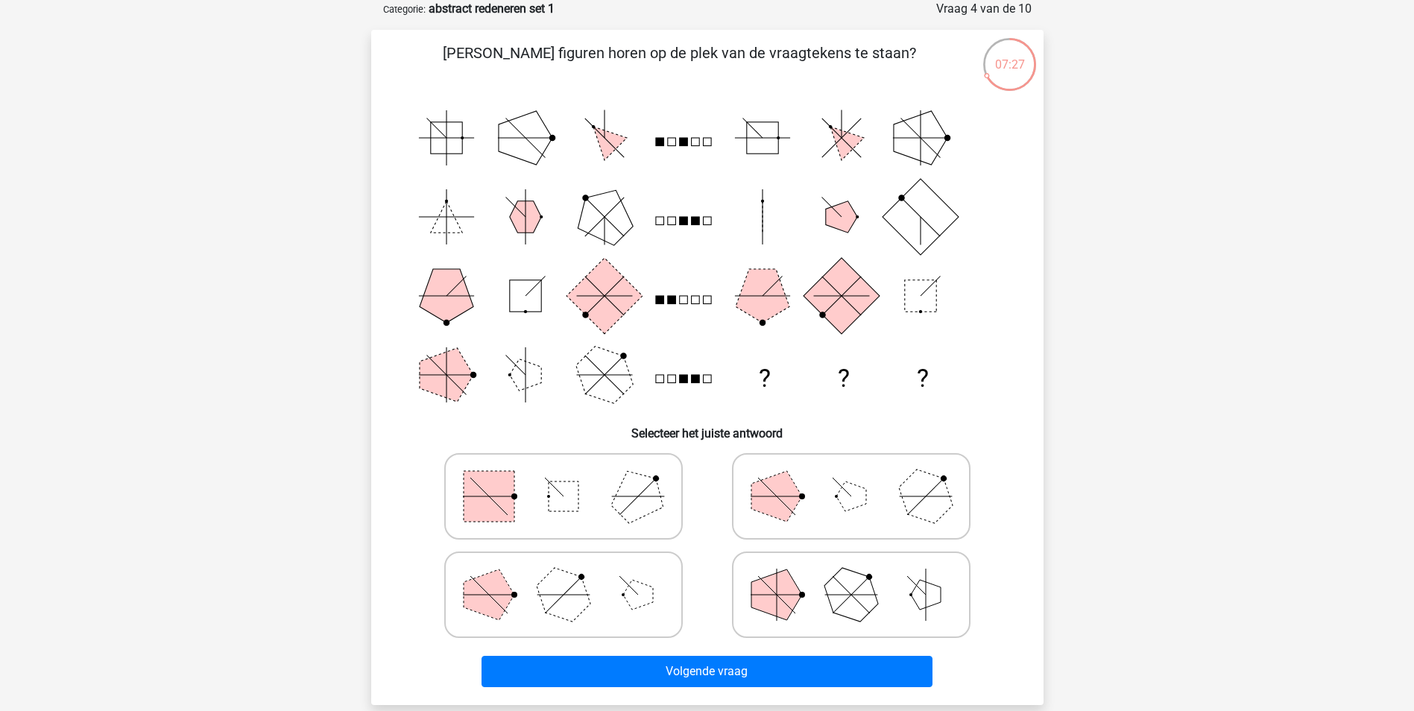
click at [763, 583] on polygon at bounding box center [777, 595] width 51 height 51
click at [852, 576] on input "radio" at bounding box center [857, 572] width 10 height 10
radio input "true"
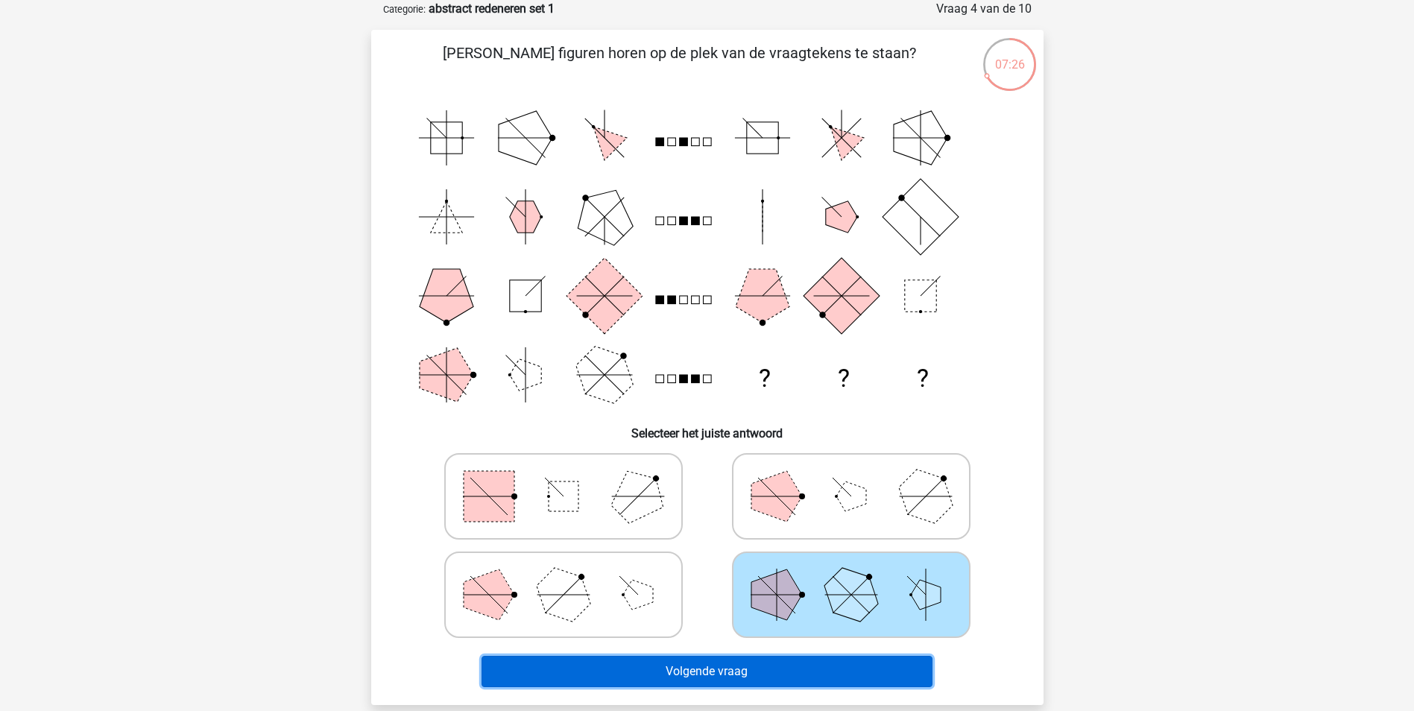
click at [703, 670] on button "Volgende vraag" at bounding box center [707, 671] width 451 height 31
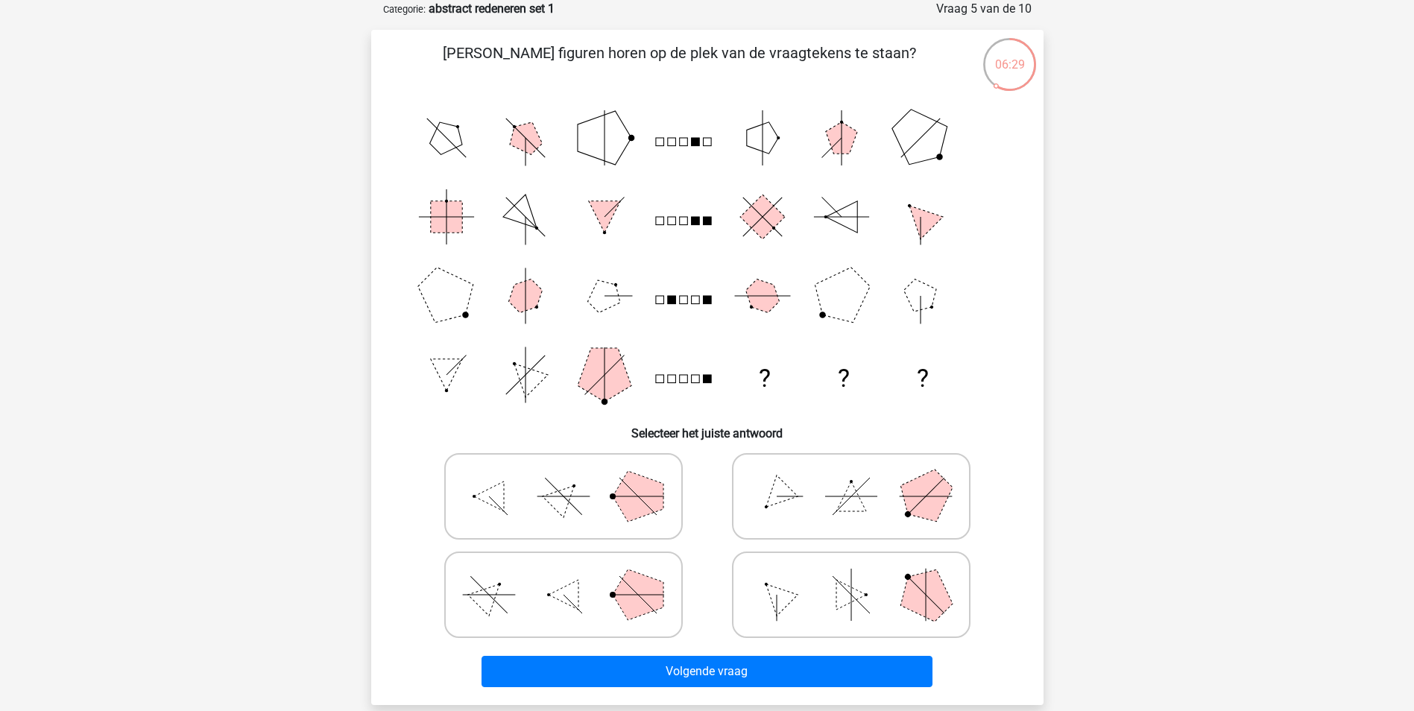
click at [937, 505] on polygon at bounding box center [926, 496] width 72 height 72
click at [861, 478] on input "radio" at bounding box center [857, 473] width 10 height 10
radio input "true"
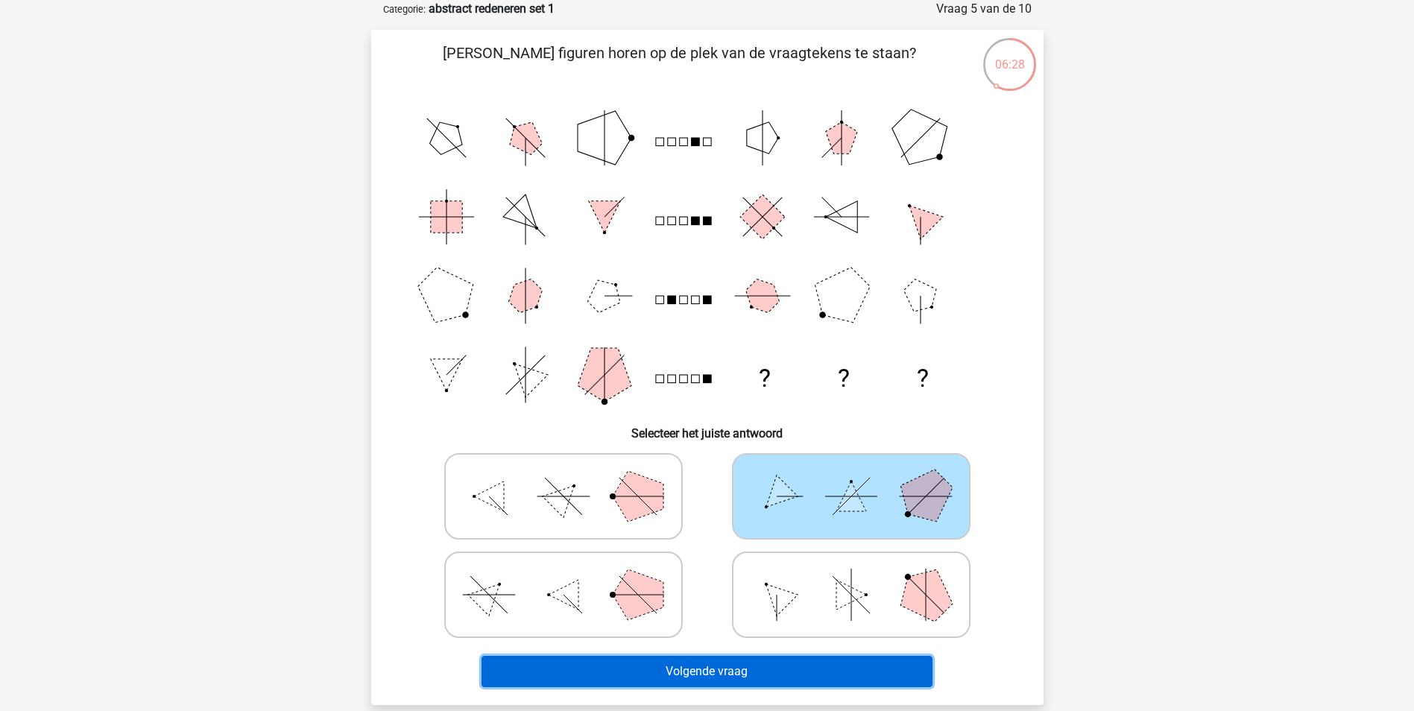
click at [664, 670] on button "Volgende vraag" at bounding box center [707, 671] width 451 height 31
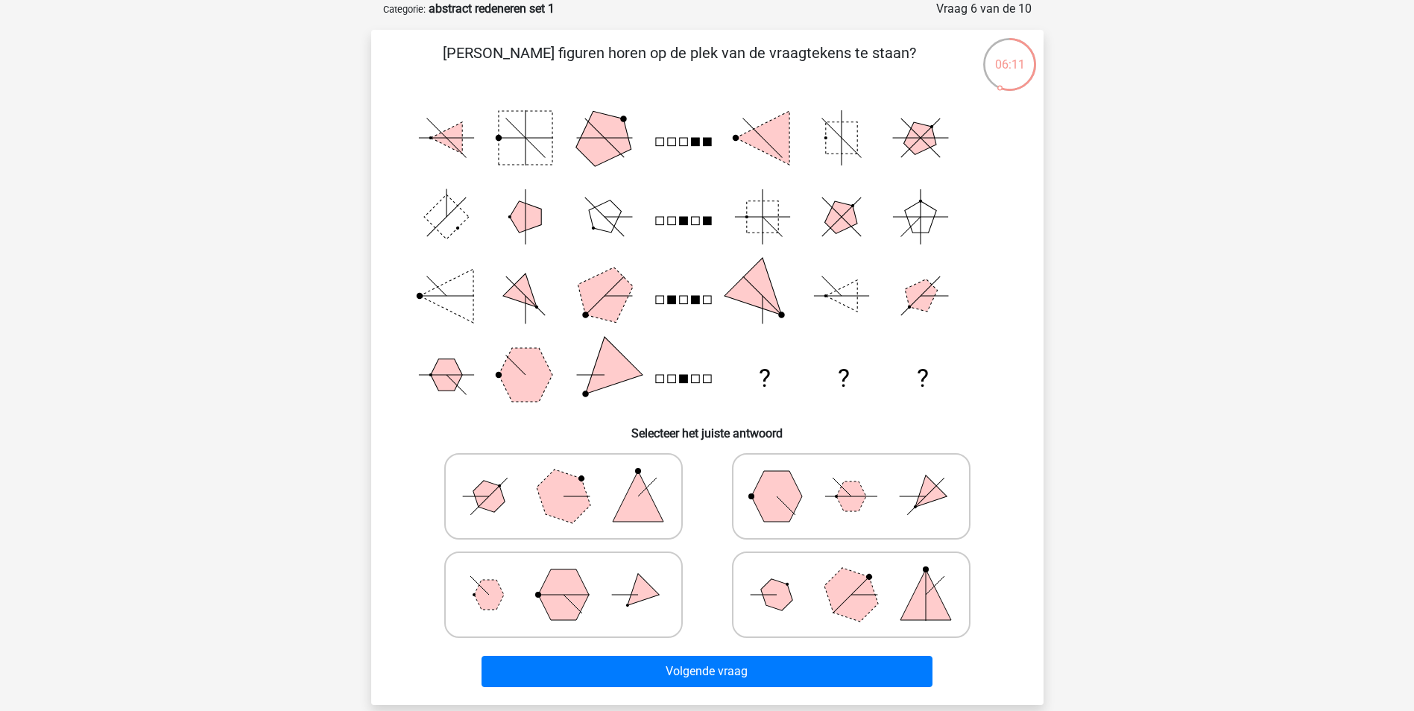
click at [561, 500] on polygon at bounding box center [563, 496] width 72 height 72
click at [564, 478] on input "radio" at bounding box center [569, 473] width 10 height 10
radio input "true"
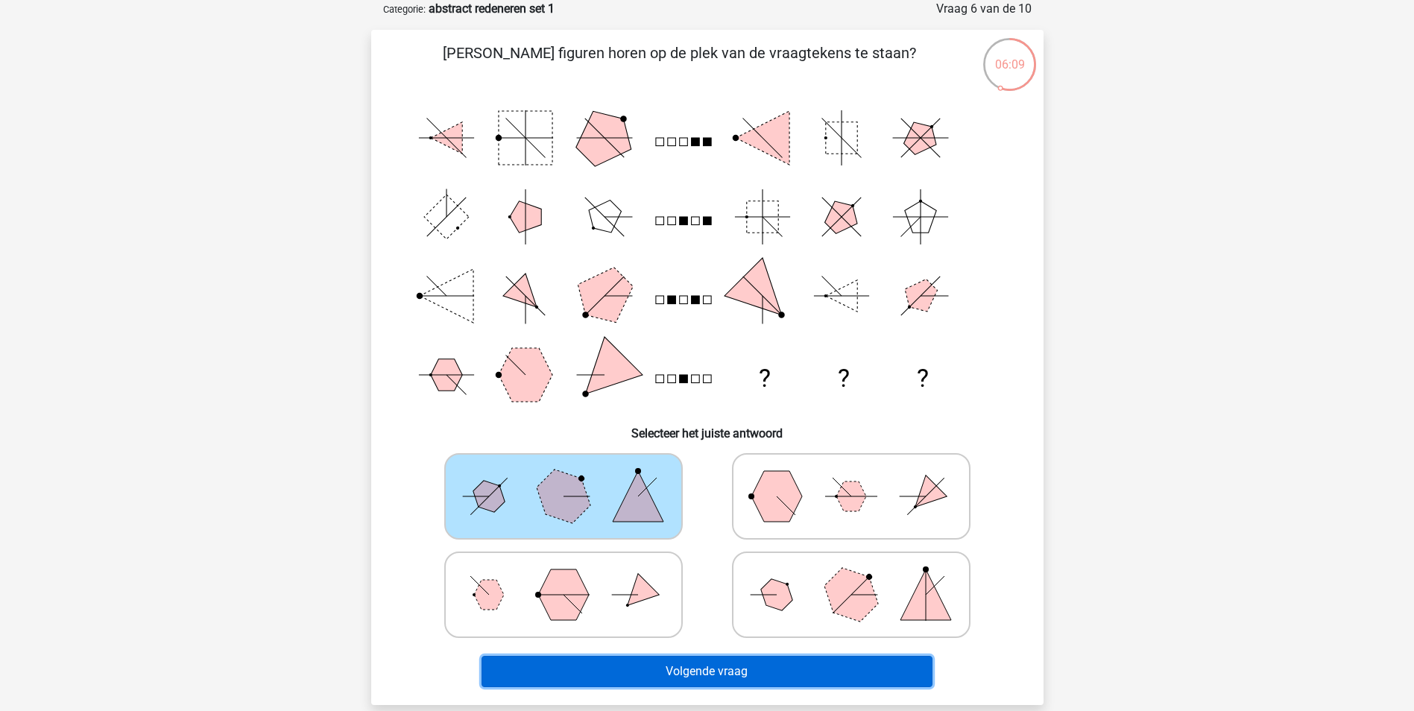
click at [641, 664] on button "Volgende vraag" at bounding box center [707, 671] width 451 height 31
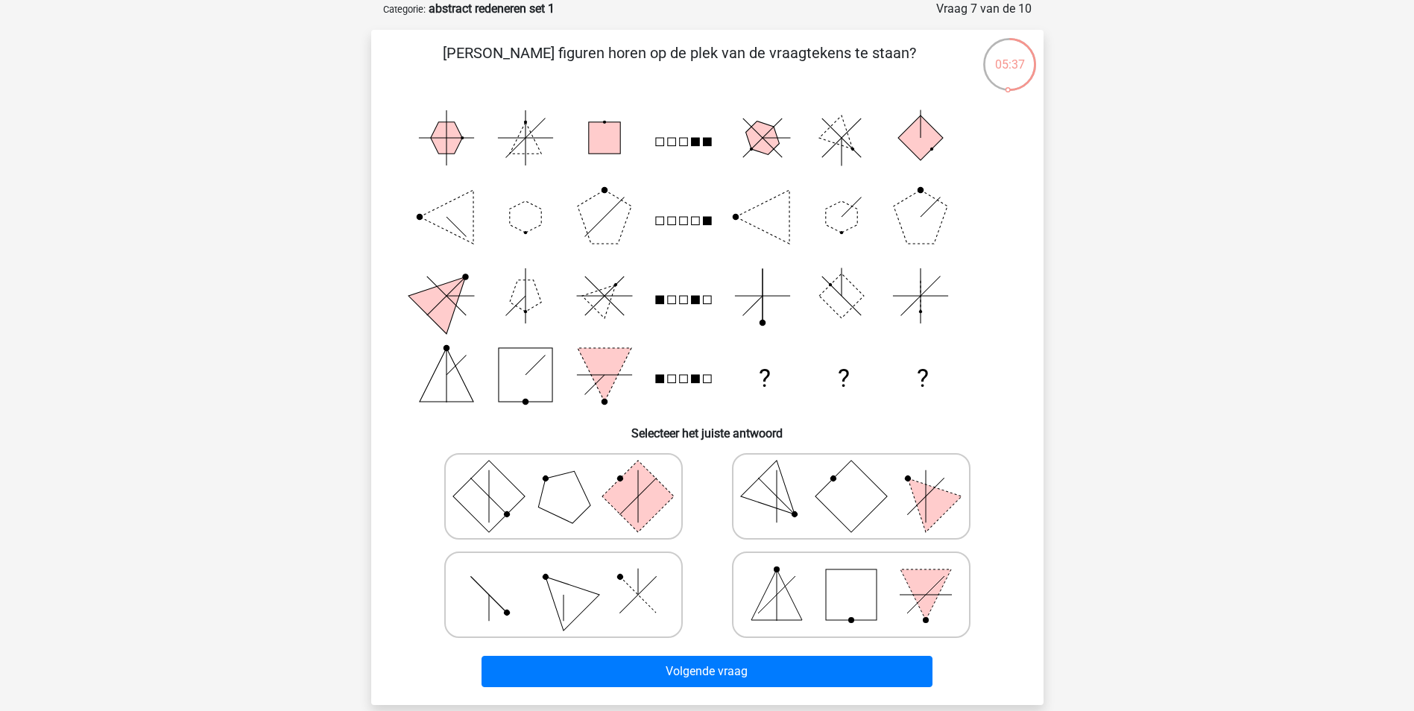
click at [904, 590] on icon at bounding box center [852, 595] width 224 height 75
click at [861, 576] on input "radio" at bounding box center [857, 572] width 10 height 10
radio input "true"
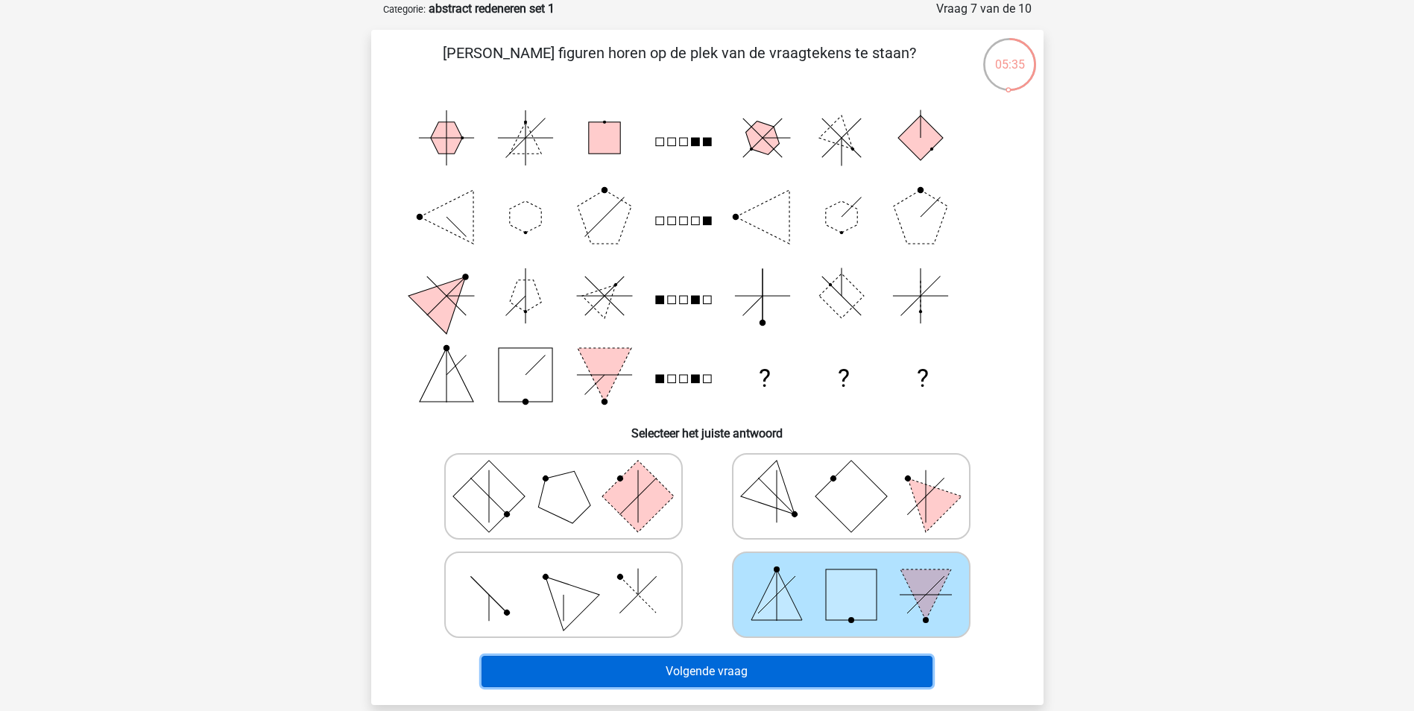
click at [696, 667] on button "Volgende vraag" at bounding box center [707, 671] width 451 height 31
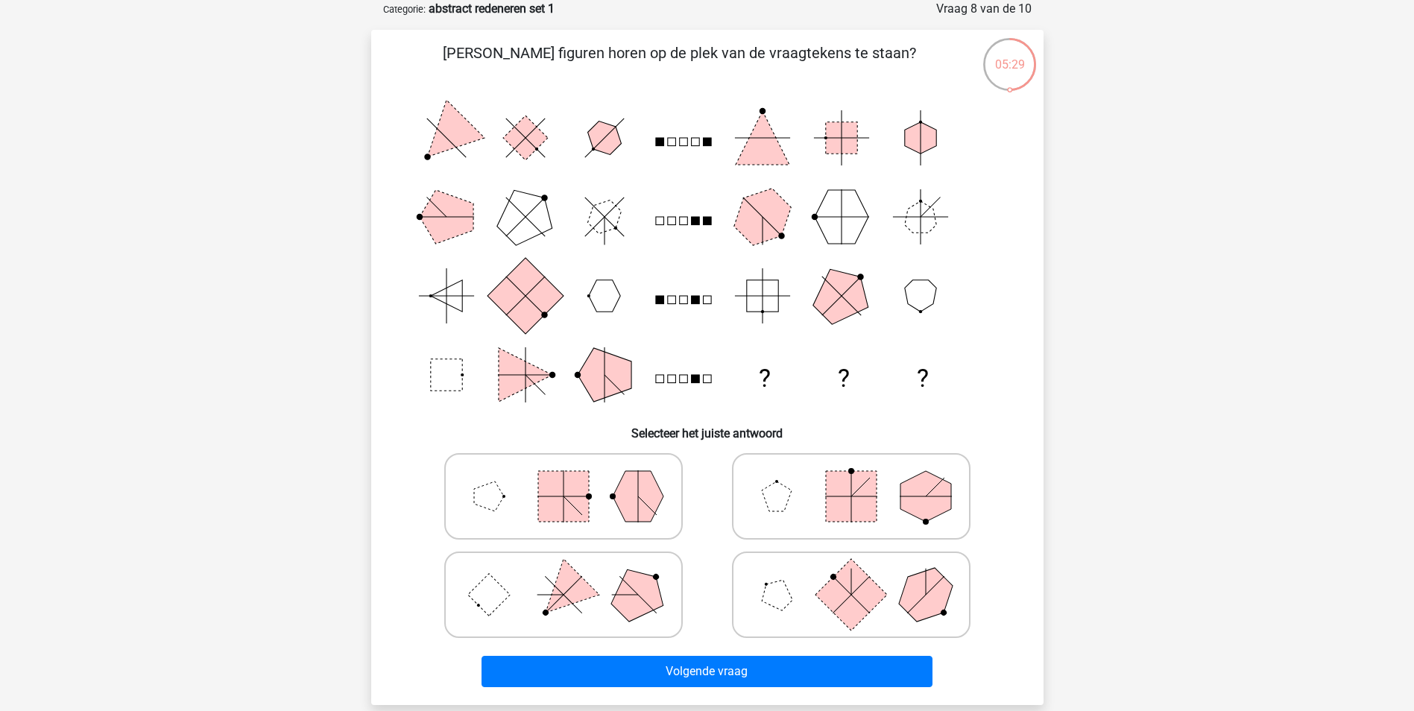
click at [538, 591] on icon at bounding box center [564, 595] width 224 height 75
click at [564, 576] on input "radio" at bounding box center [569, 572] width 10 height 10
radio input "true"
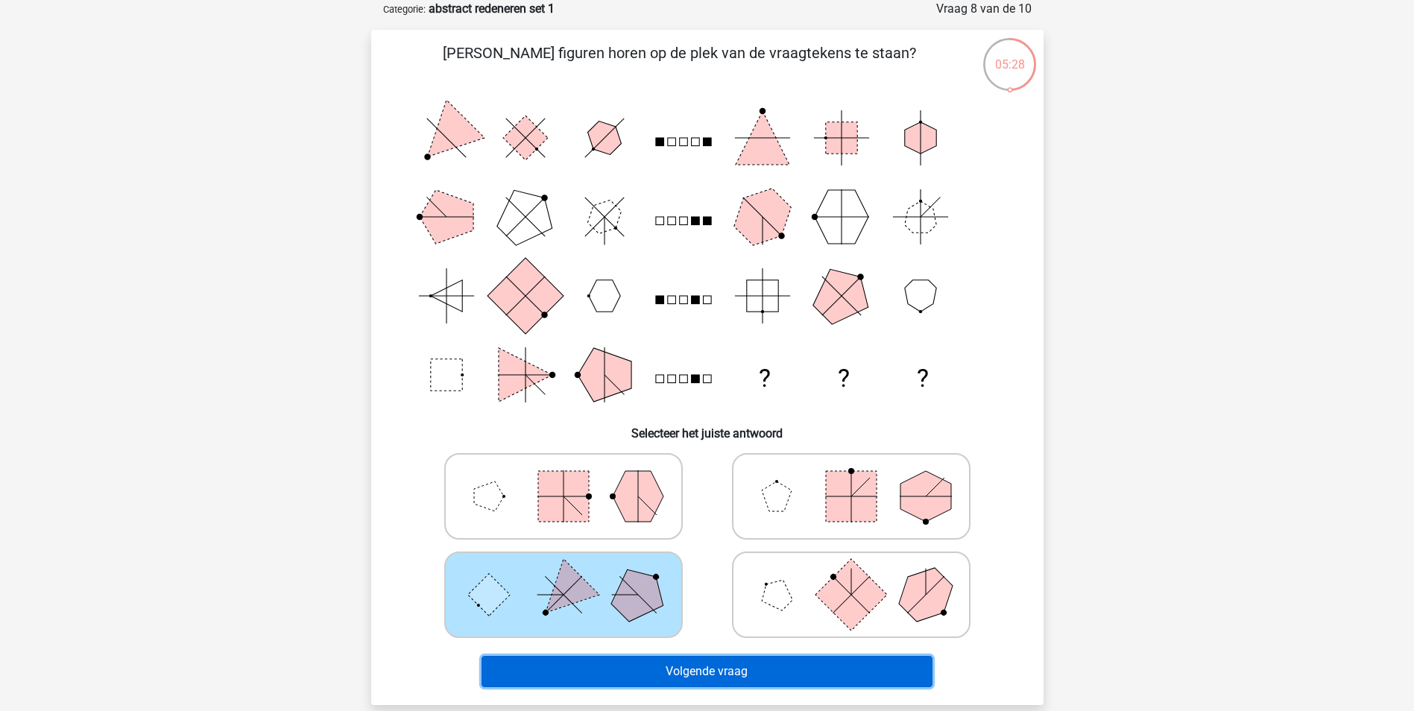
click at [737, 674] on button "Volgende vraag" at bounding box center [707, 671] width 451 height 31
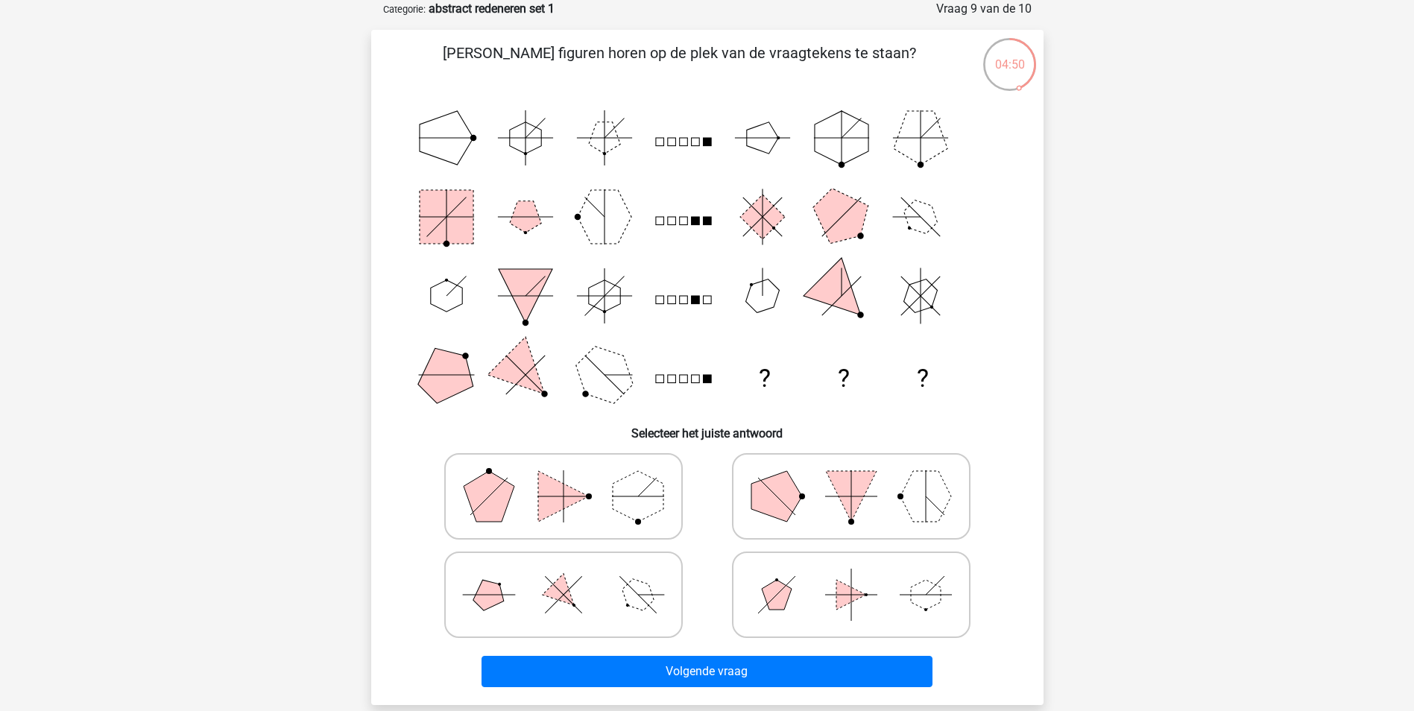
click at [507, 504] on polygon at bounding box center [489, 496] width 51 height 51
click at [564, 478] on input "radio" at bounding box center [569, 473] width 10 height 10
radio input "true"
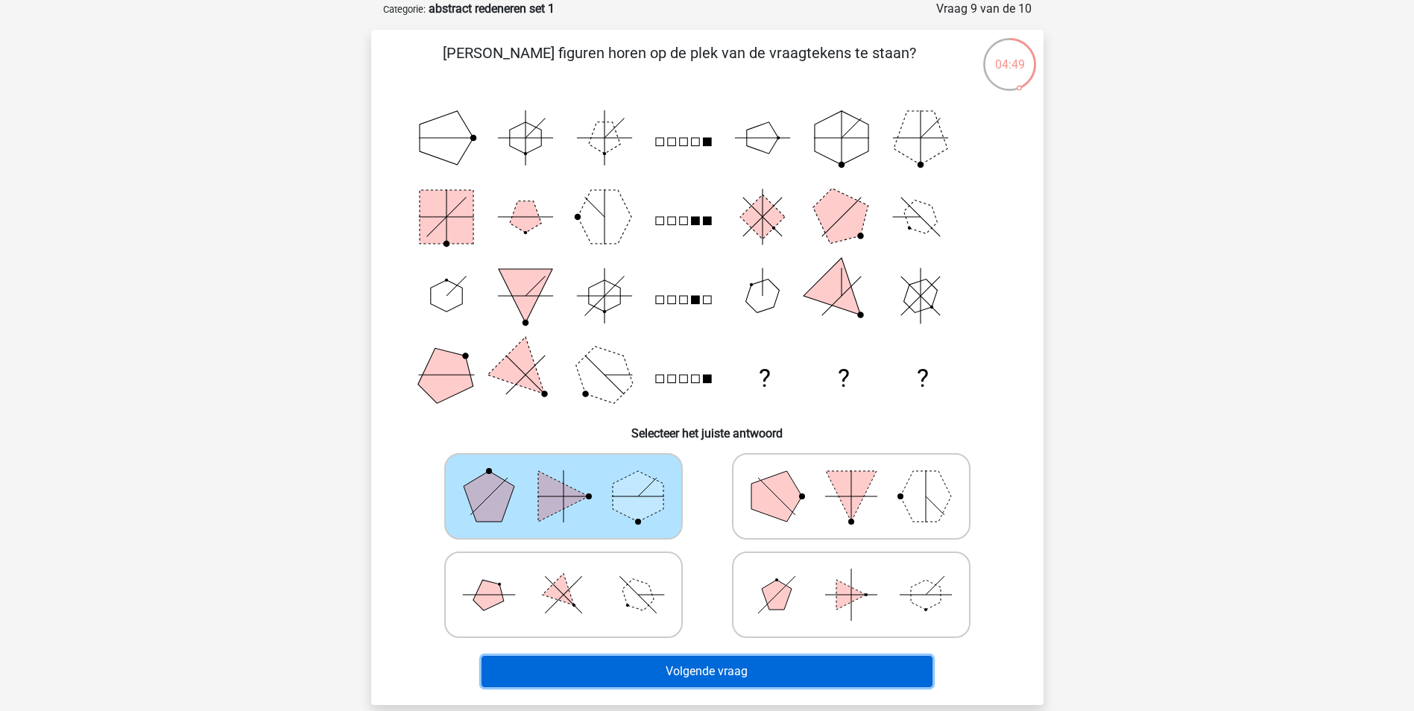
click at [680, 676] on button "Volgende vraag" at bounding box center [707, 671] width 451 height 31
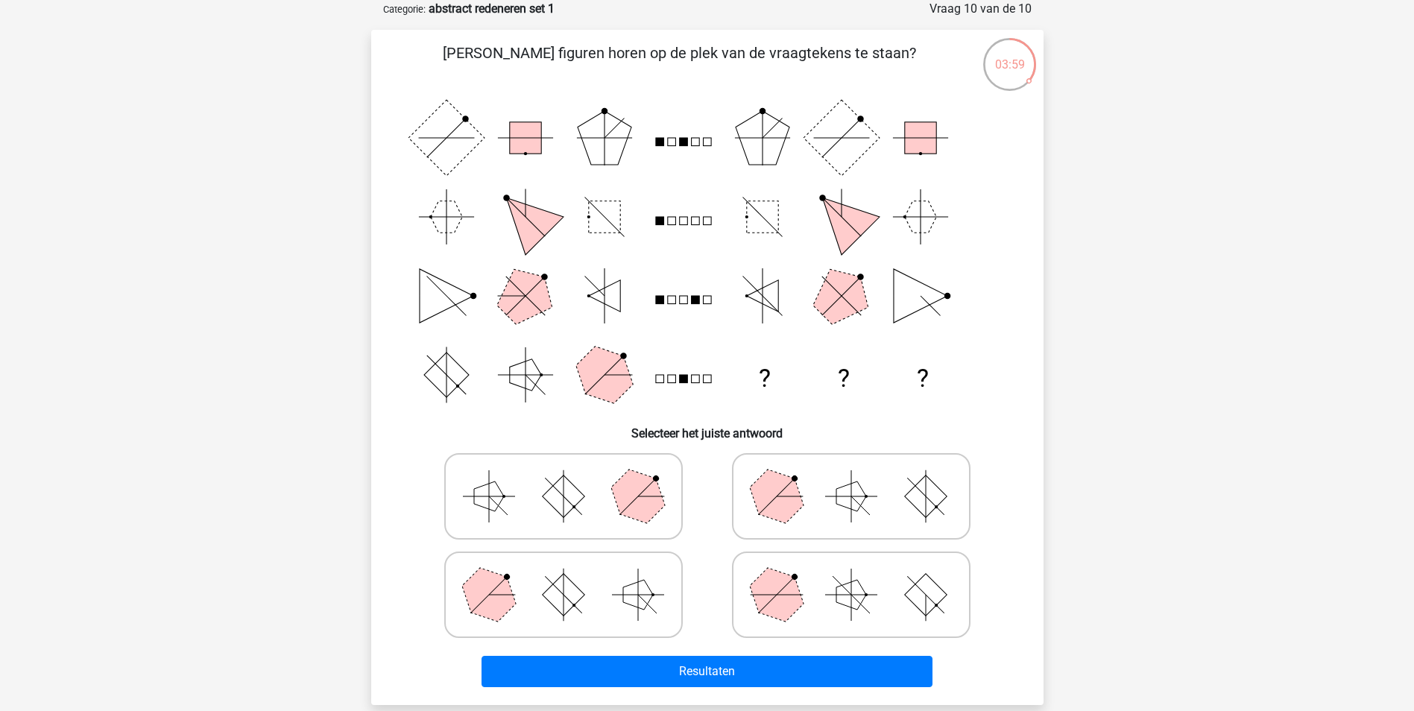
click at [618, 611] on icon at bounding box center [564, 595] width 224 height 75
click at [573, 576] on input "radio" at bounding box center [569, 572] width 10 height 10
radio input "true"
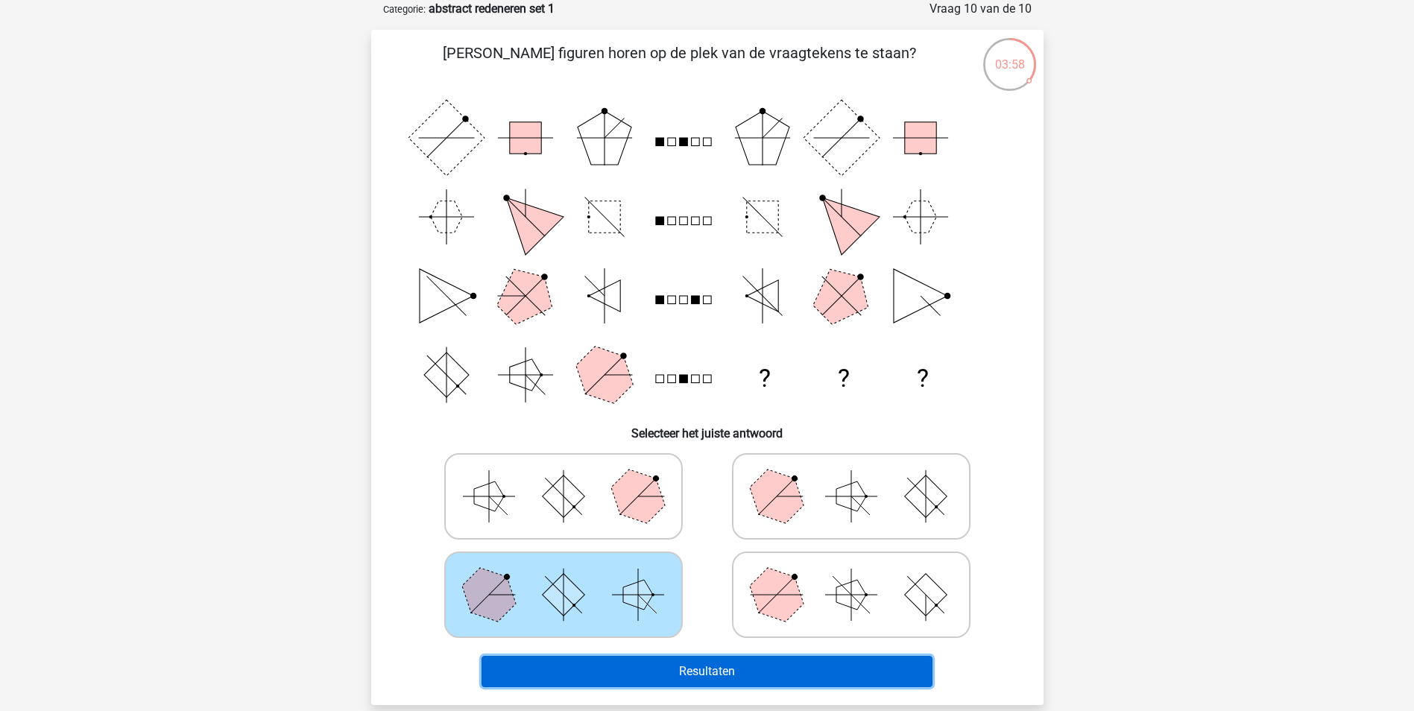
click at [638, 678] on button "Resultaten" at bounding box center [707, 671] width 451 height 31
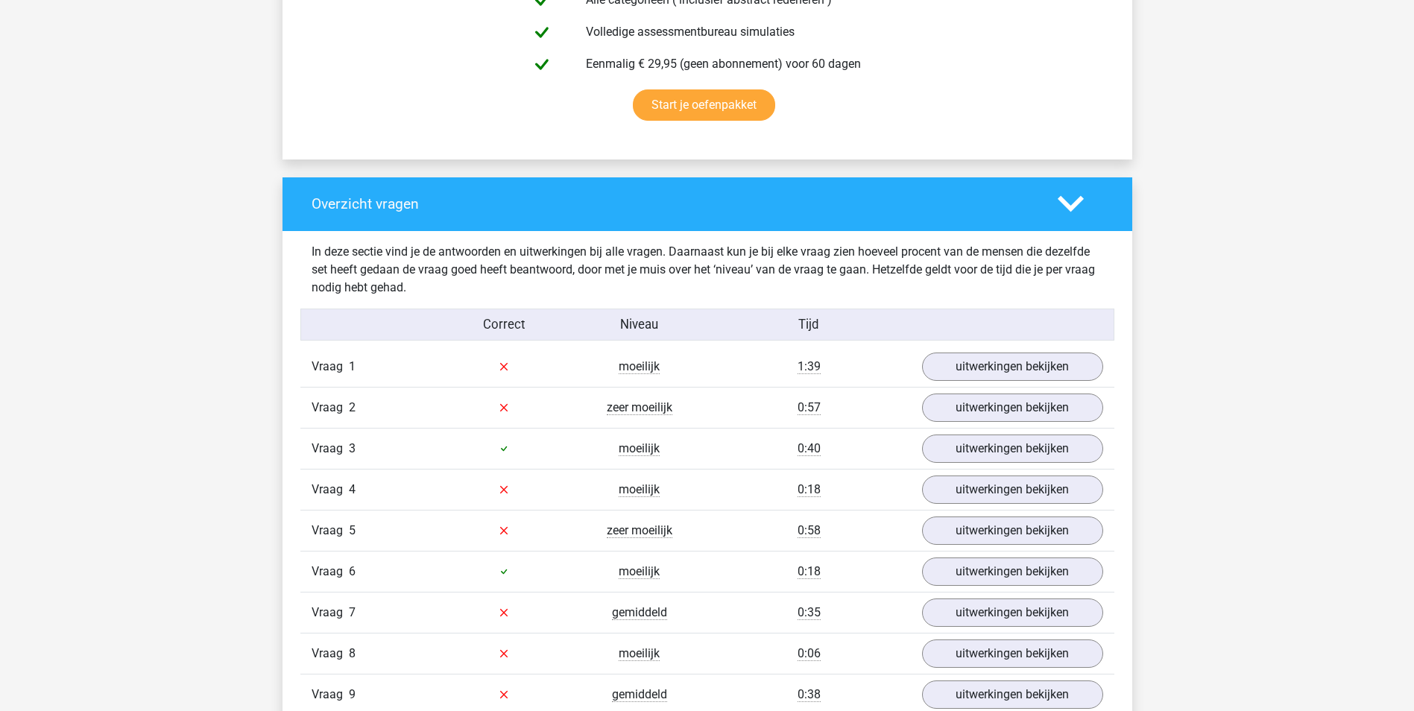
scroll to position [969, 0]
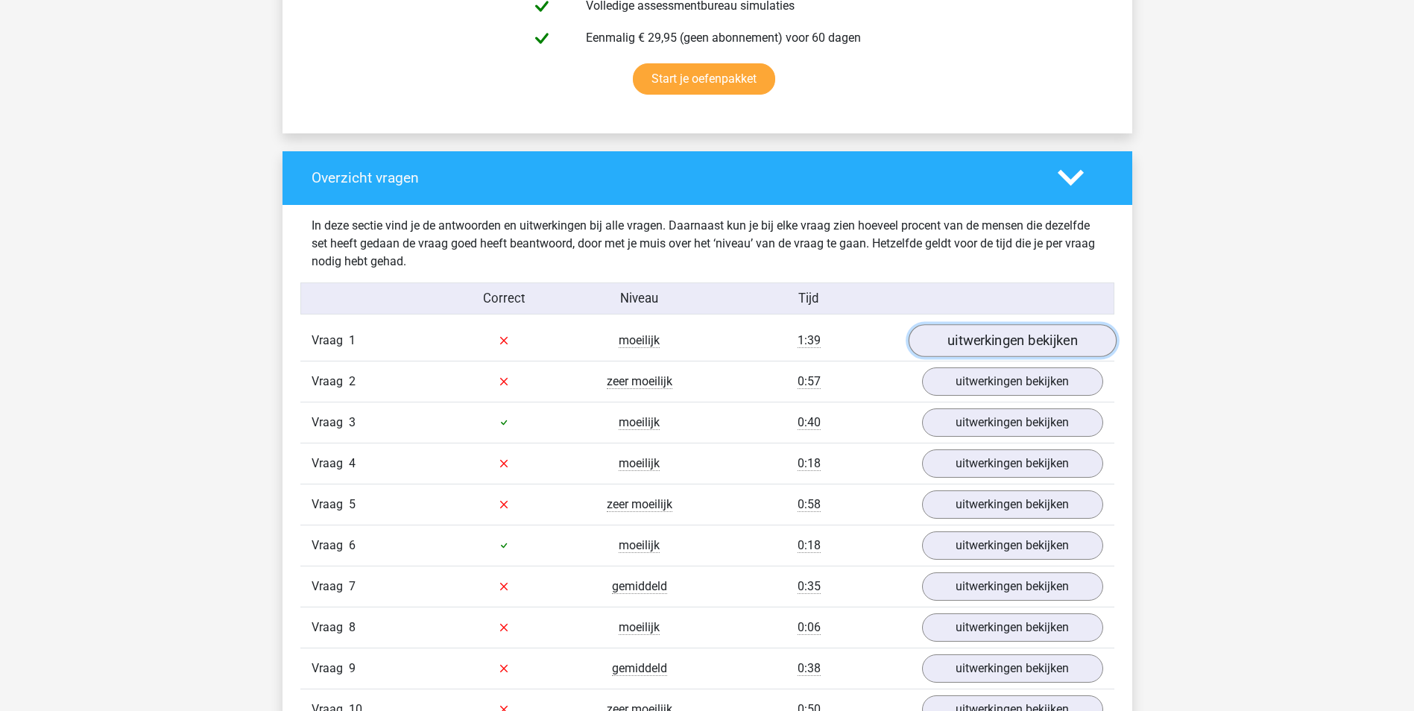
click at [984, 341] on link "uitwerkingen bekijken" at bounding box center [1012, 340] width 208 height 33
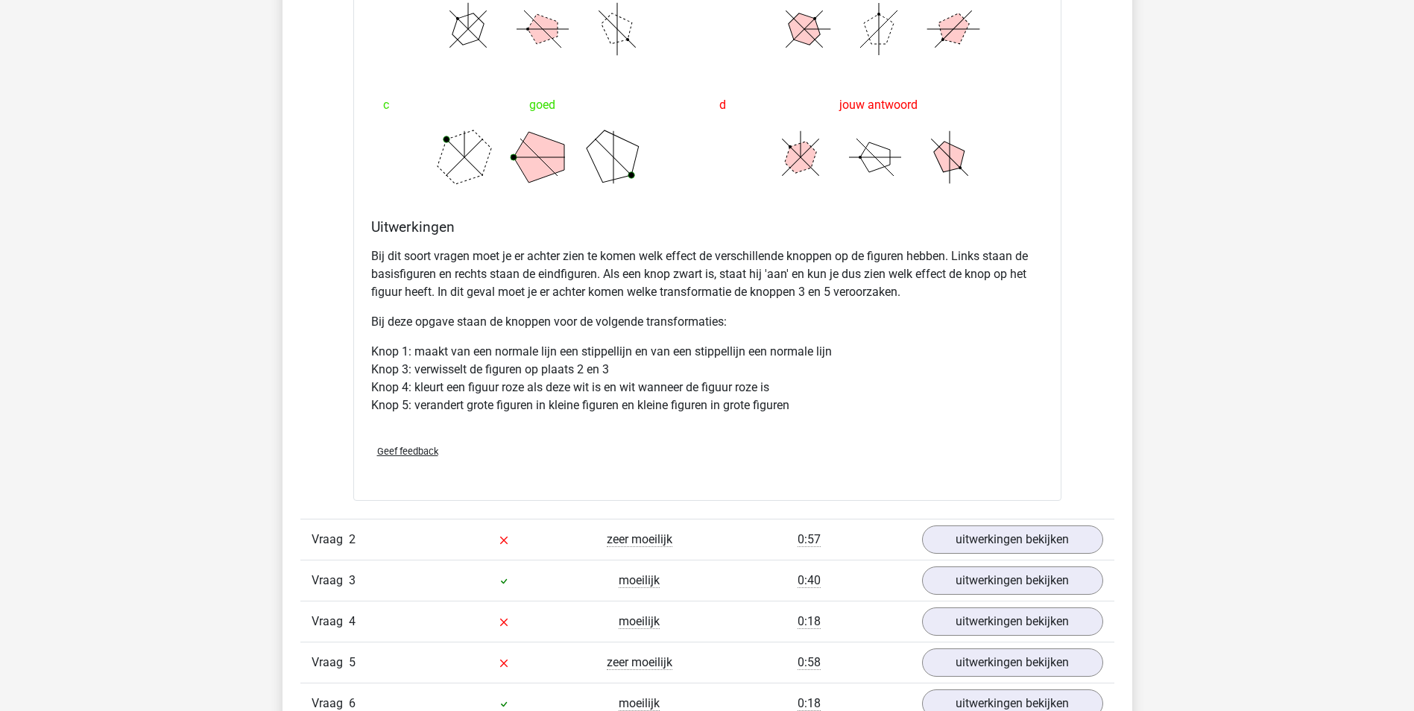
scroll to position [1715, 0]
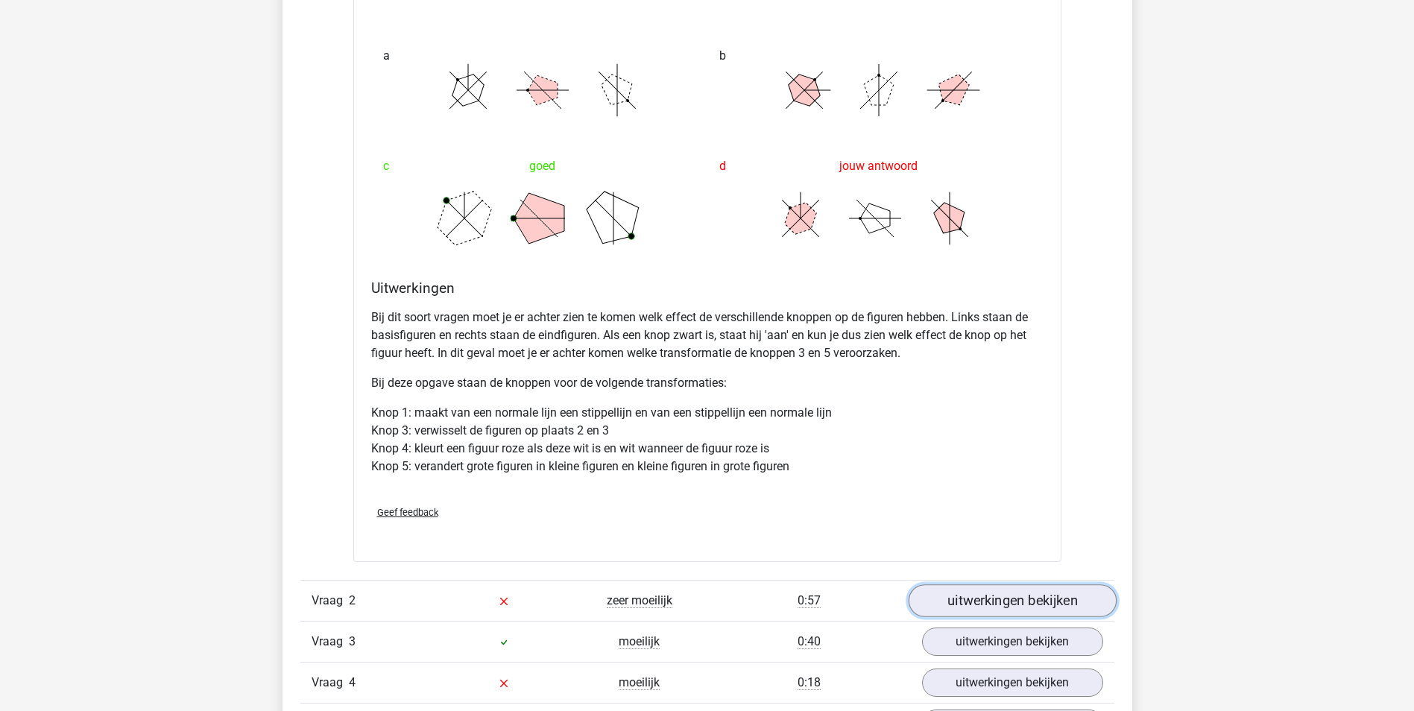
click at [967, 600] on link "uitwerkingen bekijken" at bounding box center [1012, 601] width 208 height 33
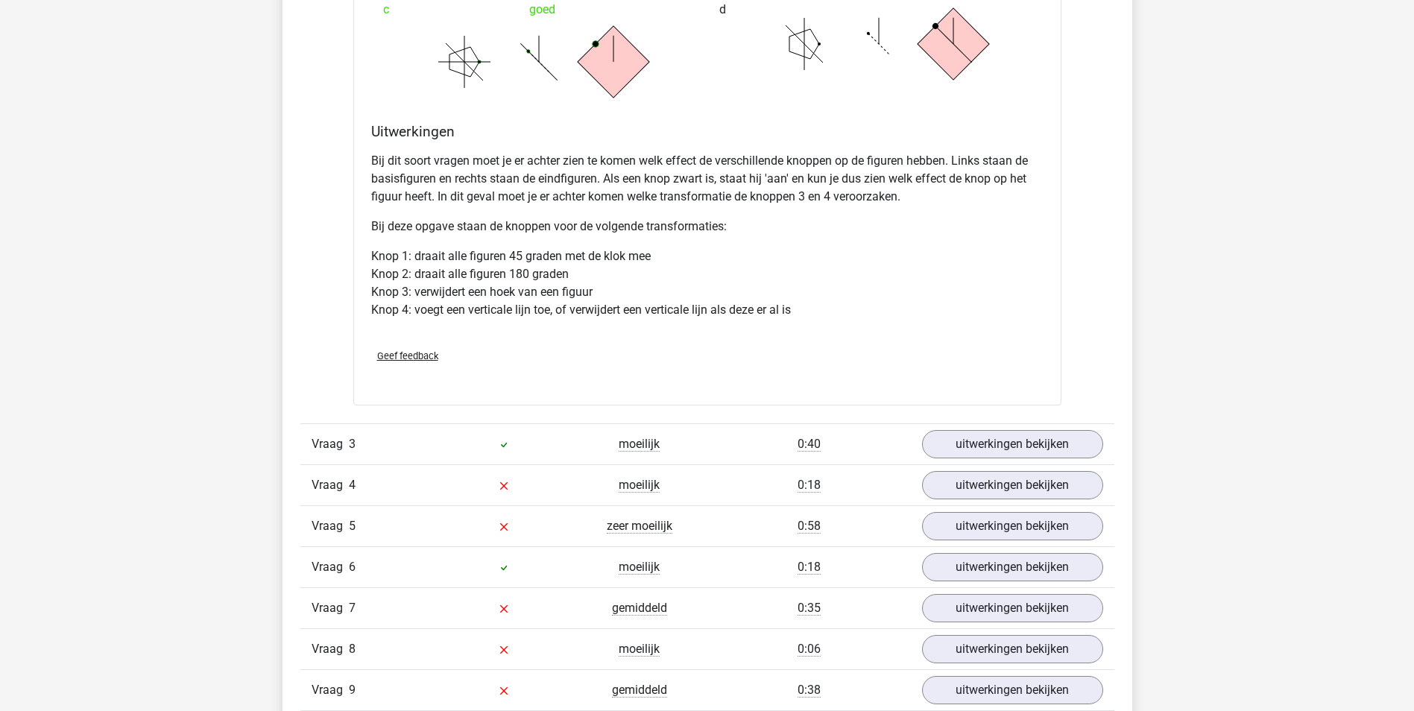
scroll to position [2908, 0]
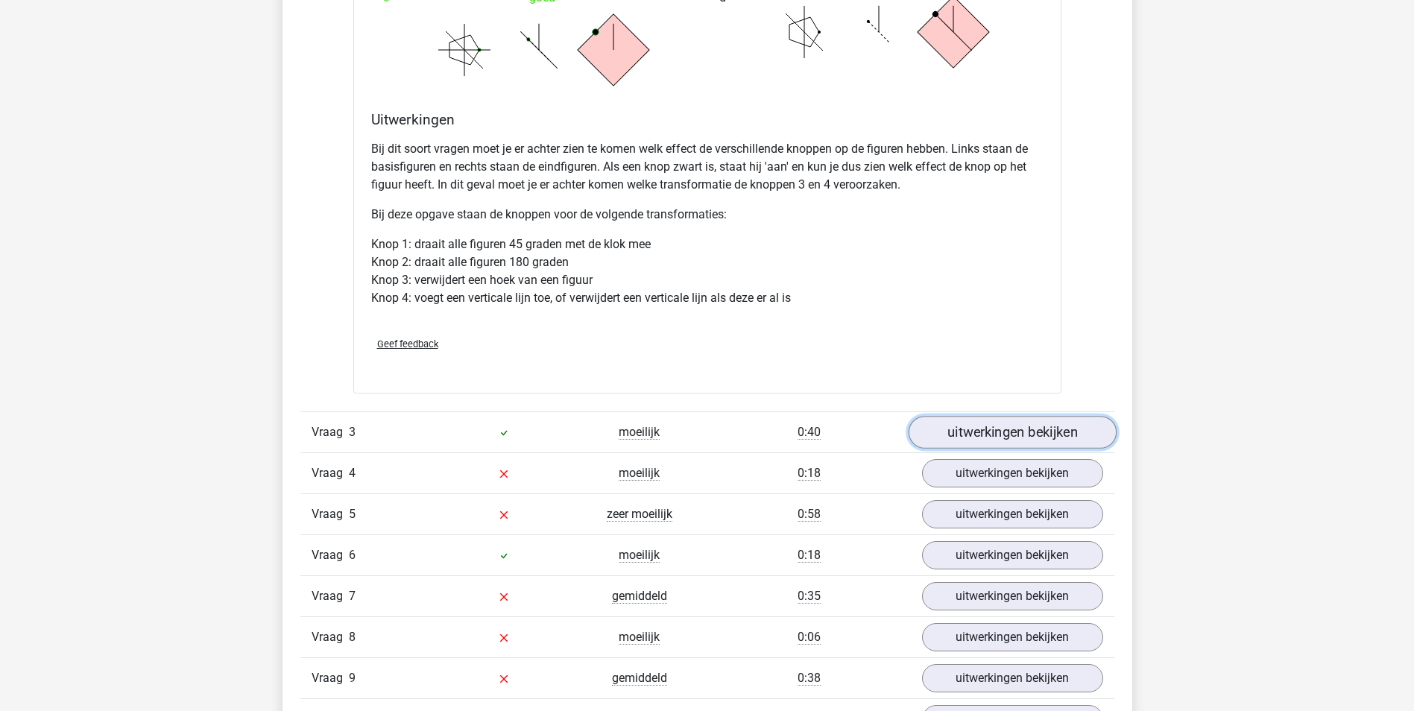
click at [985, 429] on link "uitwerkingen bekijken" at bounding box center [1012, 432] width 208 height 33
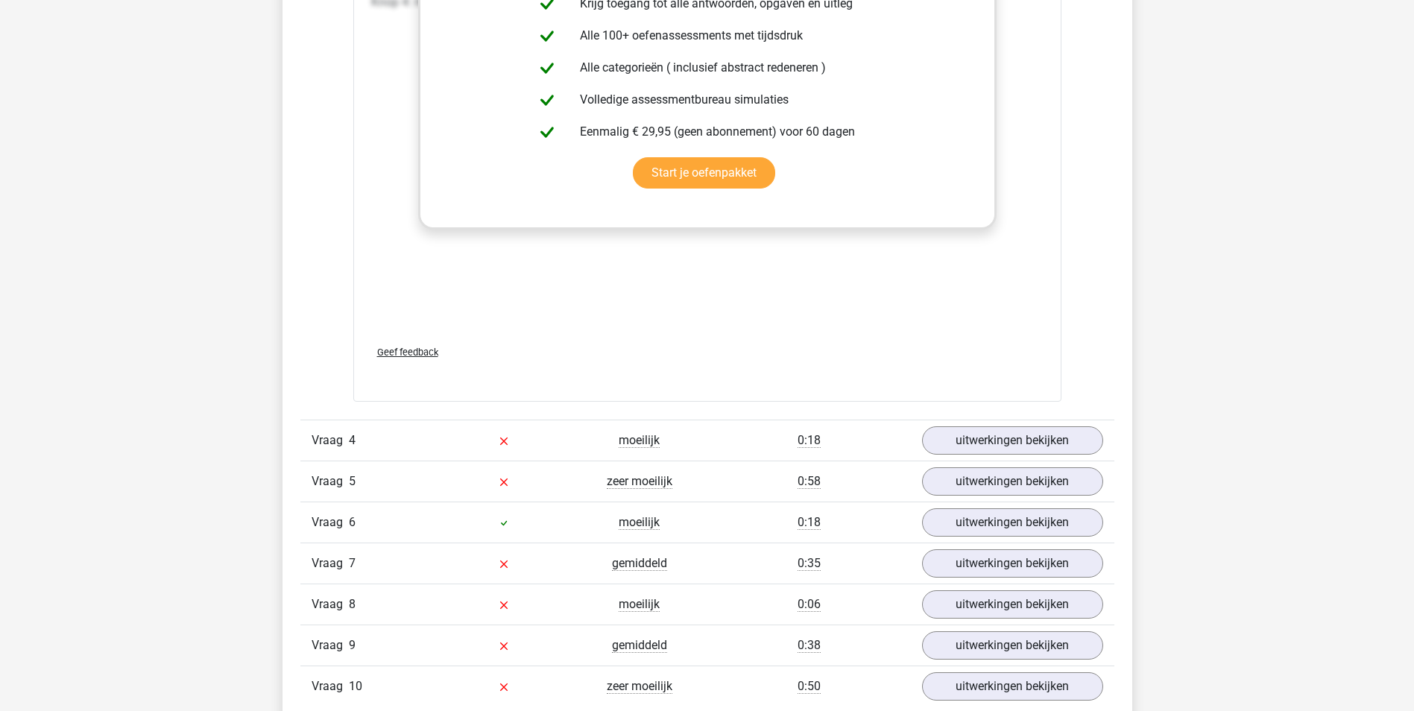
scroll to position [4176, 0]
click at [993, 435] on link "uitwerkingen bekijken" at bounding box center [1012, 439] width 208 height 33
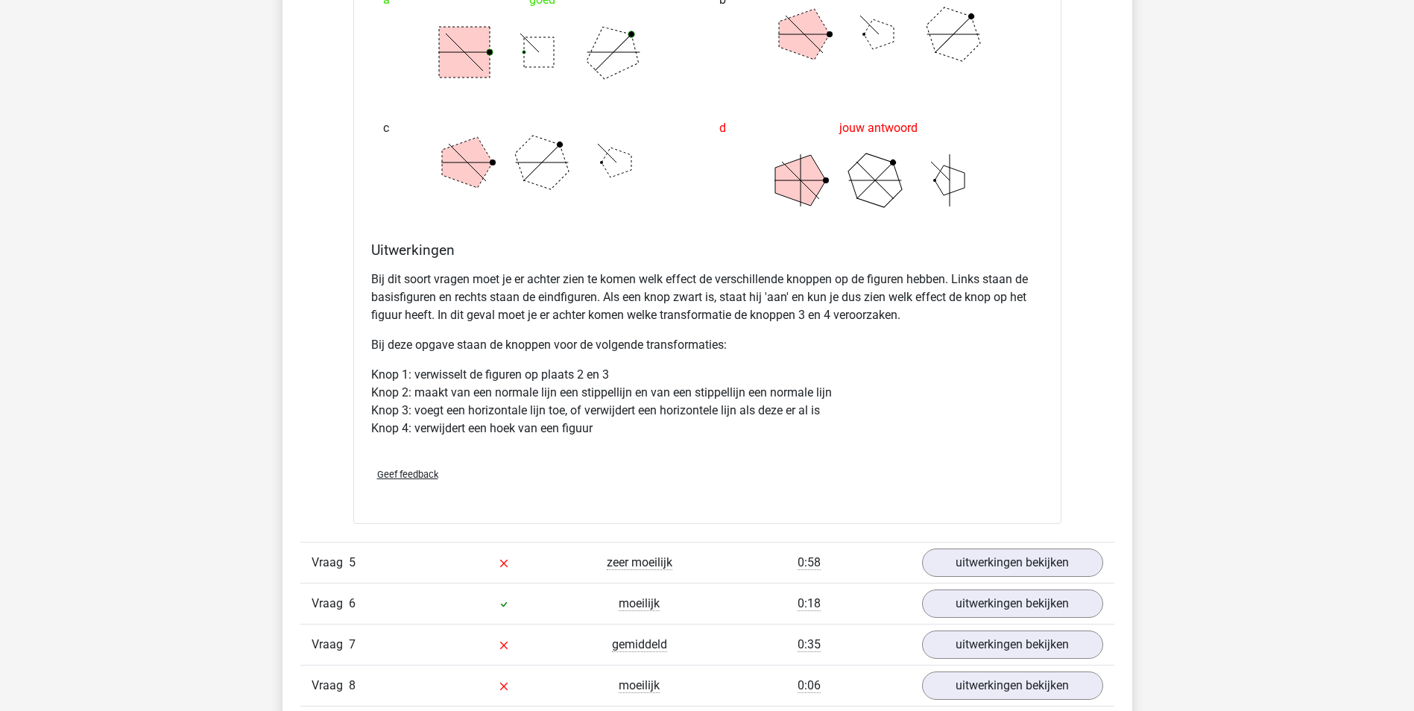
scroll to position [5220, 0]
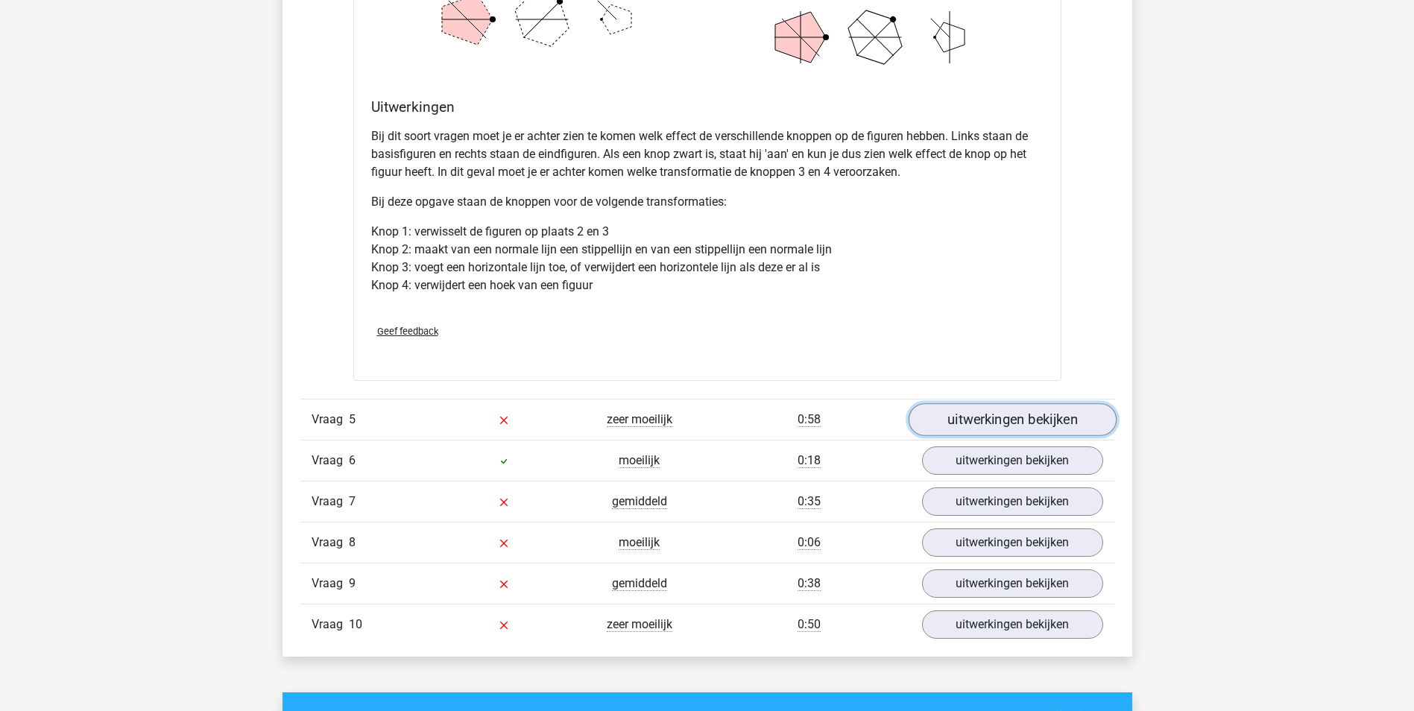
click at [1015, 413] on link "uitwerkingen bekijken" at bounding box center [1012, 419] width 208 height 33
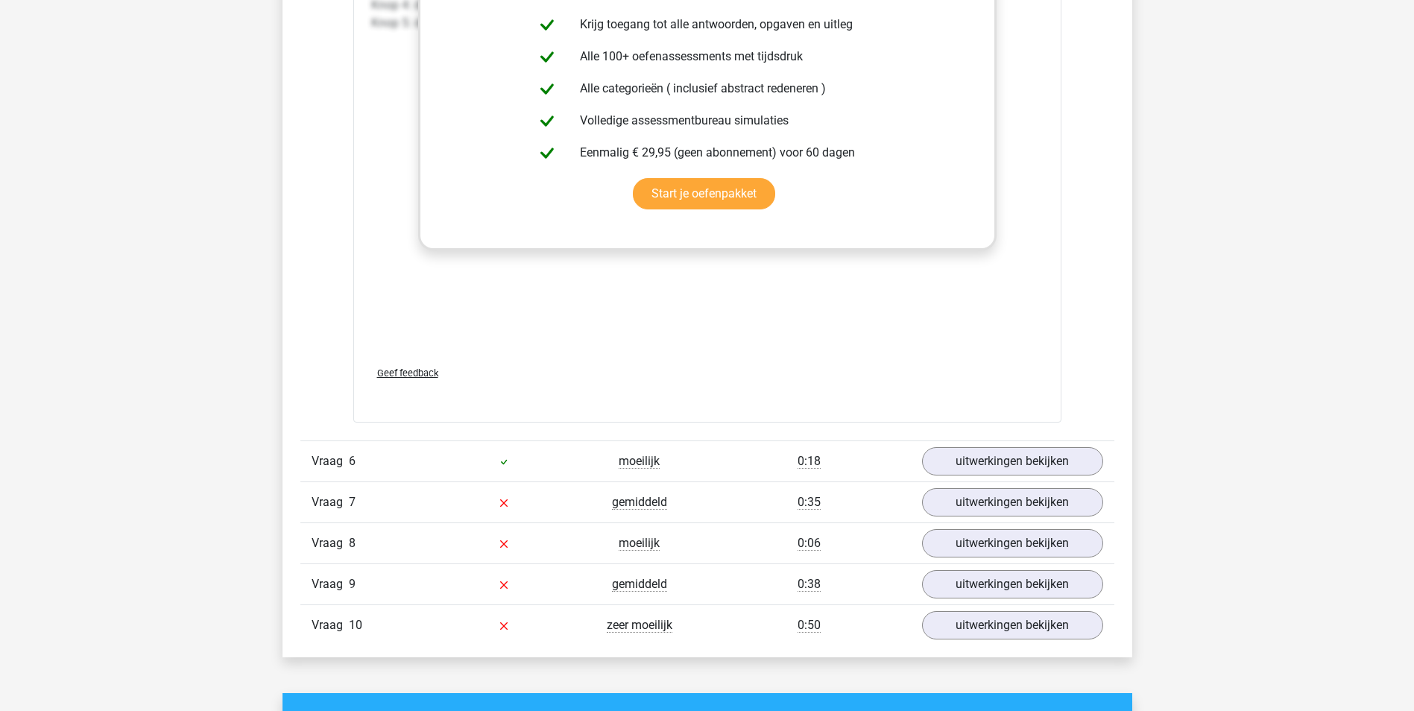
scroll to position [6487, 0]
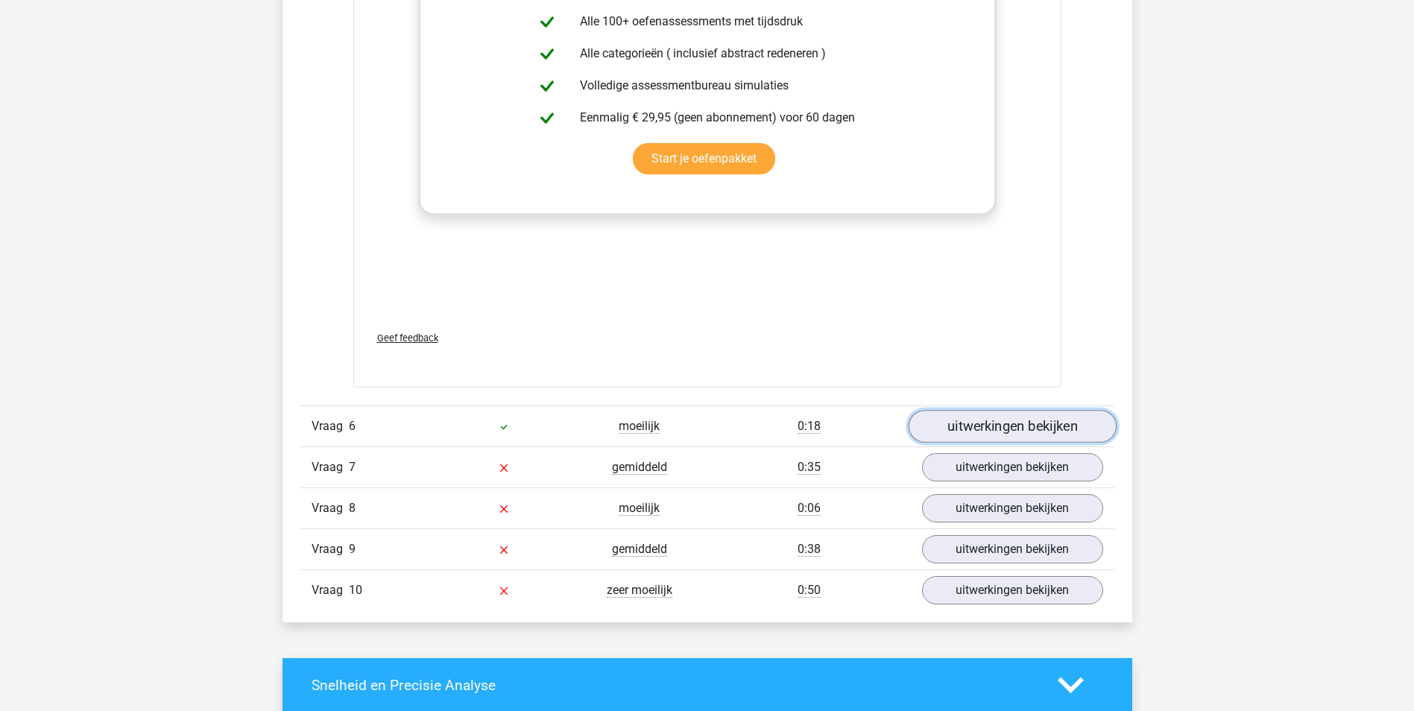
click at [1007, 420] on link "uitwerkingen bekijken" at bounding box center [1012, 426] width 208 height 33
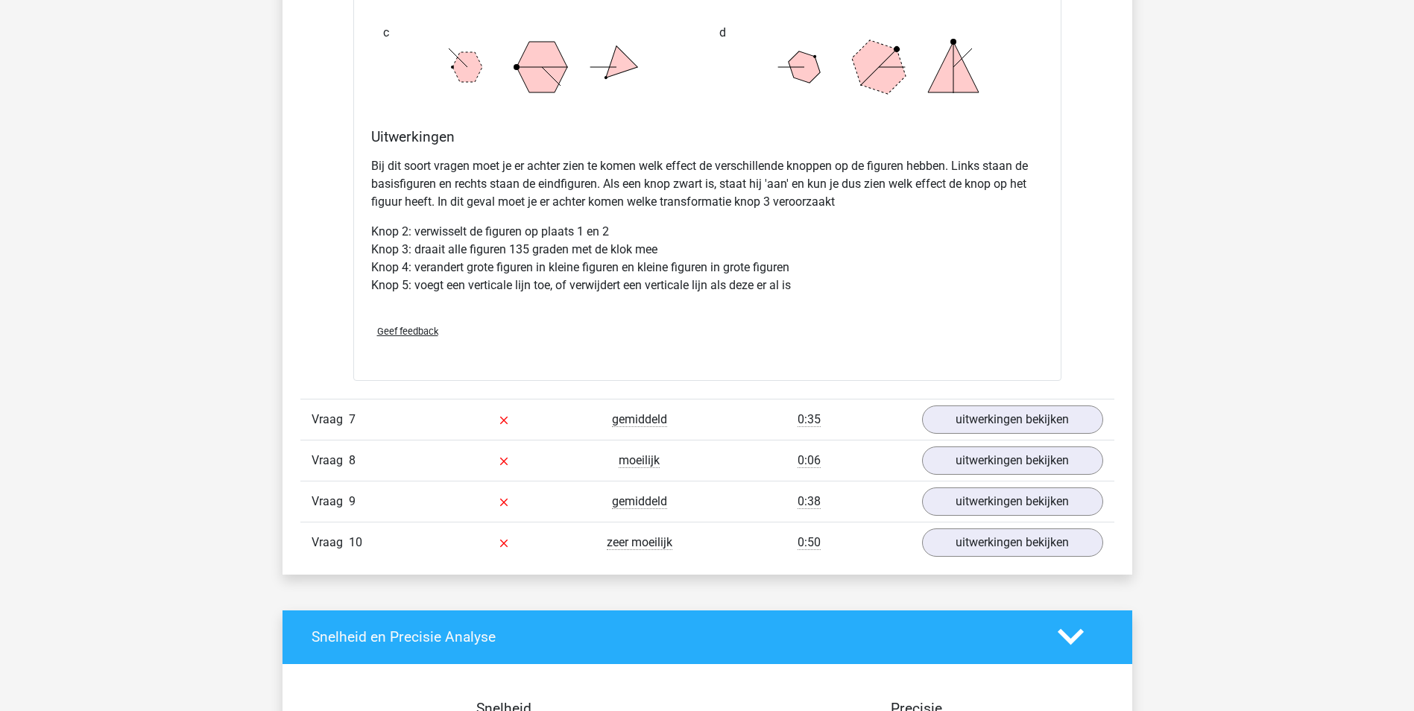
scroll to position [7531, 0]
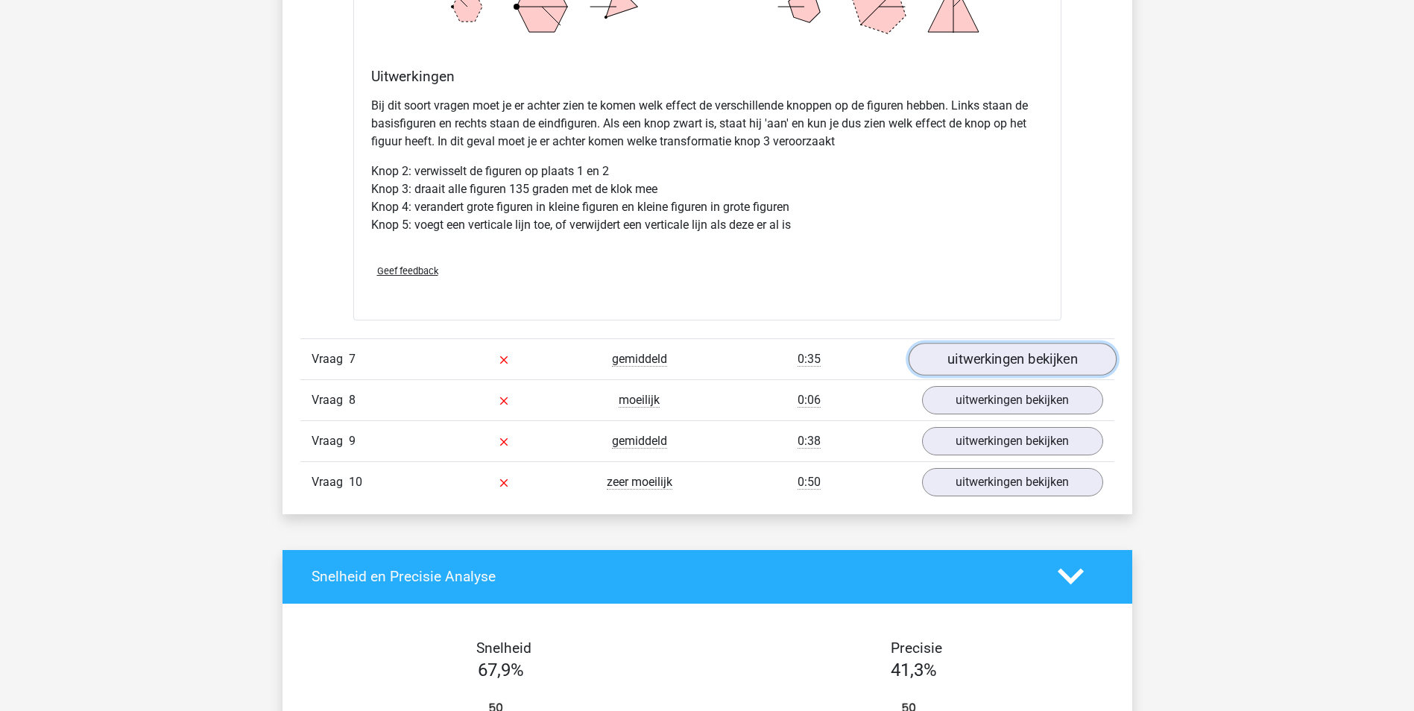
click at [966, 364] on link "uitwerkingen bekijken" at bounding box center [1012, 359] width 208 height 33
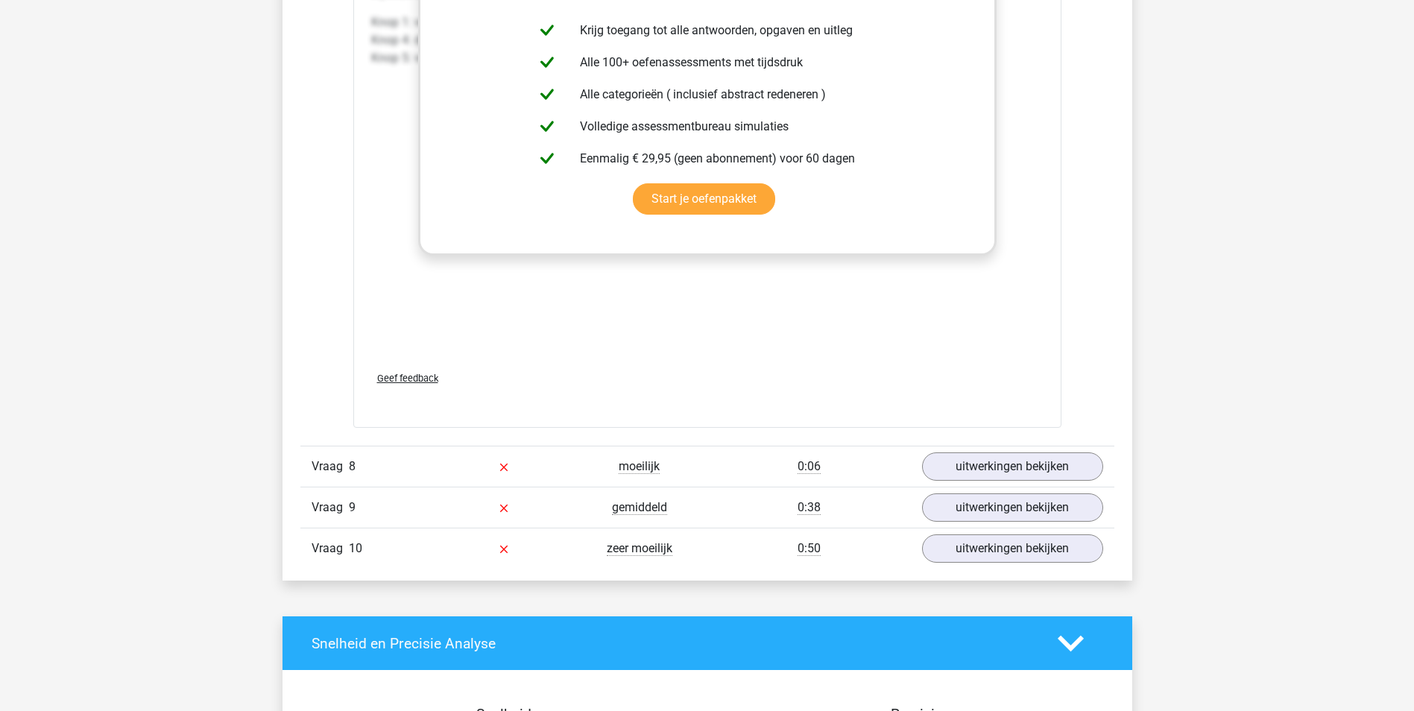
scroll to position [8724, 0]
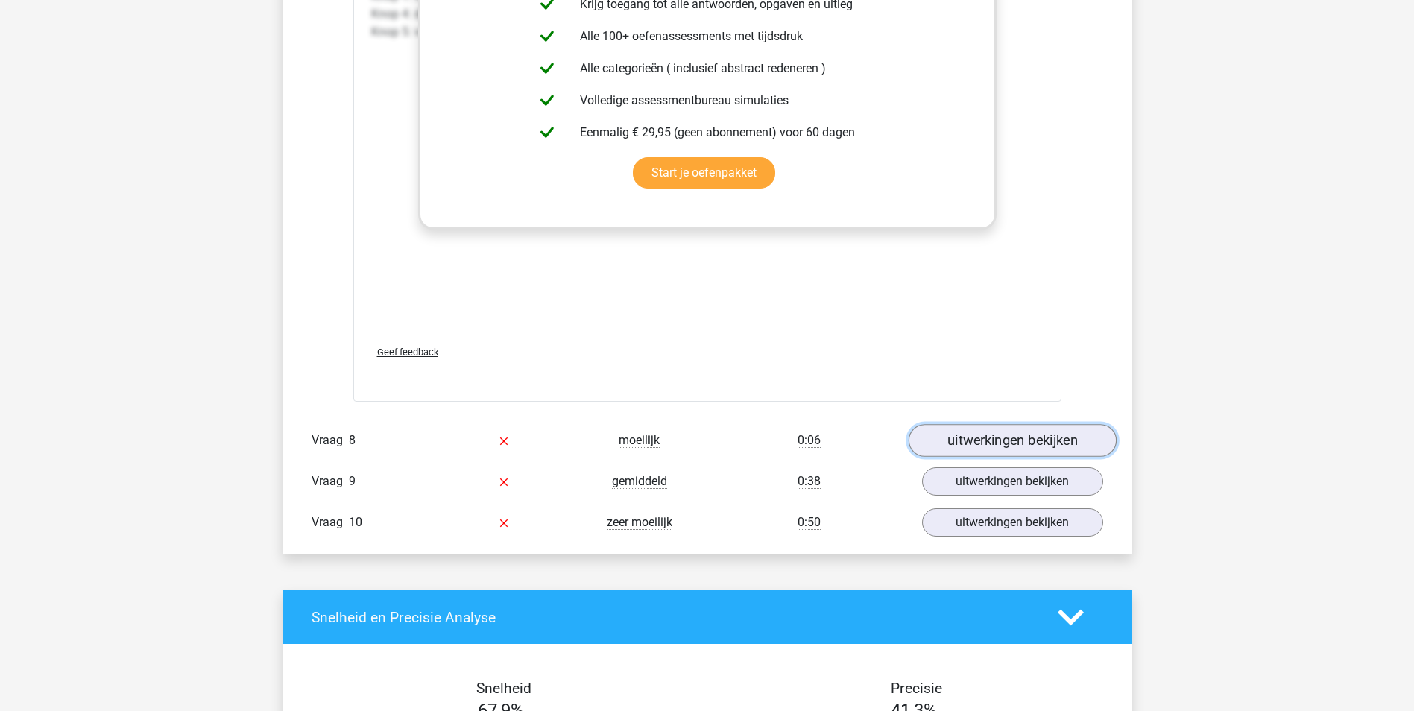
click at [994, 435] on link "uitwerkingen bekijken" at bounding box center [1012, 441] width 208 height 33
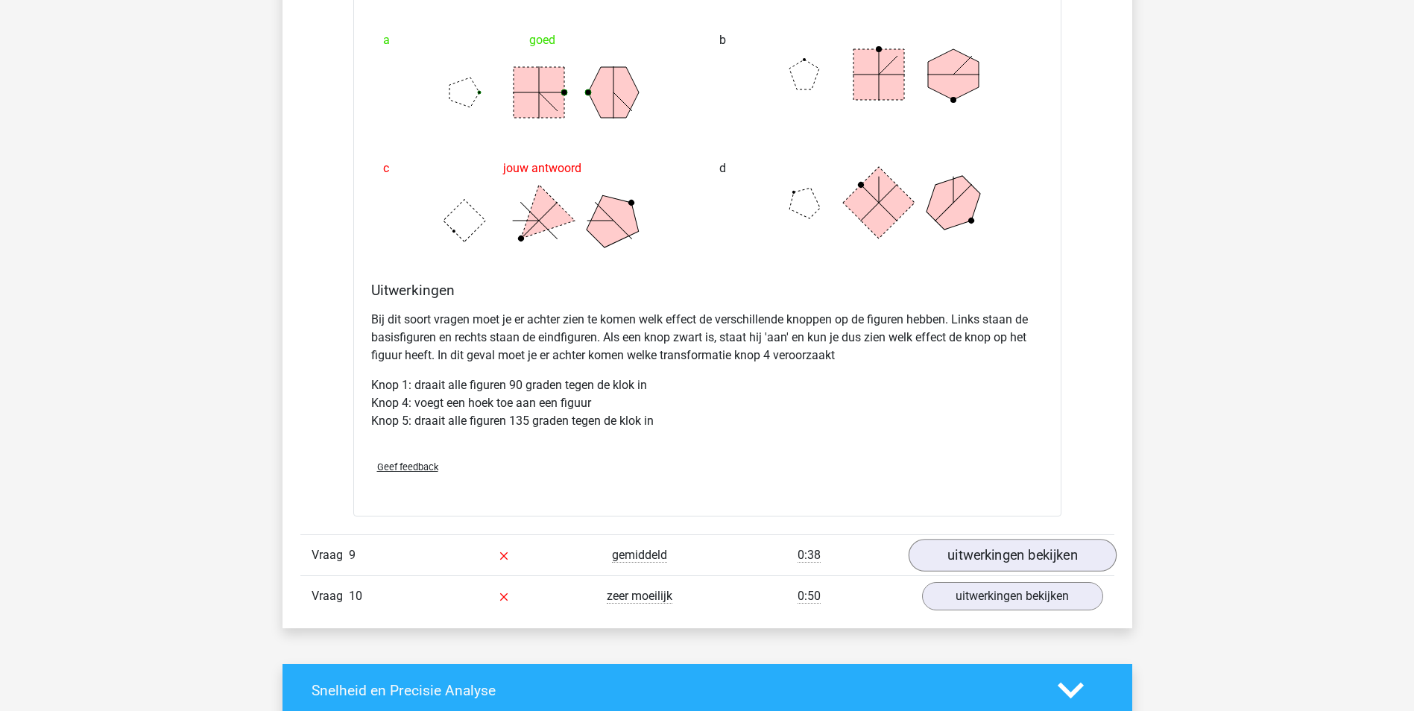
scroll to position [9619, 0]
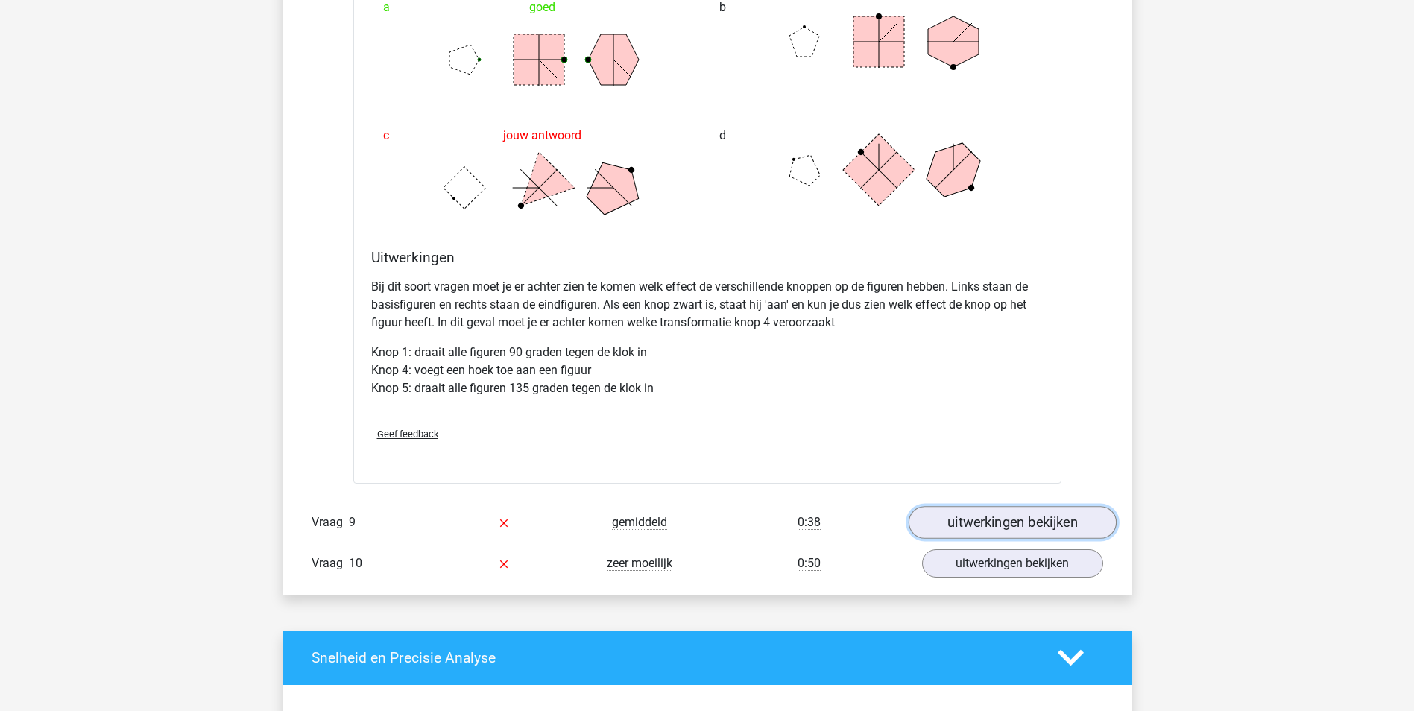
click at [998, 520] on link "uitwerkingen bekijken" at bounding box center [1012, 522] width 208 height 33
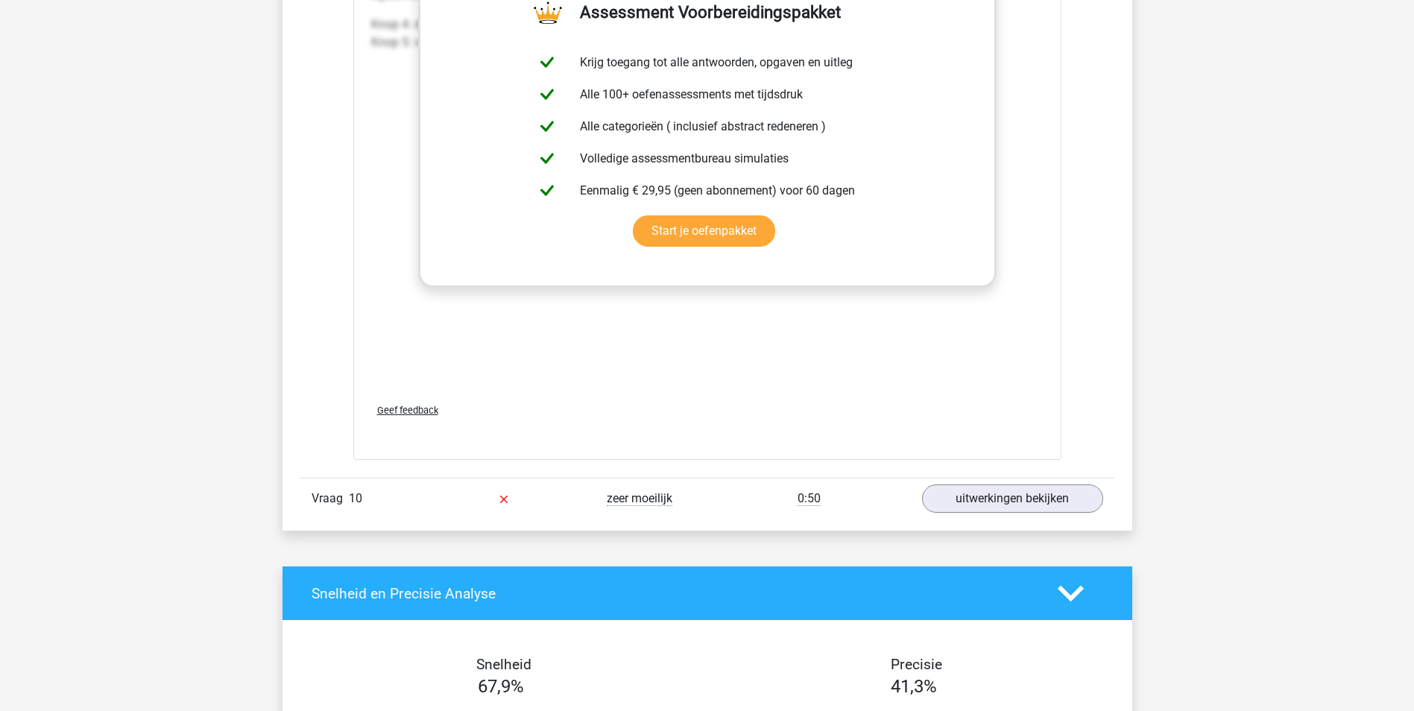
scroll to position [11036, 0]
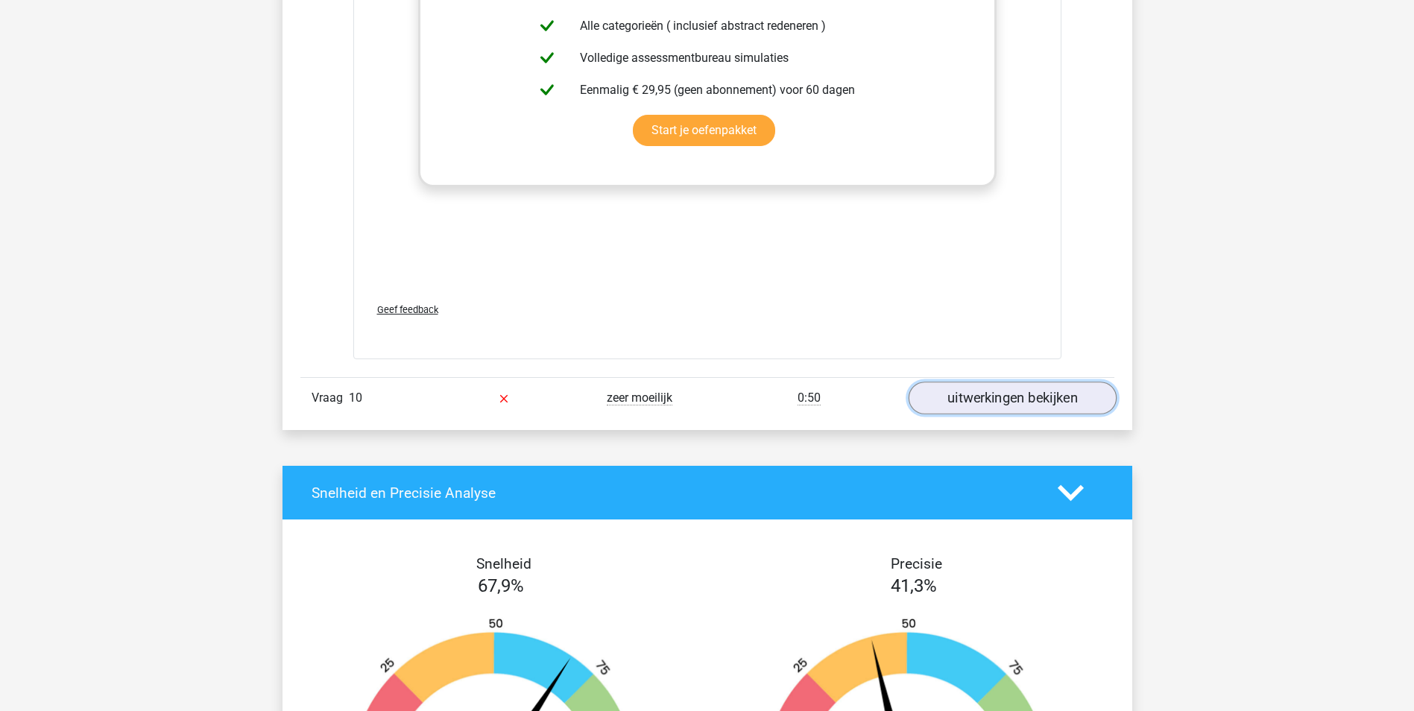
click at [1007, 403] on link "uitwerkingen bekijken" at bounding box center [1012, 399] width 208 height 33
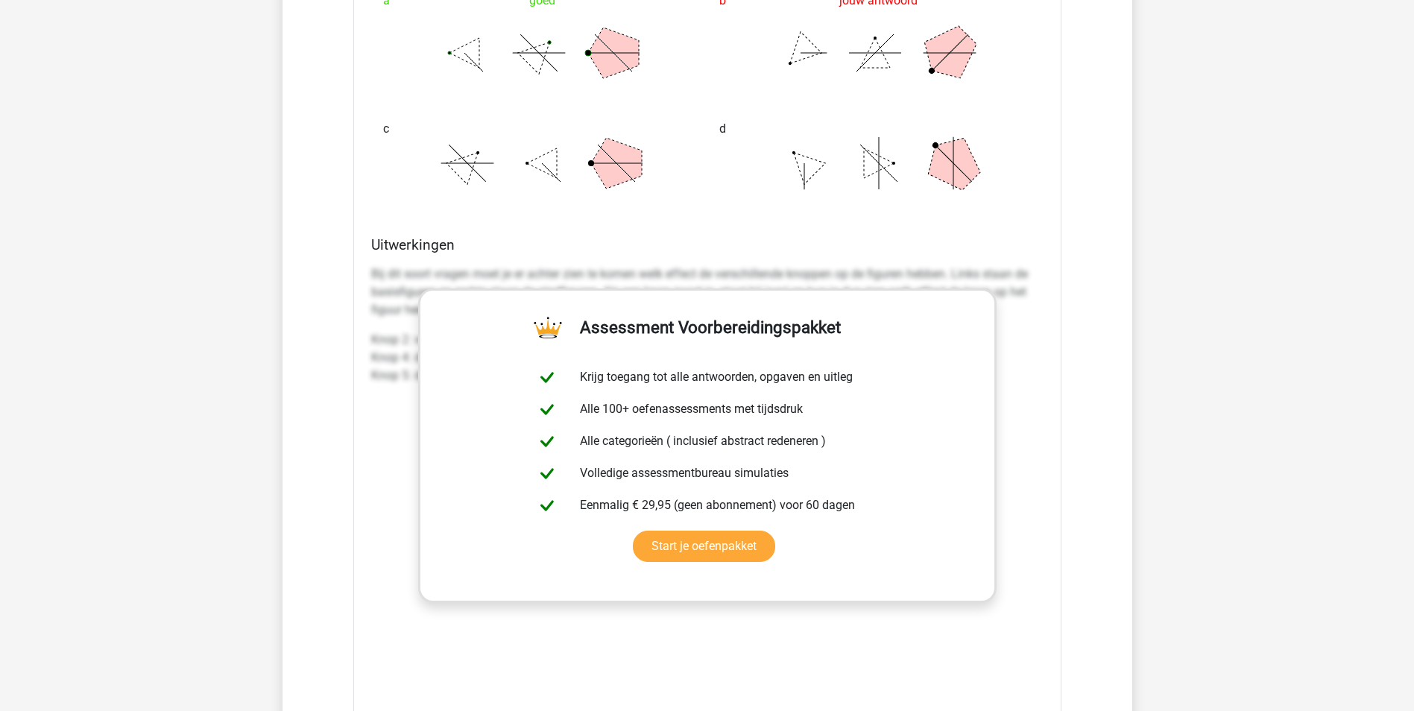
scroll to position [0, 0]
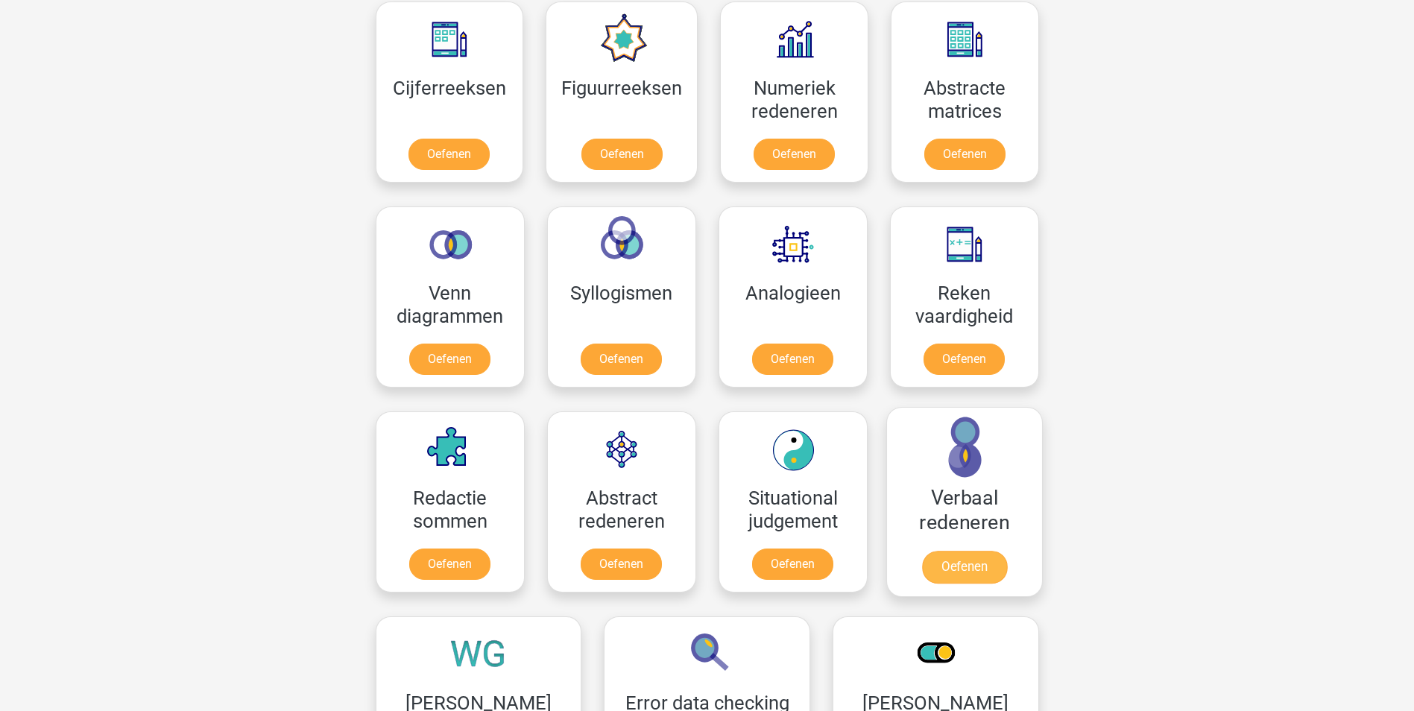
scroll to position [522, 0]
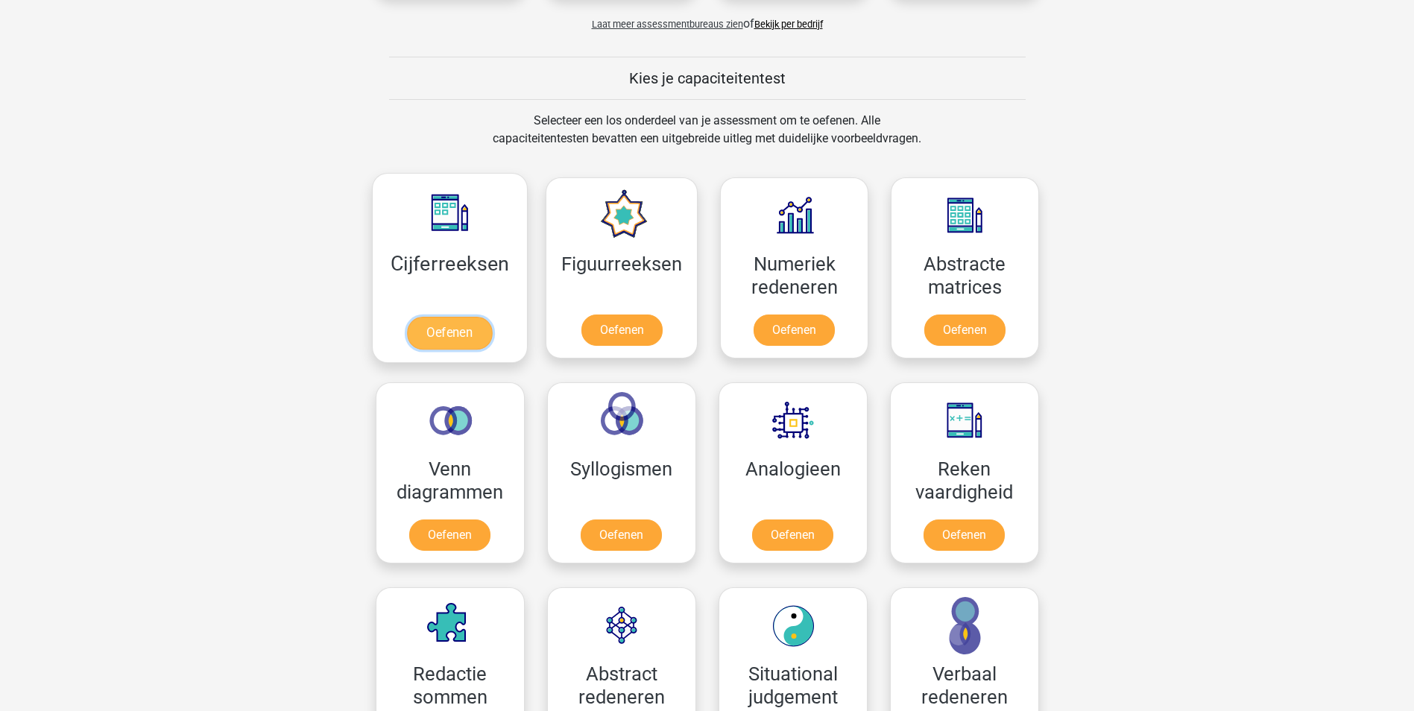
click at [435, 333] on link "Oefenen" at bounding box center [449, 333] width 85 height 33
